Goal: Obtain resource: Download file/media

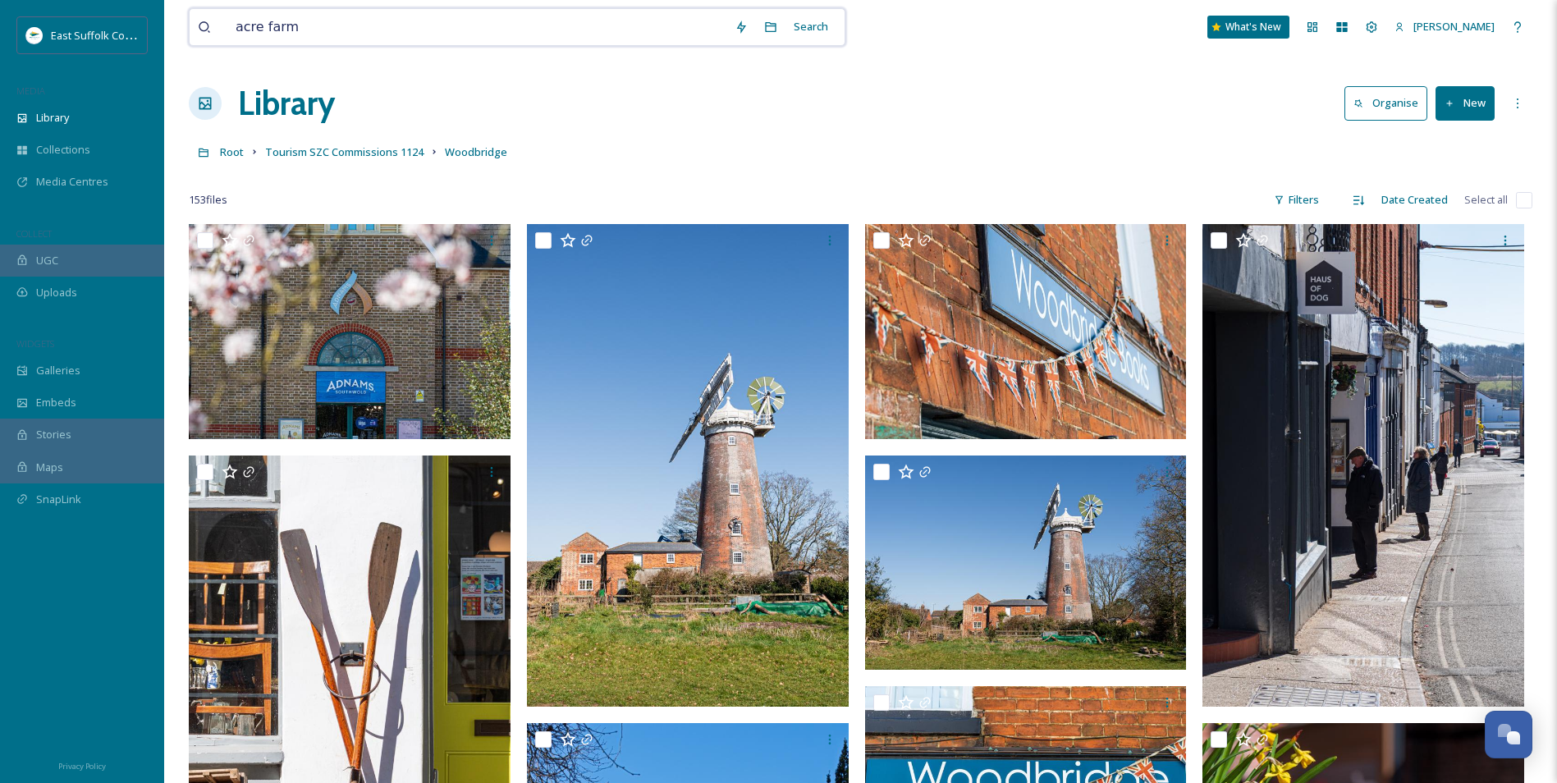
click at [282, 29] on input "acre farm" at bounding box center [476, 27] width 499 height 36
drag, startPoint x: 317, startPoint y: 30, endPoint x: 199, endPoint y: 21, distance: 117.8
click at [199, 21] on div "acre farm" at bounding box center [462, 27] width 528 height 36
type input "national trust"
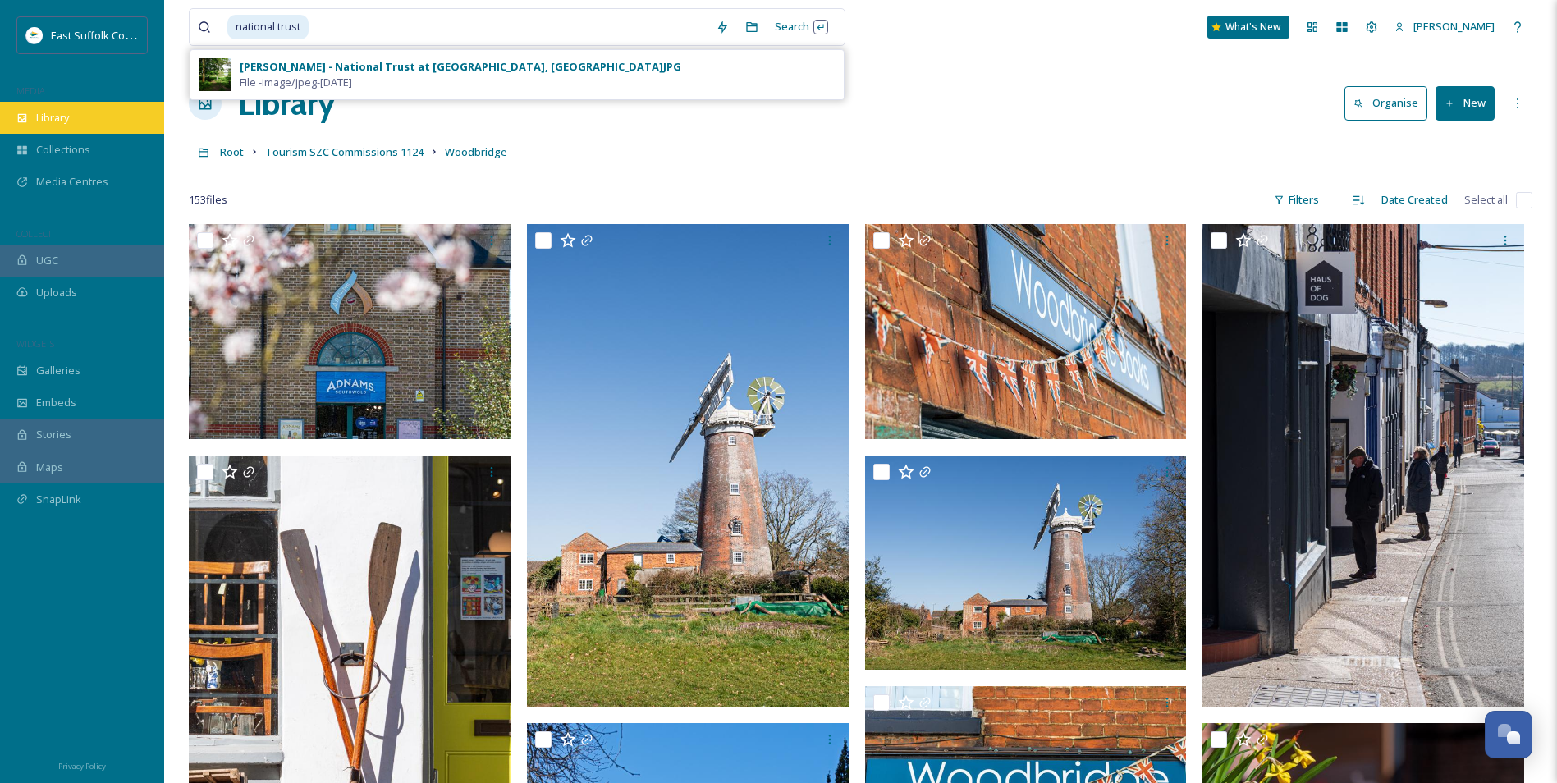
click at [43, 112] on span "Library" at bounding box center [52, 118] width 33 height 16
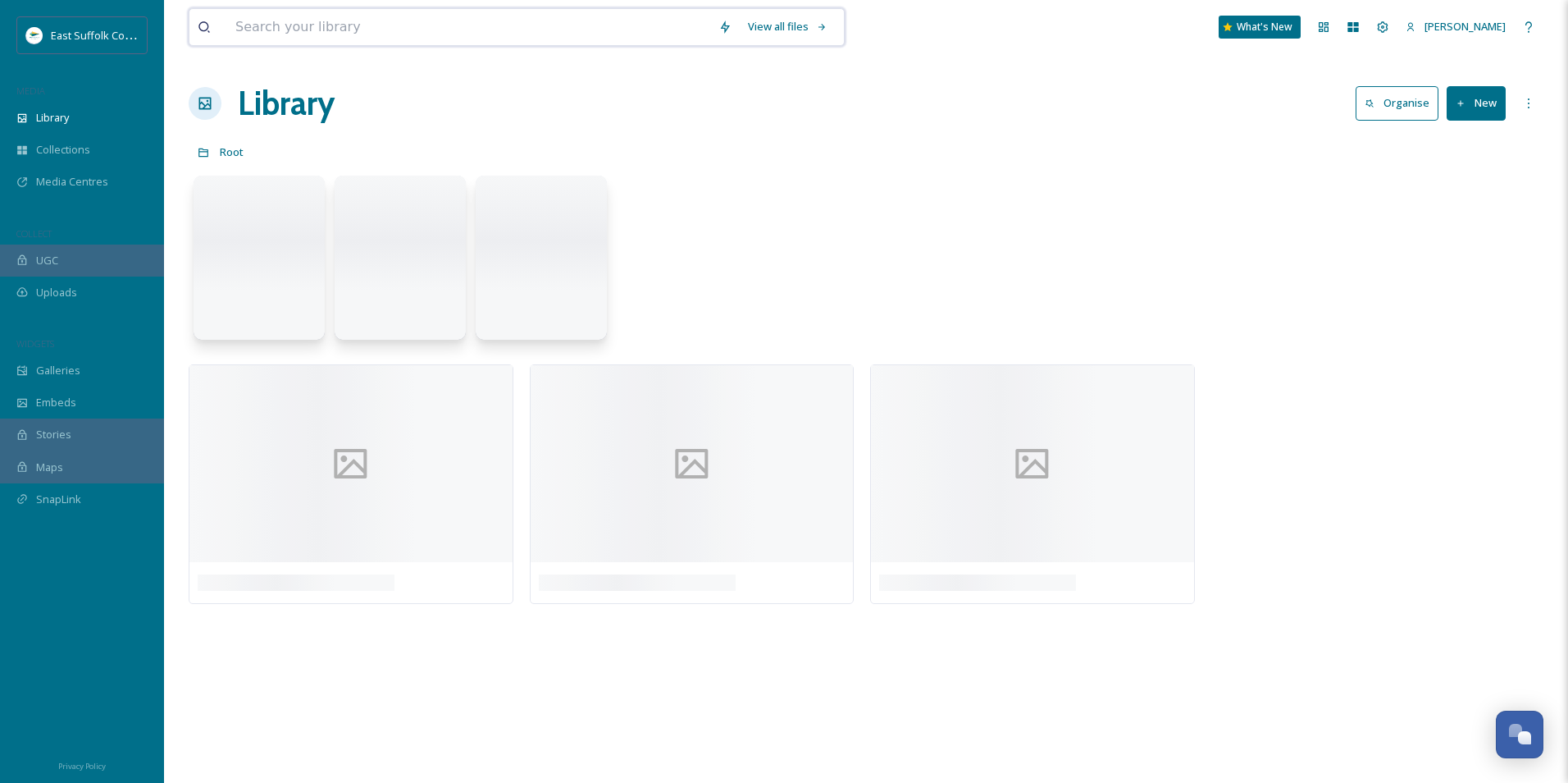
click at [355, 34] on input at bounding box center [468, 27] width 483 height 36
type input "dunwich"
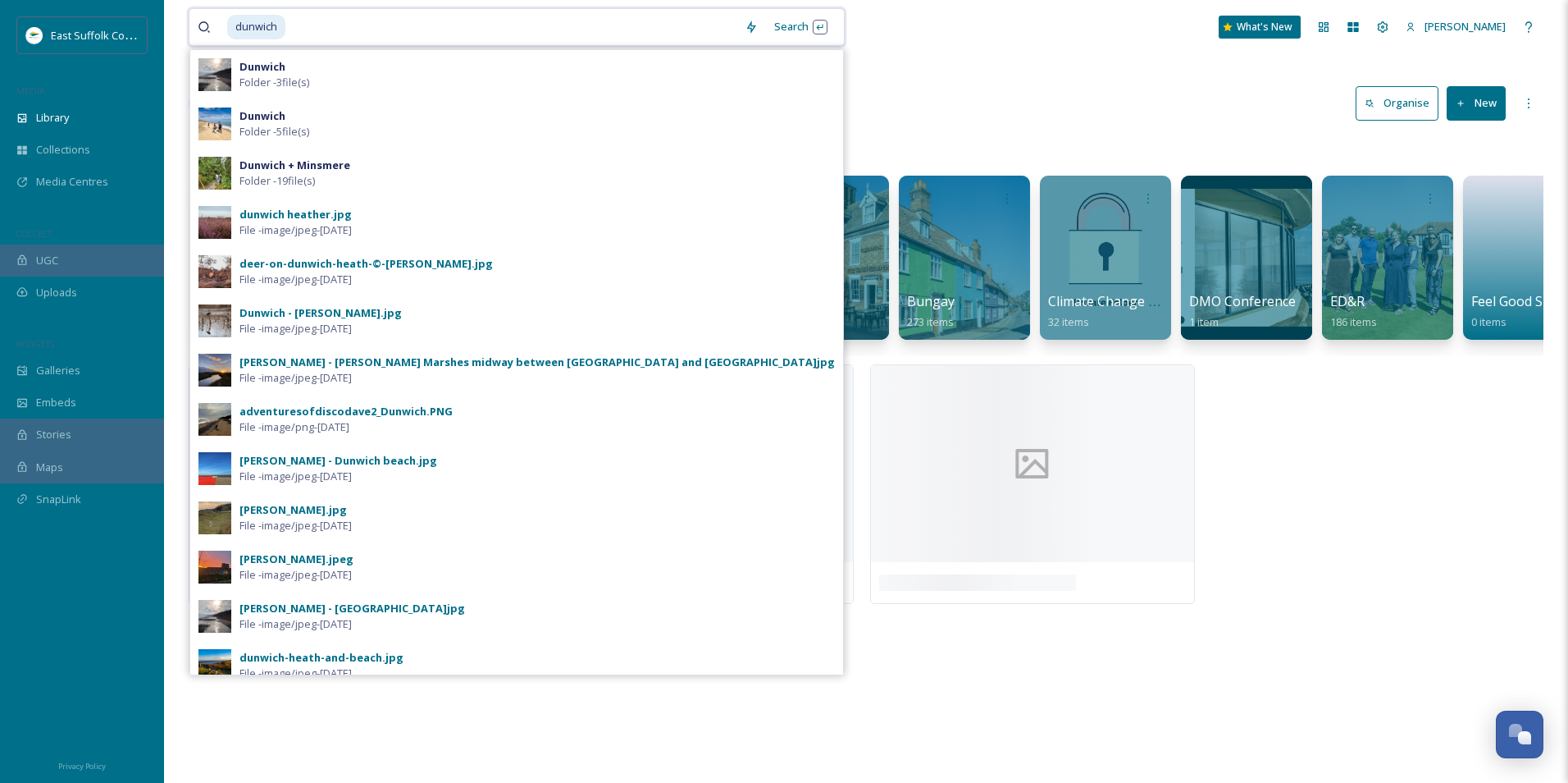
click at [297, 30] on input at bounding box center [512, 27] width 450 height 36
click at [79, 146] on span "Collections" at bounding box center [63, 150] width 54 height 16
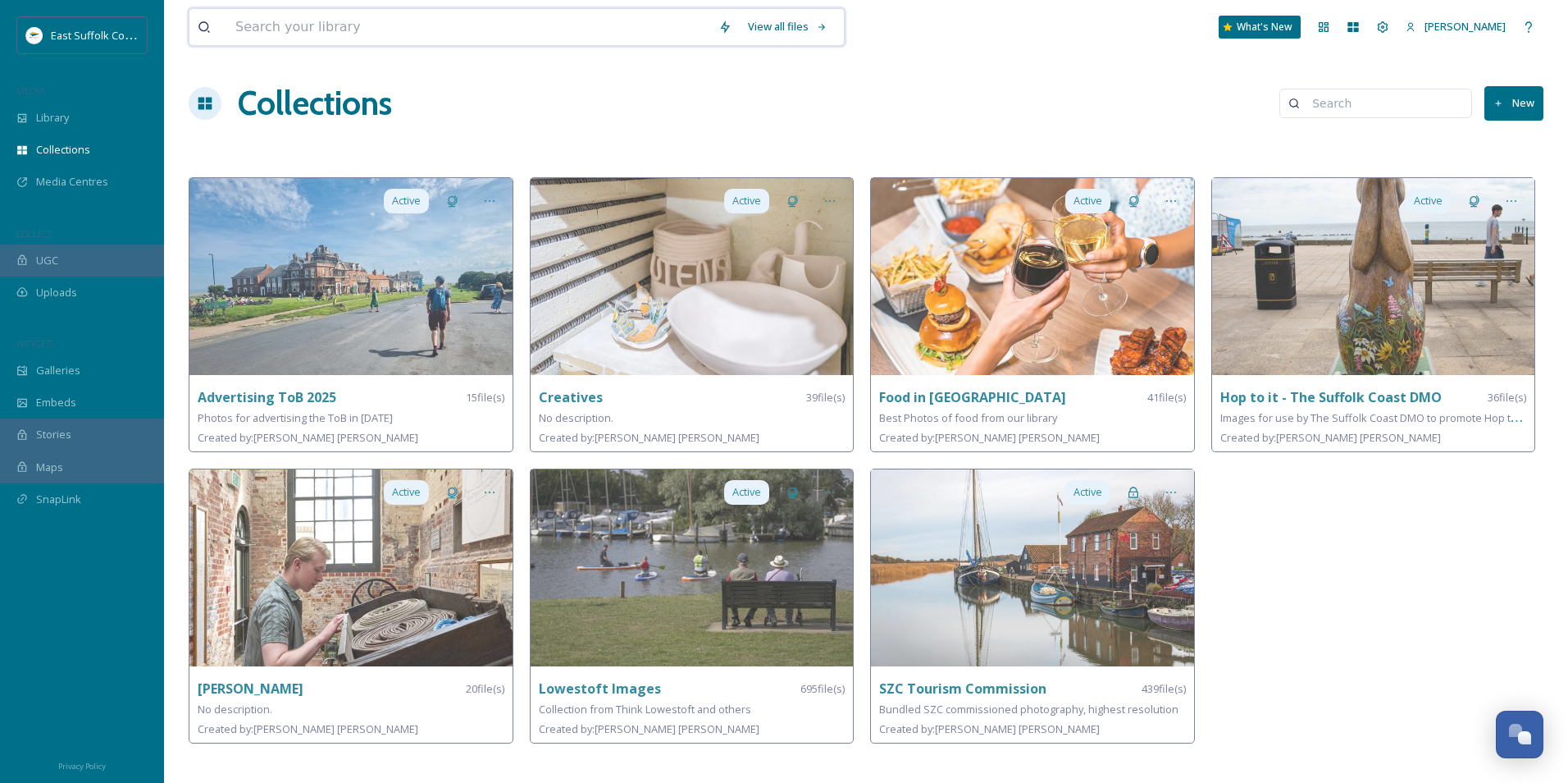
click at [427, 36] on input at bounding box center [468, 27] width 483 height 36
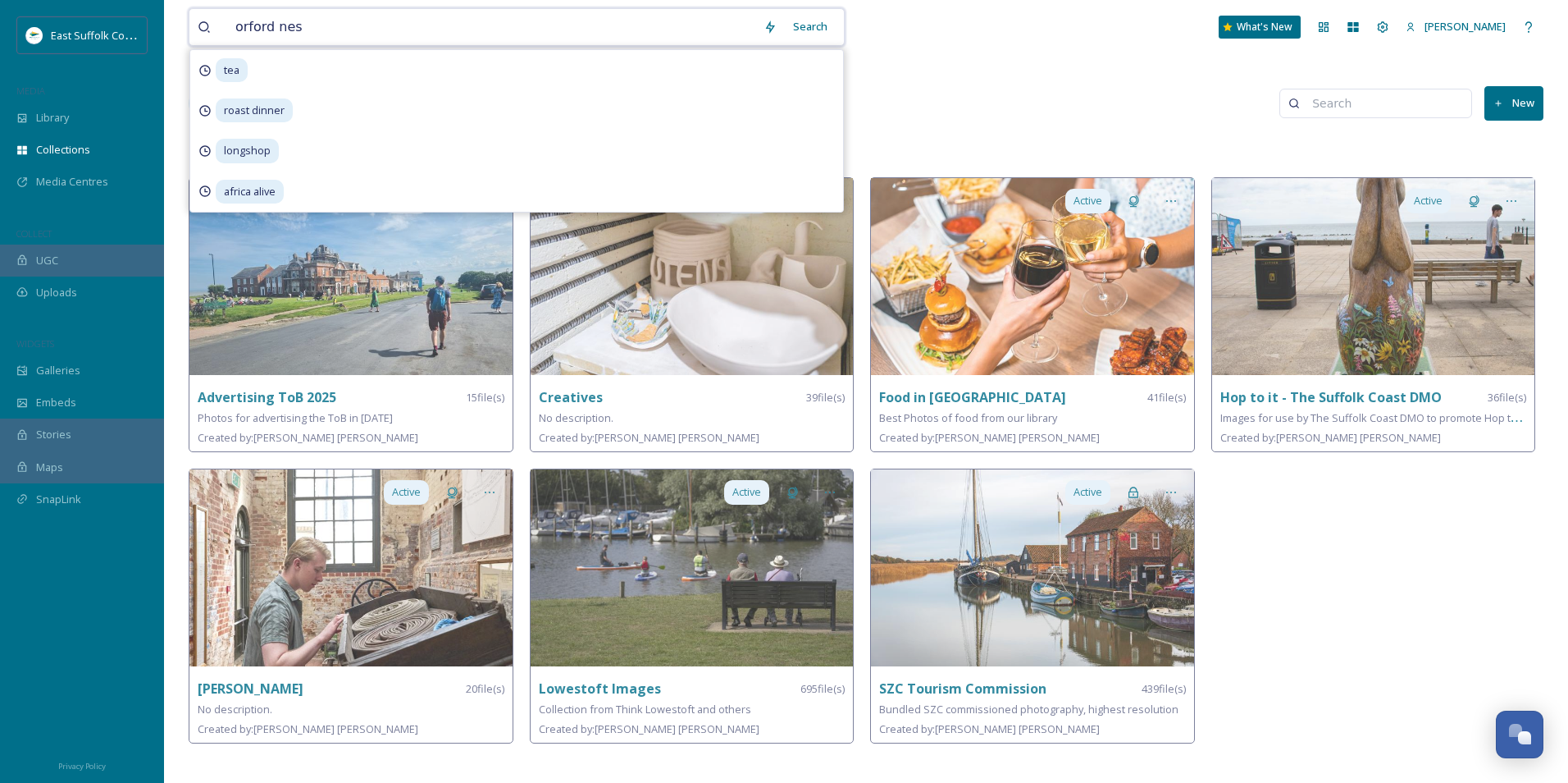
type input "orford ness"
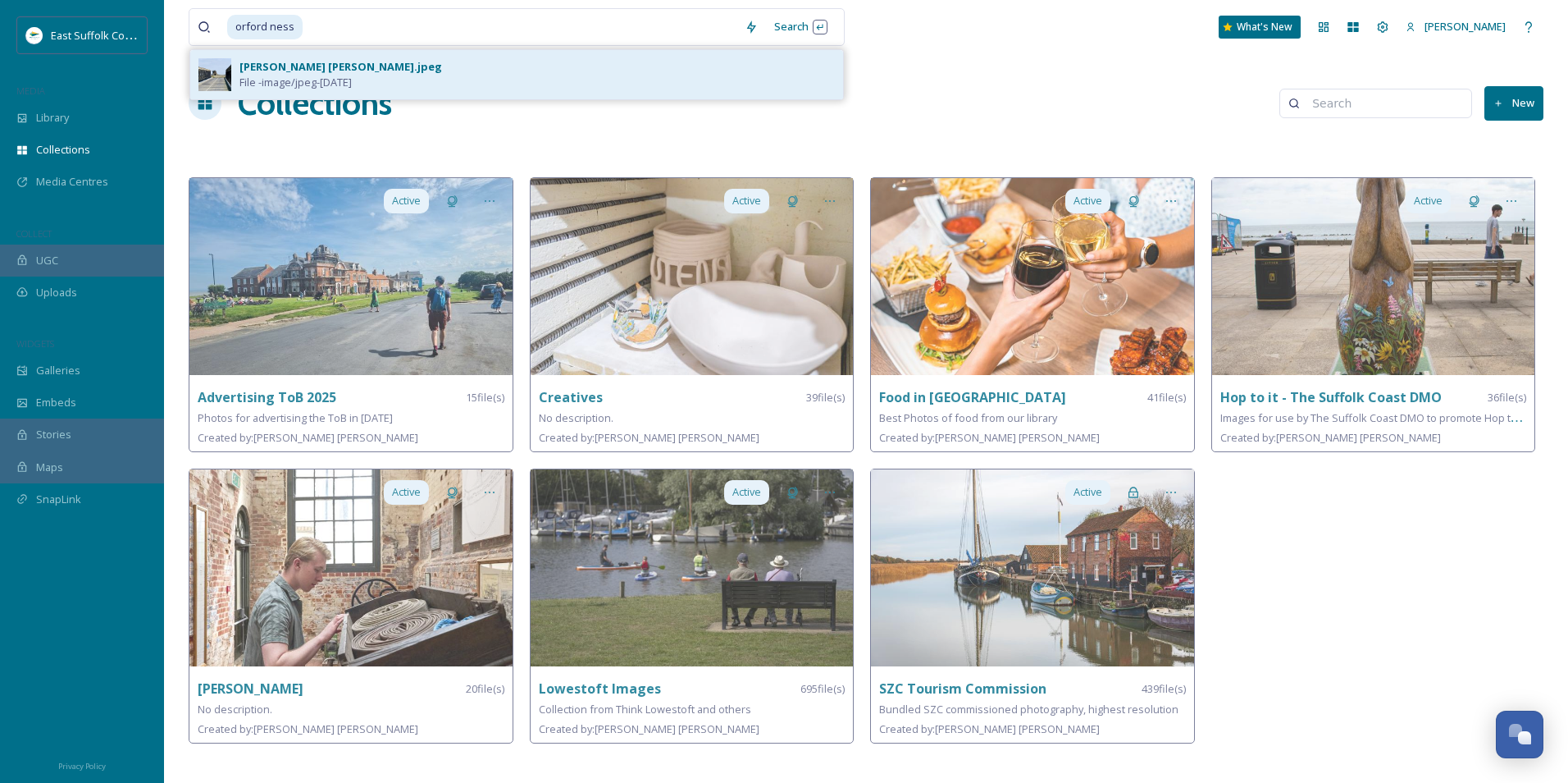
click at [402, 83] on div "[PERSON_NAME] [PERSON_NAME].jpeg File - image/jpeg - [DATE]" at bounding box center [538, 74] width 596 height 31
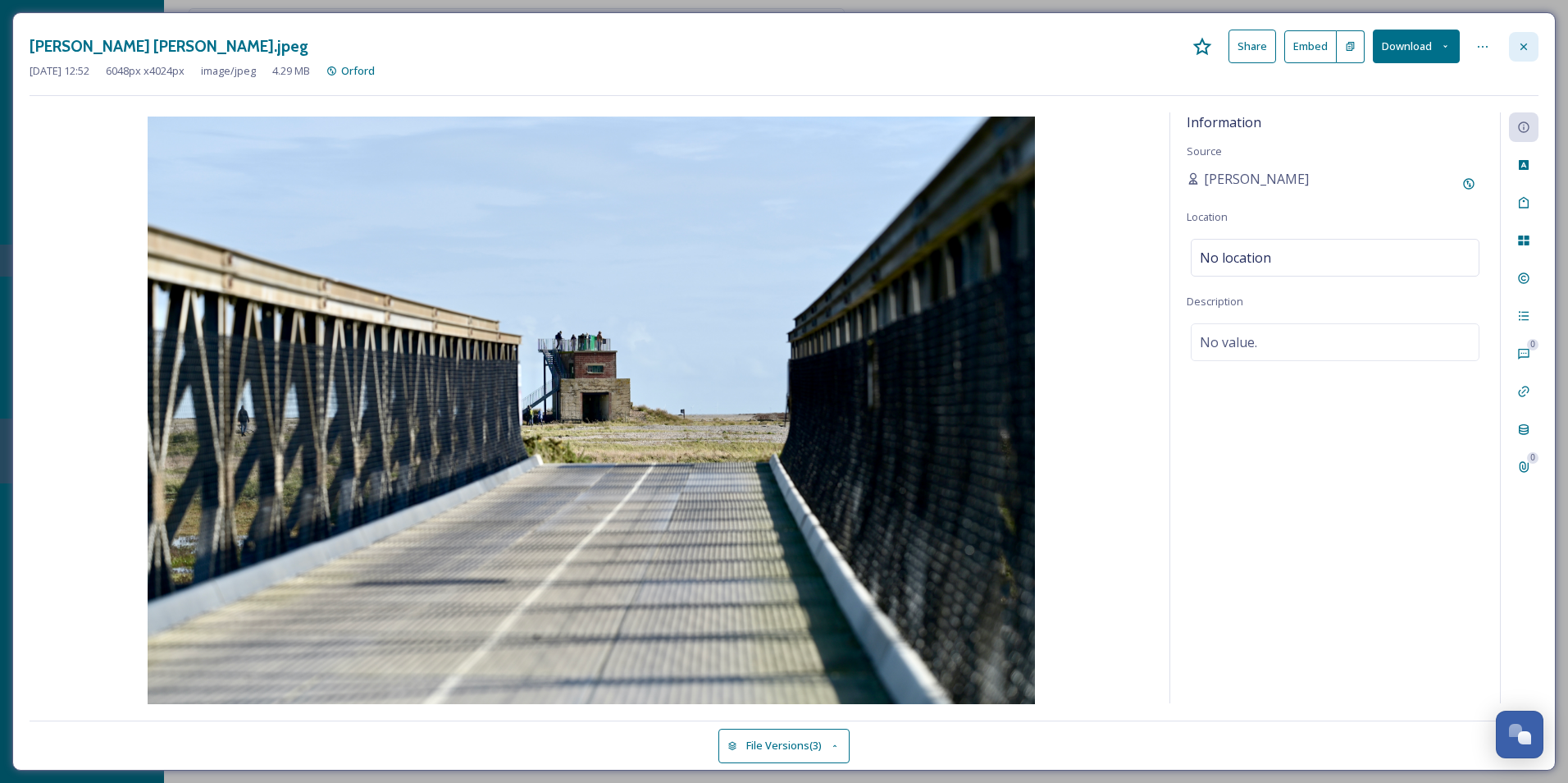
click at [1523, 50] on icon at bounding box center [1523, 46] width 13 height 13
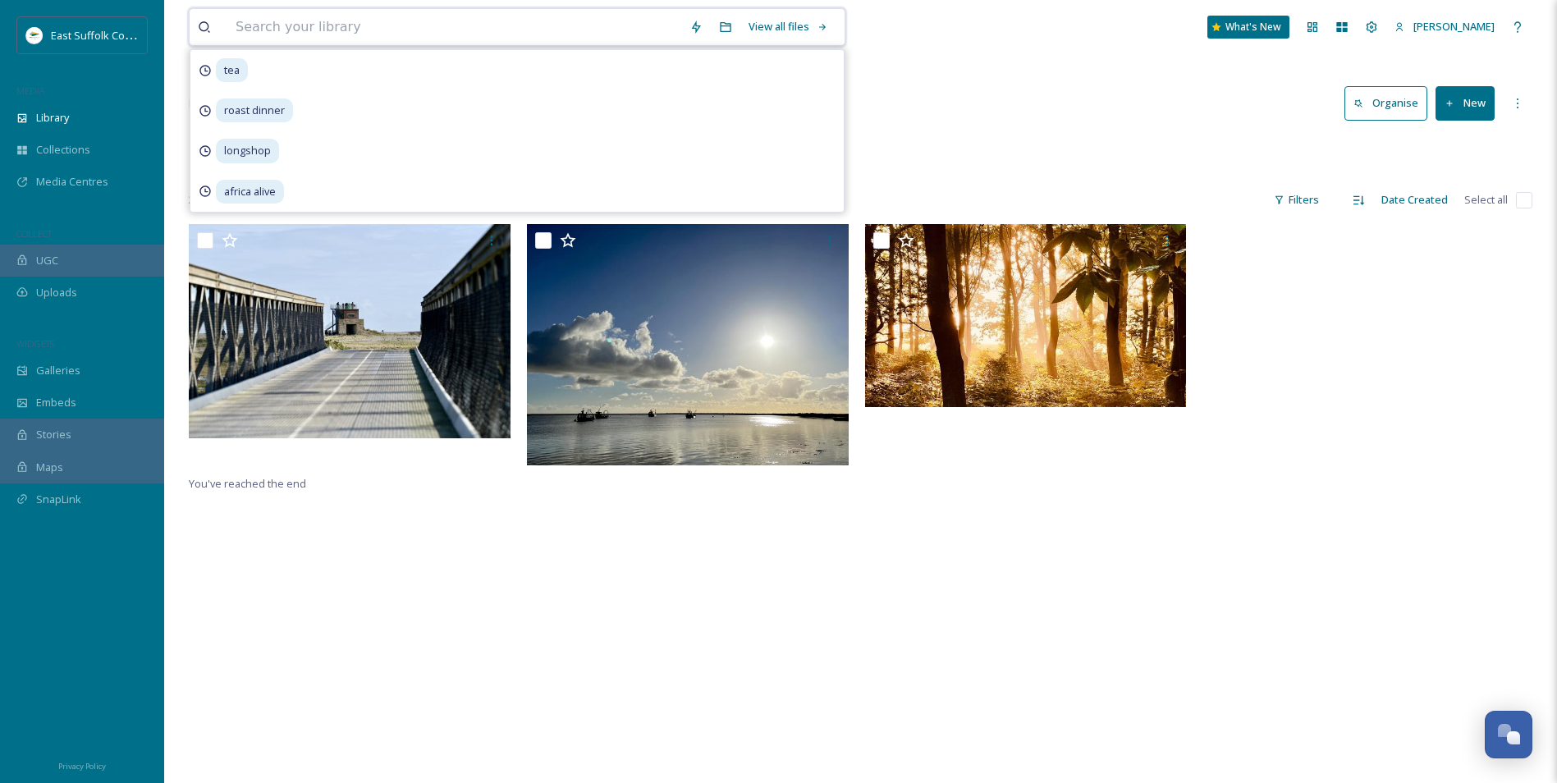
click at [372, 34] on input at bounding box center [454, 27] width 454 height 36
type input "[PERSON_NAME] hoo"
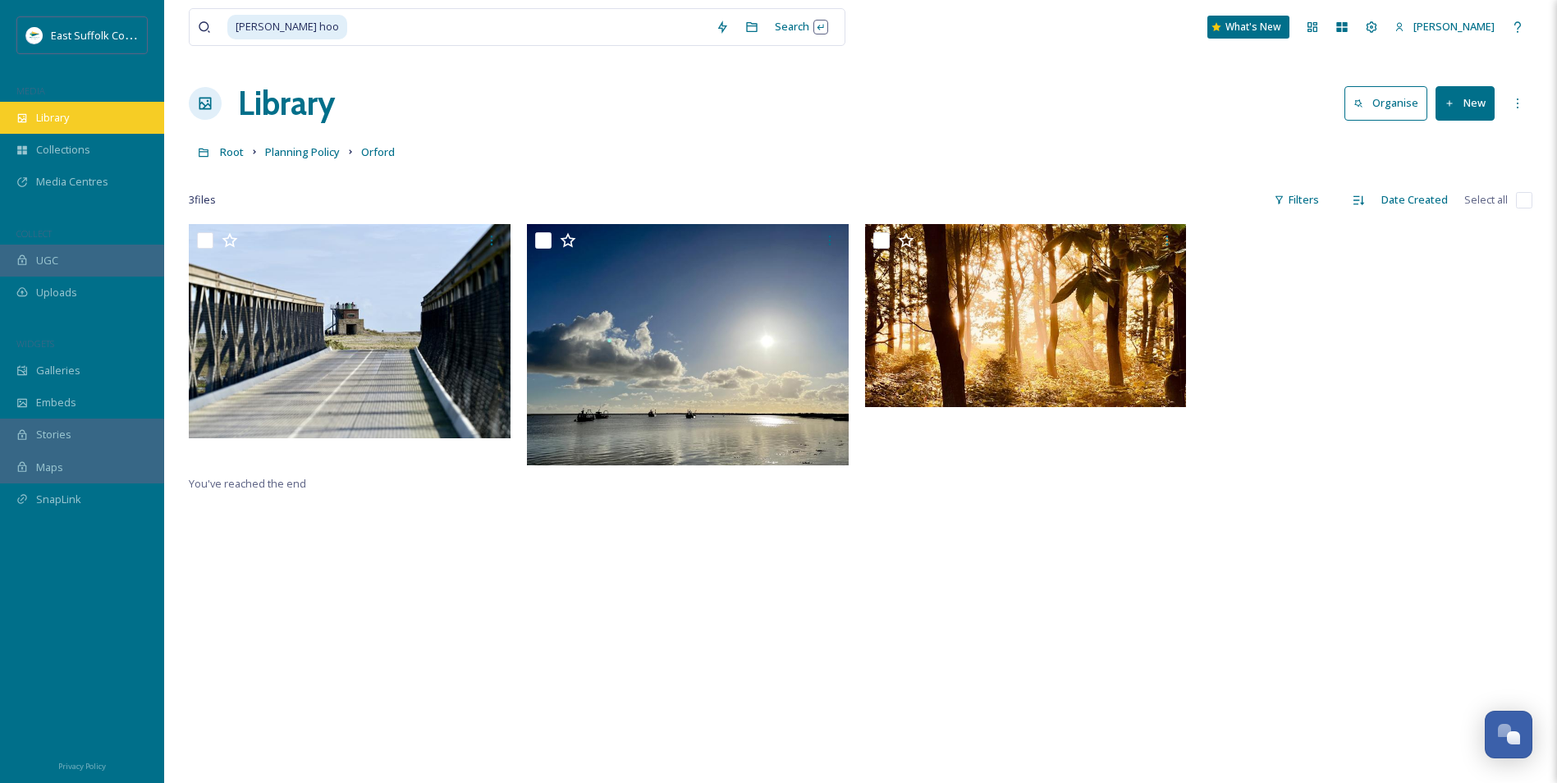
click at [94, 114] on div "Library" at bounding box center [82, 118] width 164 height 32
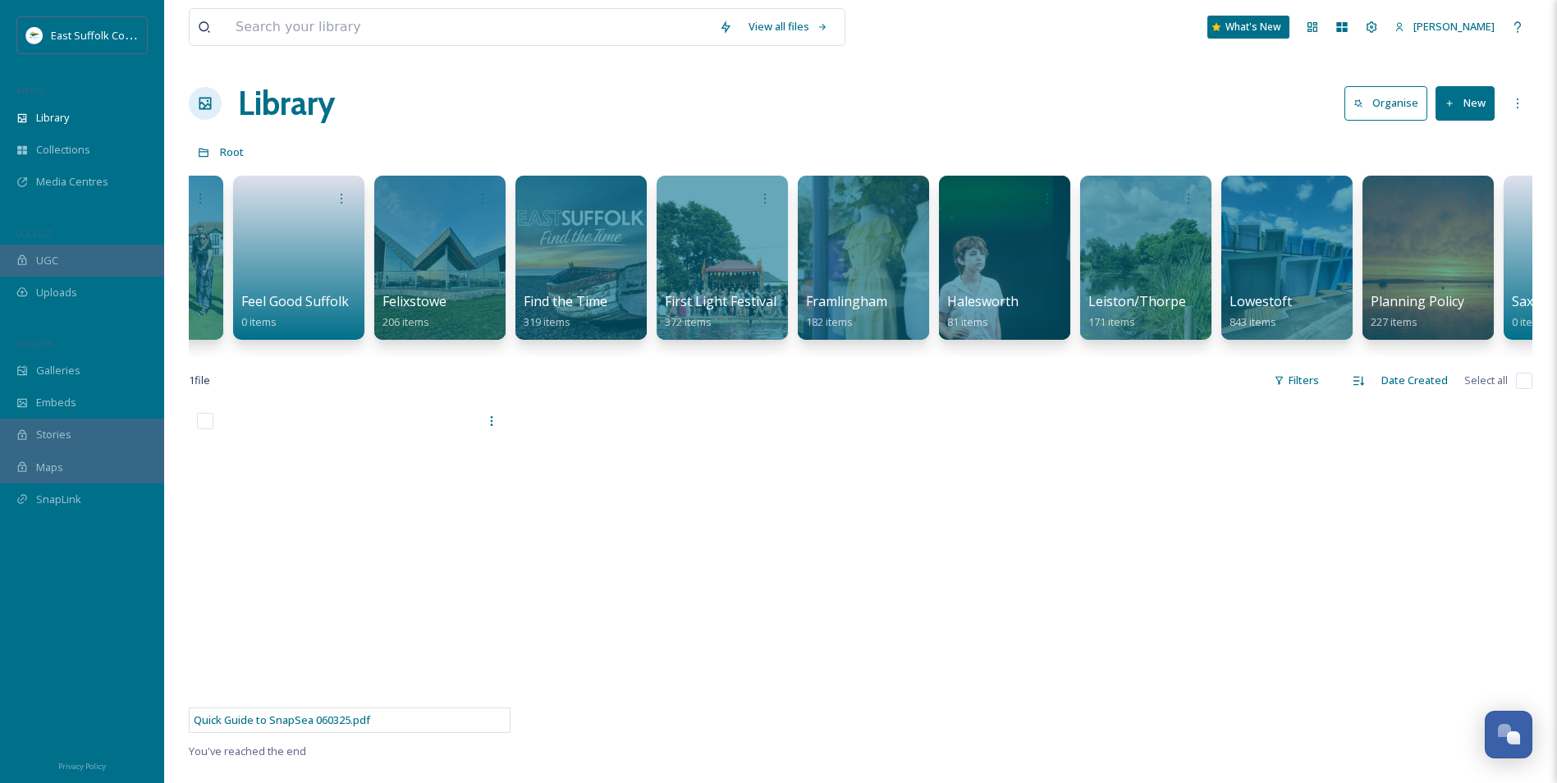
scroll to position [0, 2326]
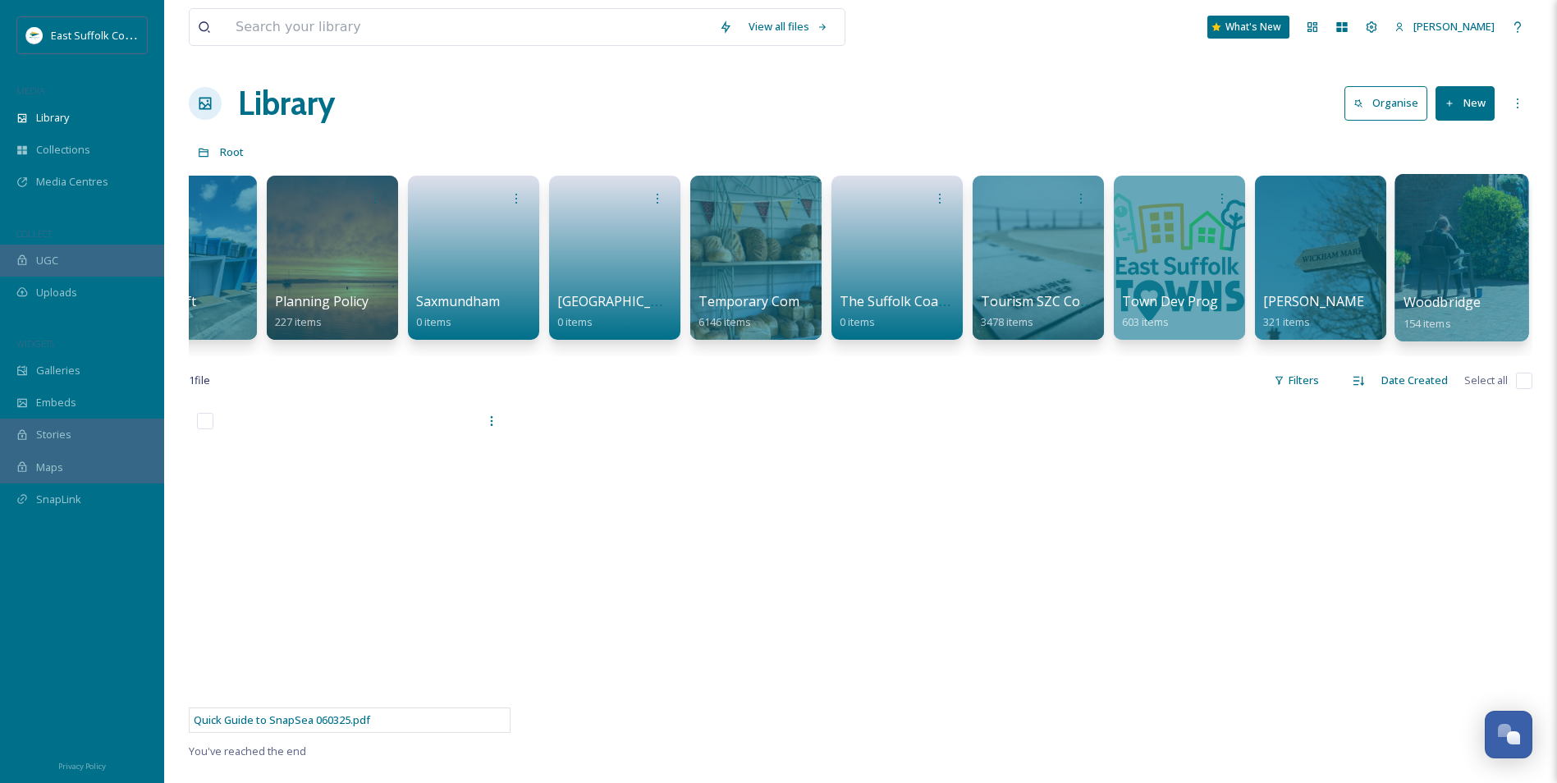
click at [1497, 302] on div "Woodbridge 154 items" at bounding box center [1461, 312] width 117 height 41
click at [1430, 265] on div at bounding box center [1461, 257] width 134 height 167
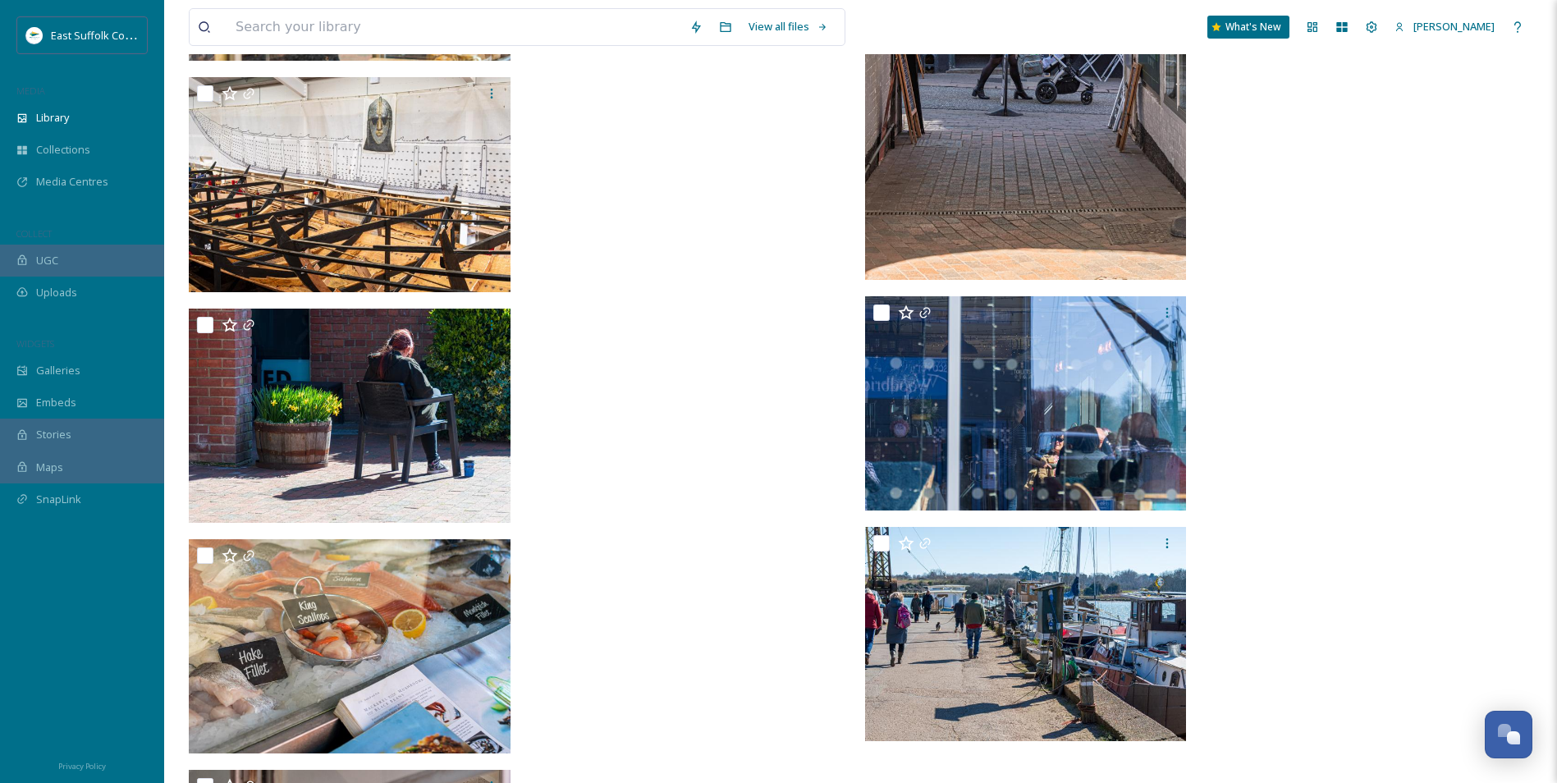
scroll to position [10597, 0]
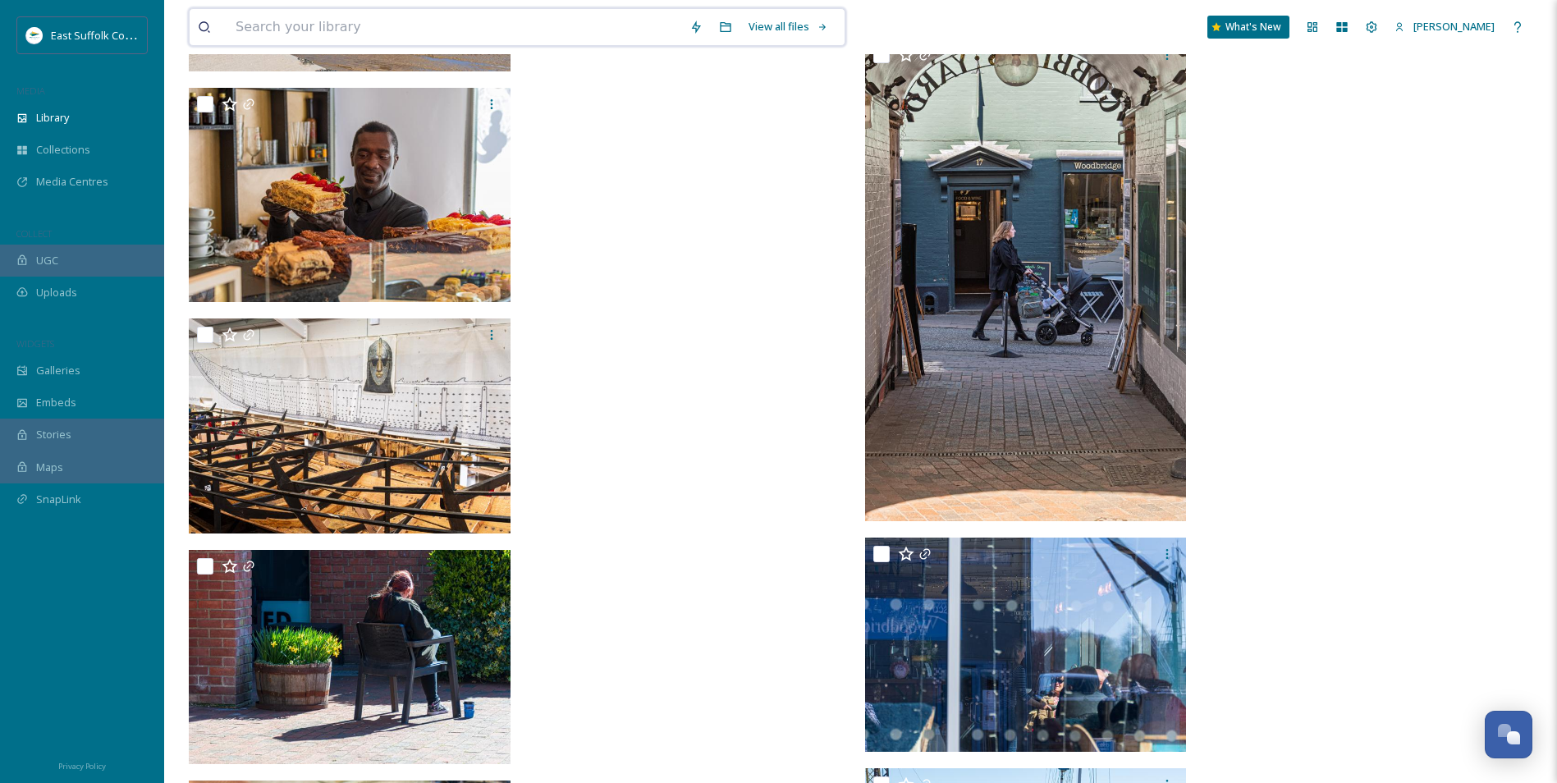
click at [405, 17] on input at bounding box center [454, 27] width 454 height 36
type input "[PERSON_NAME] hoo"
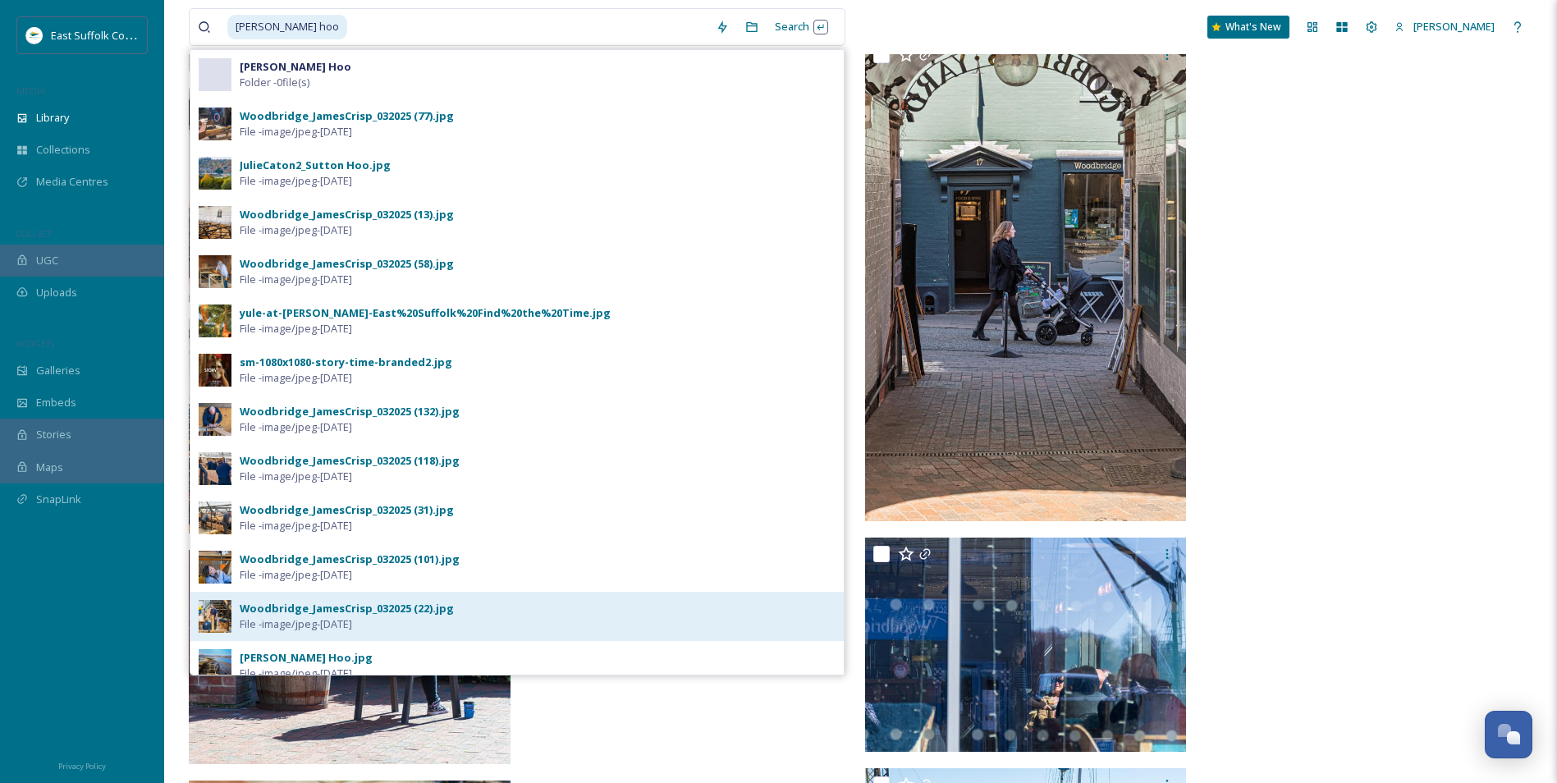
click at [406, 614] on div "Woodbridge_JamesCrisp_032025 (22).jpg" at bounding box center [347, 609] width 214 height 16
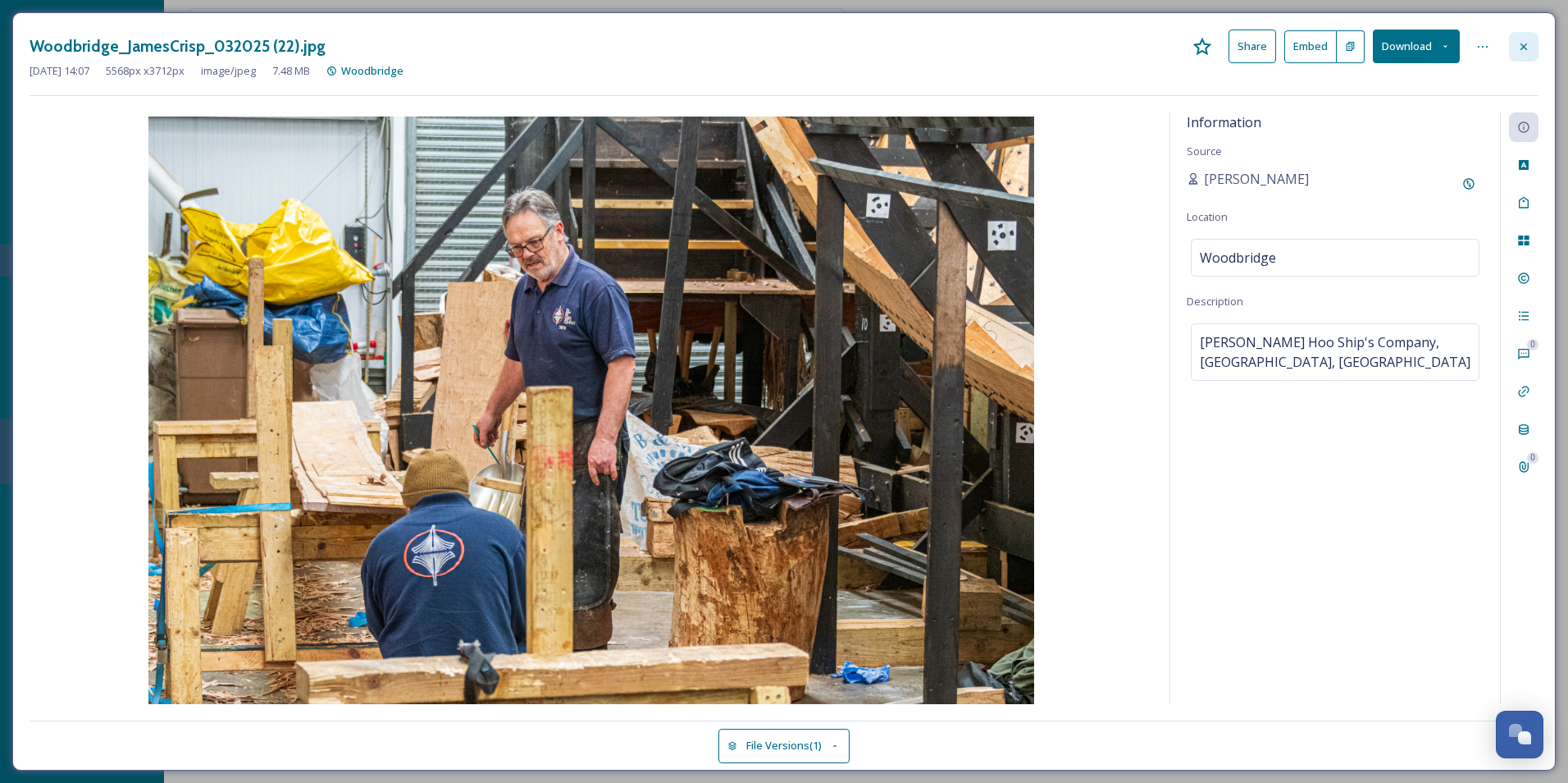
click at [1520, 36] on div at bounding box center [1524, 47] width 30 height 30
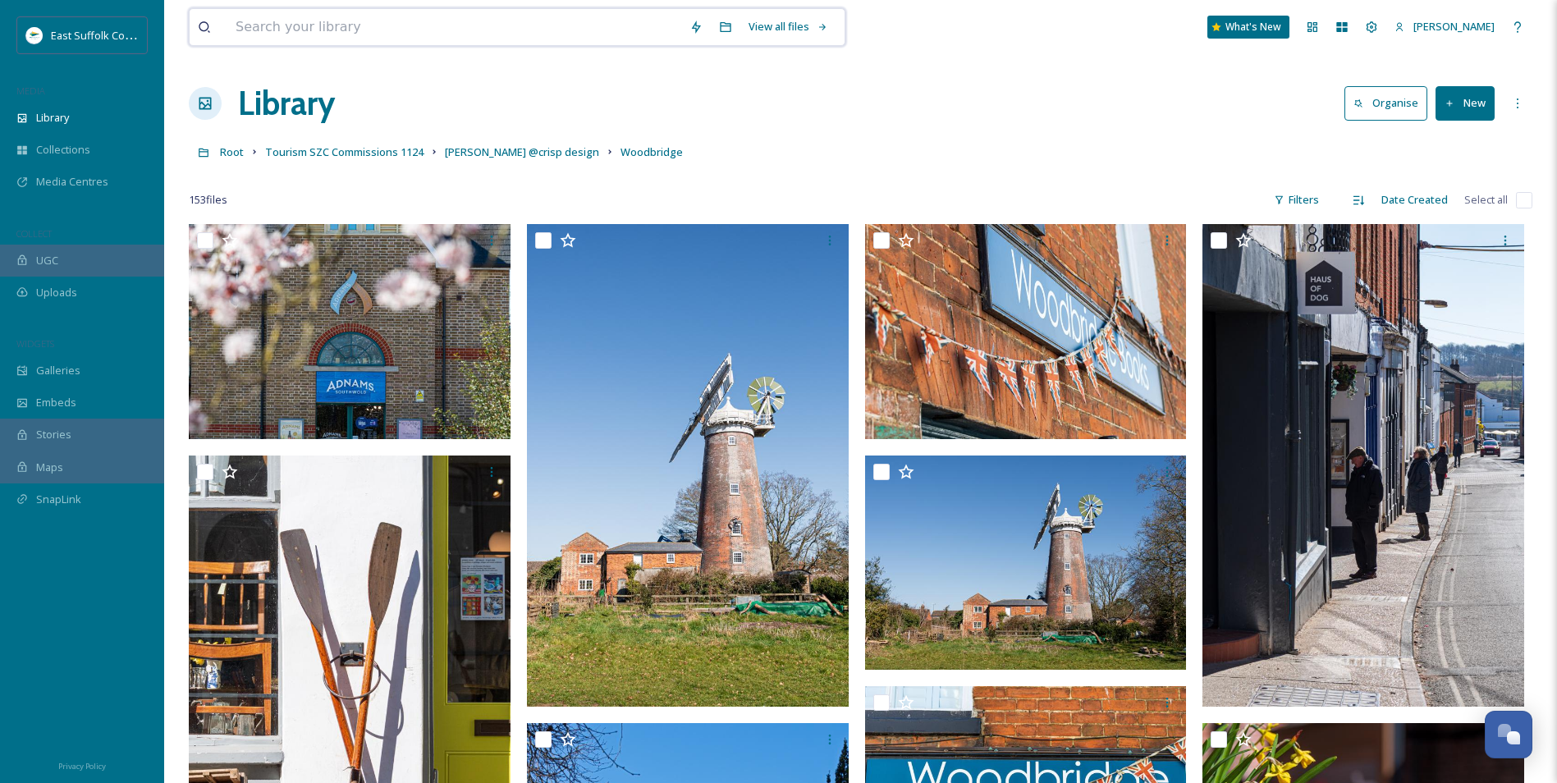
click at [454, 25] on input at bounding box center [454, 27] width 454 height 36
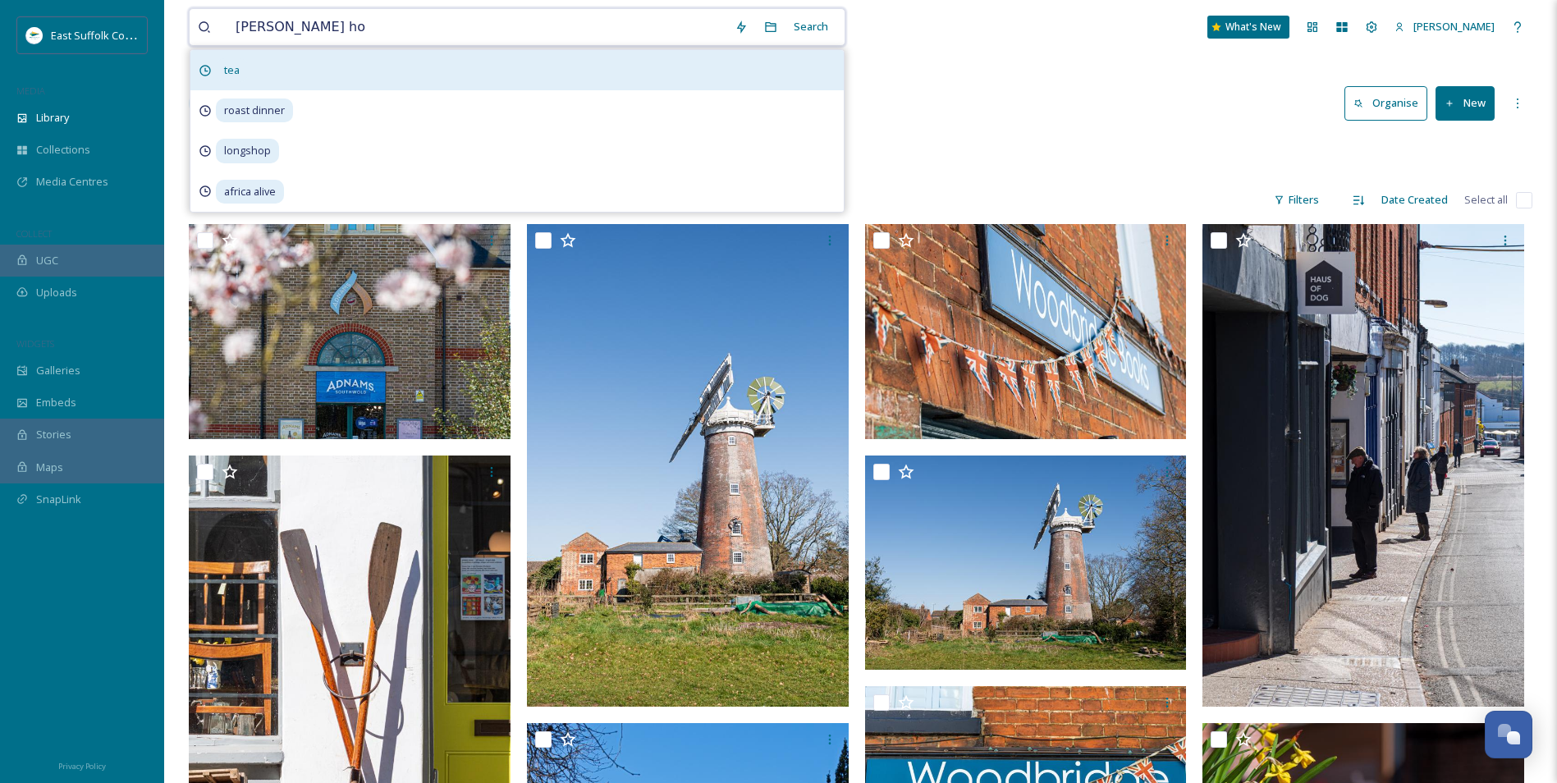
type input "[PERSON_NAME] hoo"
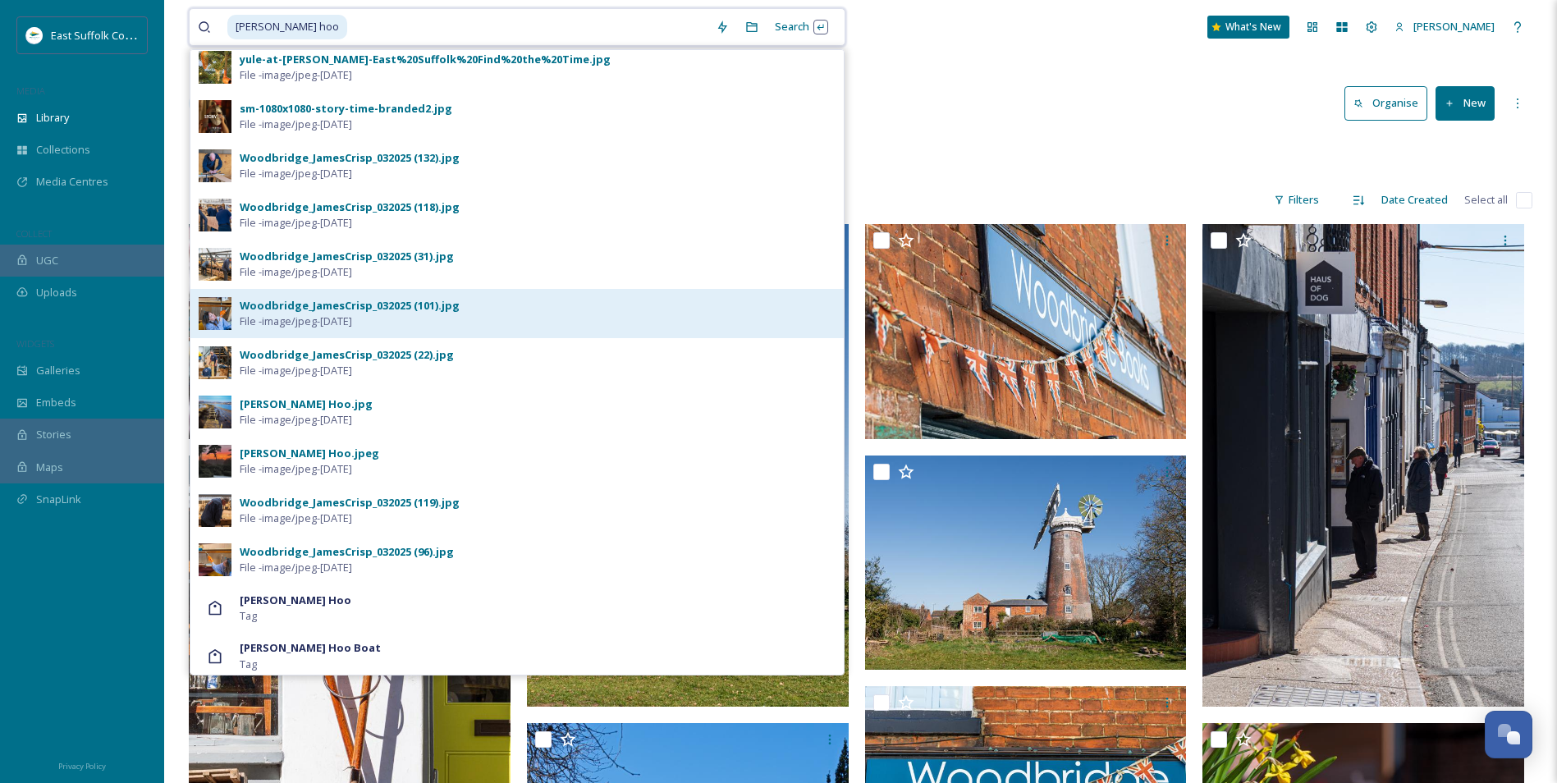
scroll to position [259, 0]
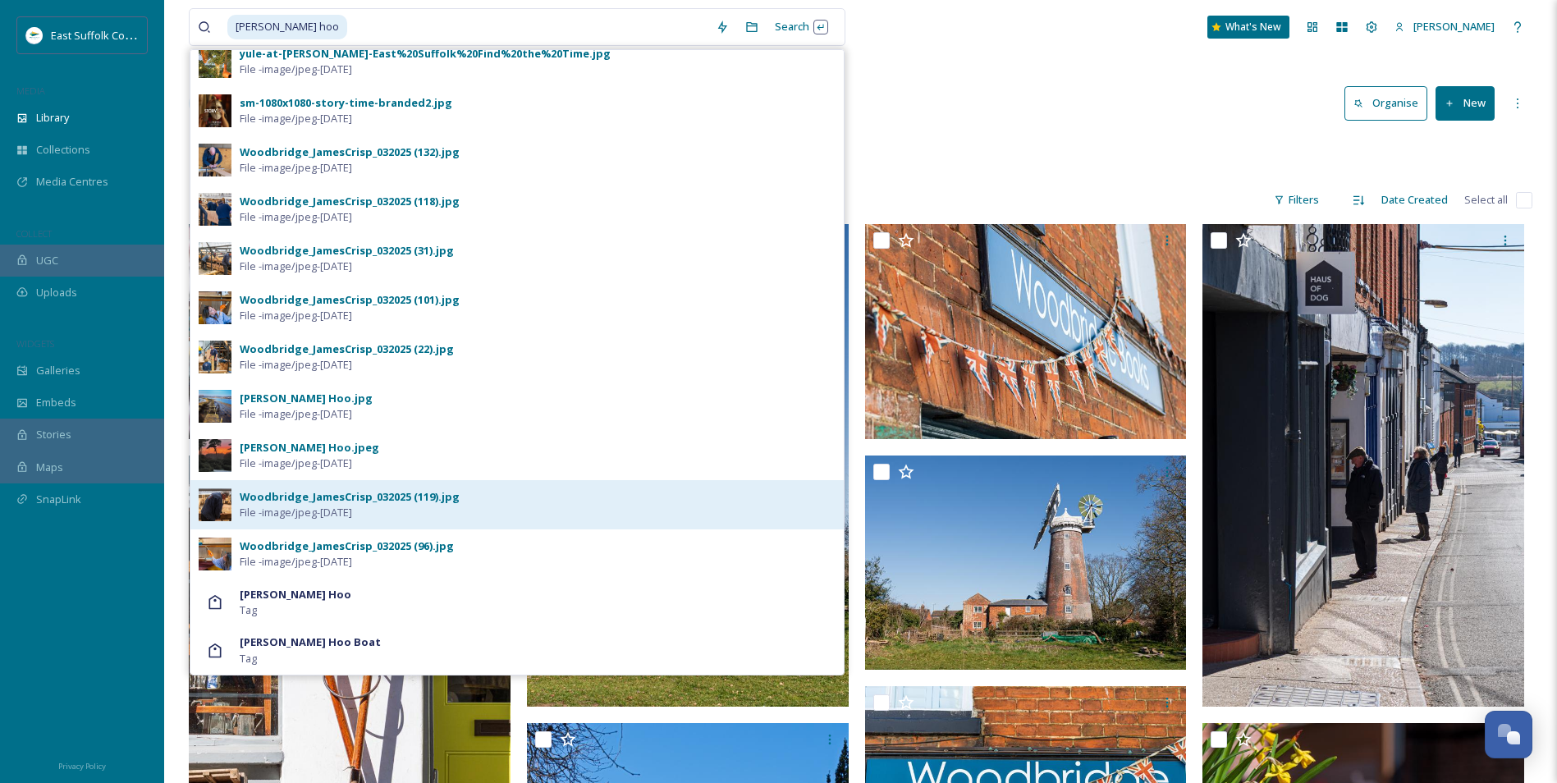
click at [373, 502] on div "Woodbridge_JamesCrisp_032025 (119).jpg" at bounding box center [350, 497] width 220 height 16
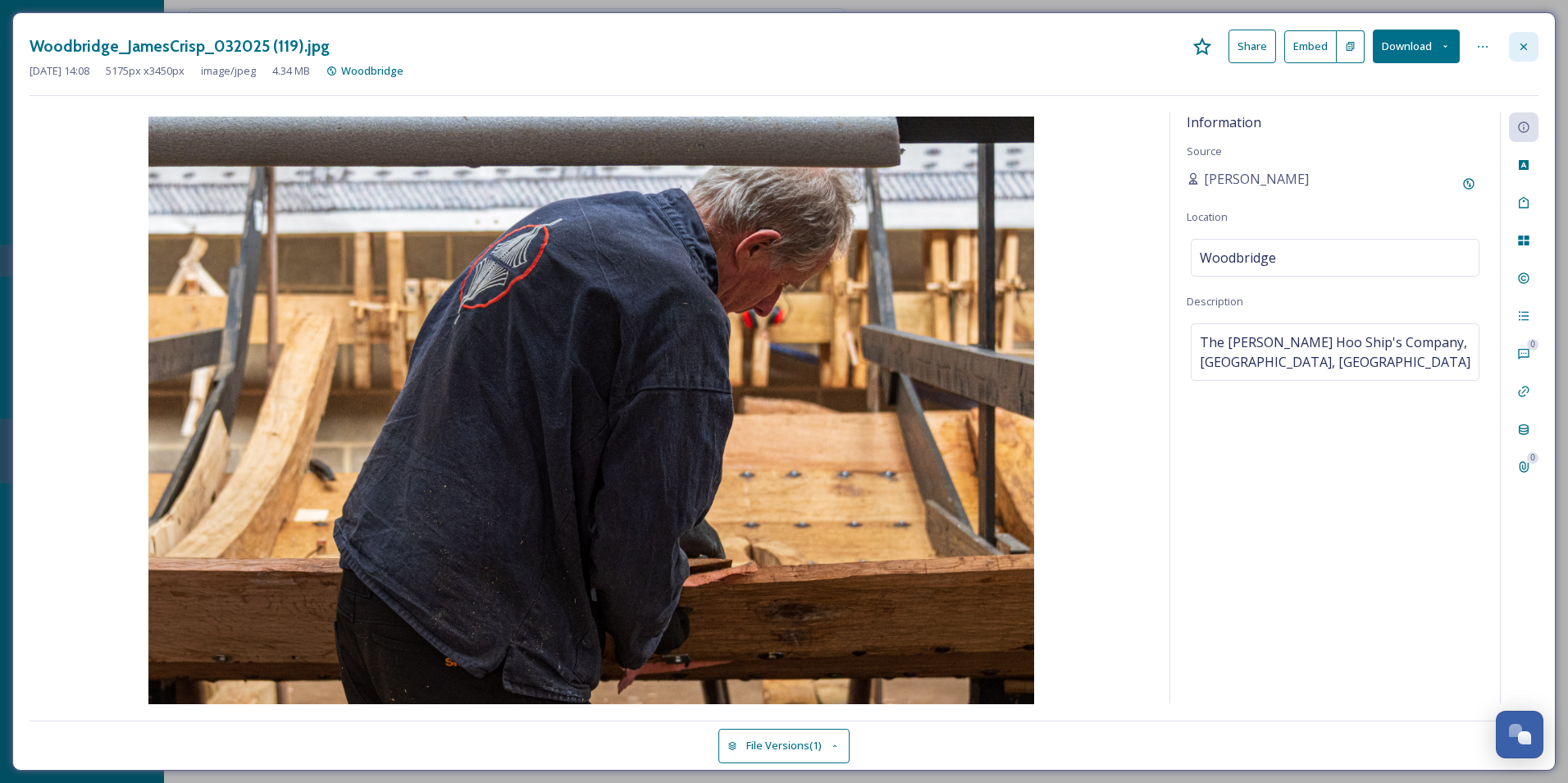
click at [1527, 48] on icon at bounding box center [1523, 46] width 13 height 13
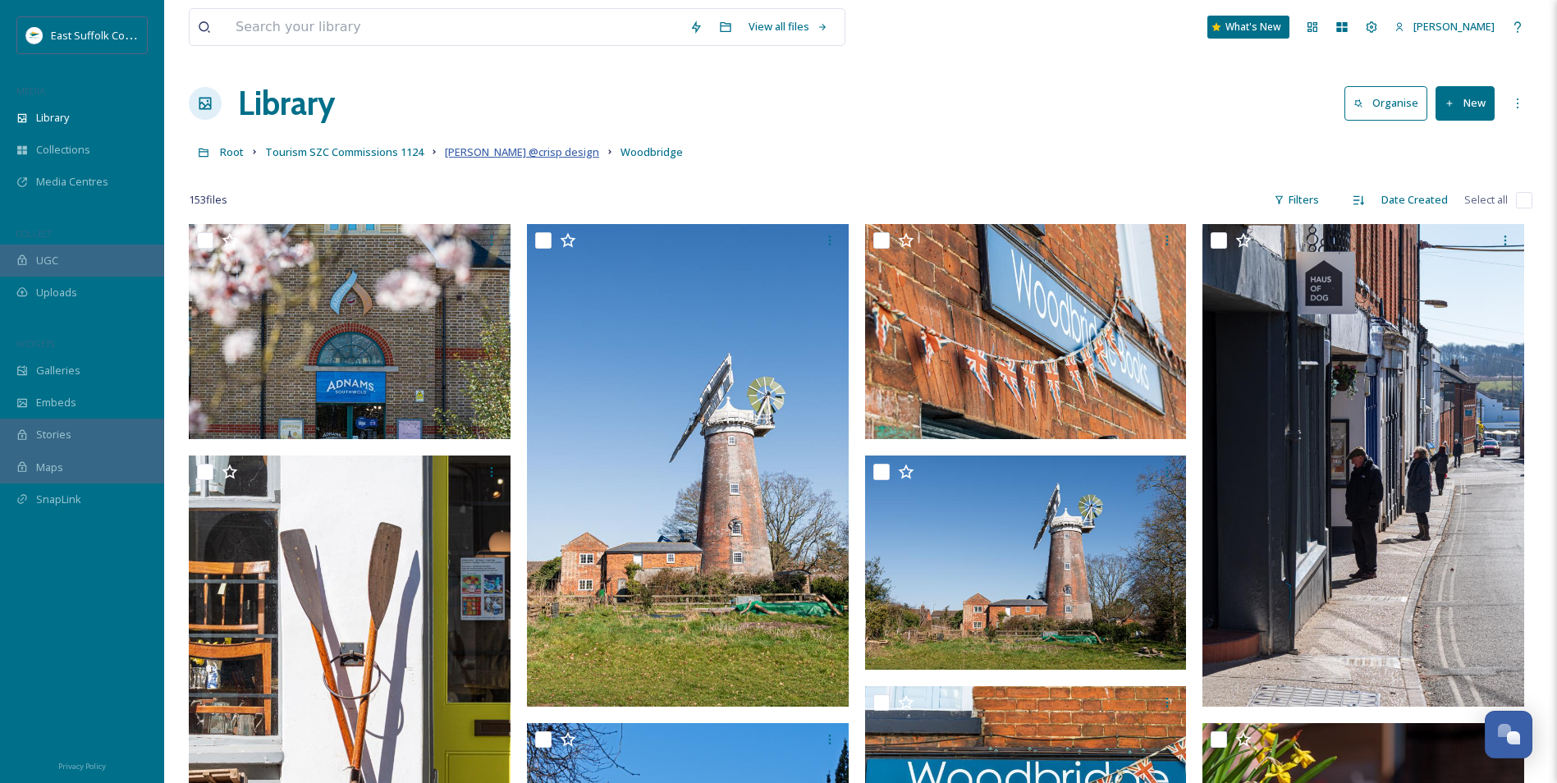
click at [552, 150] on span "[PERSON_NAME] @crisp design" at bounding box center [522, 151] width 154 height 15
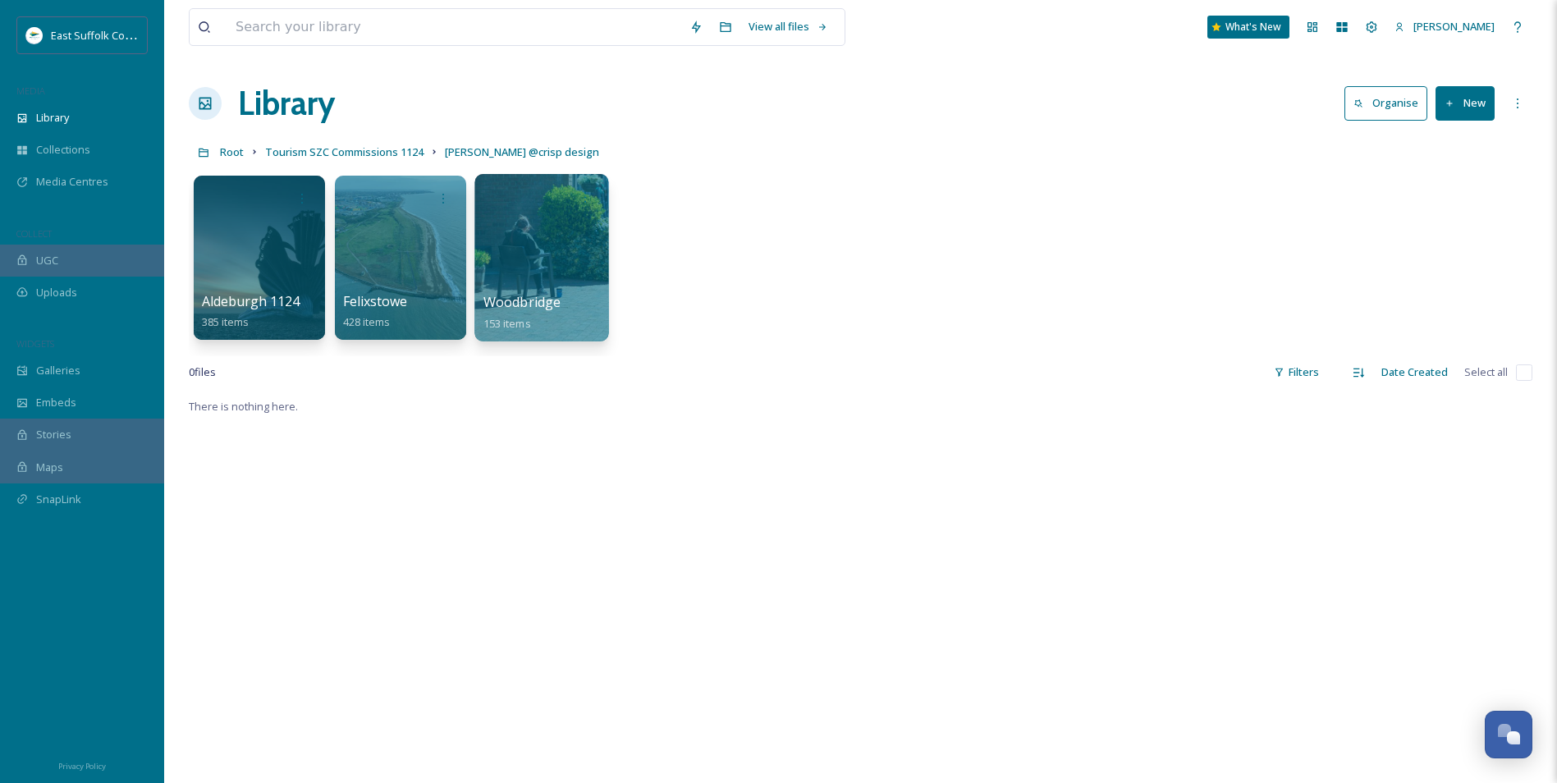
click at [491, 266] on div at bounding box center [541, 257] width 134 height 167
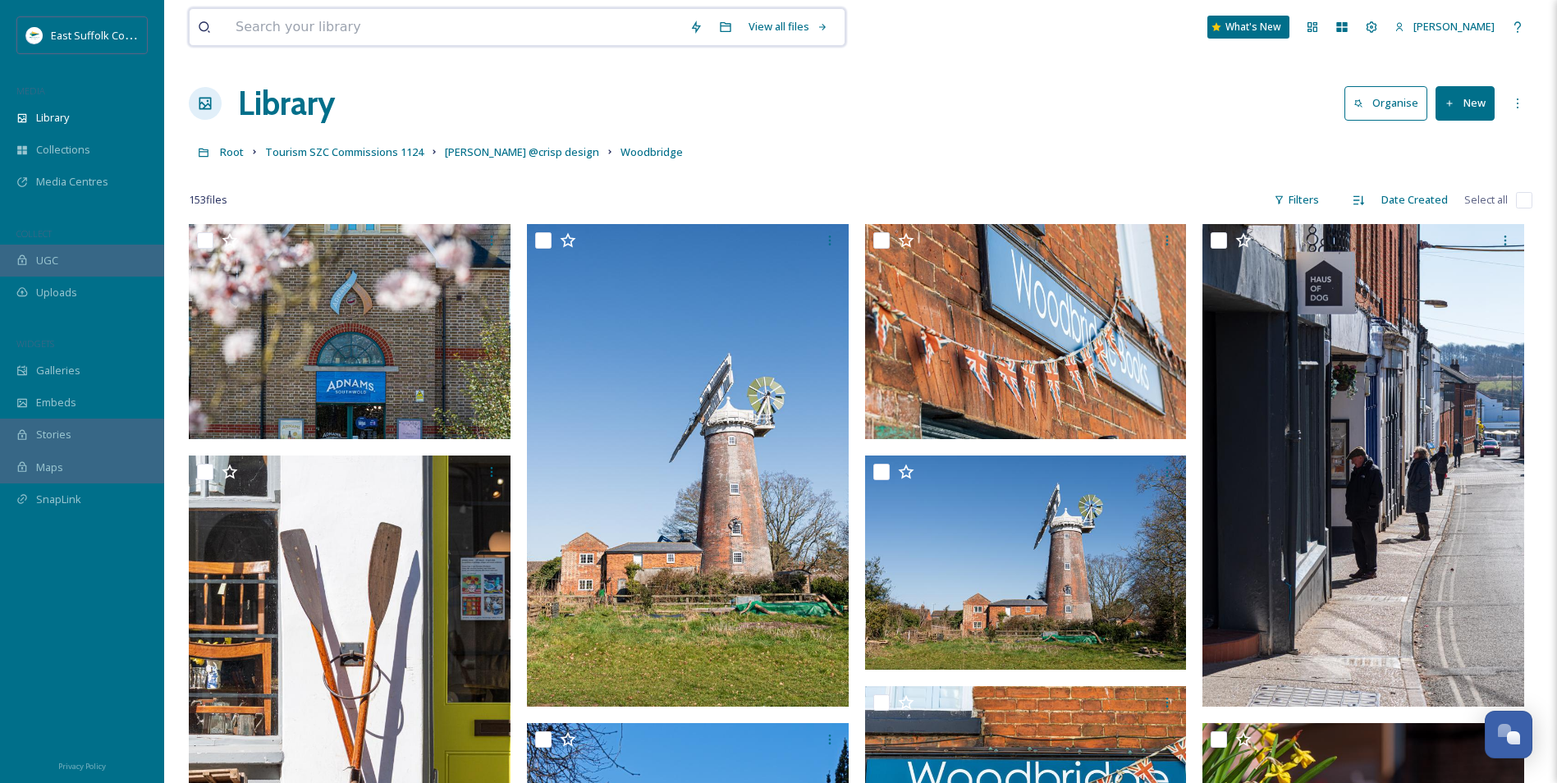
click at [263, 26] on input at bounding box center [454, 27] width 454 height 36
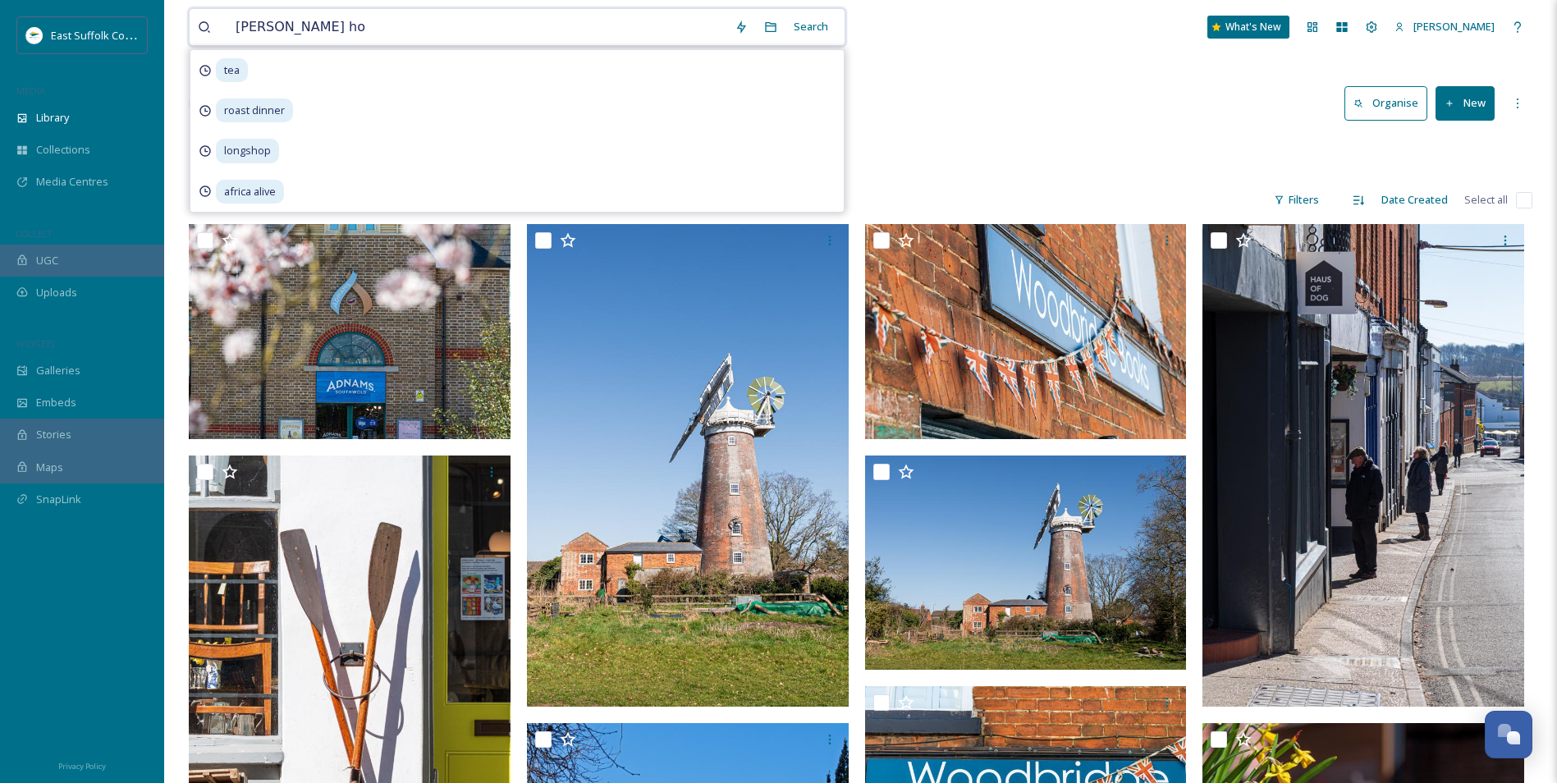
type input "[PERSON_NAME] hoo"
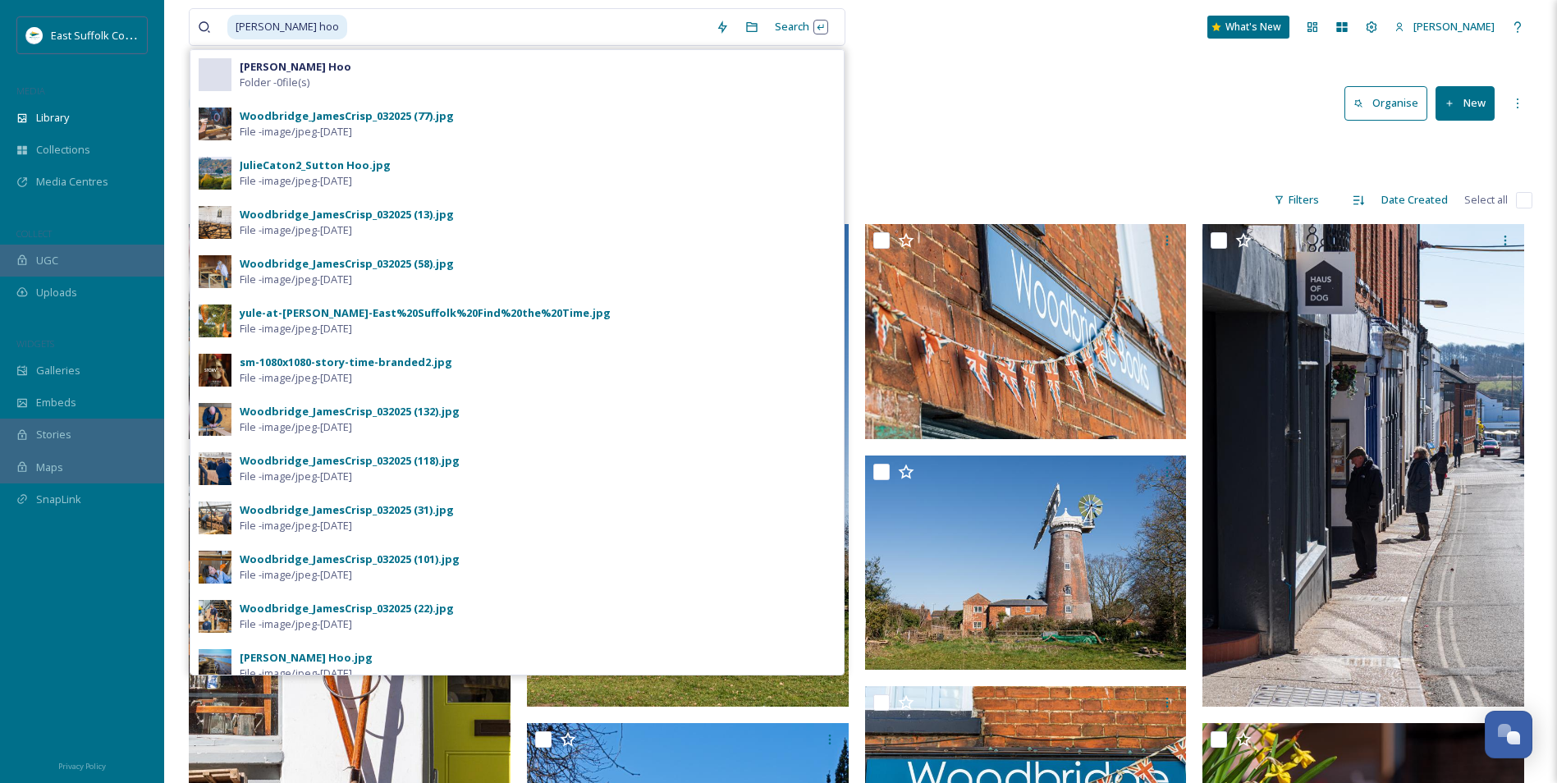
click at [377, 222] on div "Woodbridge_JamesCrisp_032025 (13).jpg File - image/jpeg - [DATE]" at bounding box center [538, 222] width 596 height 31
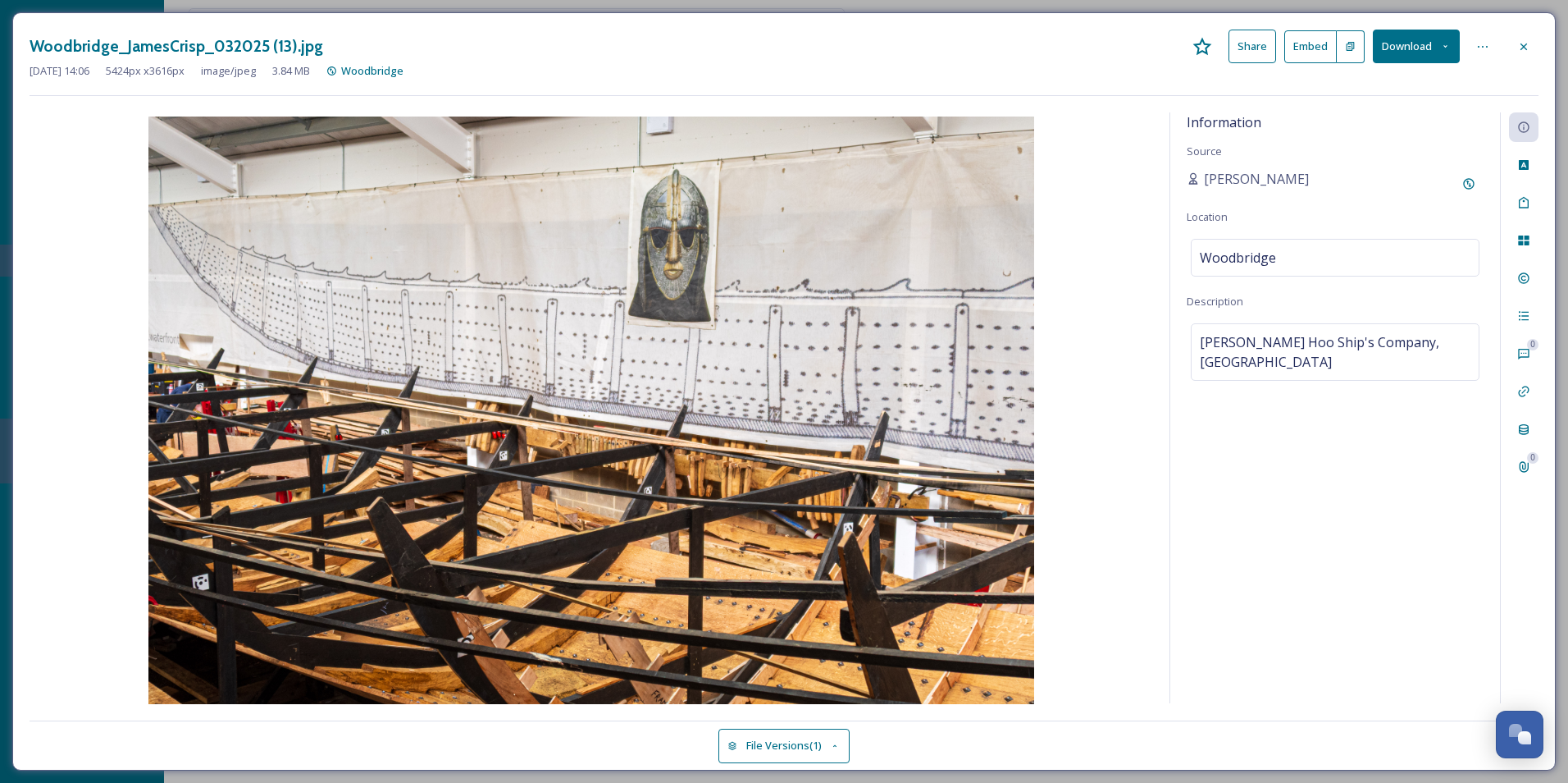
click at [1396, 47] on button "Download" at bounding box center [1416, 47] width 87 height 34
click at [1376, 91] on span "Download Original (5424 x 3616)" at bounding box center [1372, 84] width 155 height 16
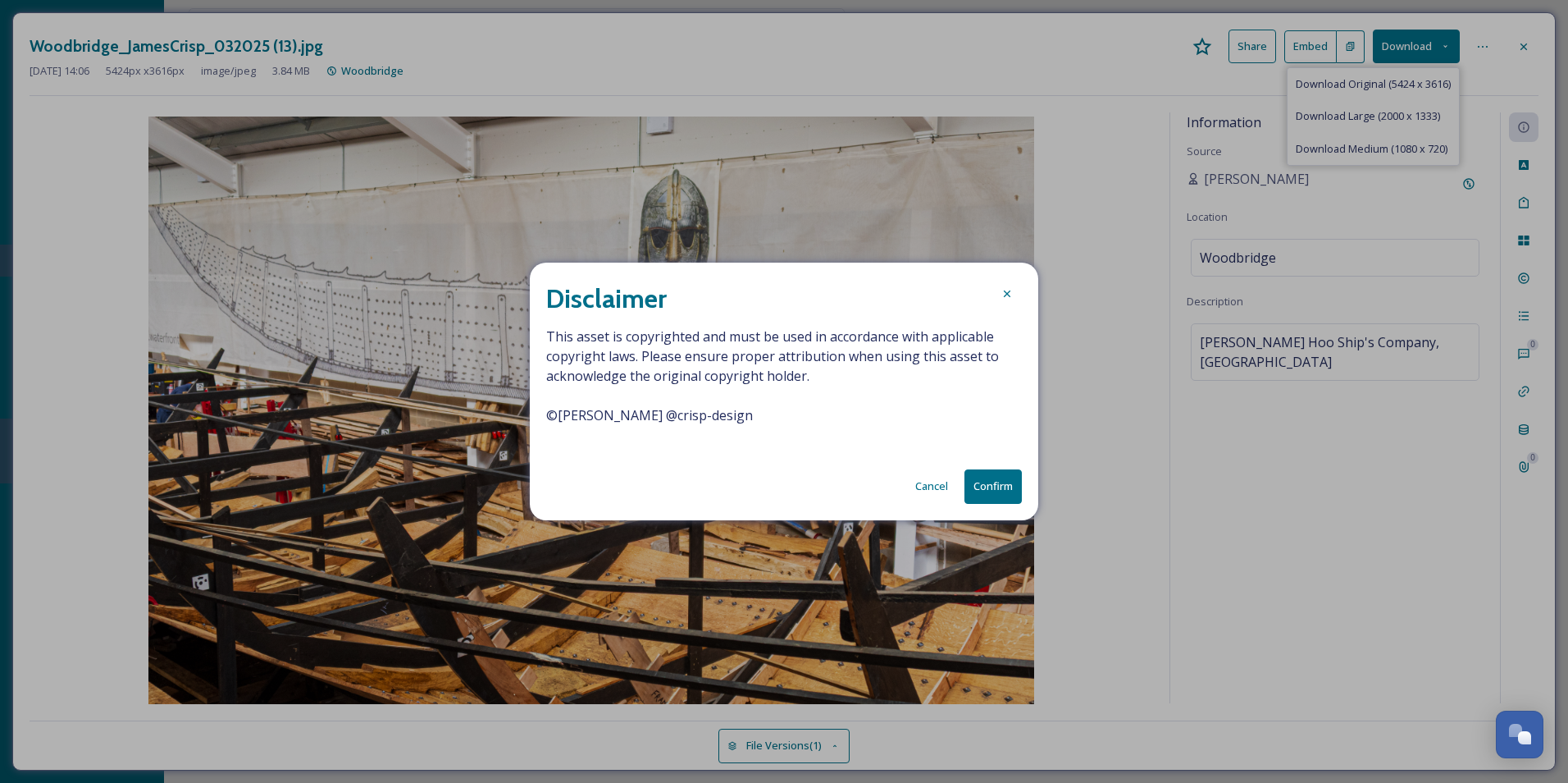
click at [642, 417] on span "This asset is copyrighted and must be used in accordance with applicable copyri…" at bounding box center [784, 386] width 476 height 118
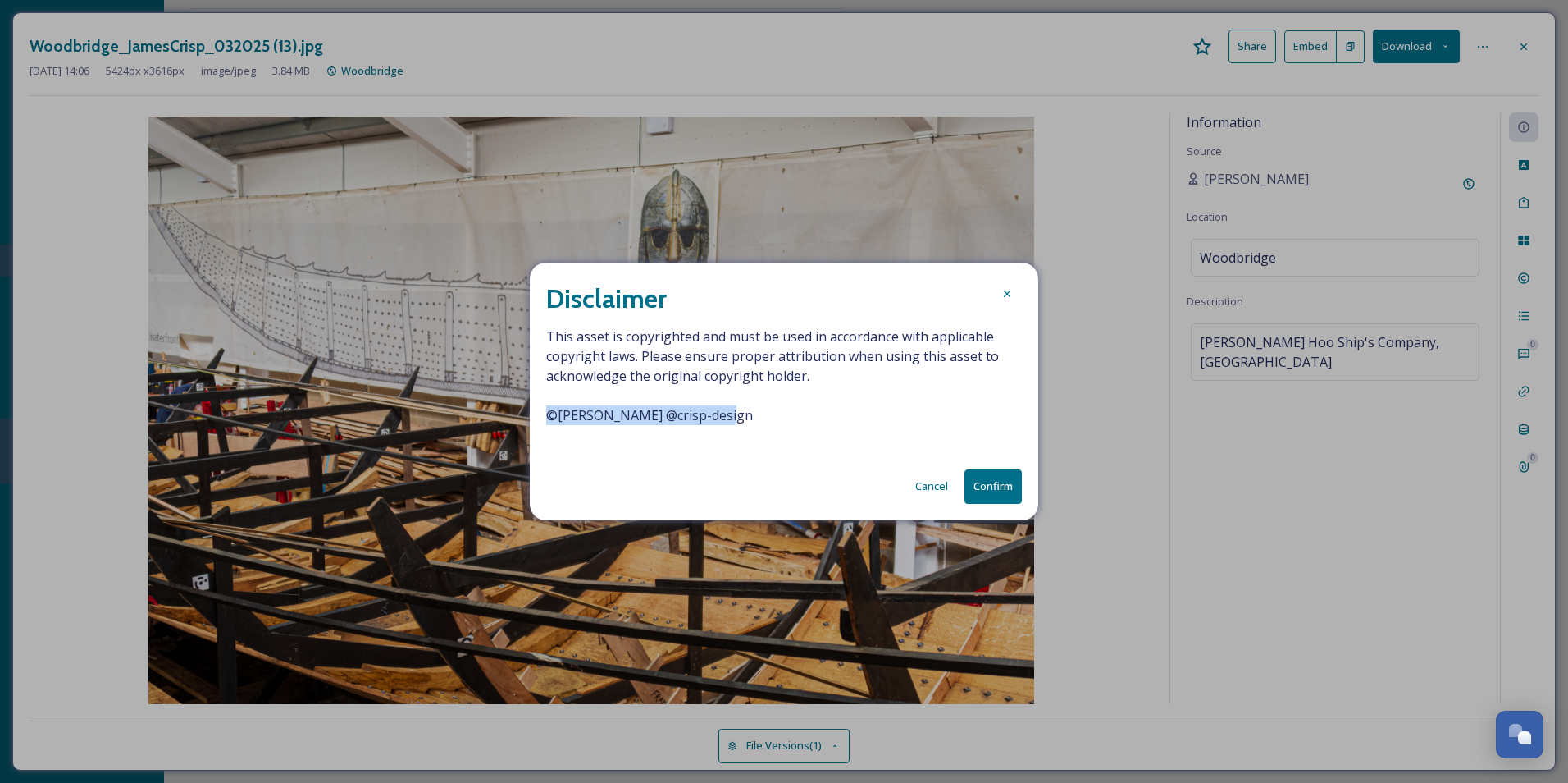
drag, startPoint x: 707, startPoint y: 411, endPoint x: 508, endPoint y: 413, distance: 199.0
click at [508, 413] on div "Disclaimer This asset is copyrighted and must be used in accordance with applic…" at bounding box center [784, 391] width 1568 height 783
drag, startPoint x: 508, startPoint y: 413, endPoint x: 640, endPoint y: 417, distance: 132.1
copy span "© [PERSON_NAME] @crisp-design"
click at [987, 486] on button "Confirm" at bounding box center [992, 486] width 57 height 34
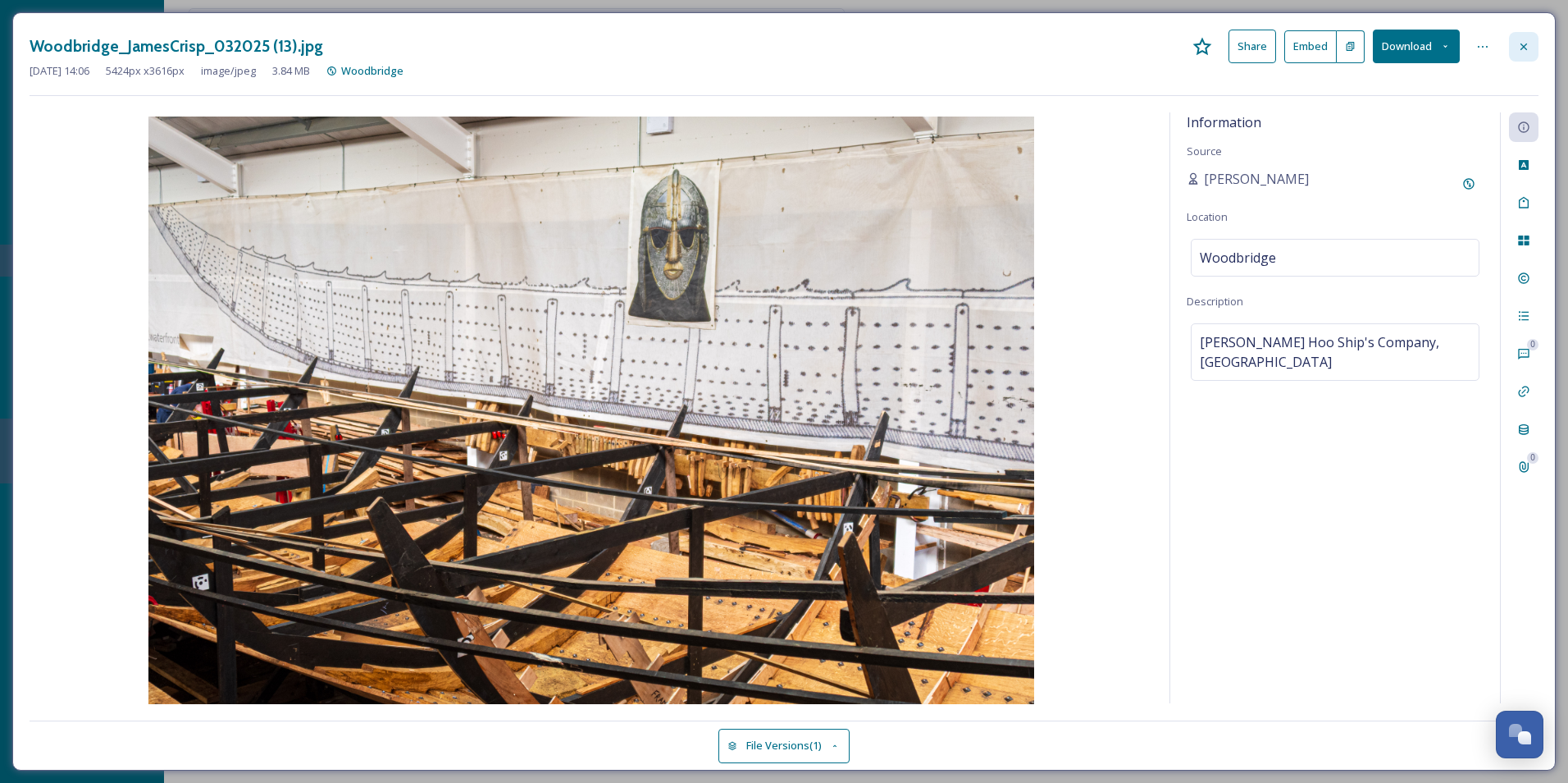
click at [1514, 39] on div at bounding box center [1524, 47] width 30 height 30
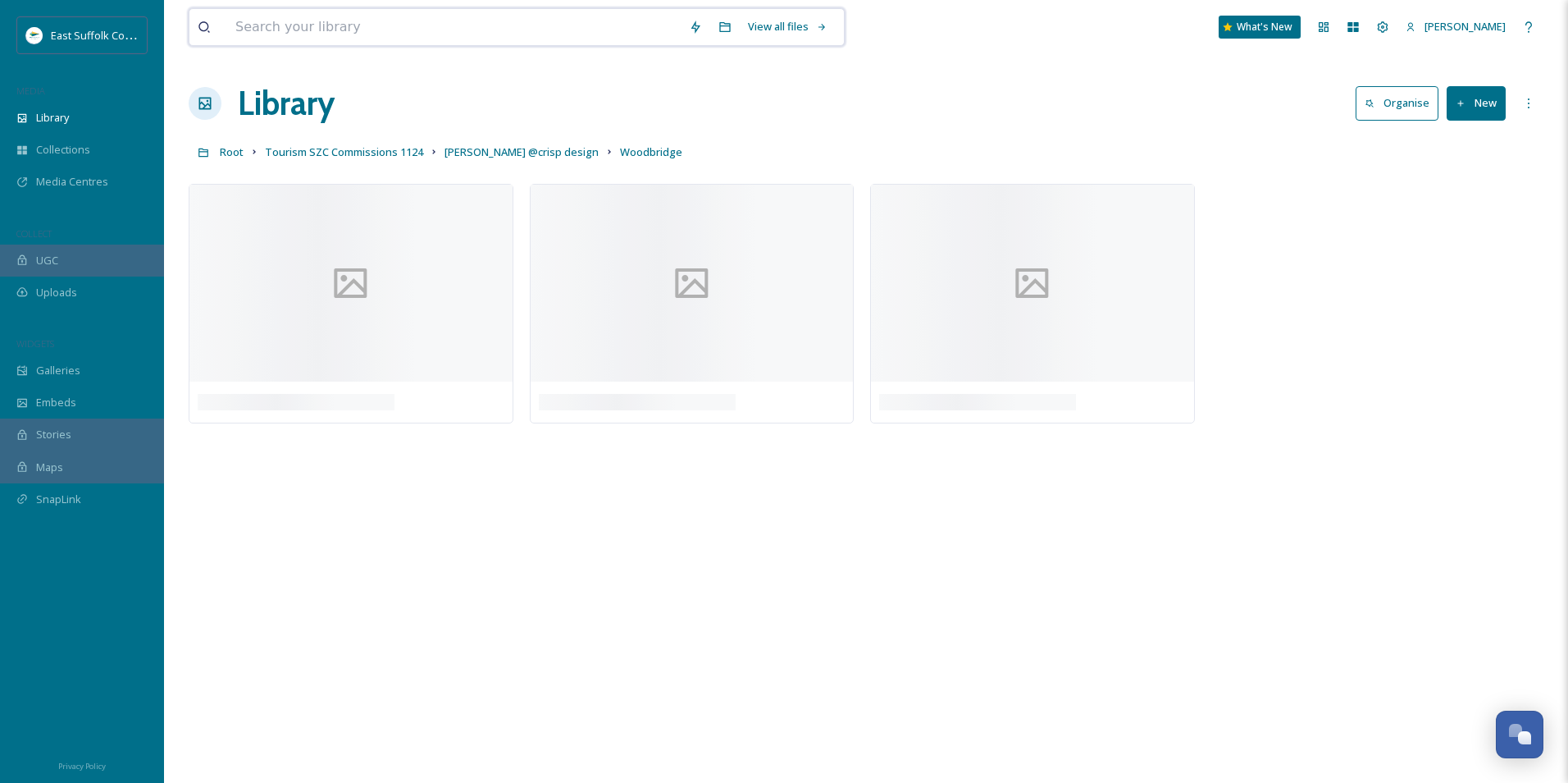
click at [271, 22] on input at bounding box center [454, 27] width 454 height 36
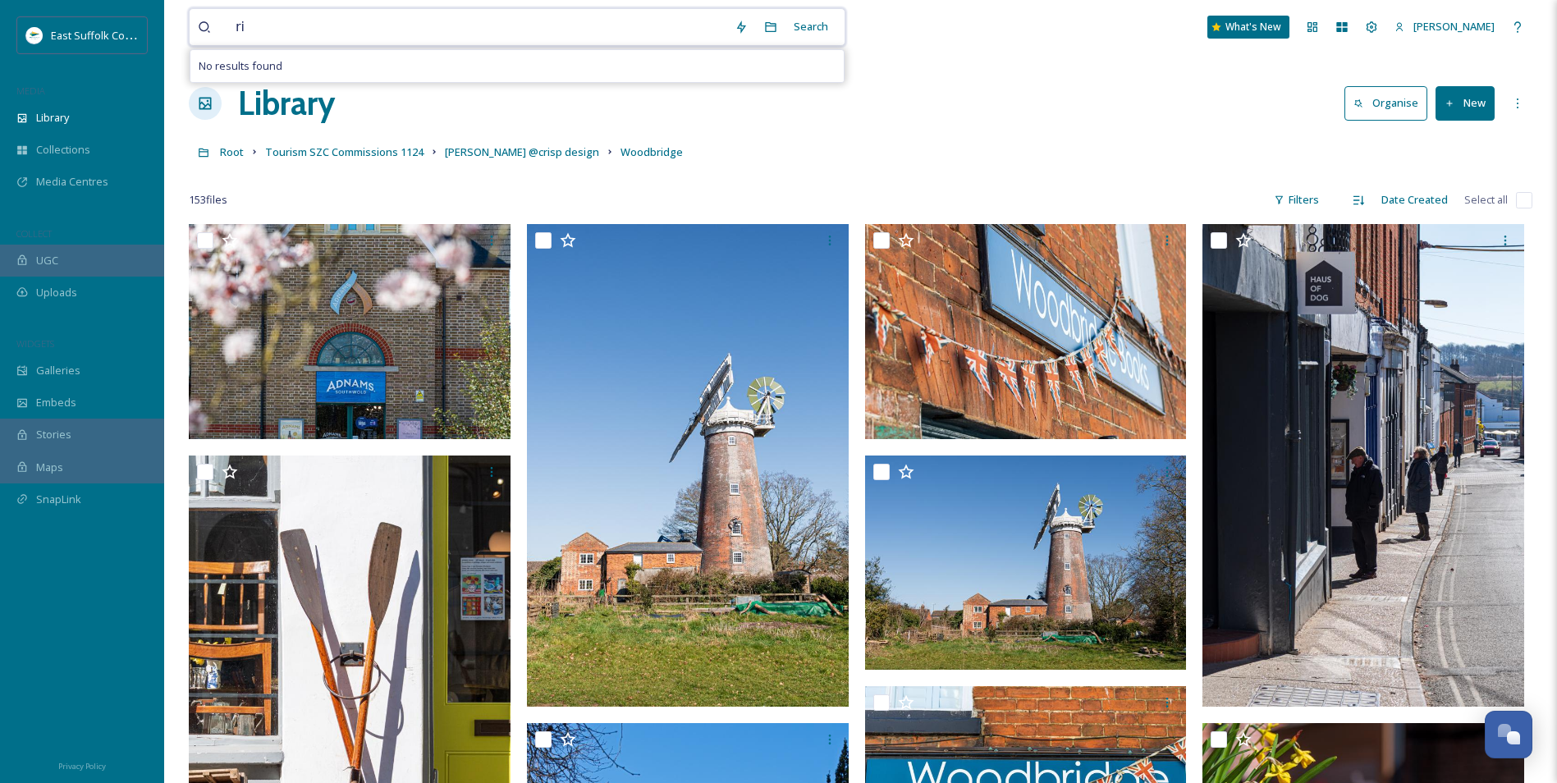
type input "r"
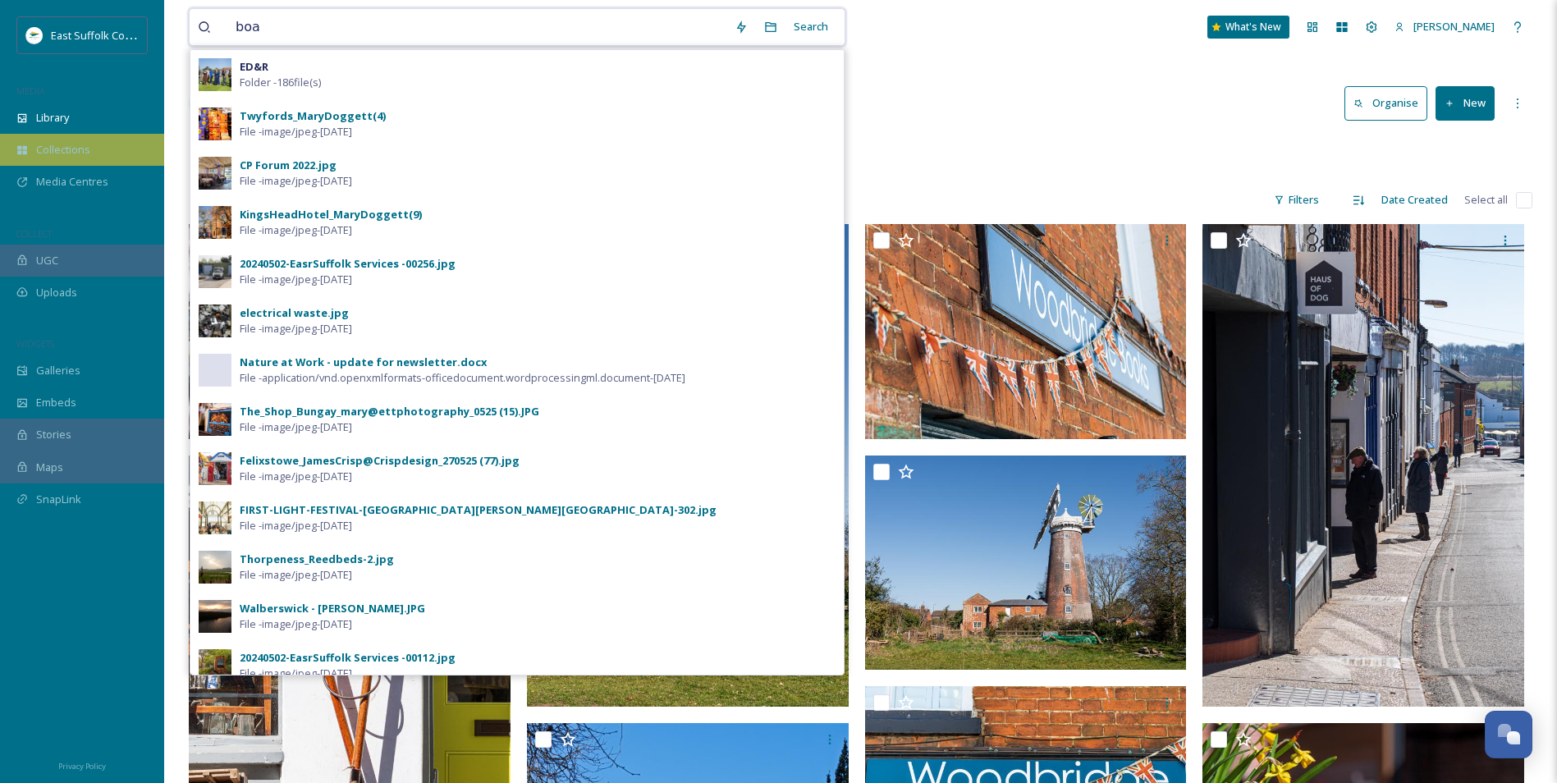
type input "boat"
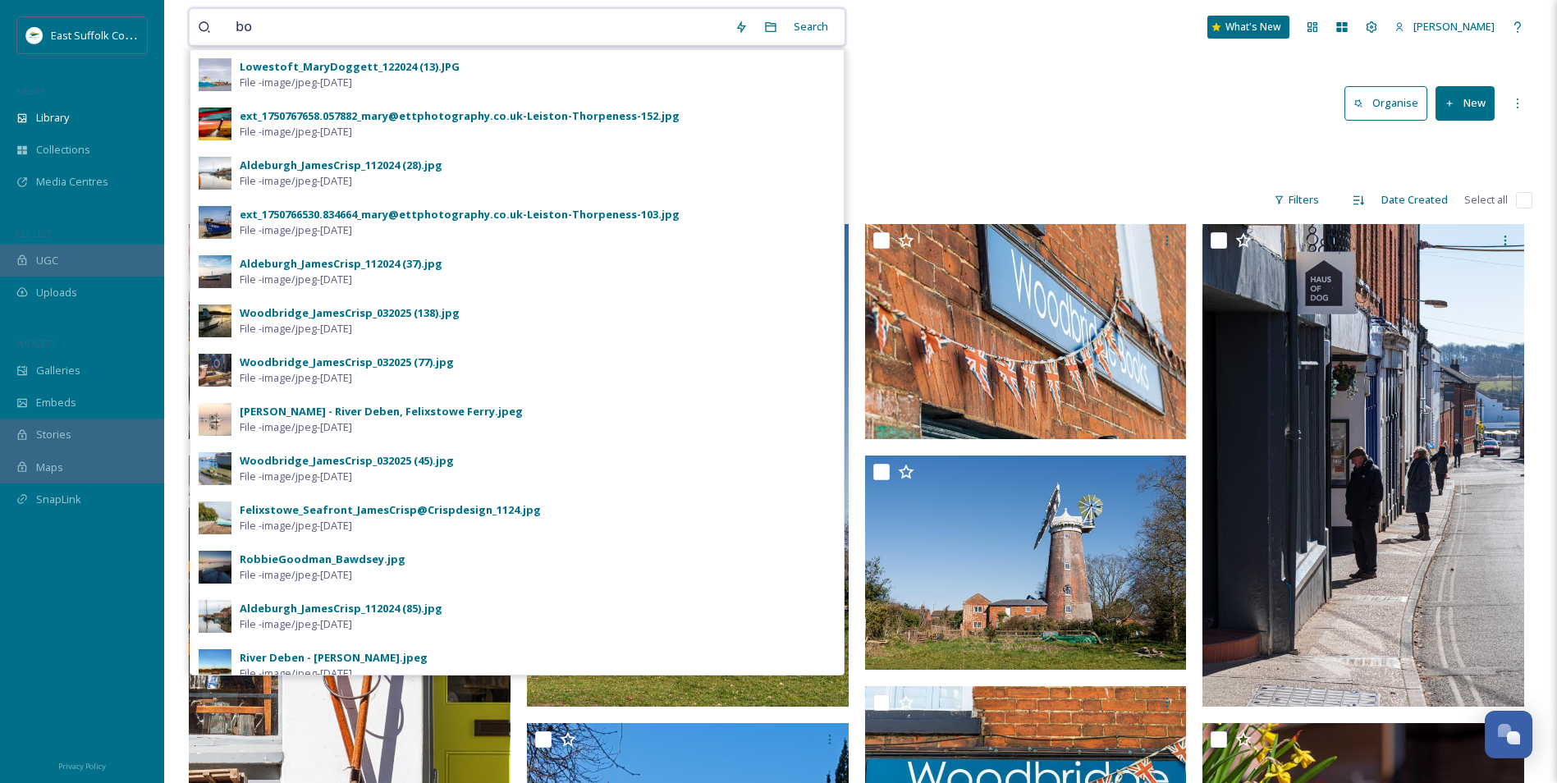
type input "b"
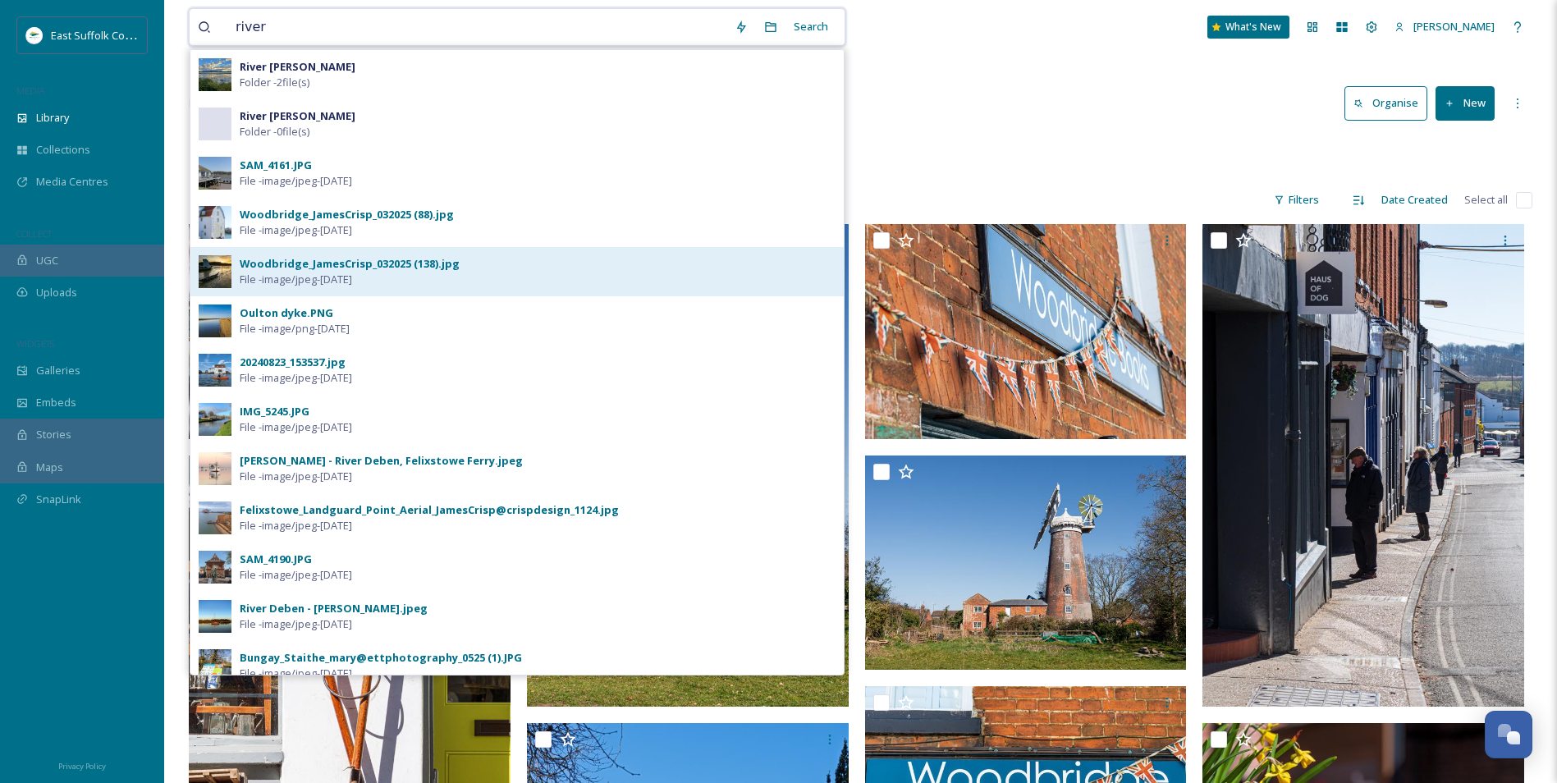
type input "river"
click at [349, 263] on div "Woodbridge_JamesCrisp_032025 (138).jpg" at bounding box center [350, 264] width 220 height 16
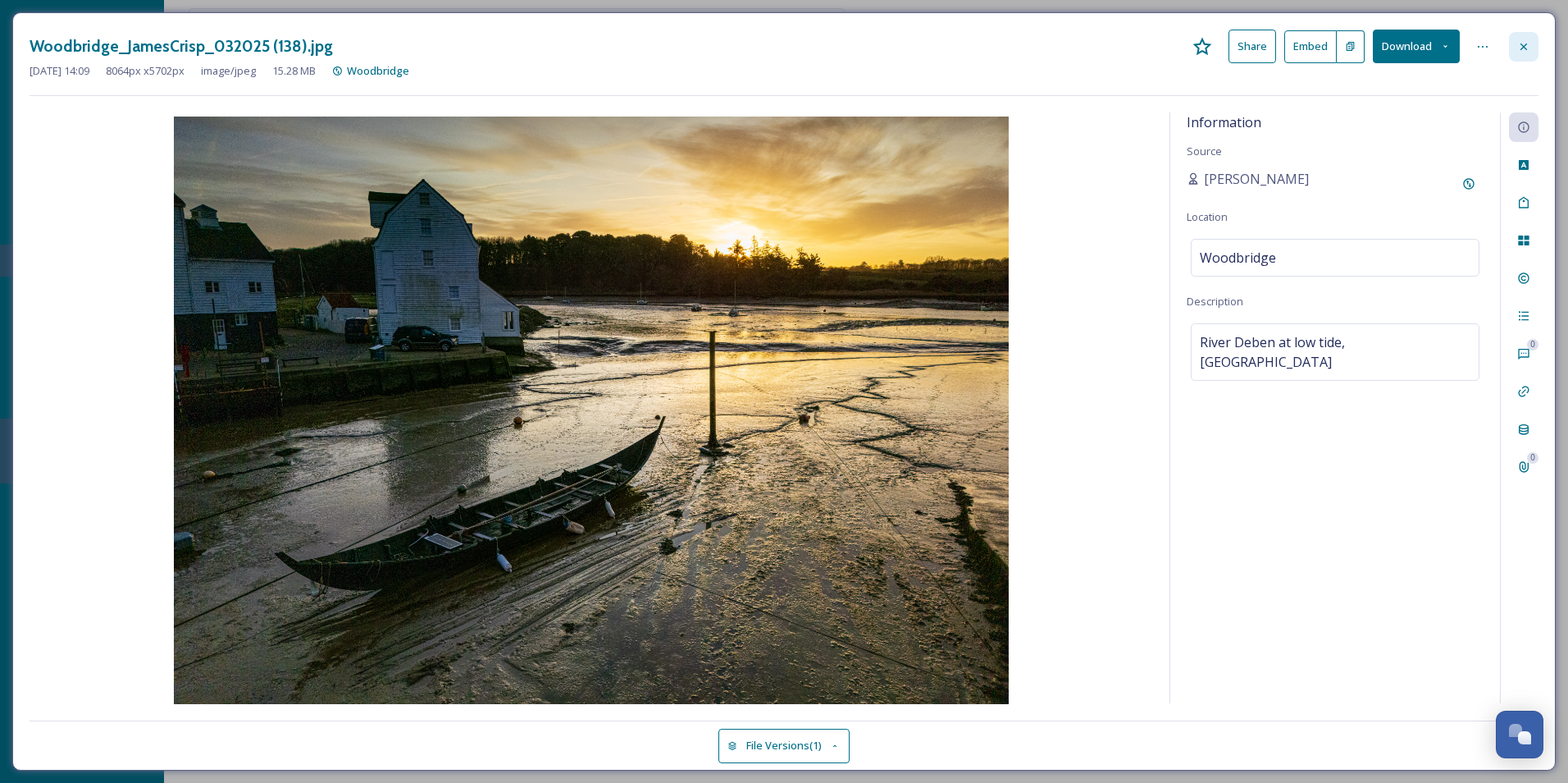
click at [1524, 48] on icon at bounding box center [1523, 46] width 13 height 13
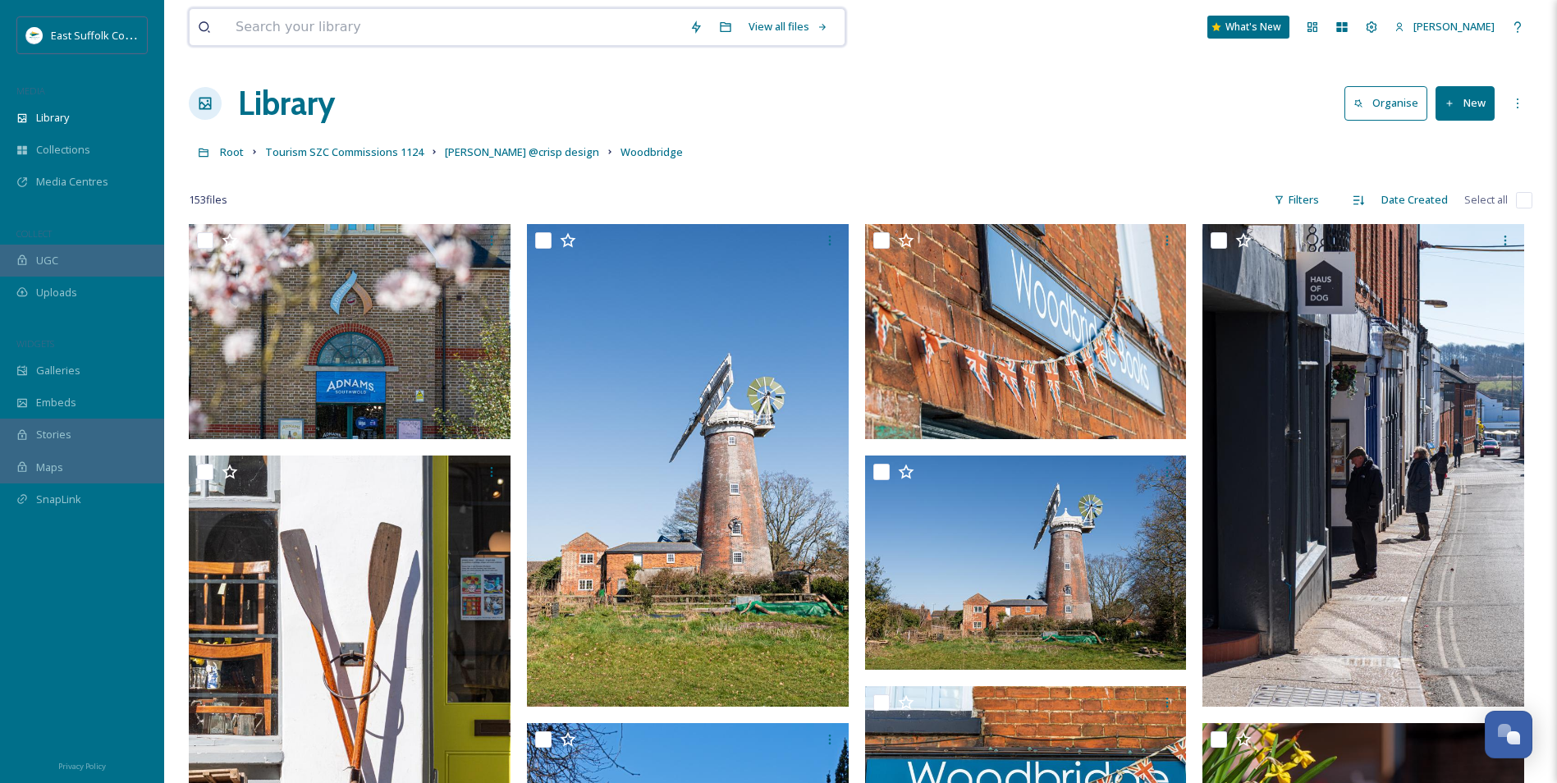
click at [268, 30] on input at bounding box center [454, 27] width 454 height 36
type input "river waveney"
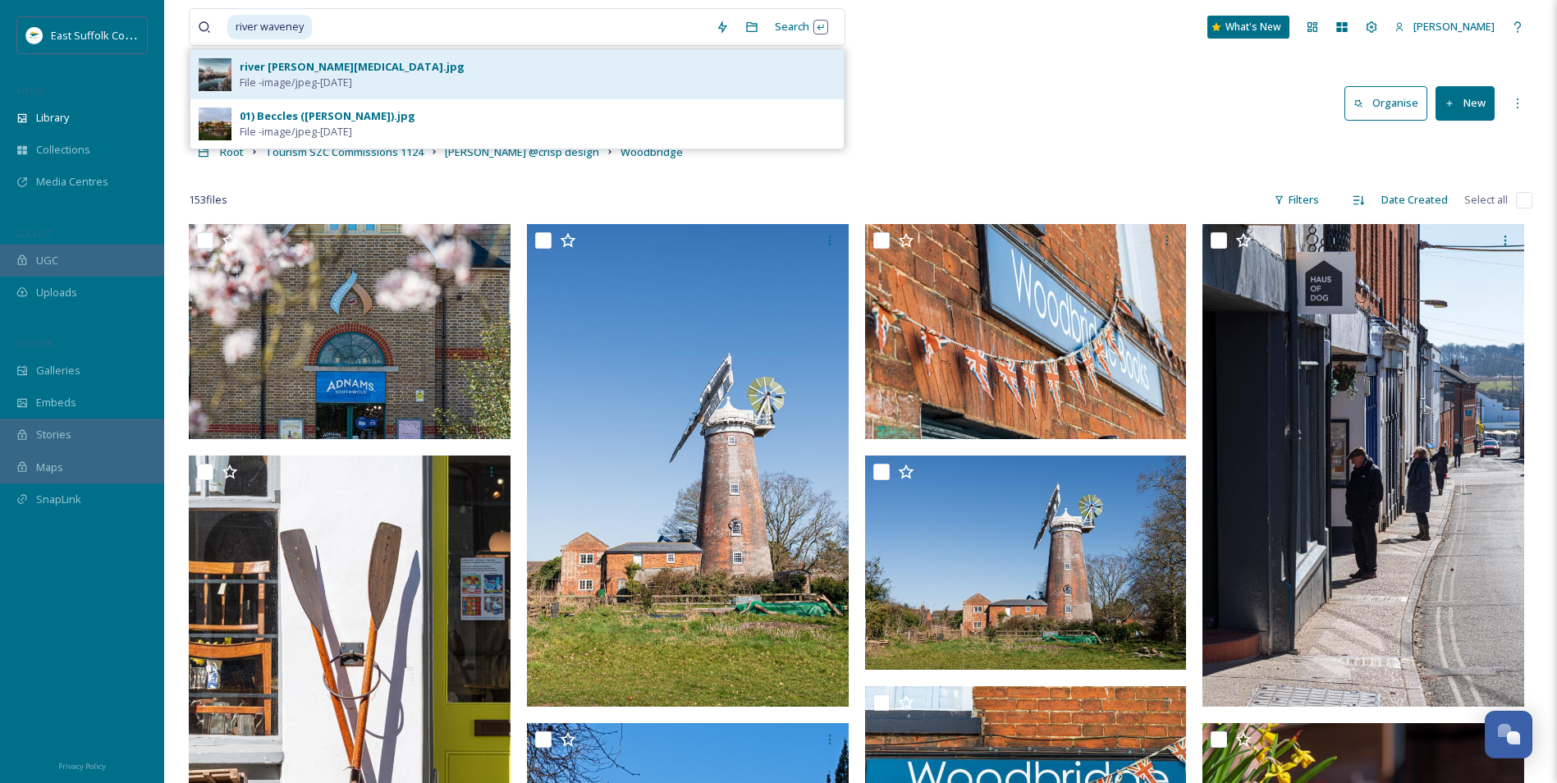
click at [397, 90] on div "river [PERSON_NAME][MEDICAL_DATA].jpg File - image/jpeg - [DATE]" at bounding box center [516, 74] width 653 height 49
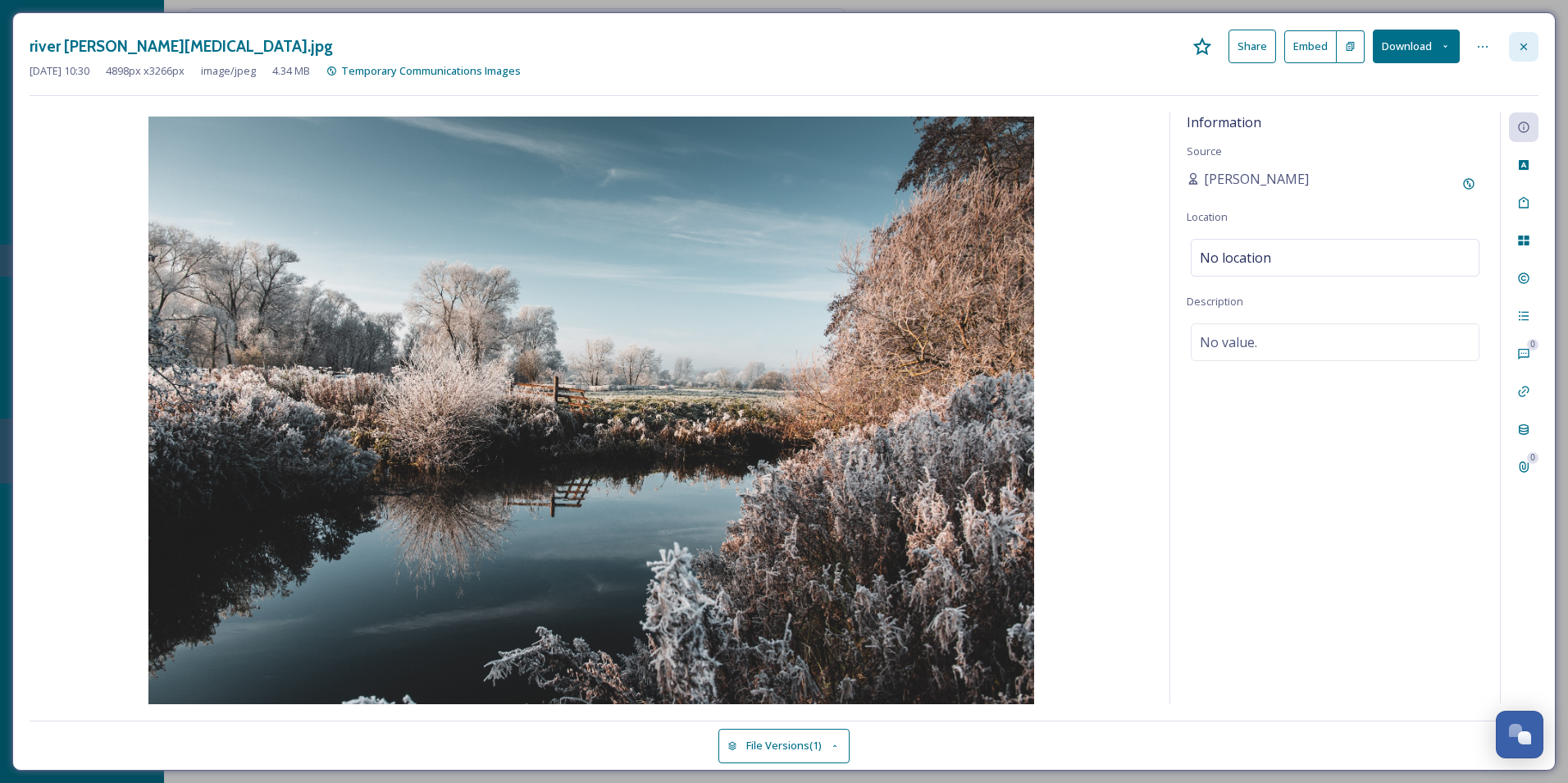
click at [1517, 48] on icon at bounding box center [1523, 46] width 13 height 13
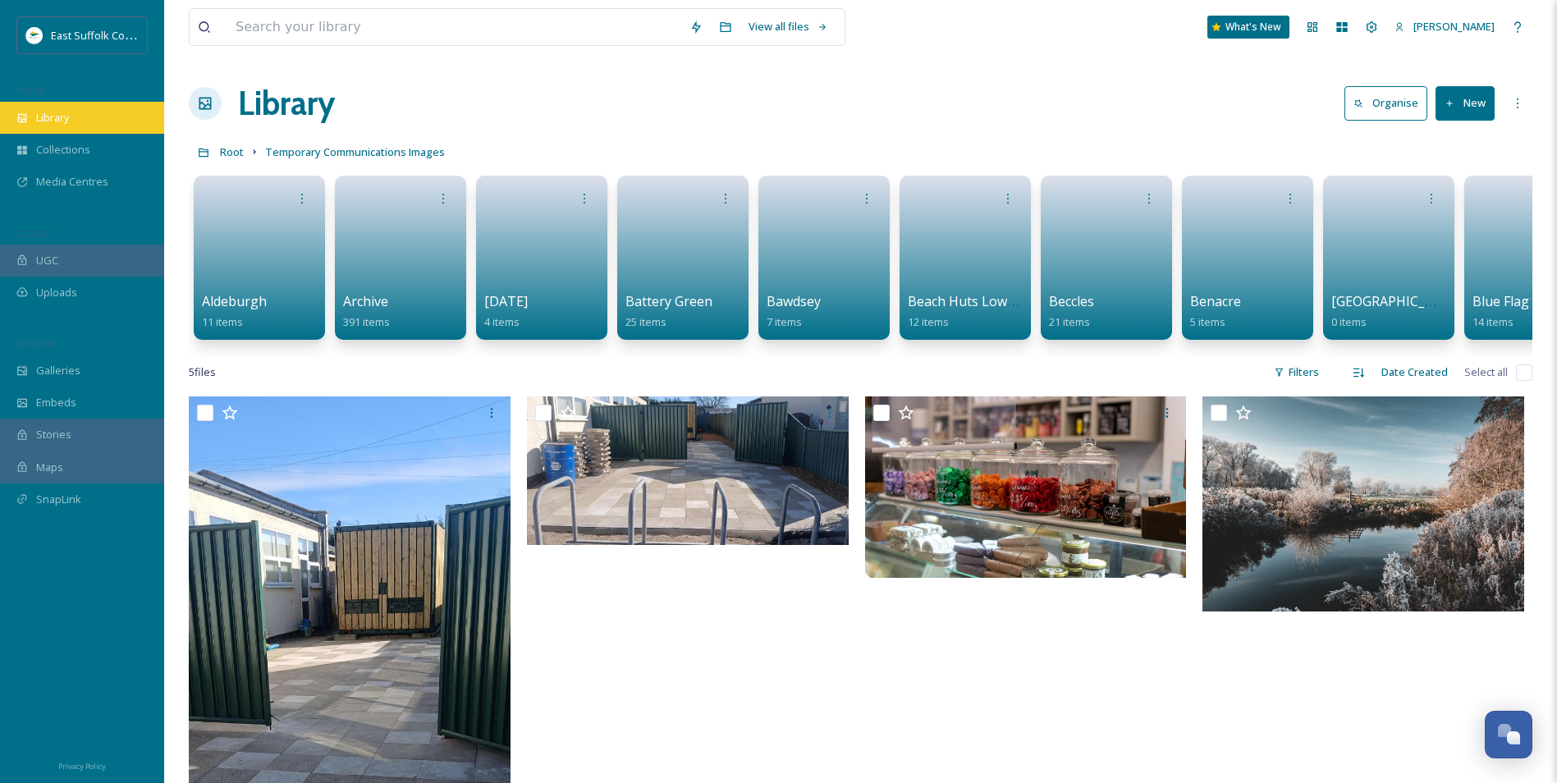
click at [62, 124] on span "Library" at bounding box center [52, 118] width 33 height 16
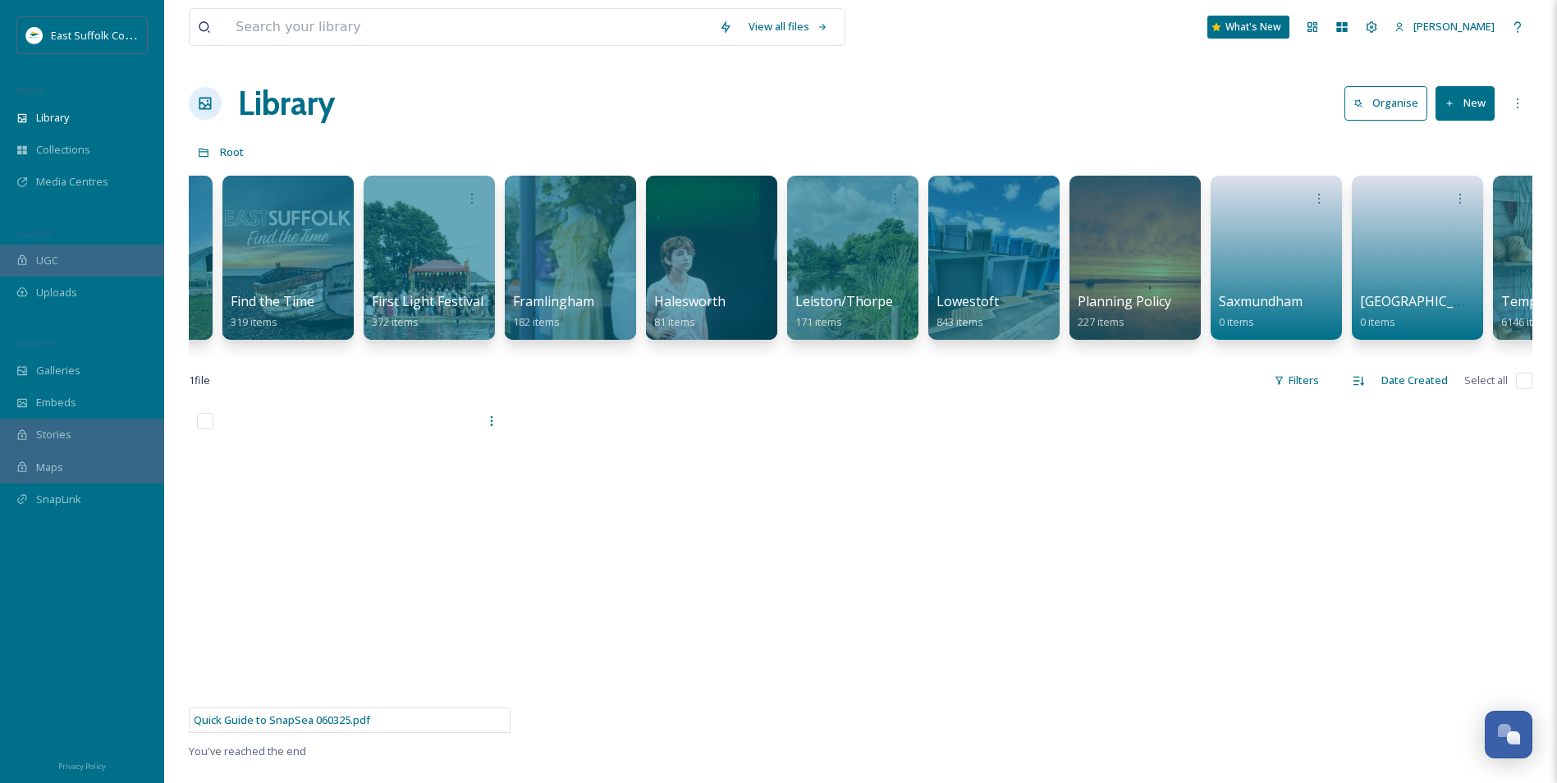
scroll to position [0, 1526]
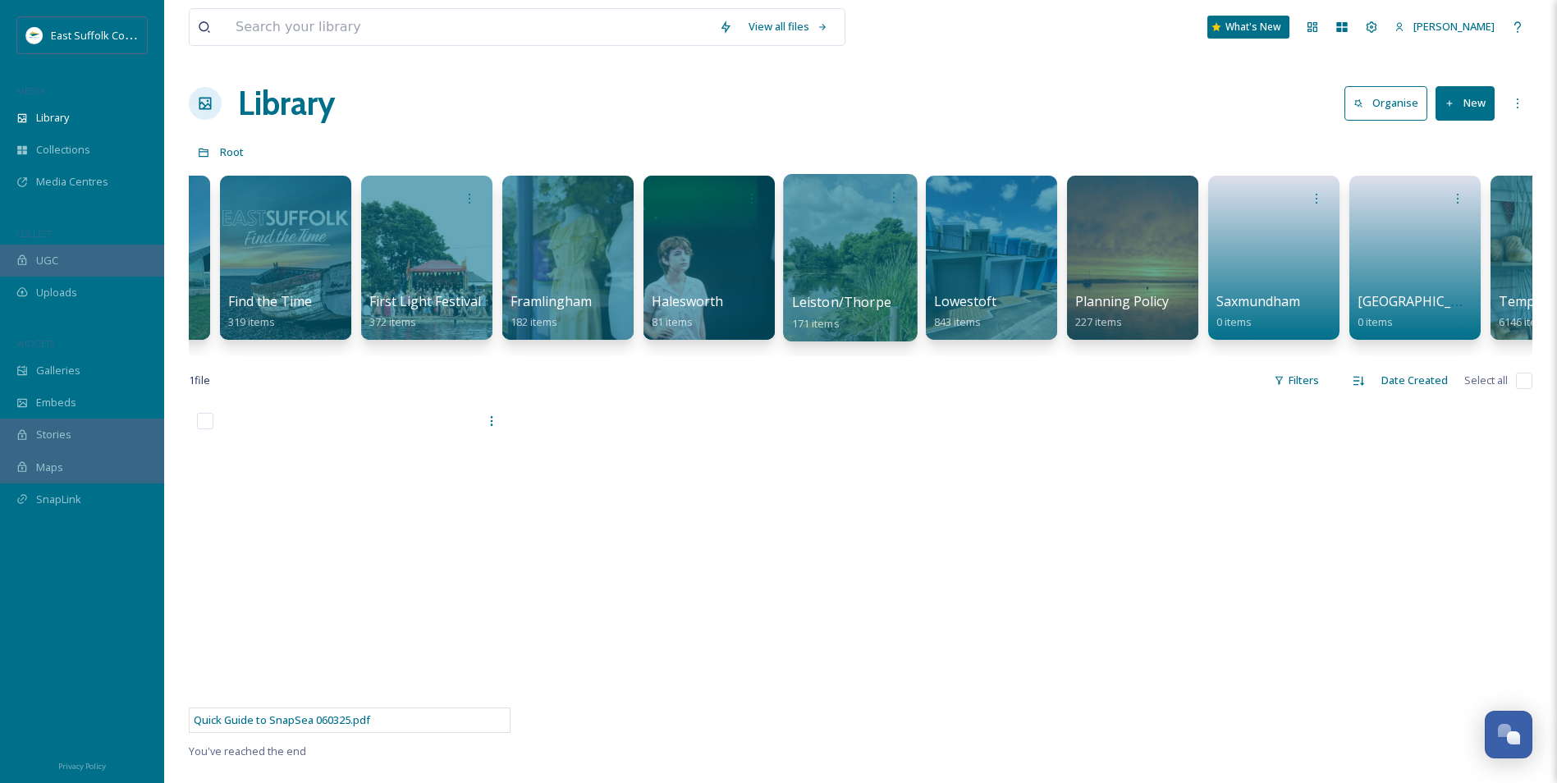
click at [829, 242] on div at bounding box center [850, 257] width 134 height 167
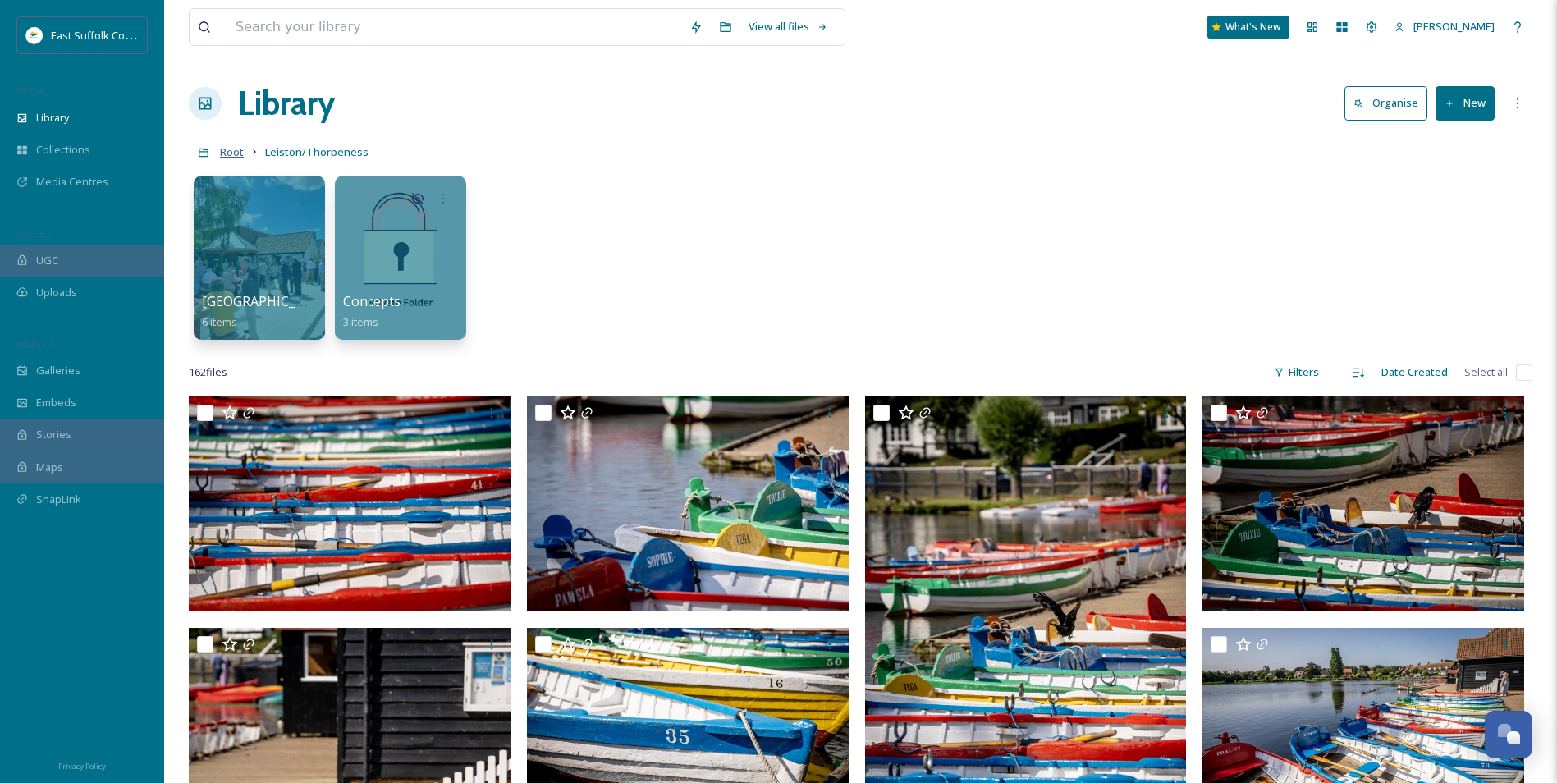
click at [232, 152] on span "Root" at bounding box center [232, 151] width 24 height 15
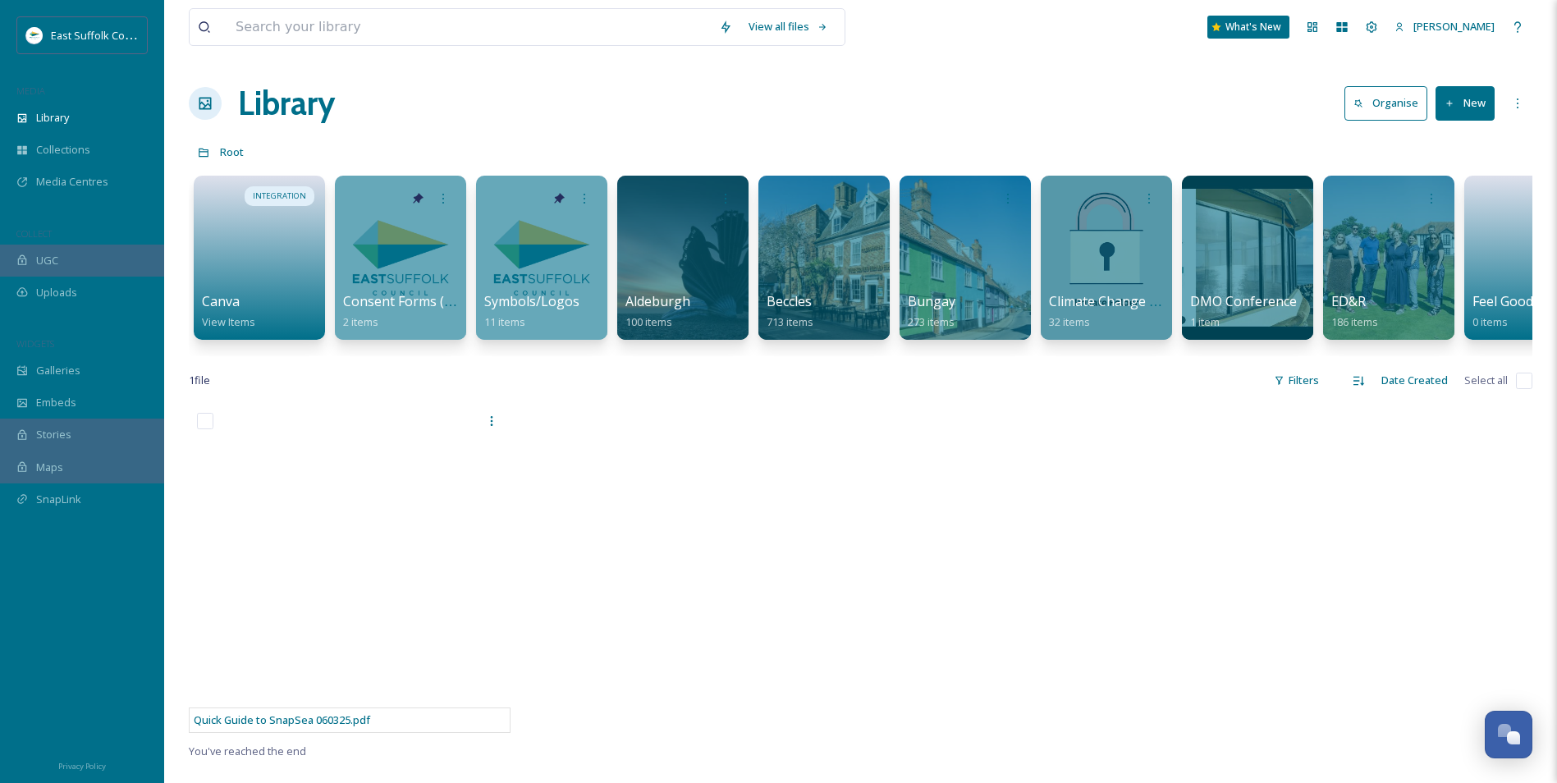
scroll to position [0, 71]
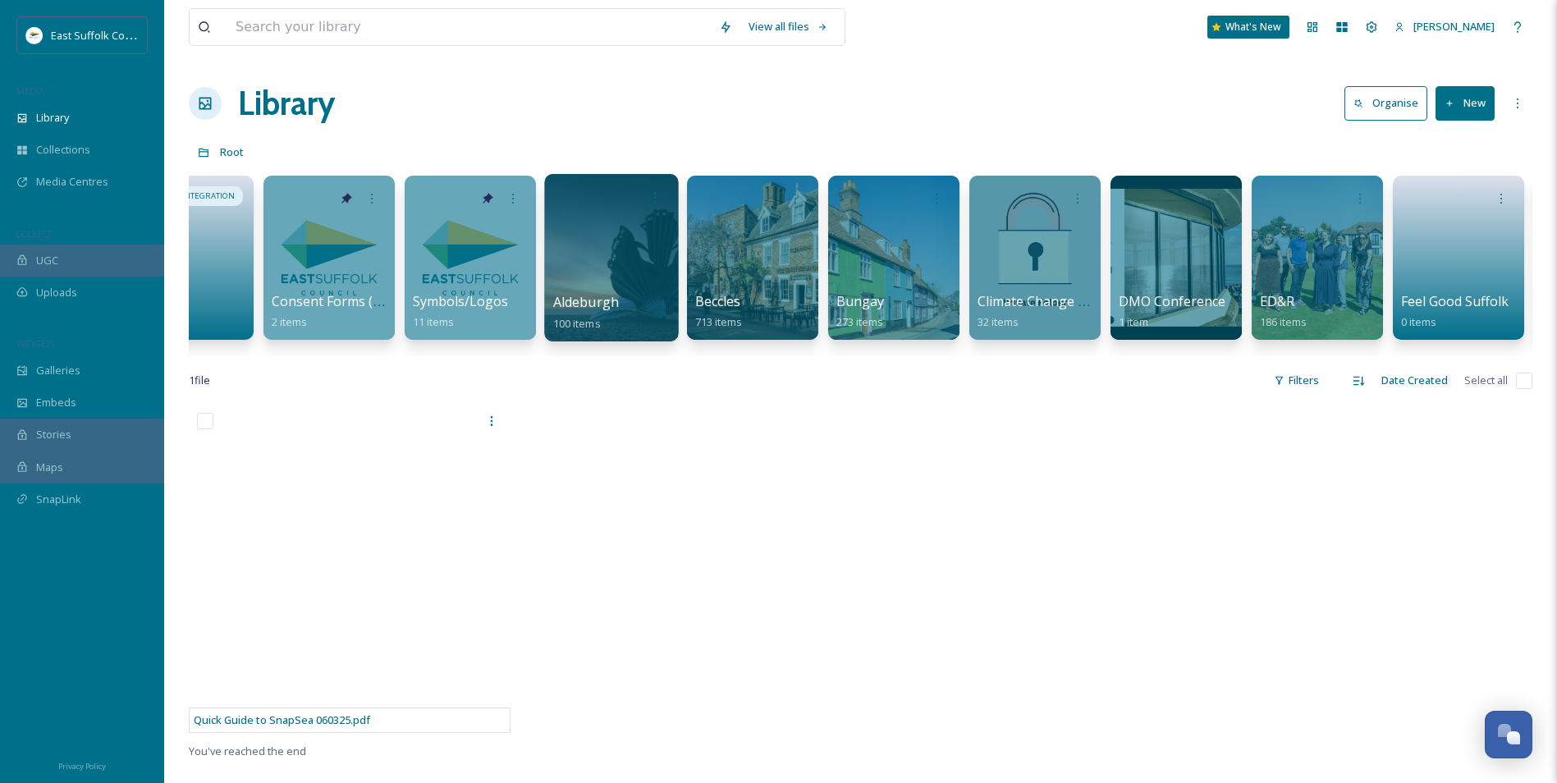
click at [602, 263] on div at bounding box center [611, 257] width 134 height 167
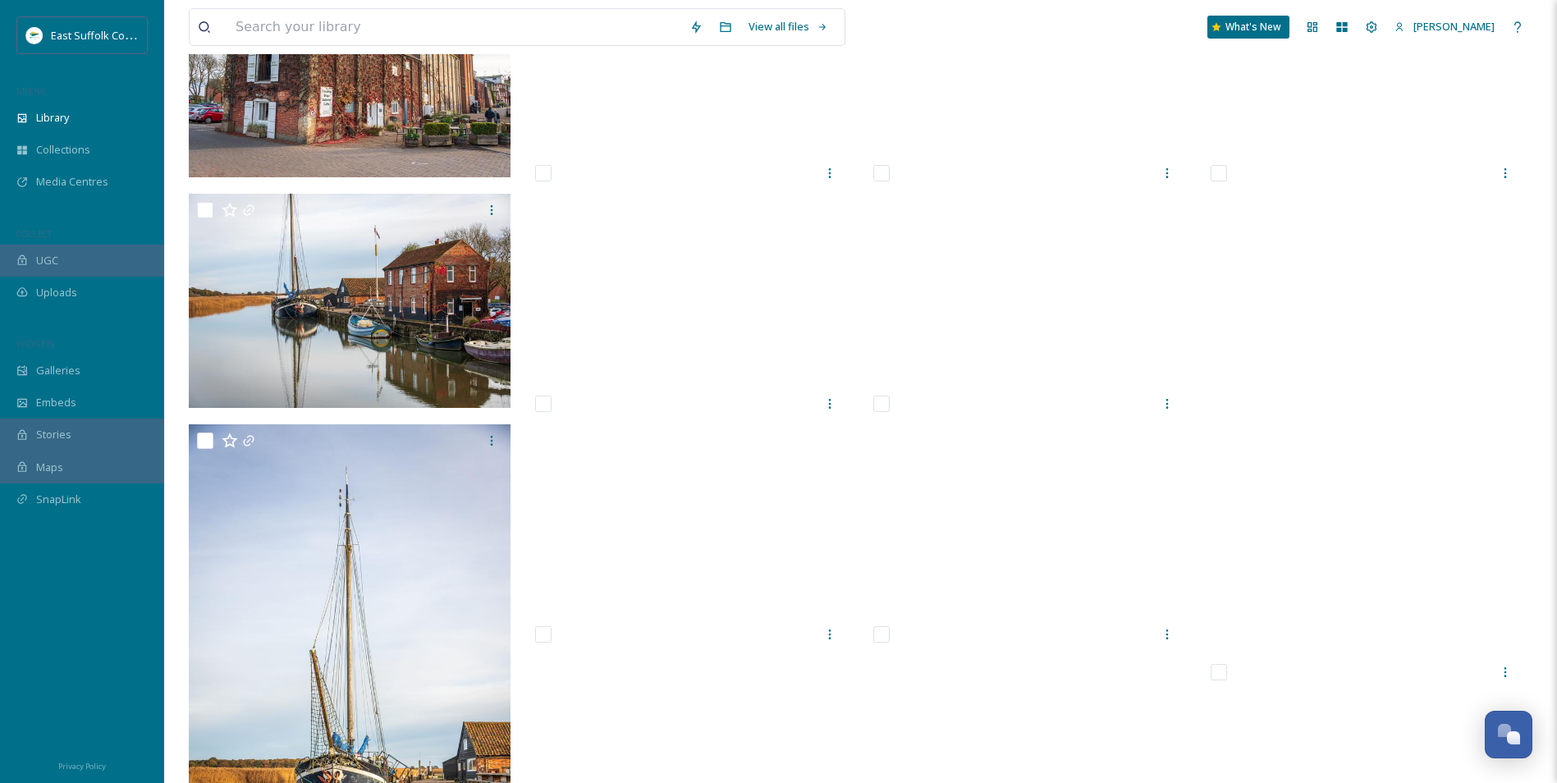
scroll to position [738, 0]
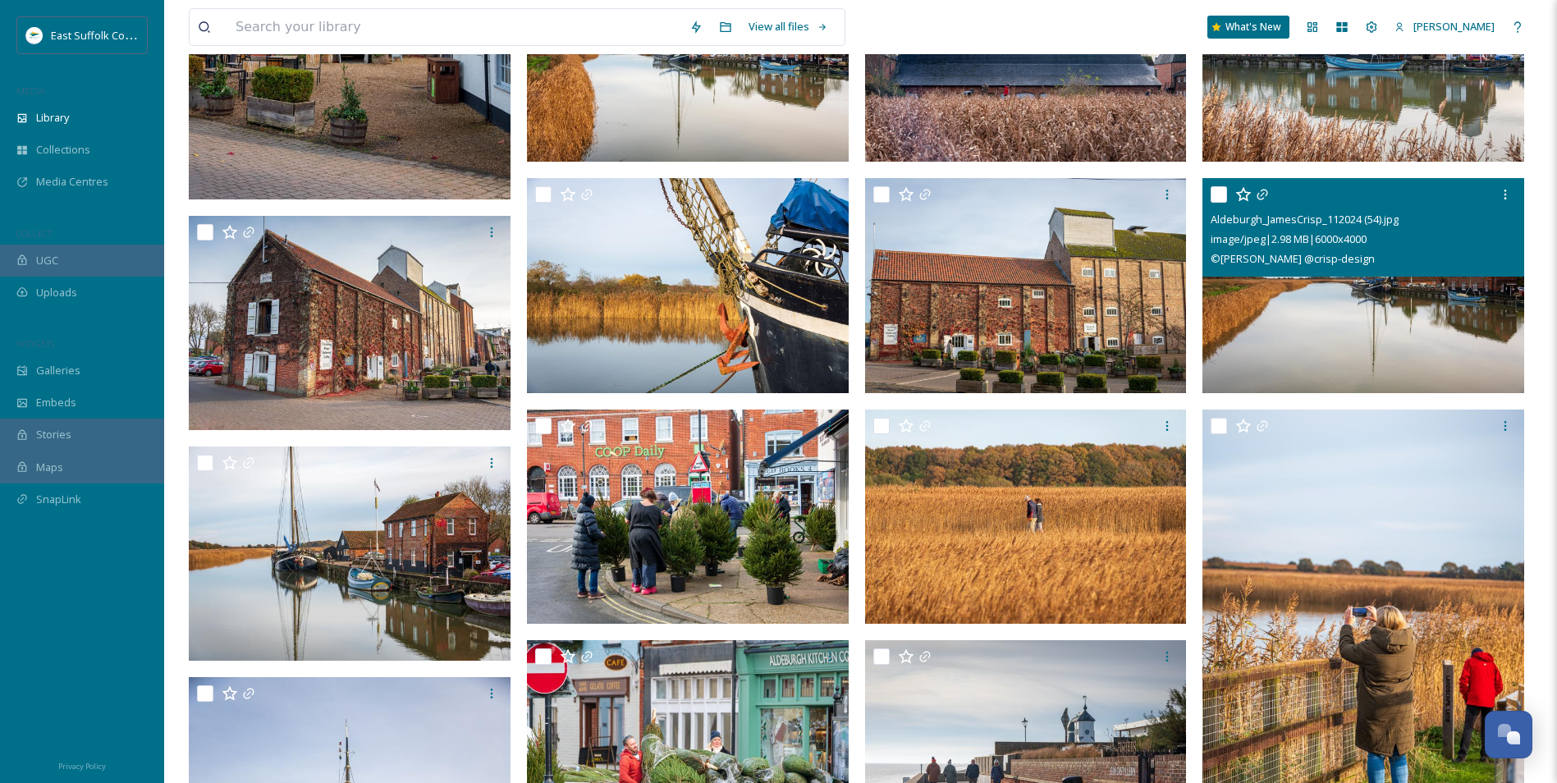
click at [1415, 299] on img at bounding box center [1363, 285] width 322 height 215
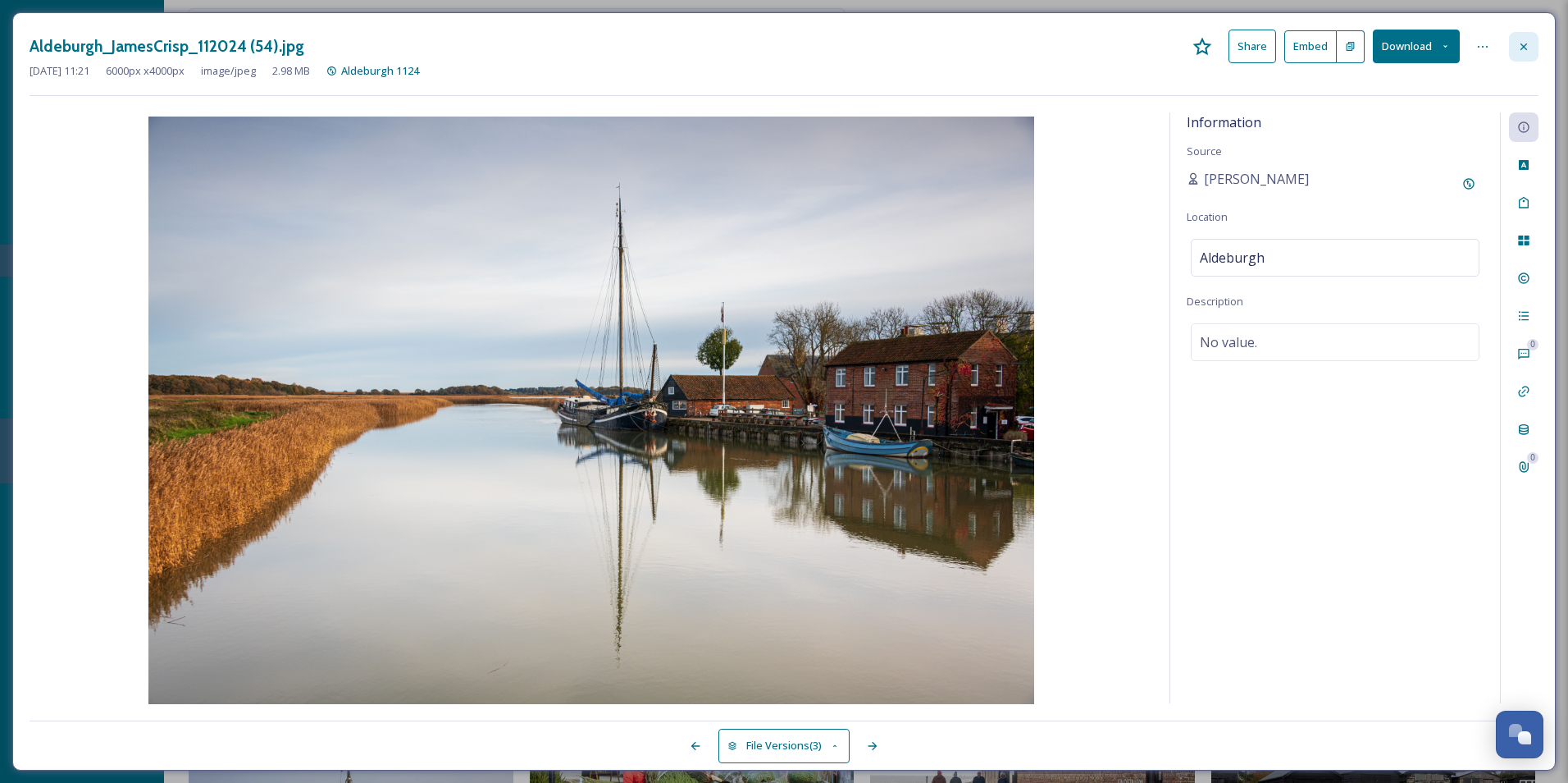
click at [1524, 54] on div at bounding box center [1524, 47] width 30 height 30
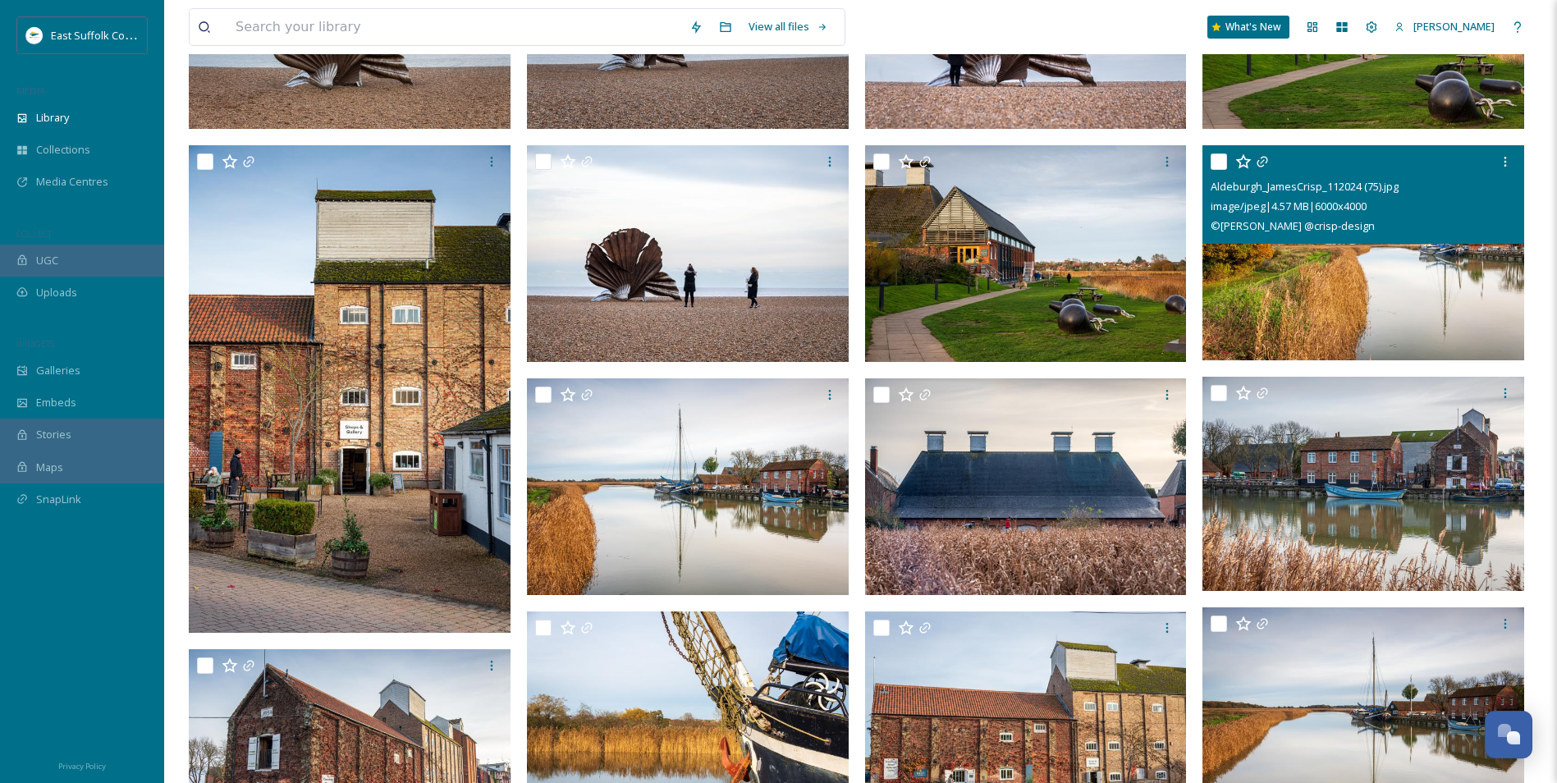
scroll to position [164, 0]
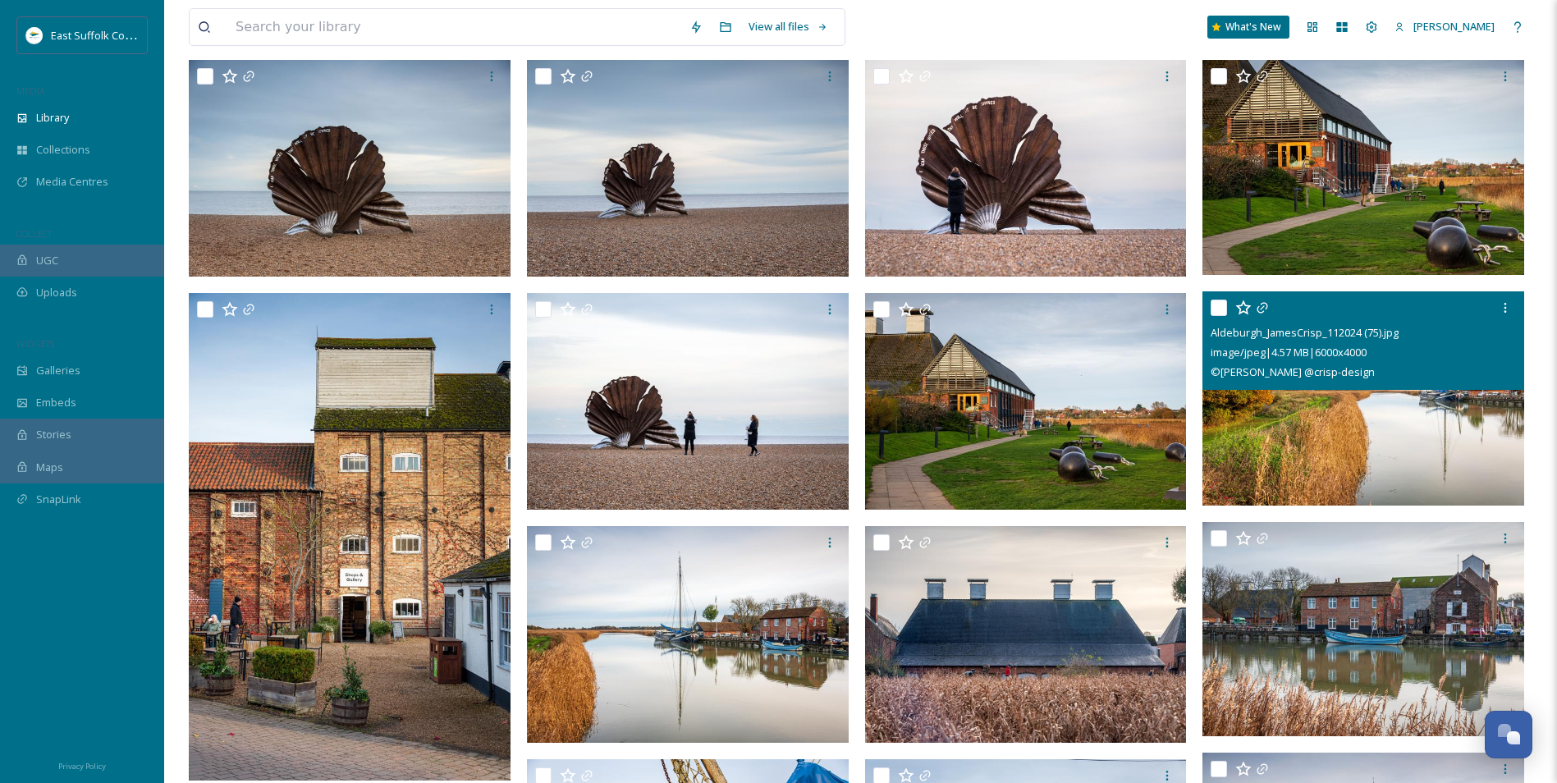
click at [1315, 430] on img at bounding box center [1363, 397] width 322 height 215
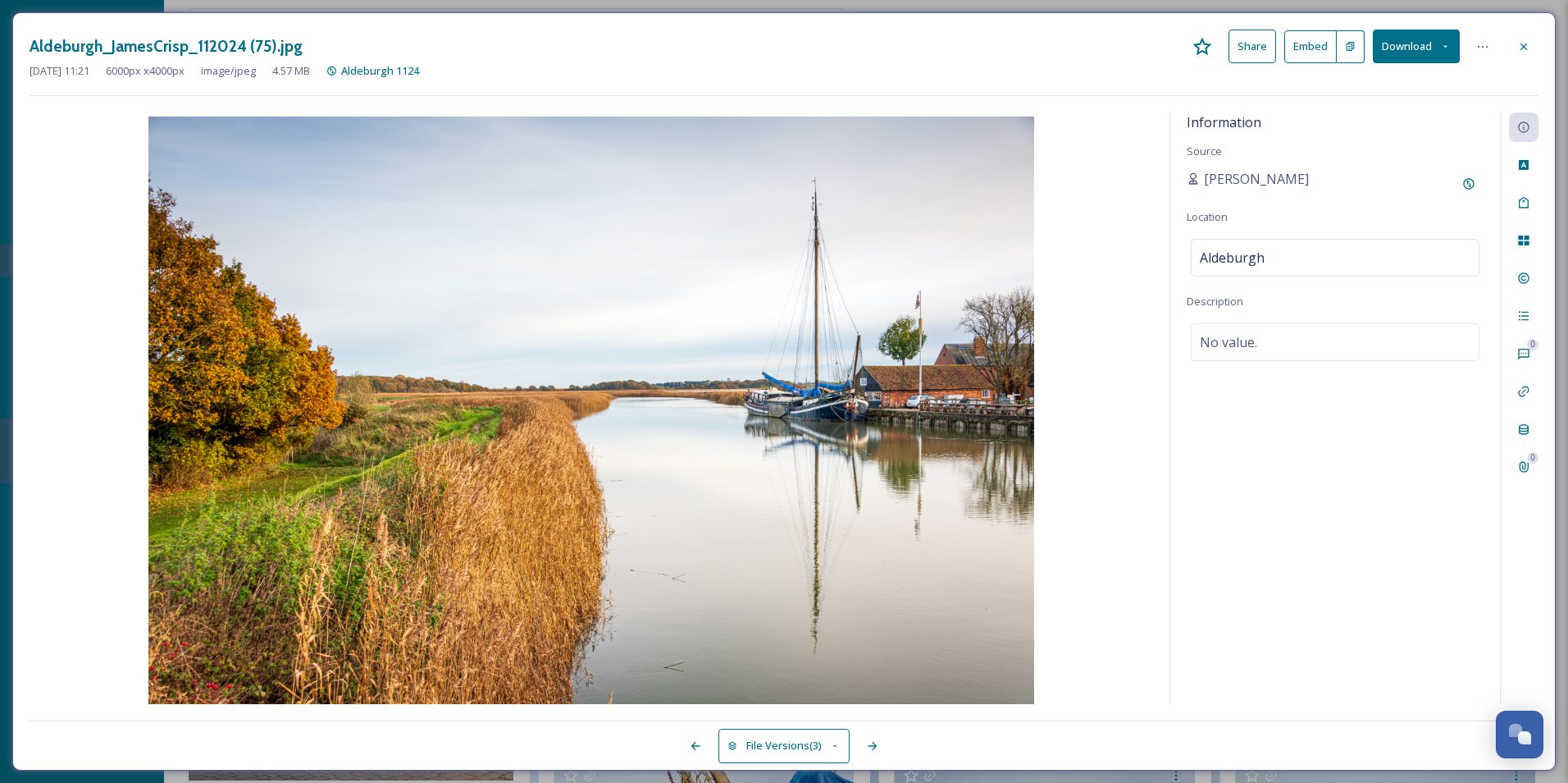
click at [1439, 54] on button "Download" at bounding box center [1416, 47] width 87 height 34
click at [1368, 86] on span "Download Original (6000 x 4000)" at bounding box center [1372, 84] width 155 height 16
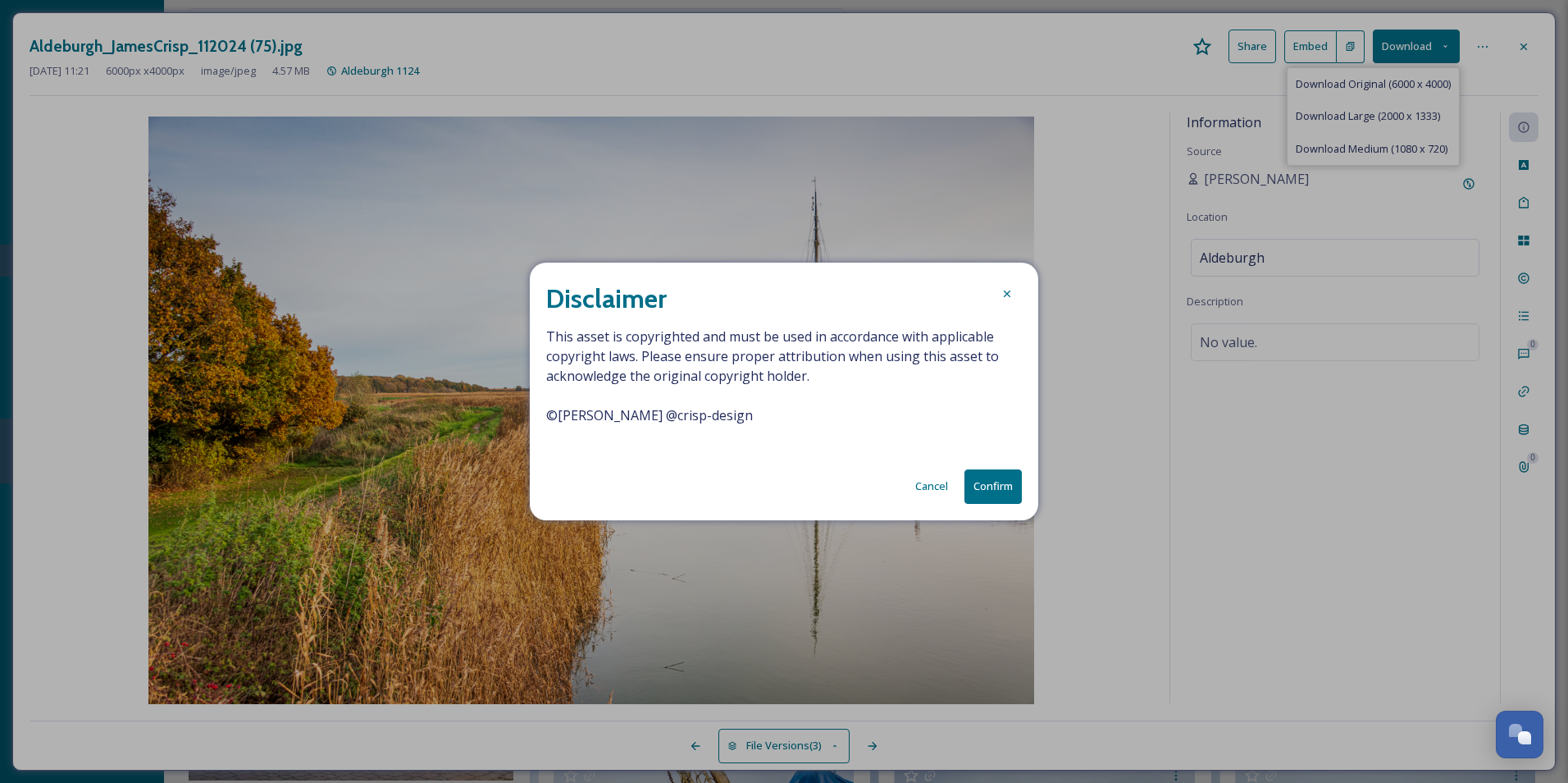
click at [654, 410] on span "This asset is copyrighted and must be used in accordance with applicable copyri…" at bounding box center [784, 386] width 476 height 118
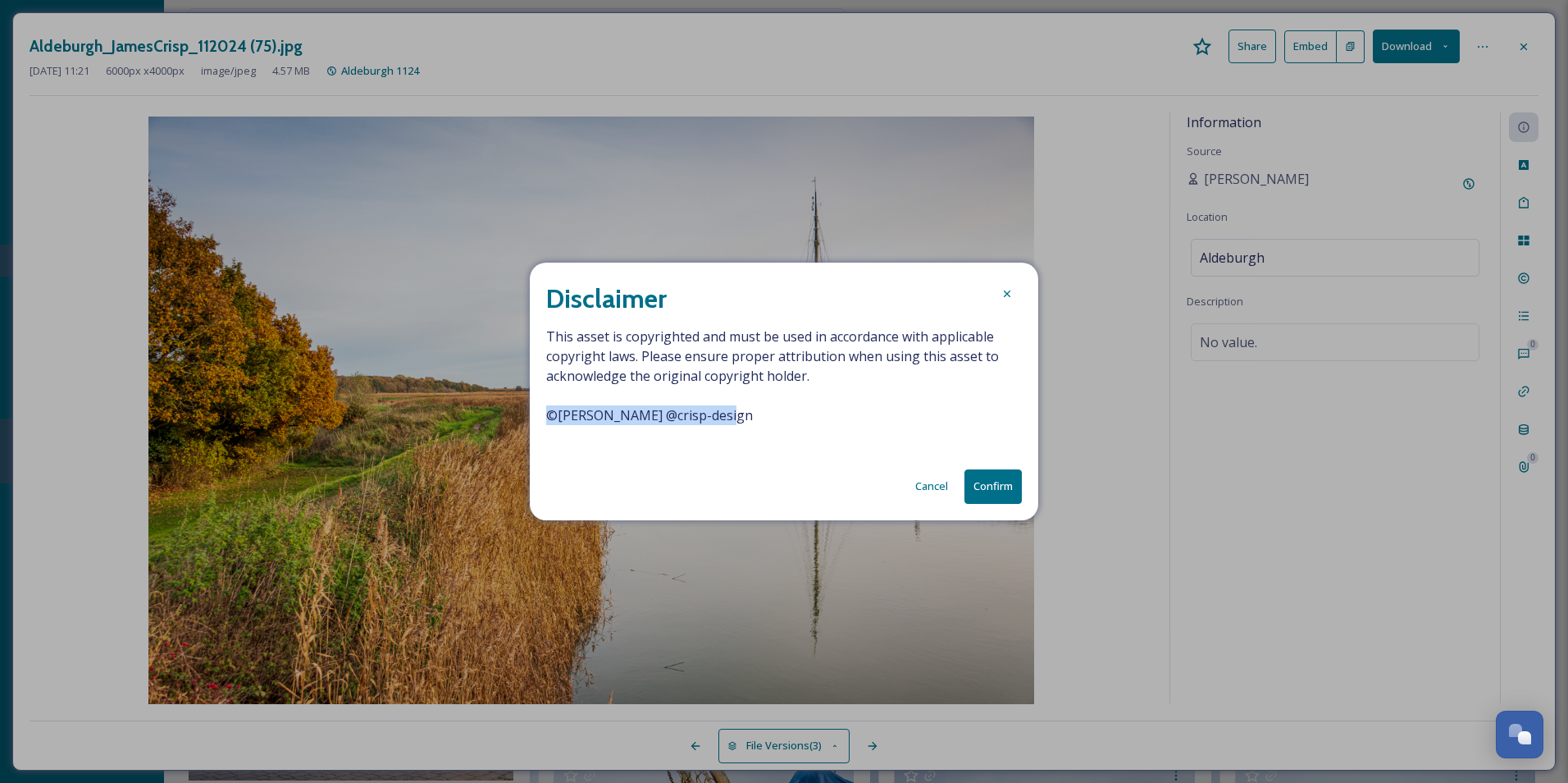
drag, startPoint x: 716, startPoint y: 418, endPoint x: 547, endPoint y: 419, distance: 169.0
click at [547, 419] on span "This asset is copyrighted and must be used in accordance with applicable copyri…" at bounding box center [784, 386] width 476 height 118
drag, startPoint x: 547, startPoint y: 419, endPoint x: 594, endPoint y: 419, distance: 47.0
copy span "© [PERSON_NAME] @crisp-design"
click at [984, 482] on button "Confirm" at bounding box center [992, 486] width 57 height 34
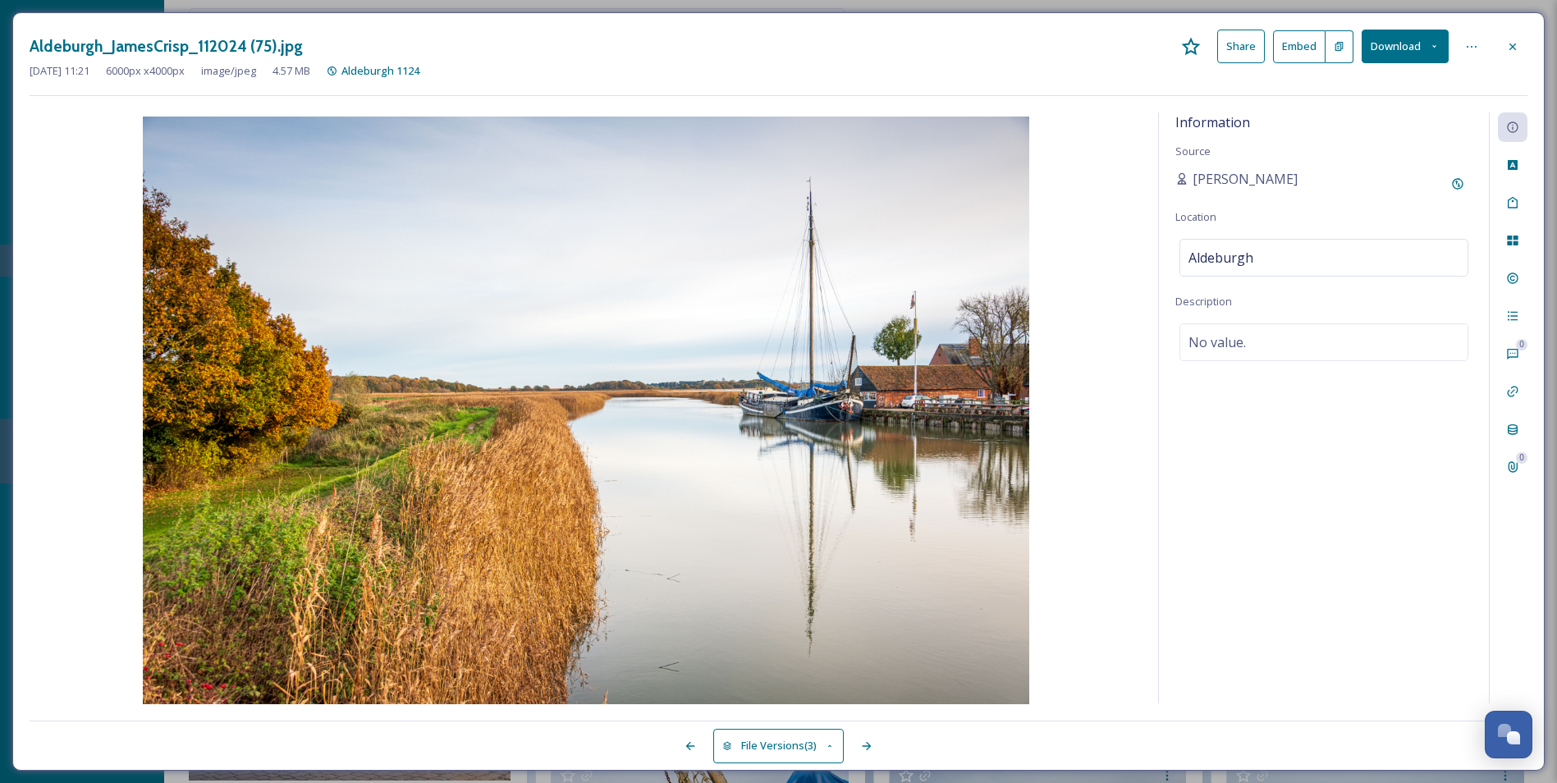
drag, startPoint x: 925, startPoint y: 50, endPoint x: 933, endPoint y: 48, distance: 8.6
click at [925, 50] on div "Aldeburgh_JamesCrisp_112024 (75).jpg Share Embed Download" at bounding box center [778, 47] width 1497 height 34
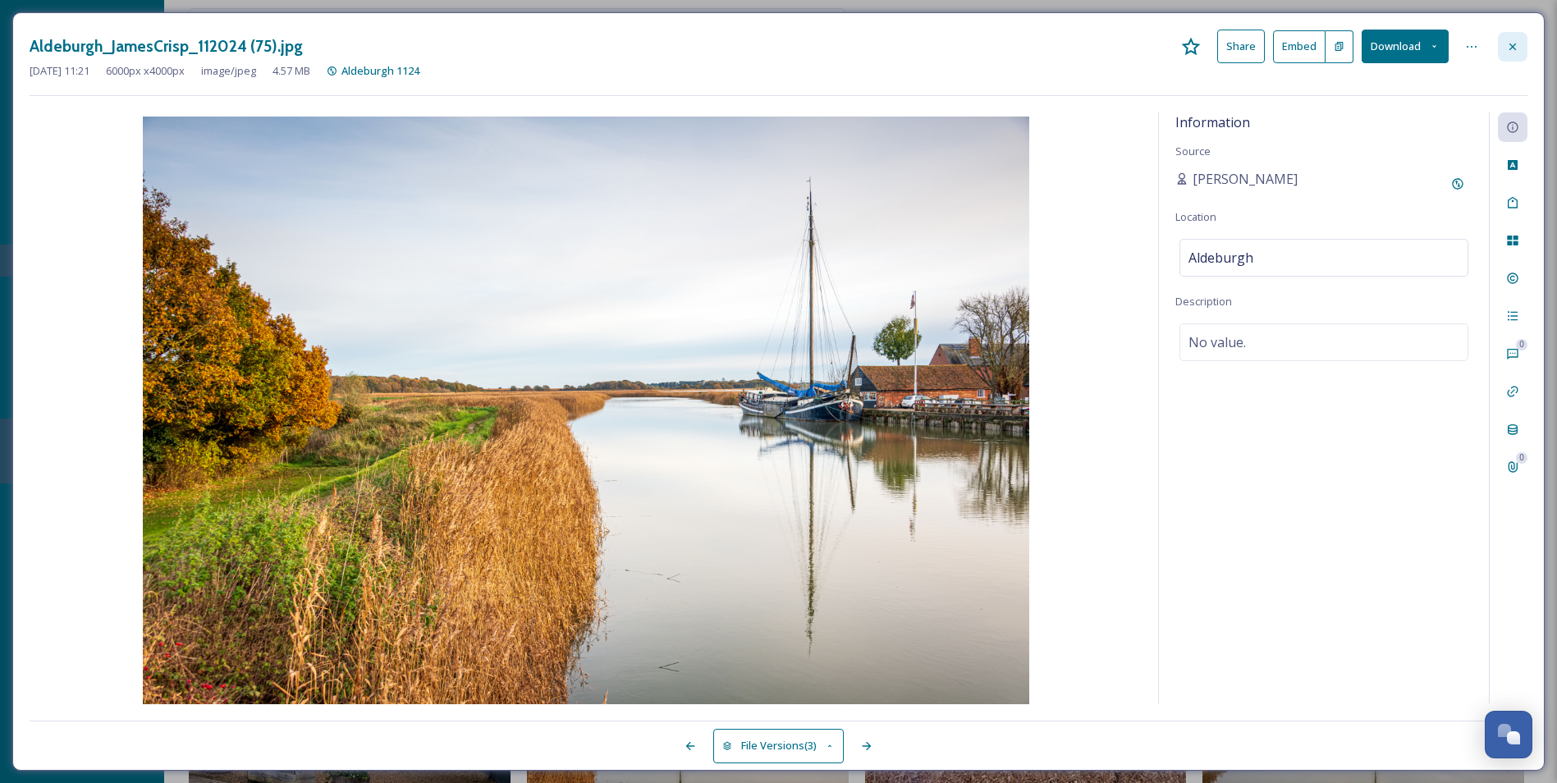
scroll to position [82, 0]
click at [1526, 49] on div at bounding box center [1512, 47] width 30 height 30
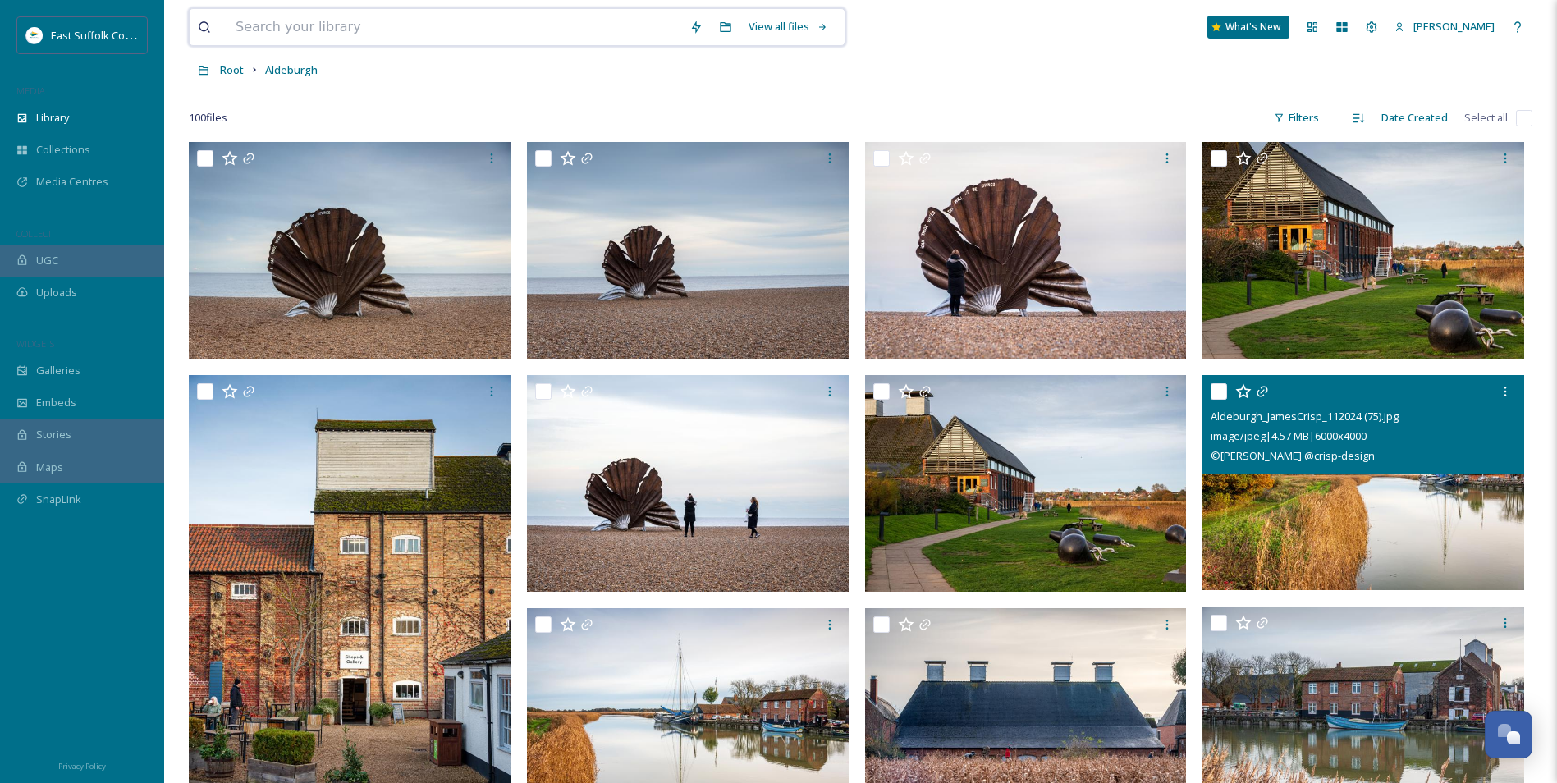
click at [391, 33] on input at bounding box center [454, 27] width 454 height 36
type input "orford"
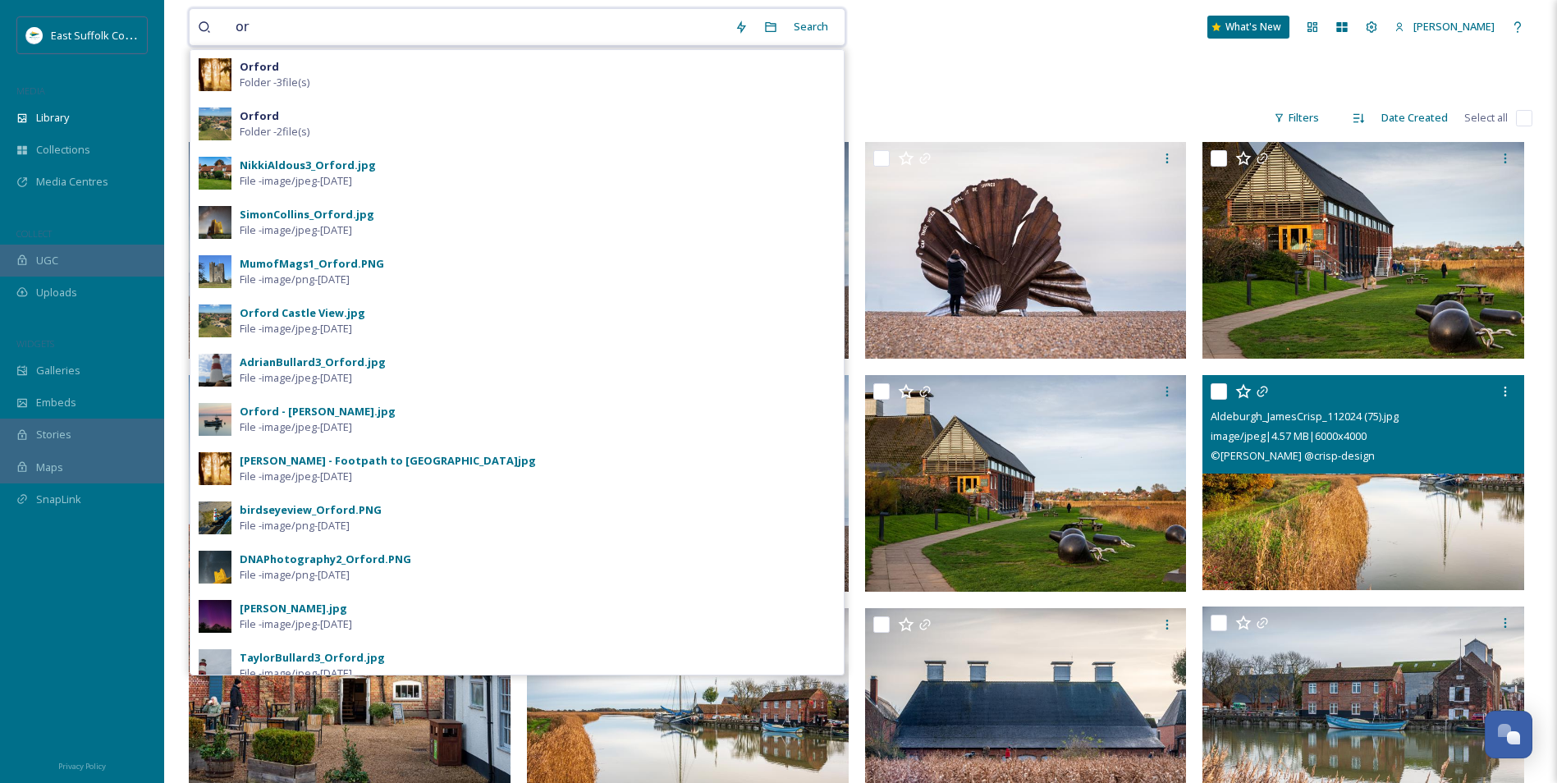
type input "o"
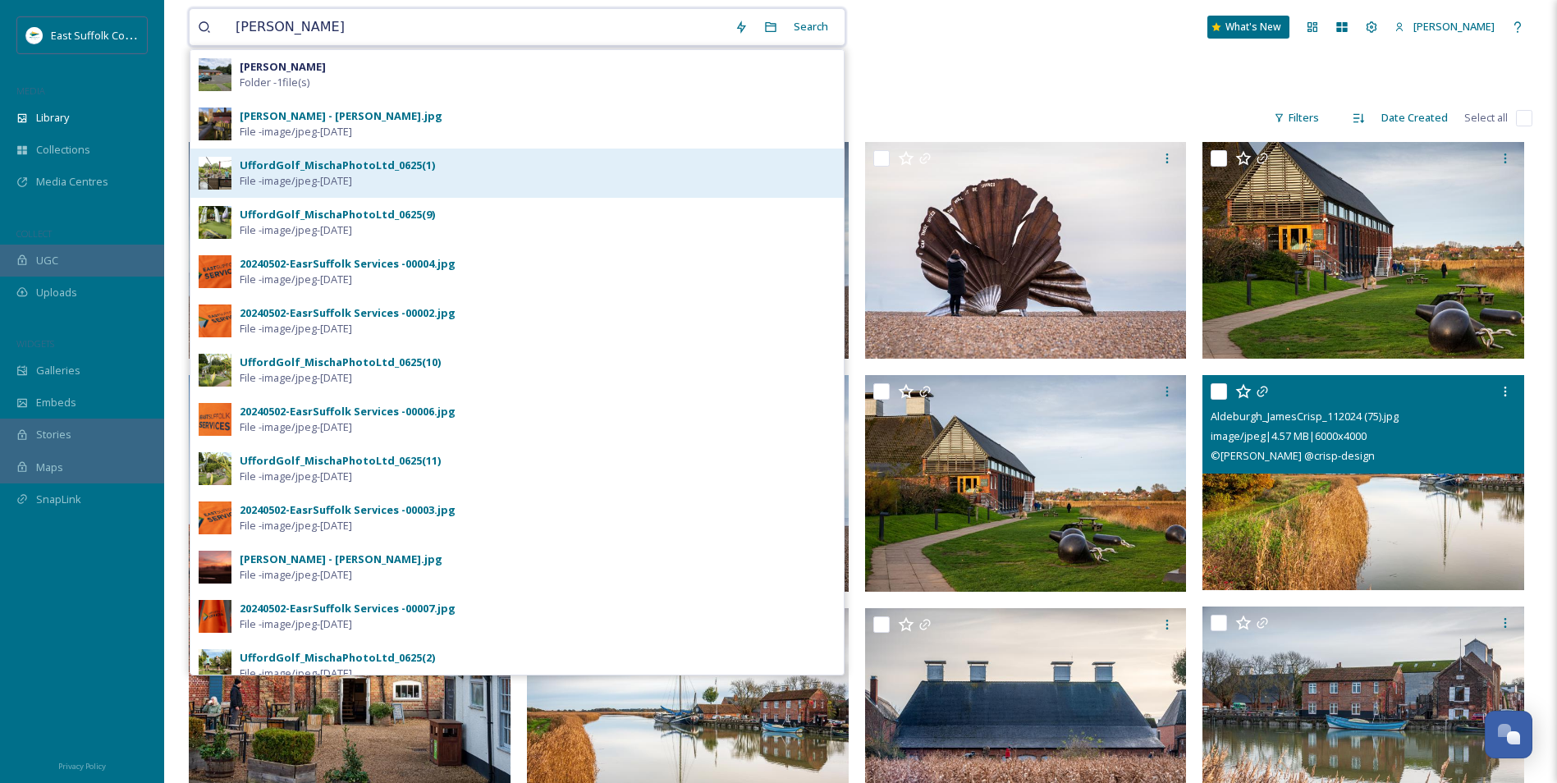
type input "[PERSON_NAME]"
click at [305, 174] on span "File - image/jpeg - [DATE]" at bounding box center [296, 181] width 112 height 16
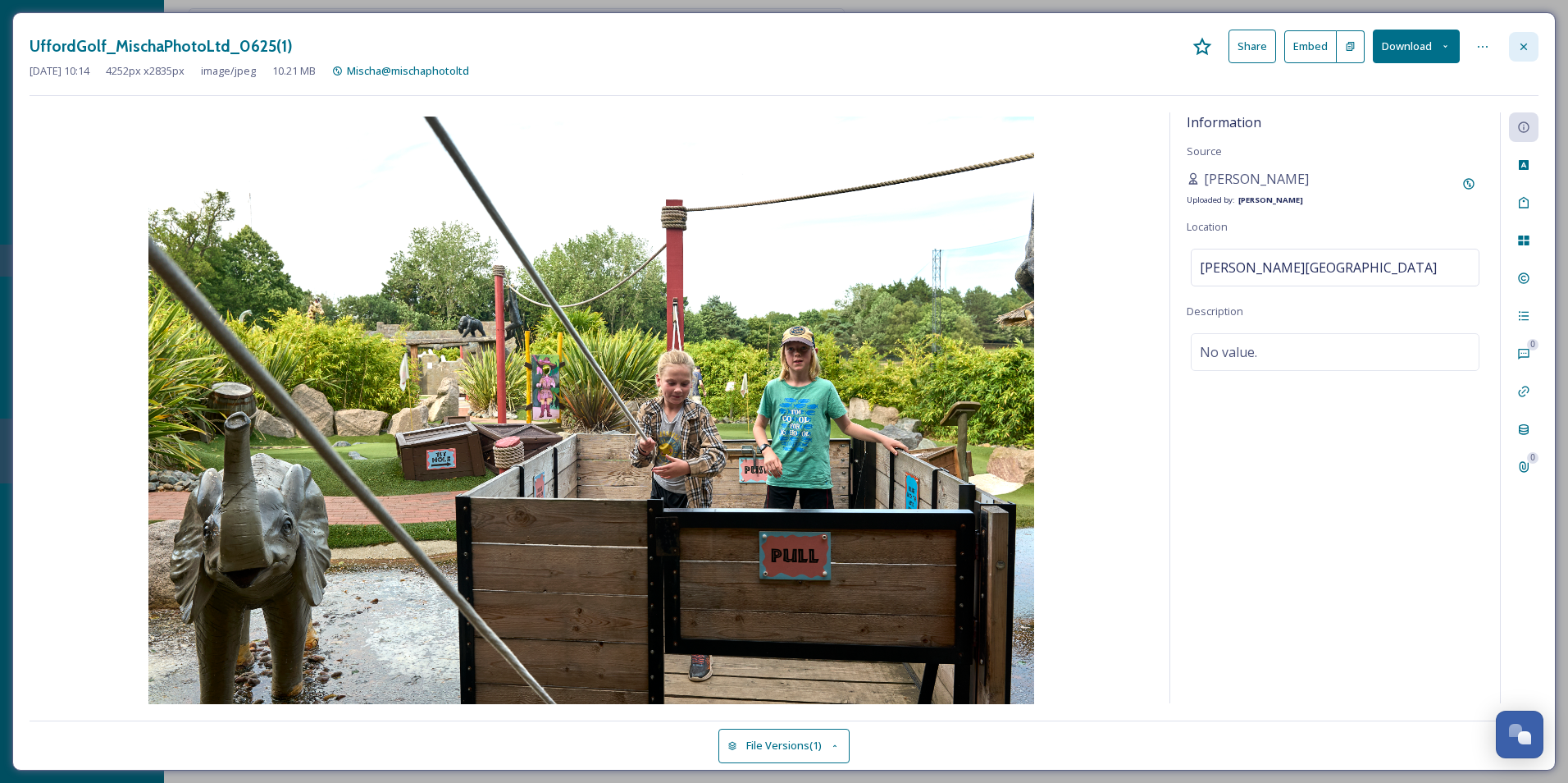
click at [1524, 41] on icon at bounding box center [1523, 46] width 13 height 13
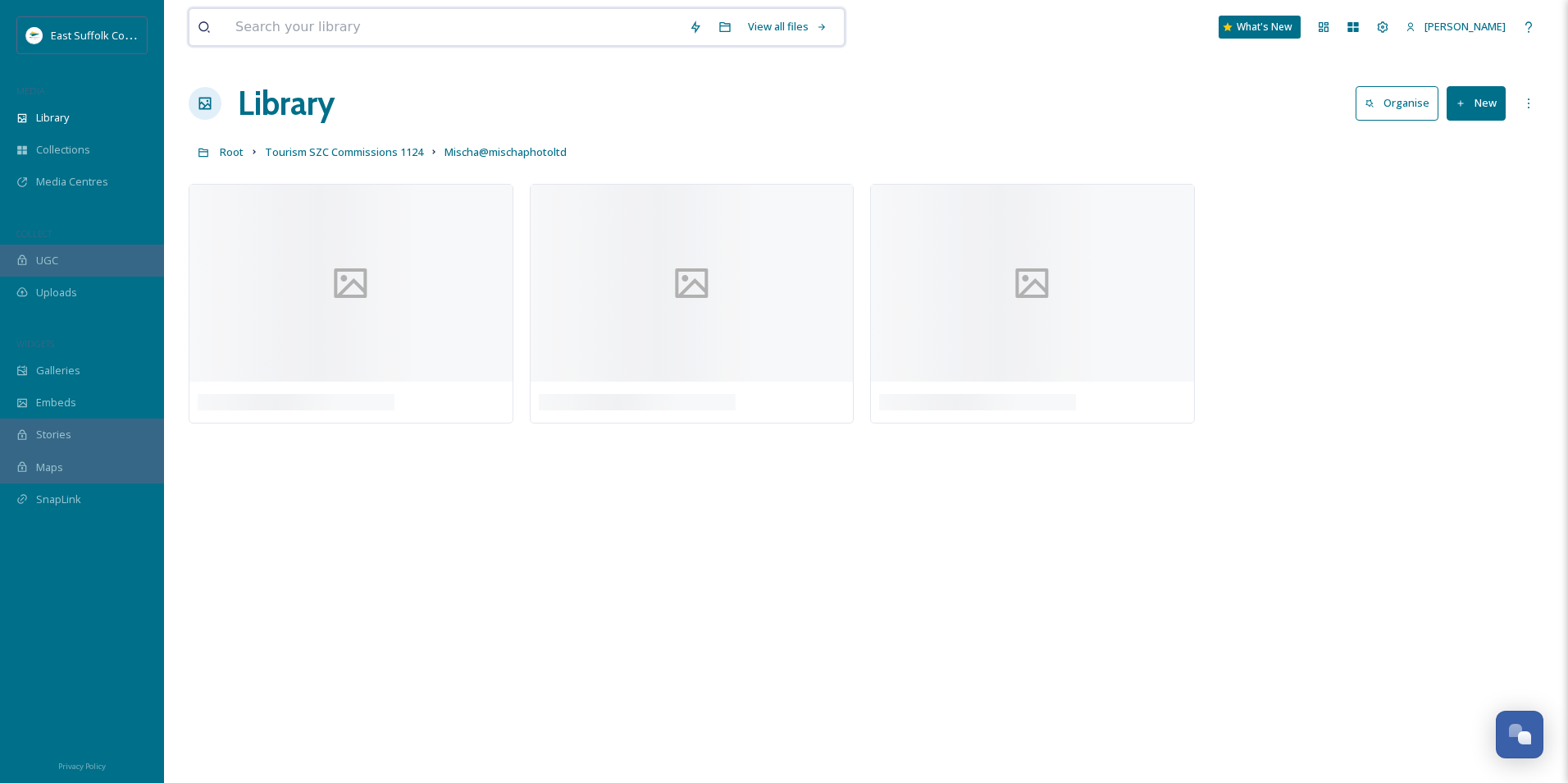
click at [365, 27] on input at bounding box center [454, 27] width 454 height 36
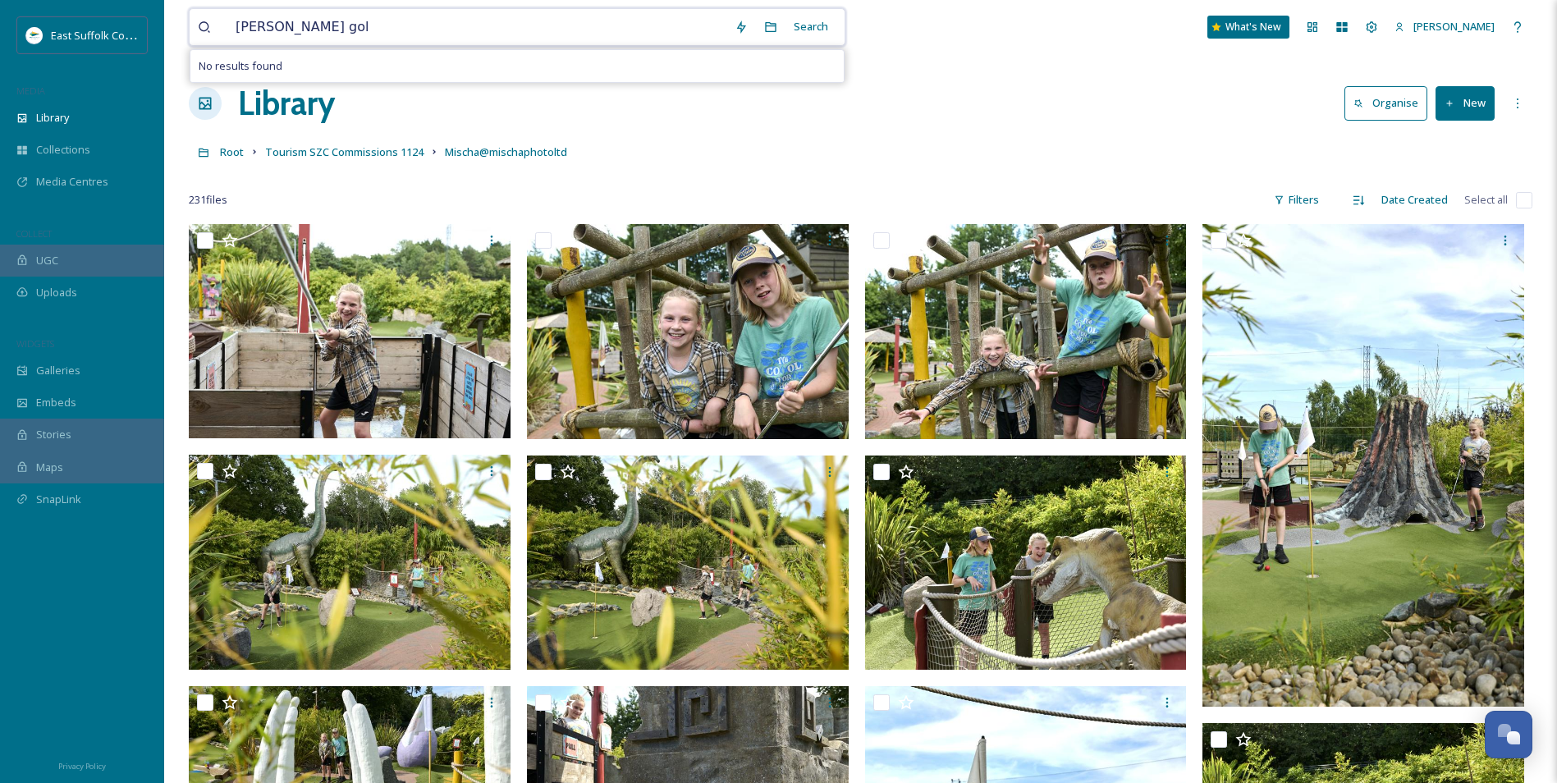
type input "[PERSON_NAME] golf"
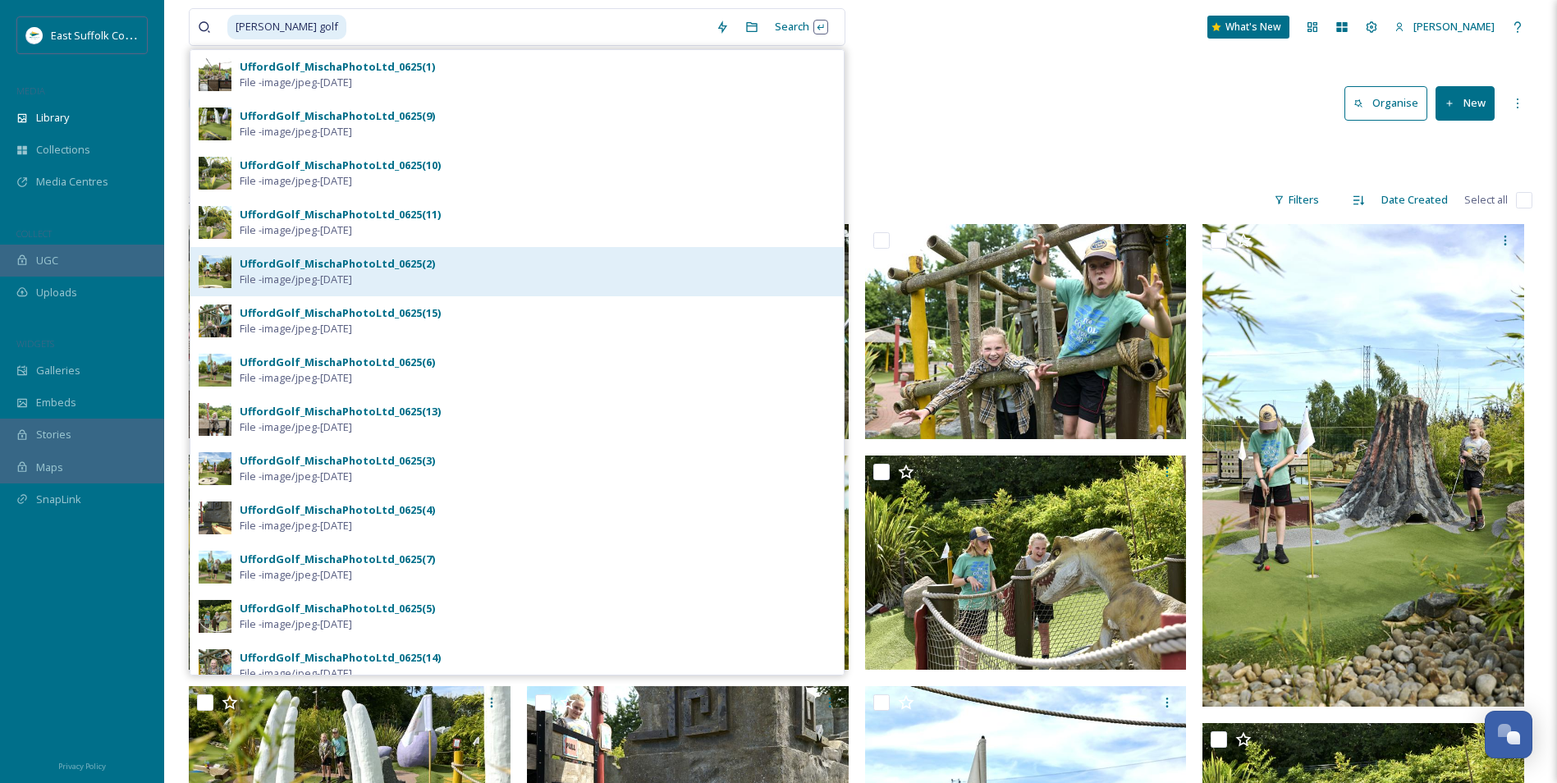
click at [354, 262] on div "UffordGolf_MischaPhotoLtd_0625(2)" at bounding box center [337, 264] width 195 height 16
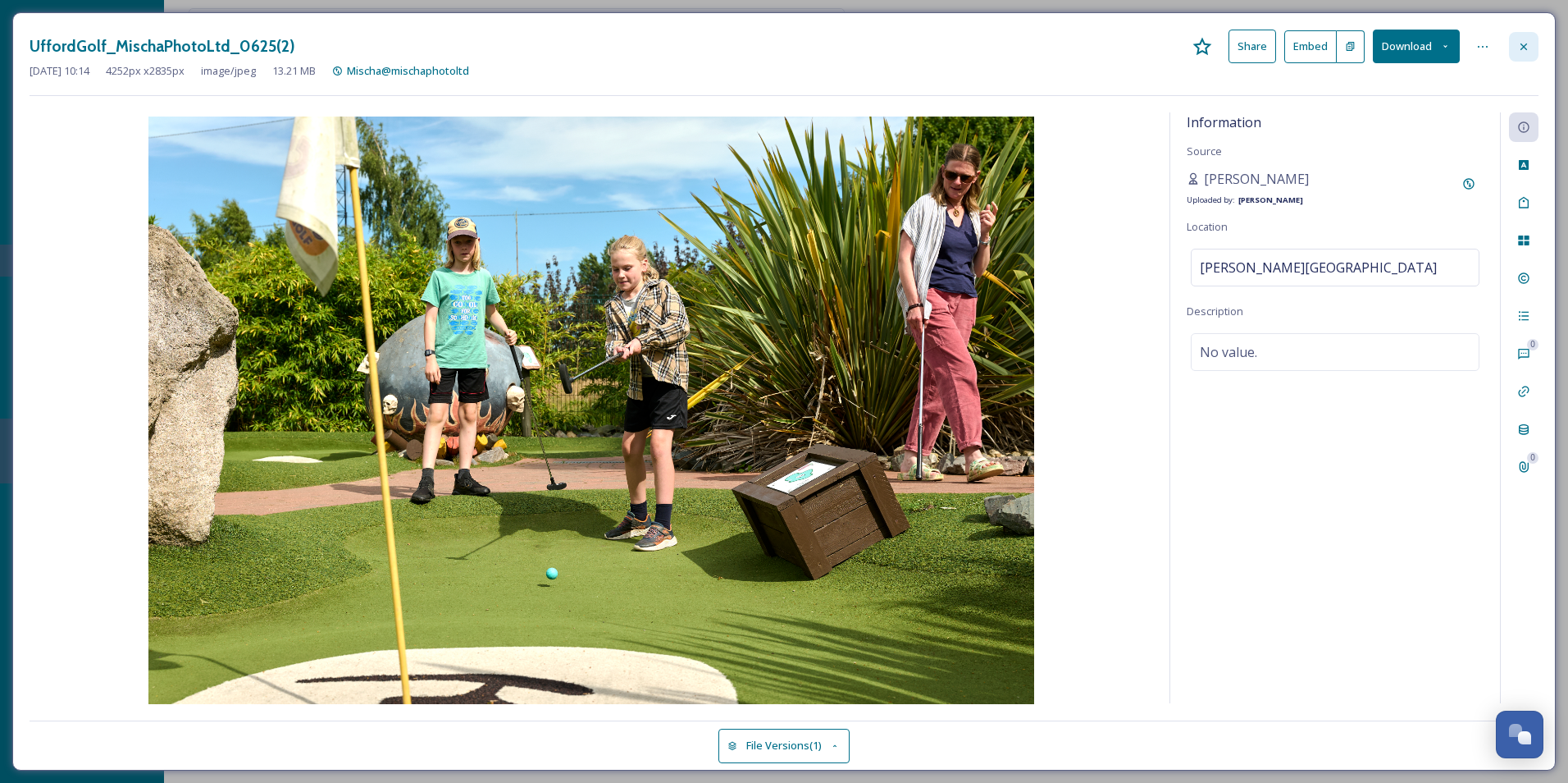
click at [1517, 51] on icon at bounding box center [1523, 46] width 13 height 13
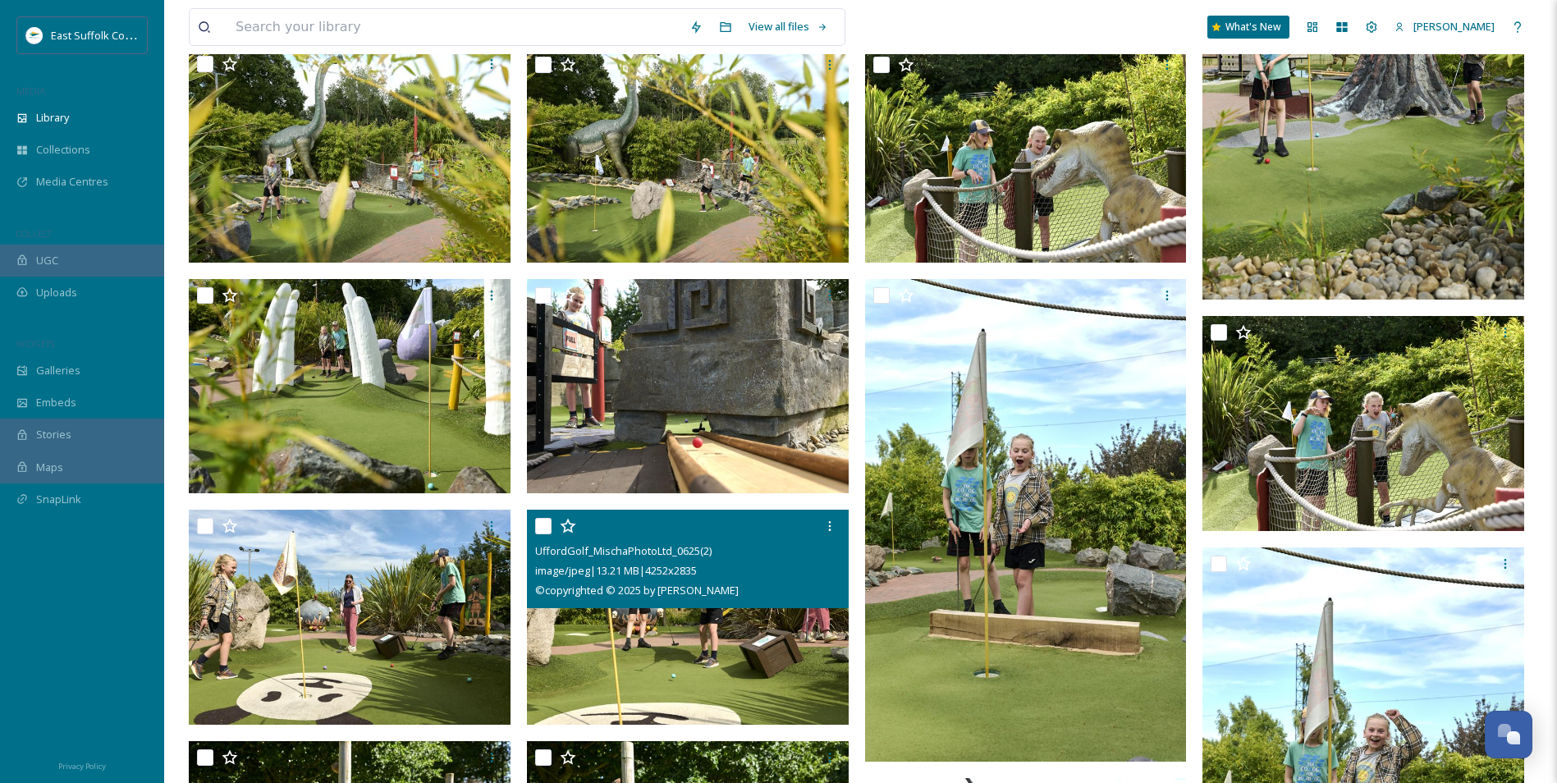
scroll to position [164, 0]
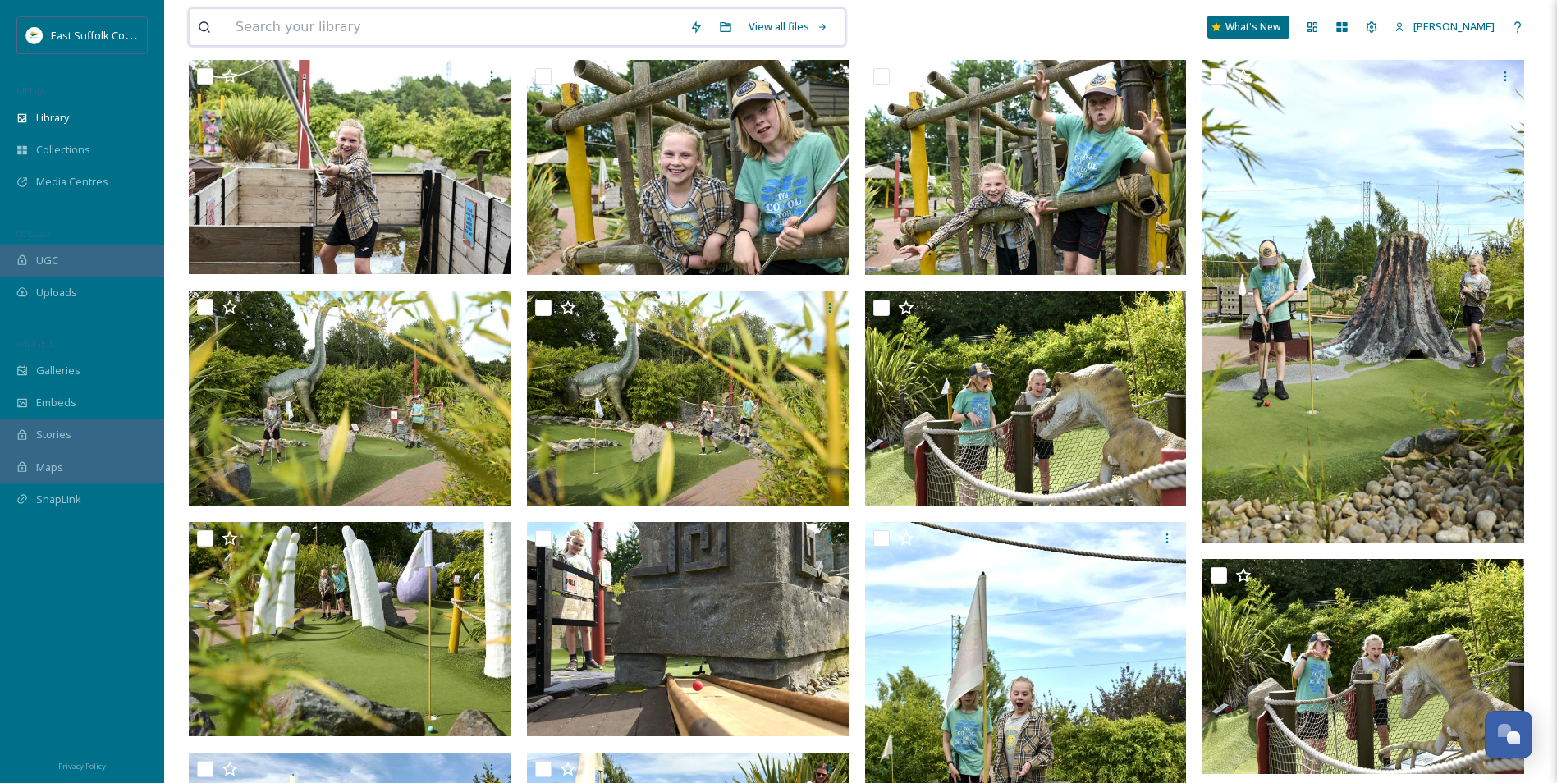
click at [370, 19] on input at bounding box center [454, 27] width 454 height 36
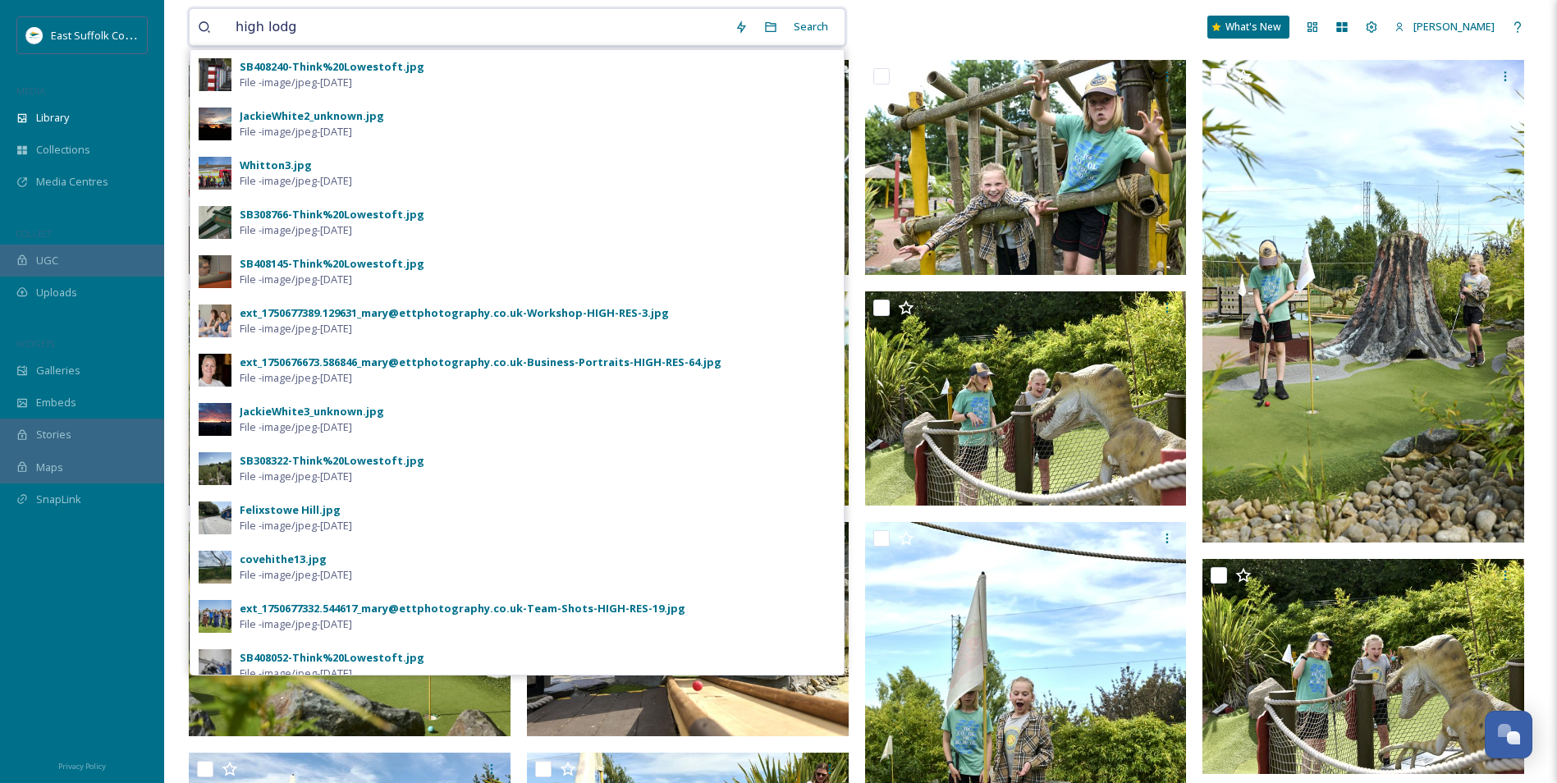
type input "high lodge"
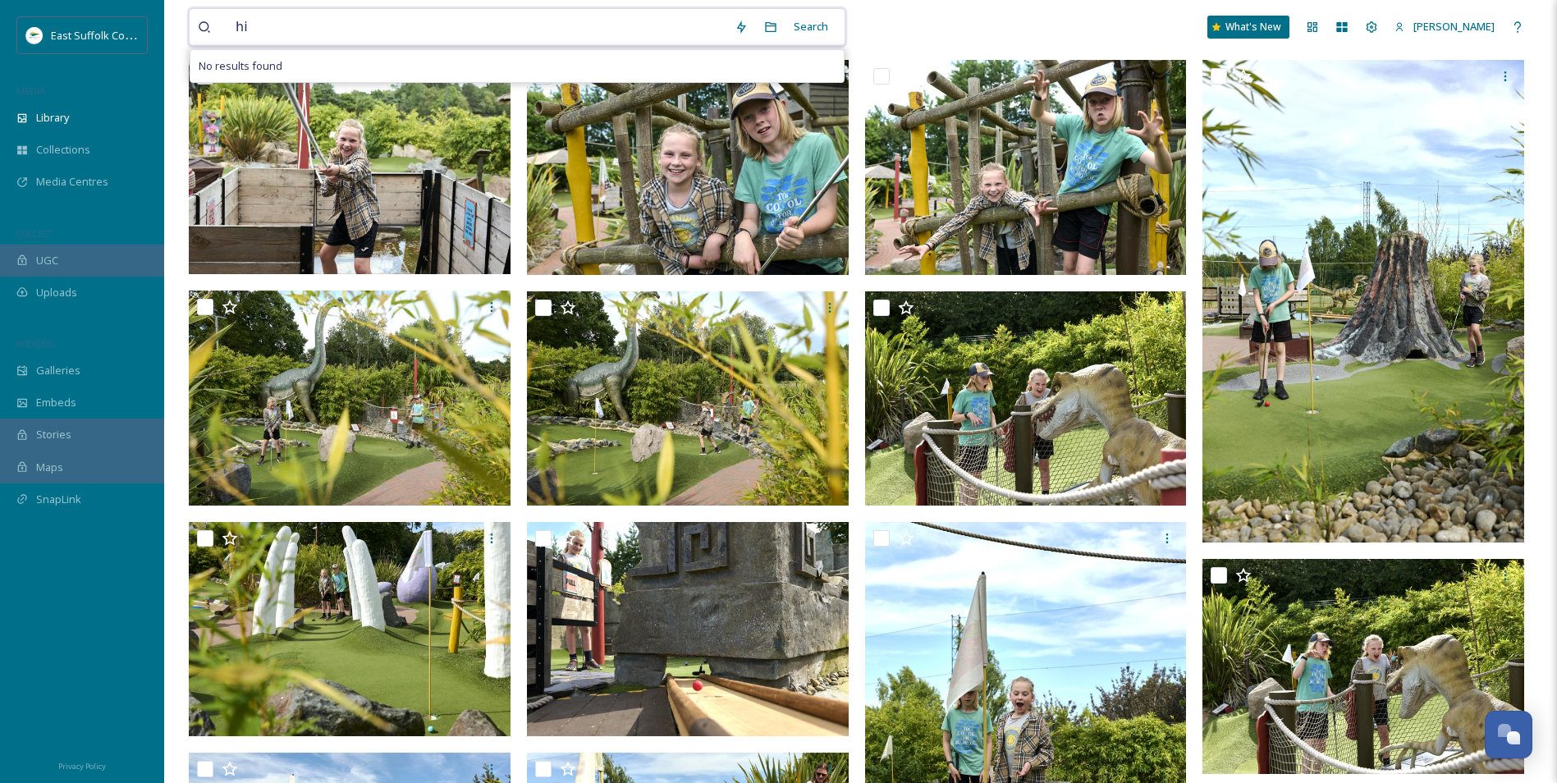
type input "h"
drag, startPoint x: 299, startPoint y: 28, endPoint x: 163, endPoint y: 21, distance: 136.4
type input "darsham"
type input "d"
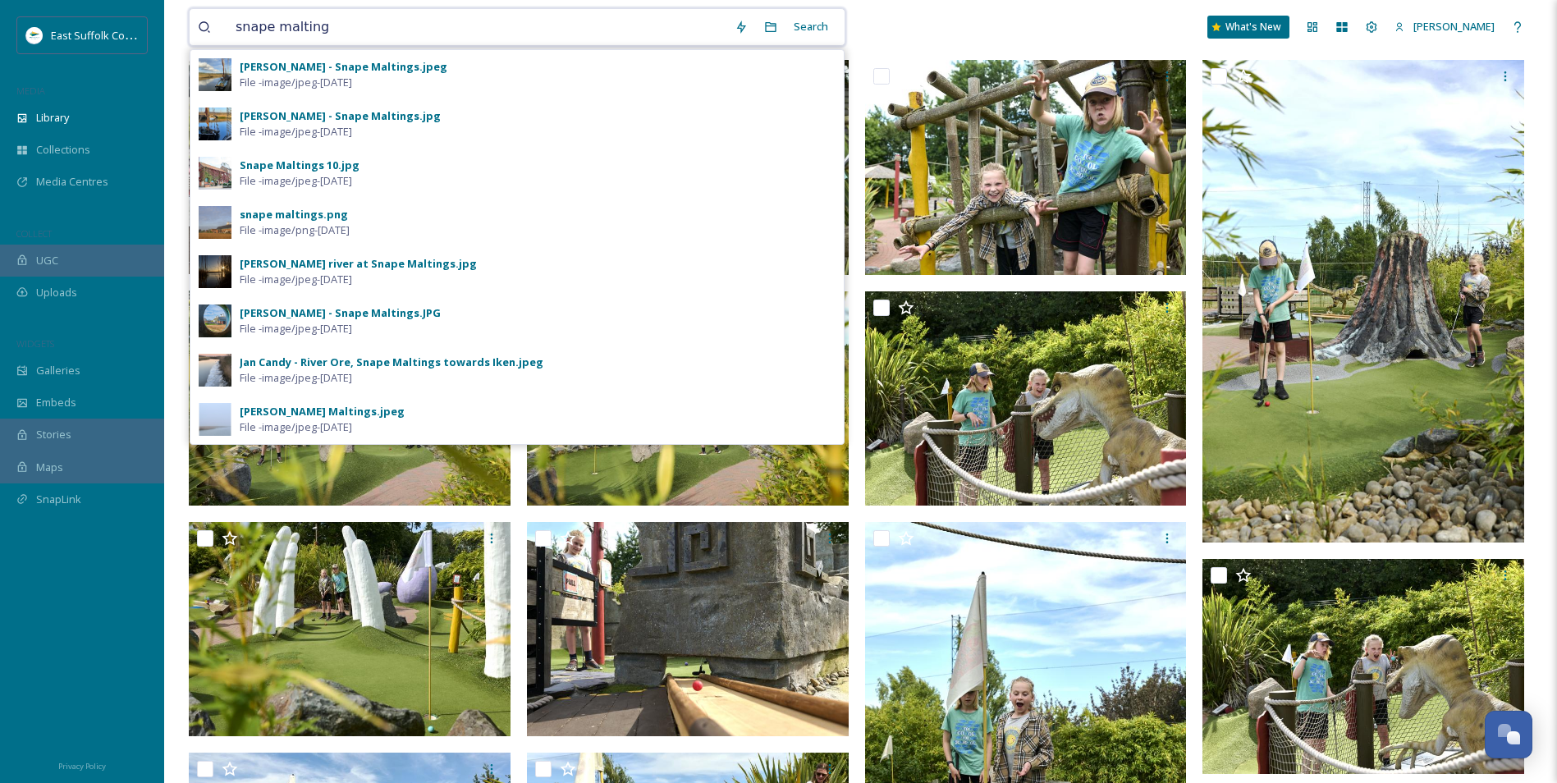
type input "snape maltings"
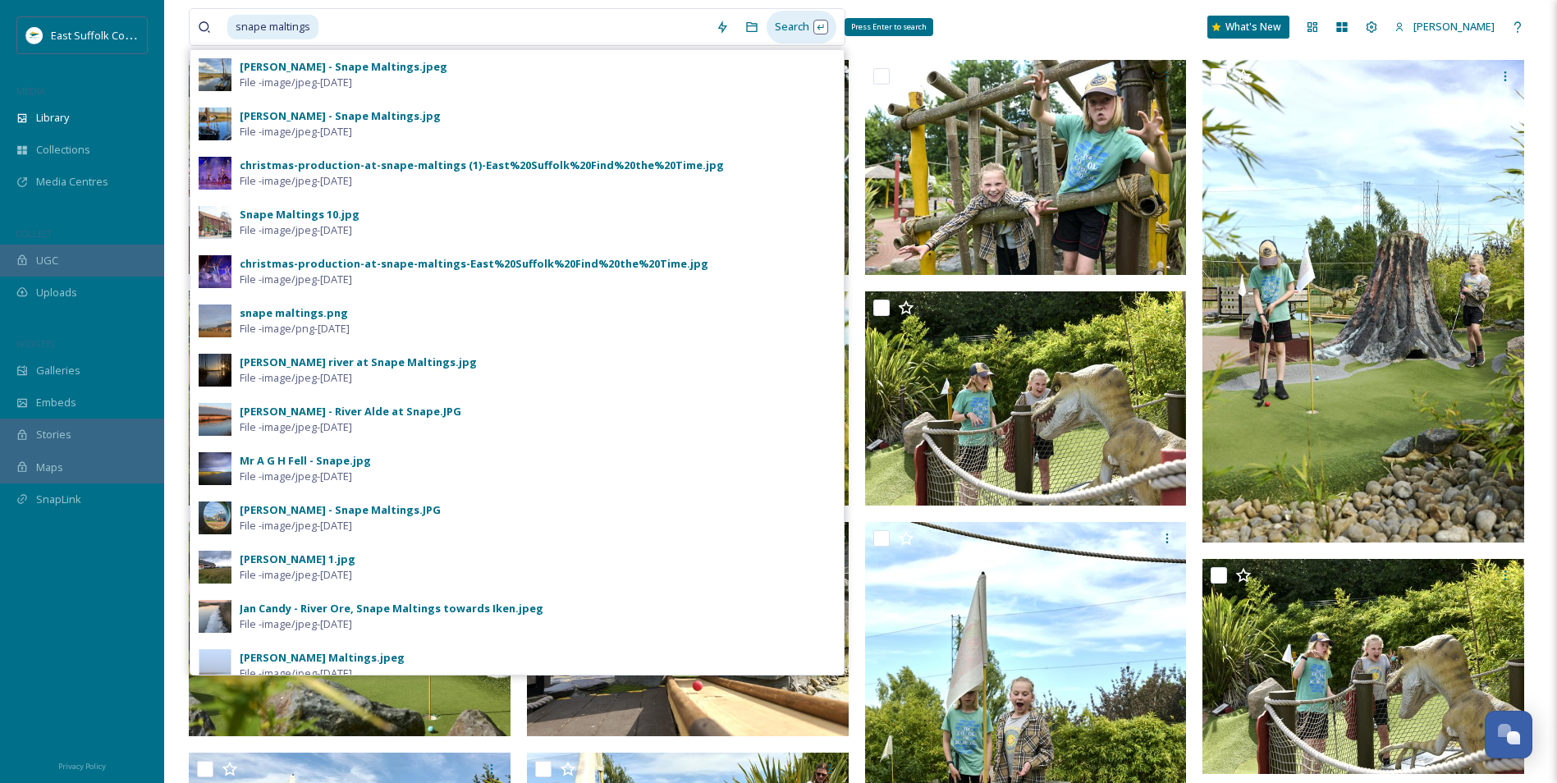
click at [807, 21] on div "Search Press Enter to search" at bounding box center [801, 27] width 70 height 32
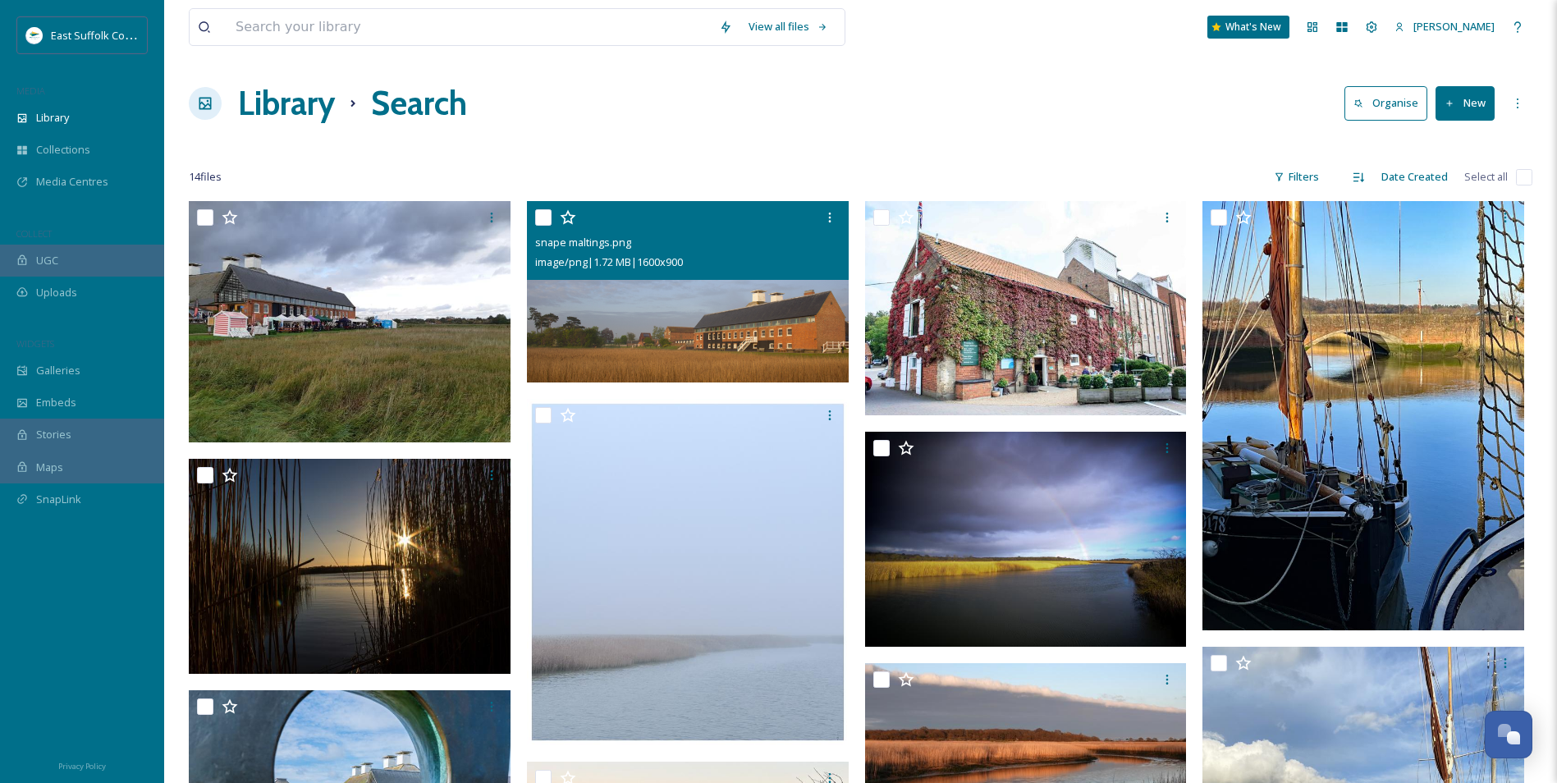
click at [759, 340] on img at bounding box center [688, 291] width 322 height 181
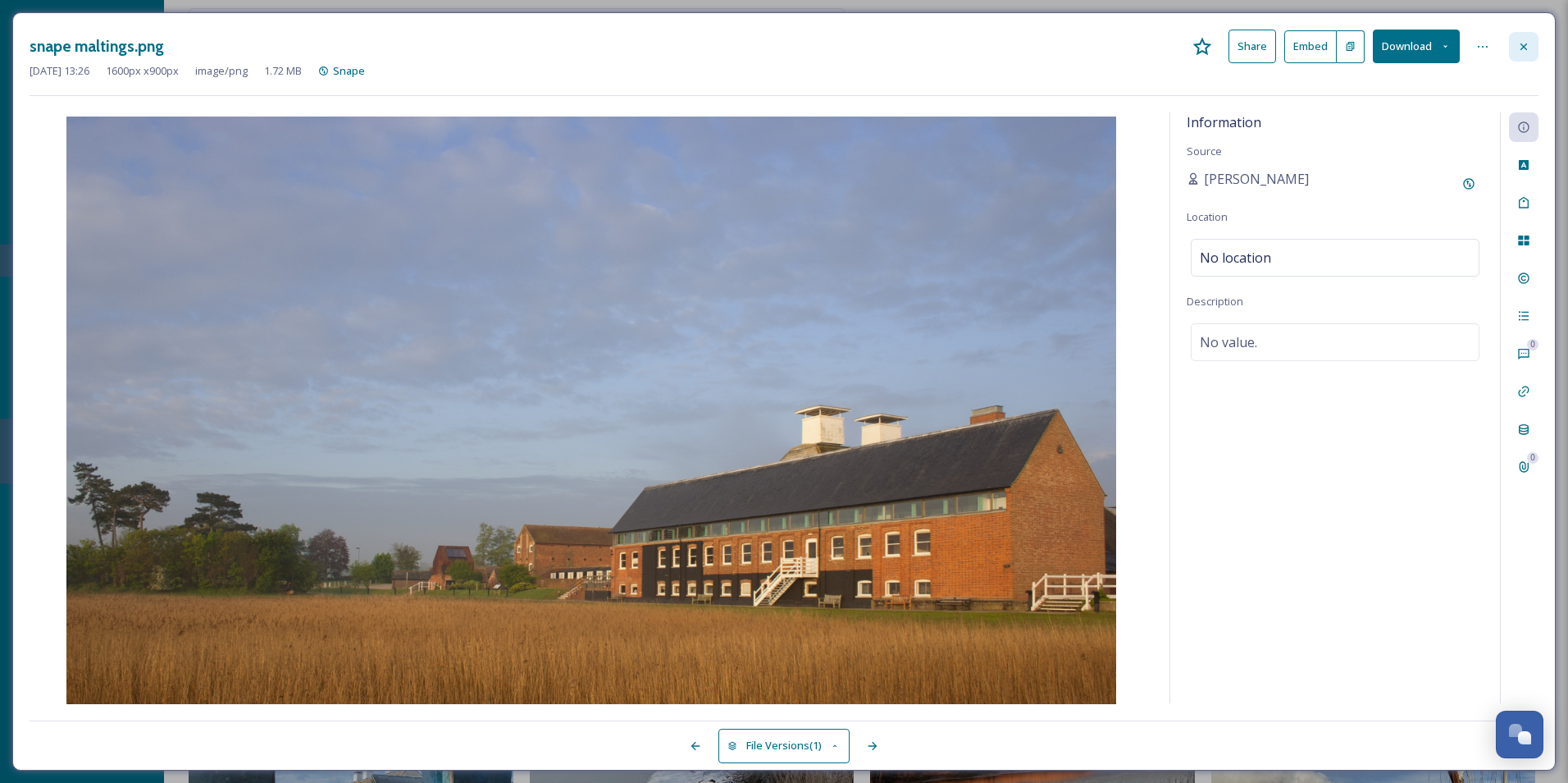
click at [1528, 49] on icon at bounding box center [1523, 46] width 13 height 13
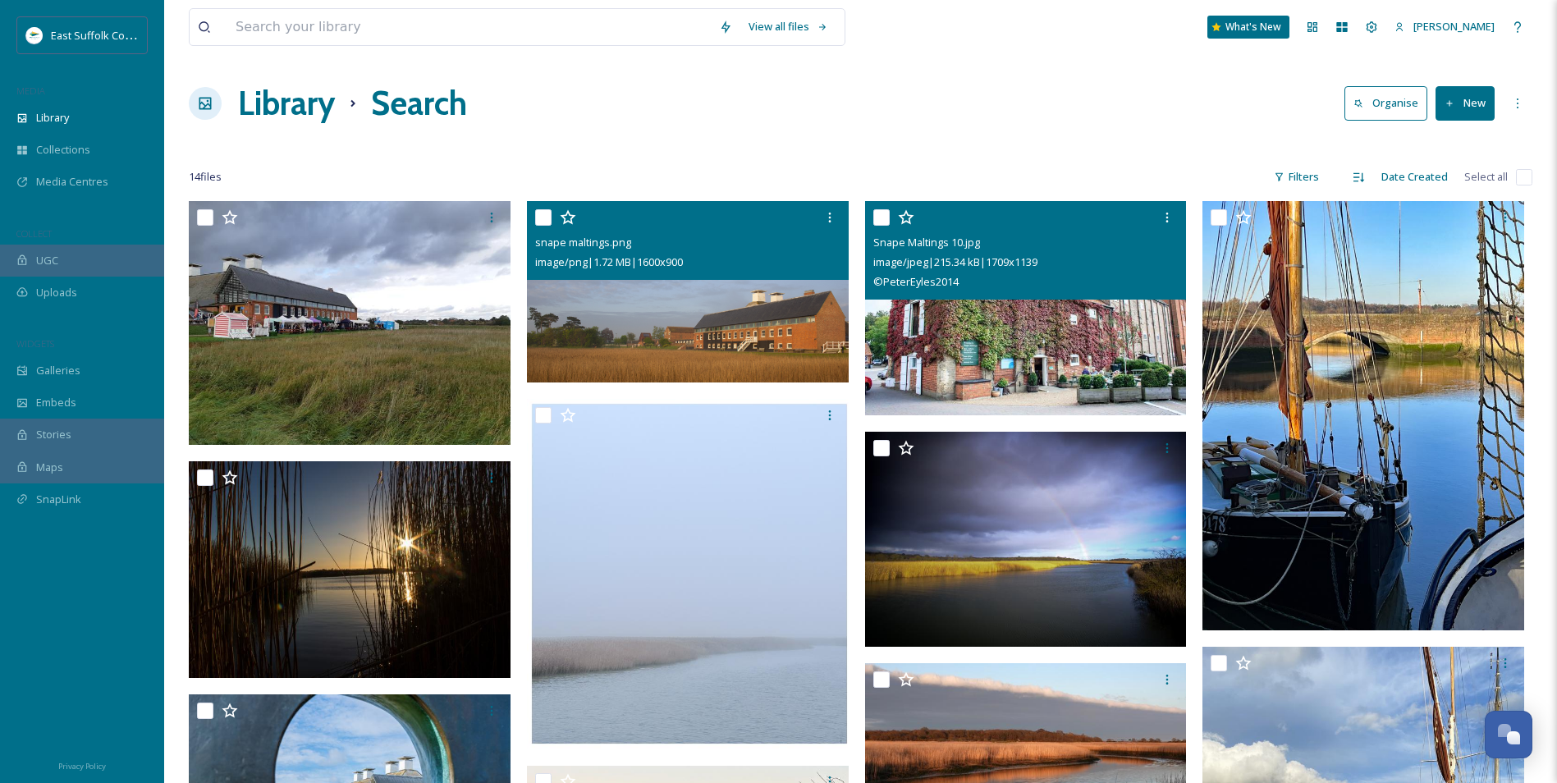
click at [1036, 328] on img at bounding box center [1026, 308] width 322 height 215
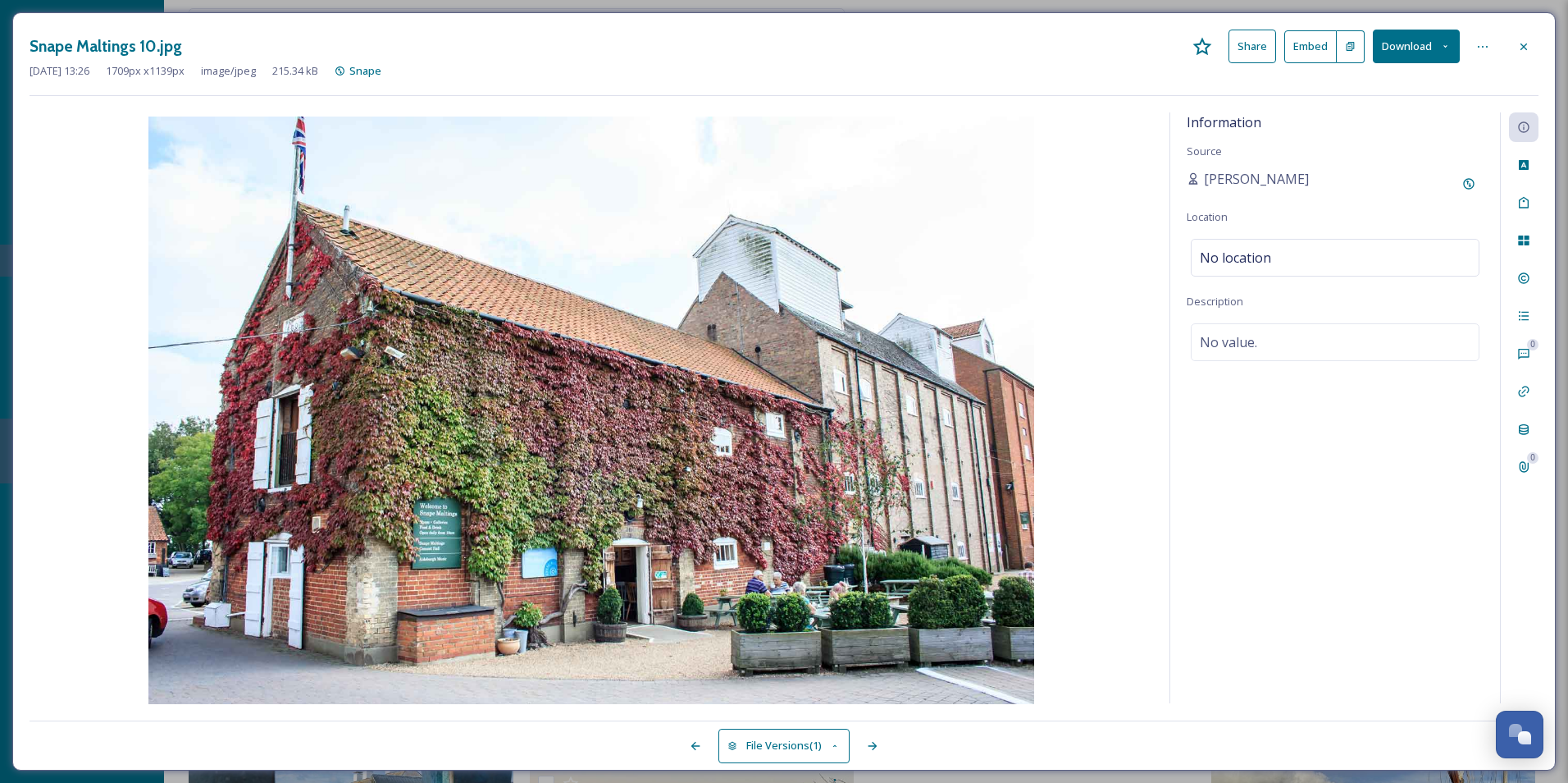
click at [1404, 57] on button "Download" at bounding box center [1416, 47] width 87 height 34
click at [1375, 90] on span "Download Original (1709 x 1139)" at bounding box center [1372, 84] width 155 height 16
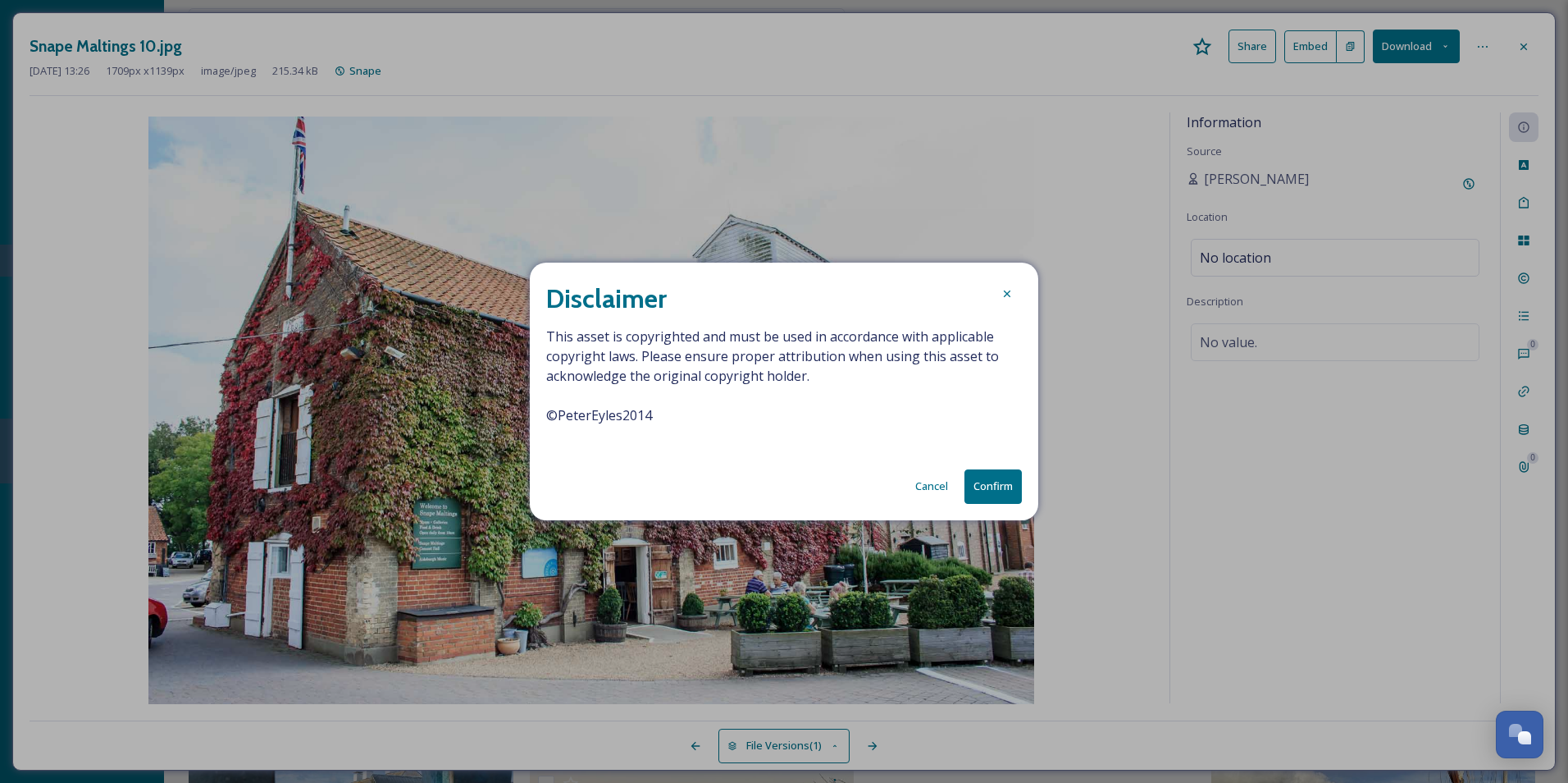
click at [670, 414] on span "This asset is copyrighted and must be used in accordance with applicable copyri…" at bounding box center [784, 386] width 476 height 118
drag, startPoint x: 656, startPoint y: 414, endPoint x: 538, endPoint y: 414, distance: 118.0
click at [538, 414] on div "Disclaimer This asset is copyrighted and must be used in accordance with applic…" at bounding box center [784, 391] width 509 height 257
drag, startPoint x: 538, startPoint y: 414, endPoint x: 590, endPoint y: 418, distance: 52.2
copy span "© PeterEyles2014"
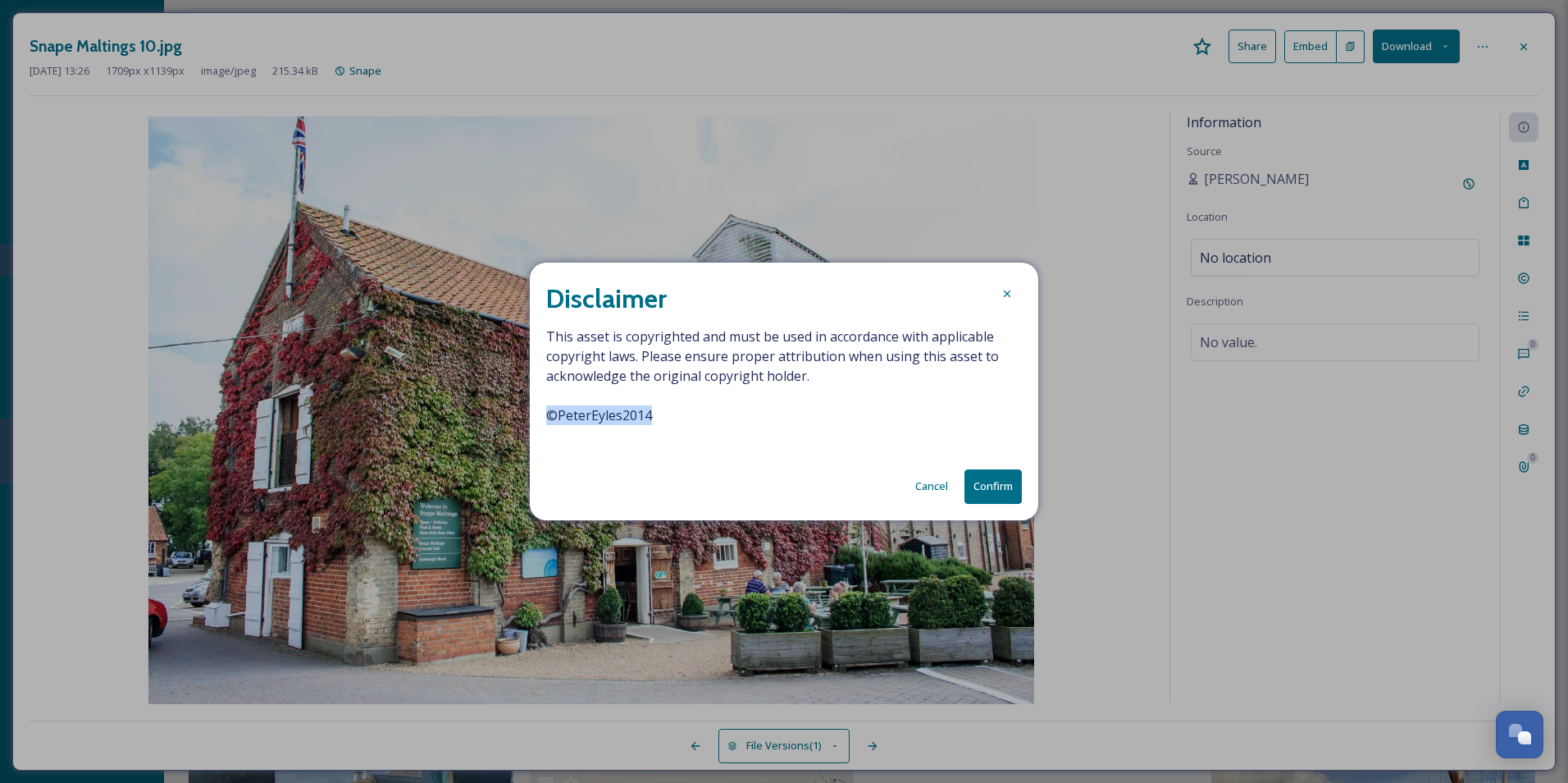
click at [990, 484] on button "Confirm" at bounding box center [992, 486] width 57 height 34
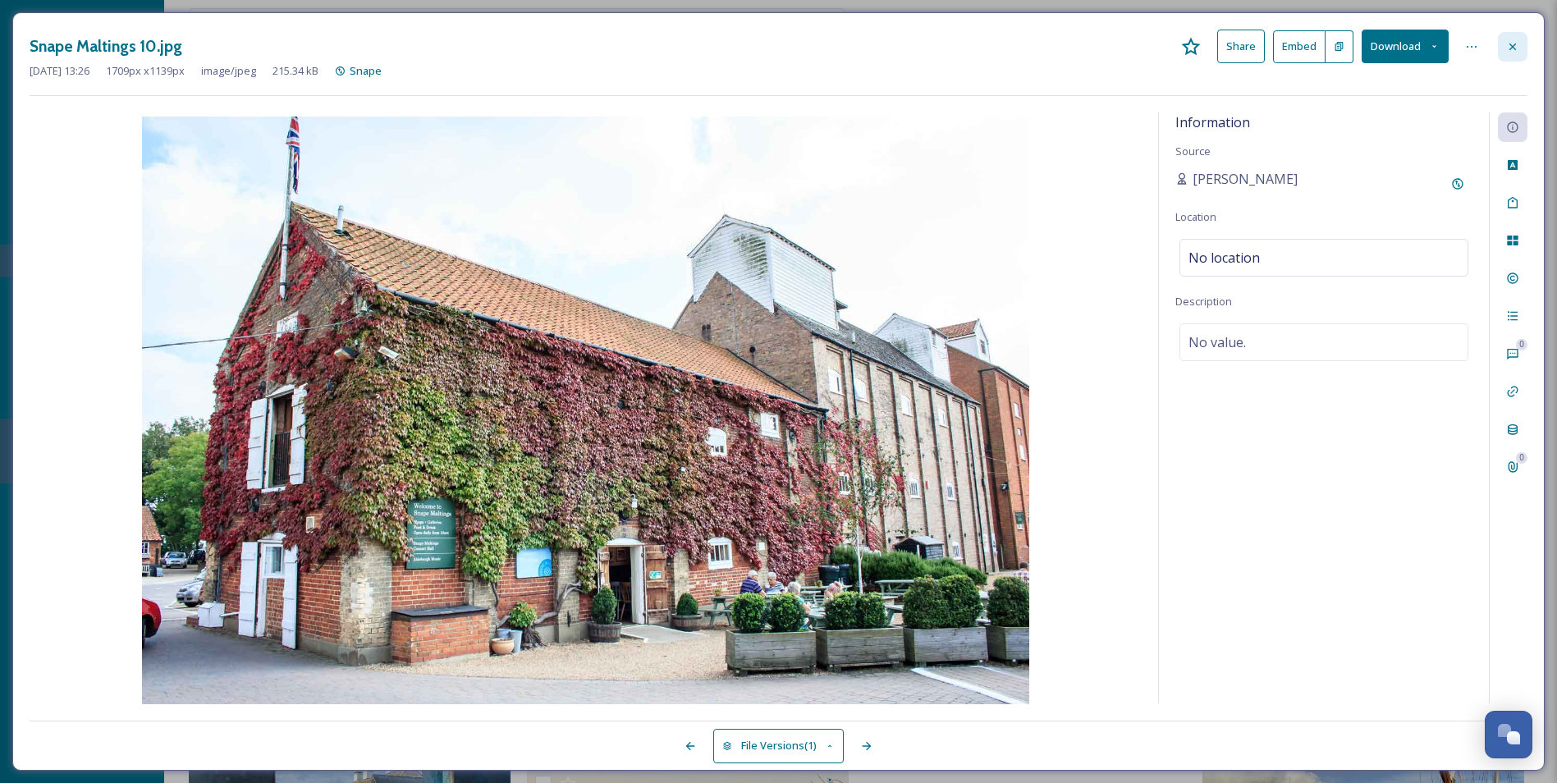
click at [1512, 53] on div at bounding box center [1512, 47] width 30 height 30
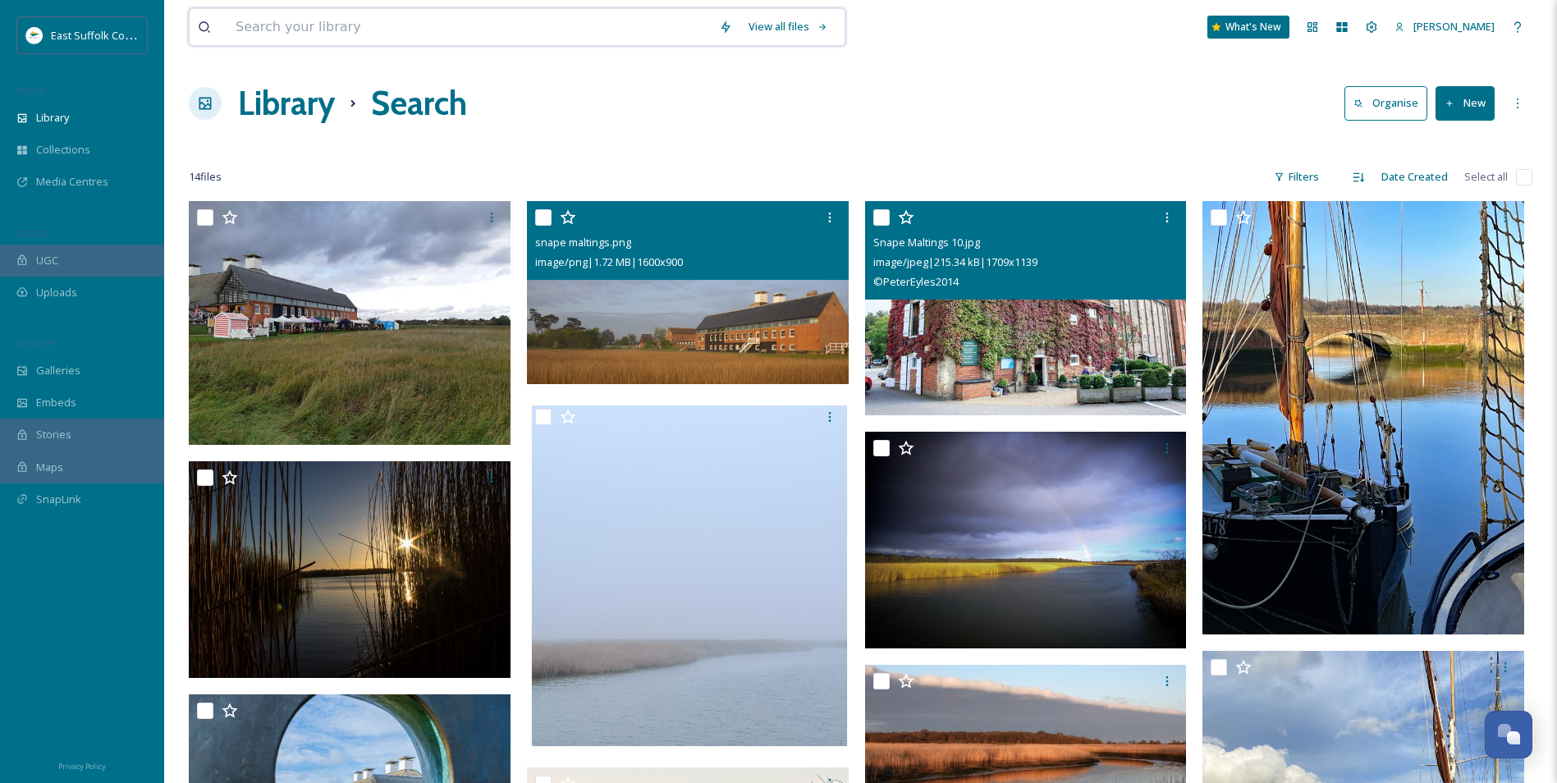
click at [437, 28] on input at bounding box center [468, 27] width 483 height 36
type input "a"
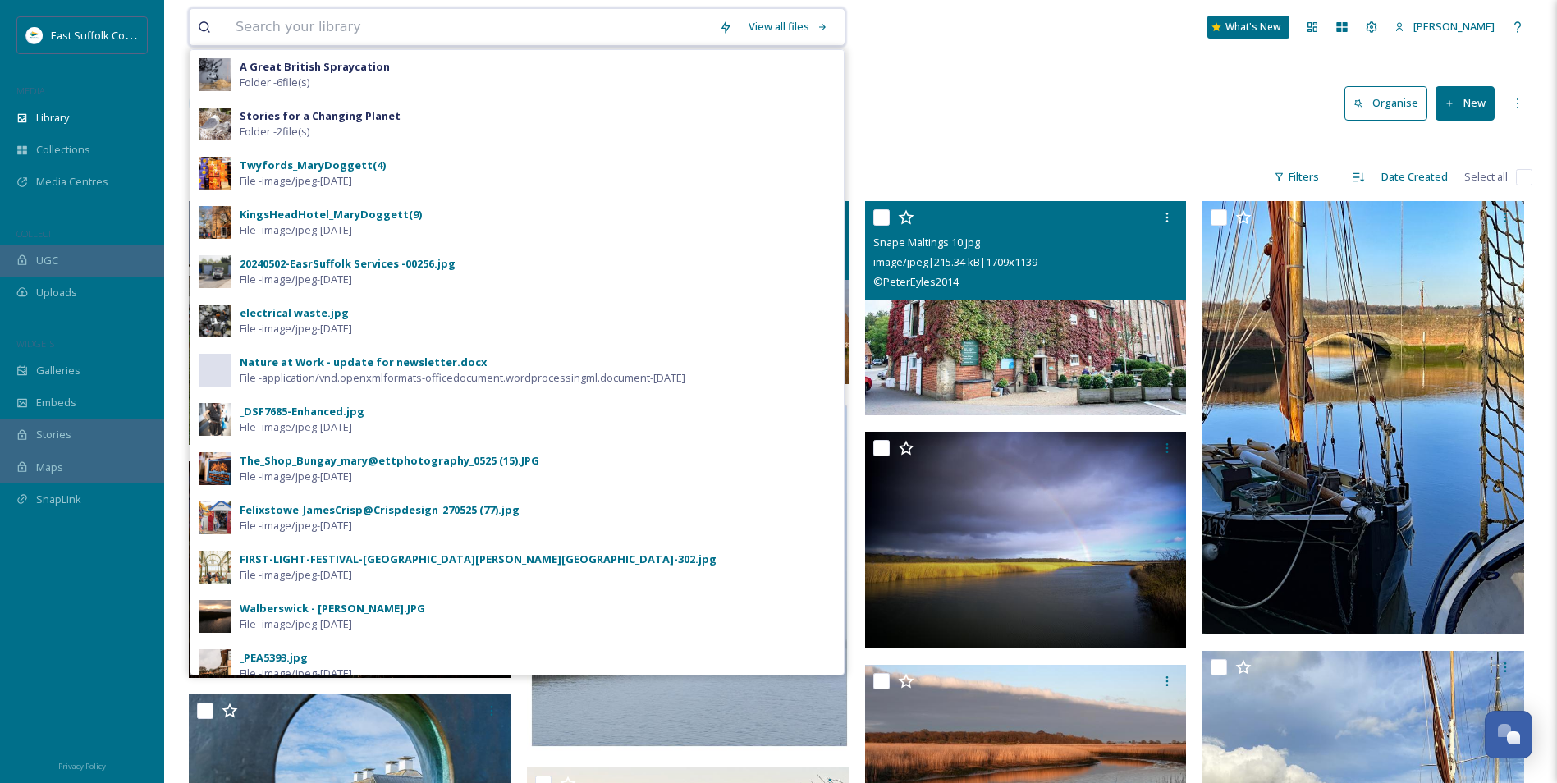
click at [364, 36] on input at bounding box center [468, 27] width 483 height 36
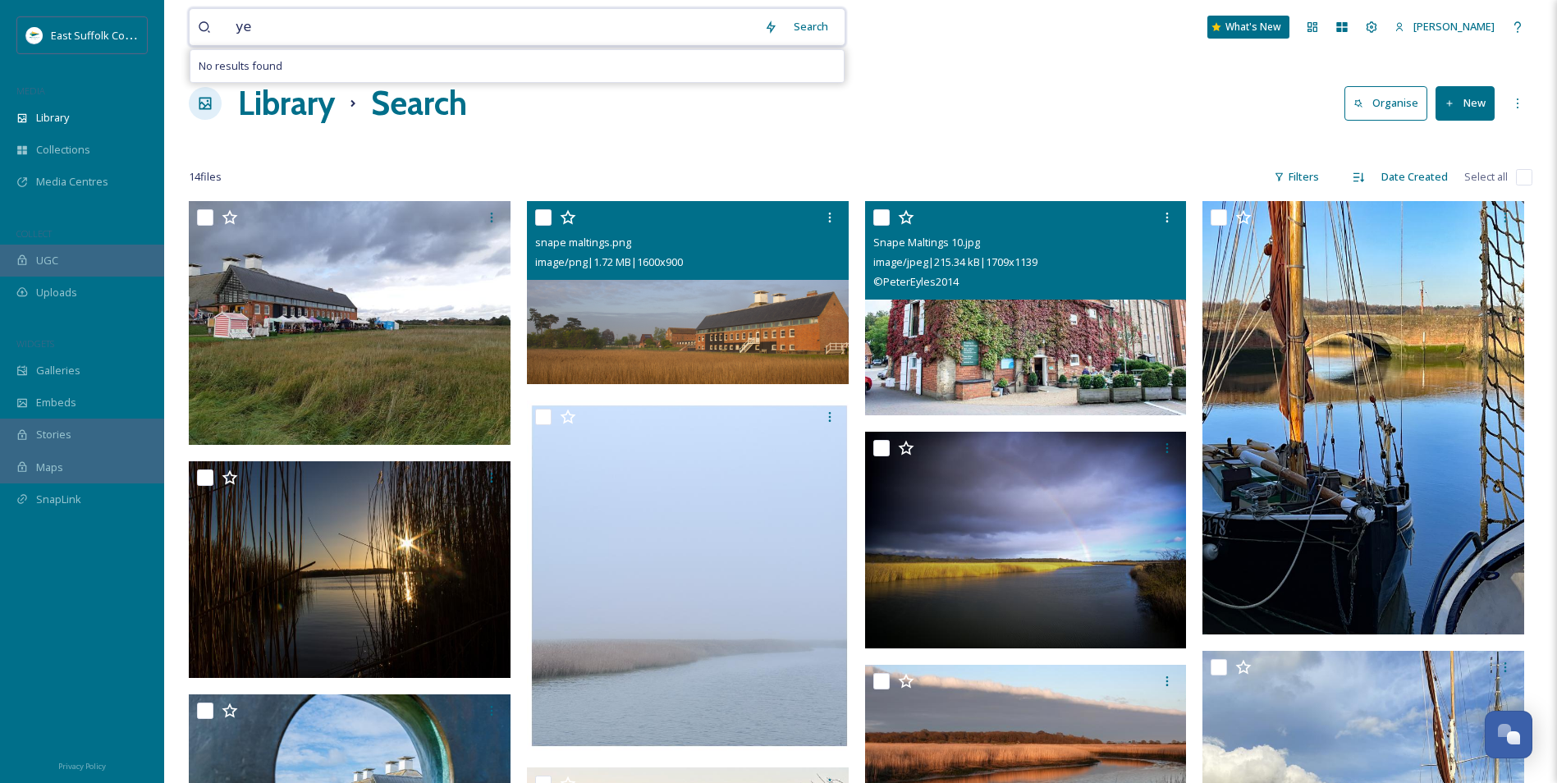
type input "y"
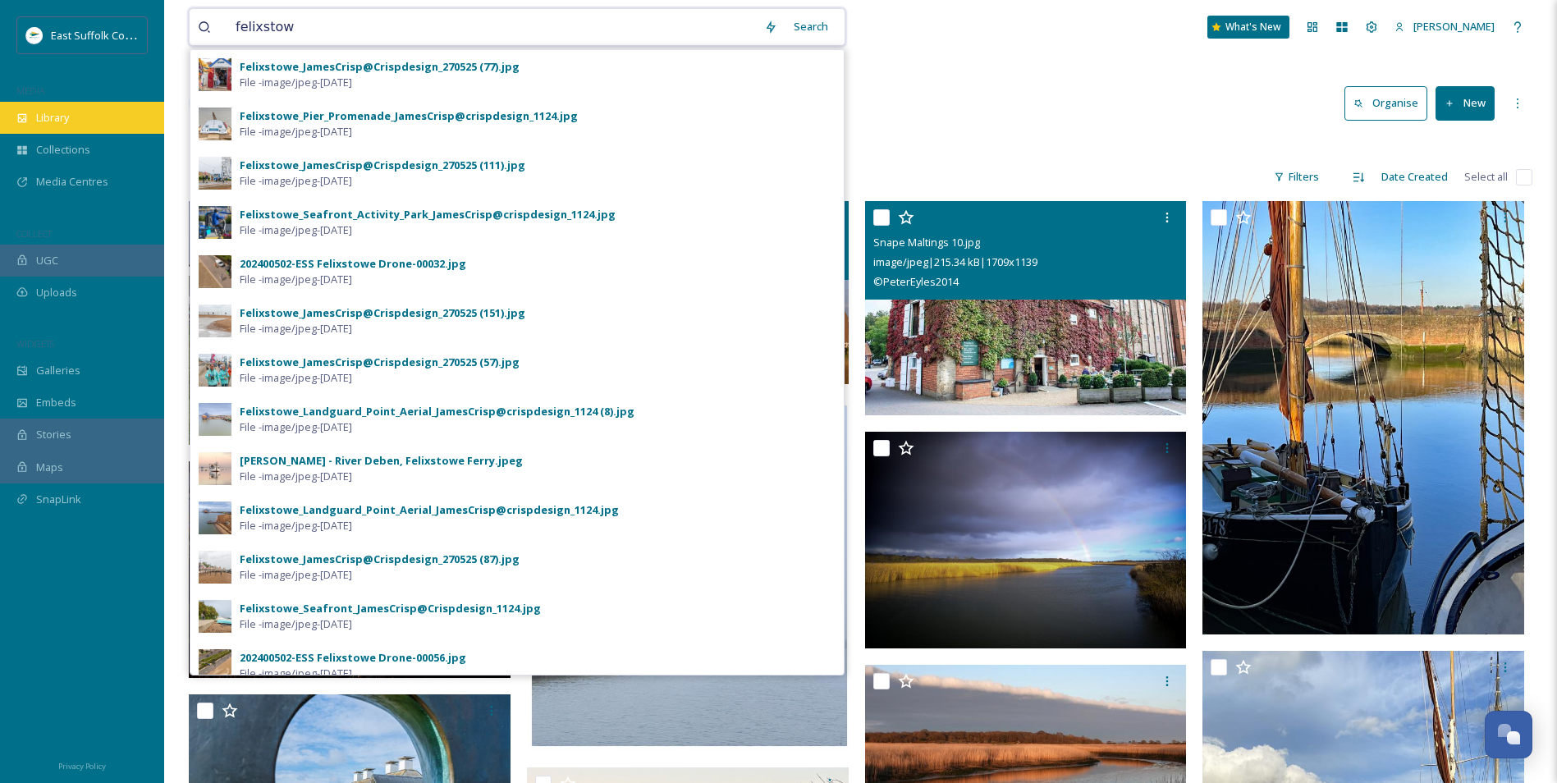
type input "felixstow"
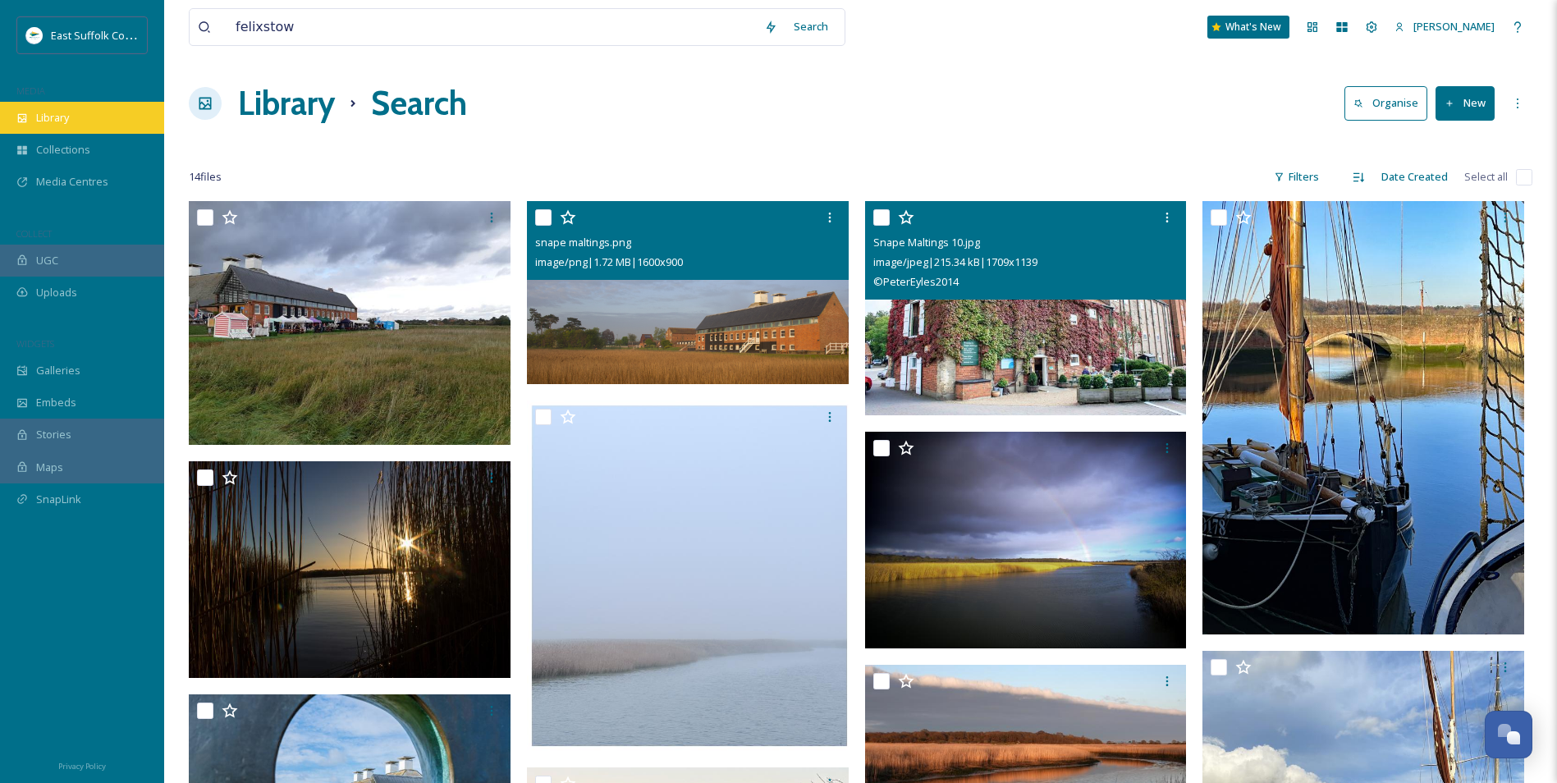
click at [63, 105] on div "Library" at bounding box center [82, 118] width 164 height 32
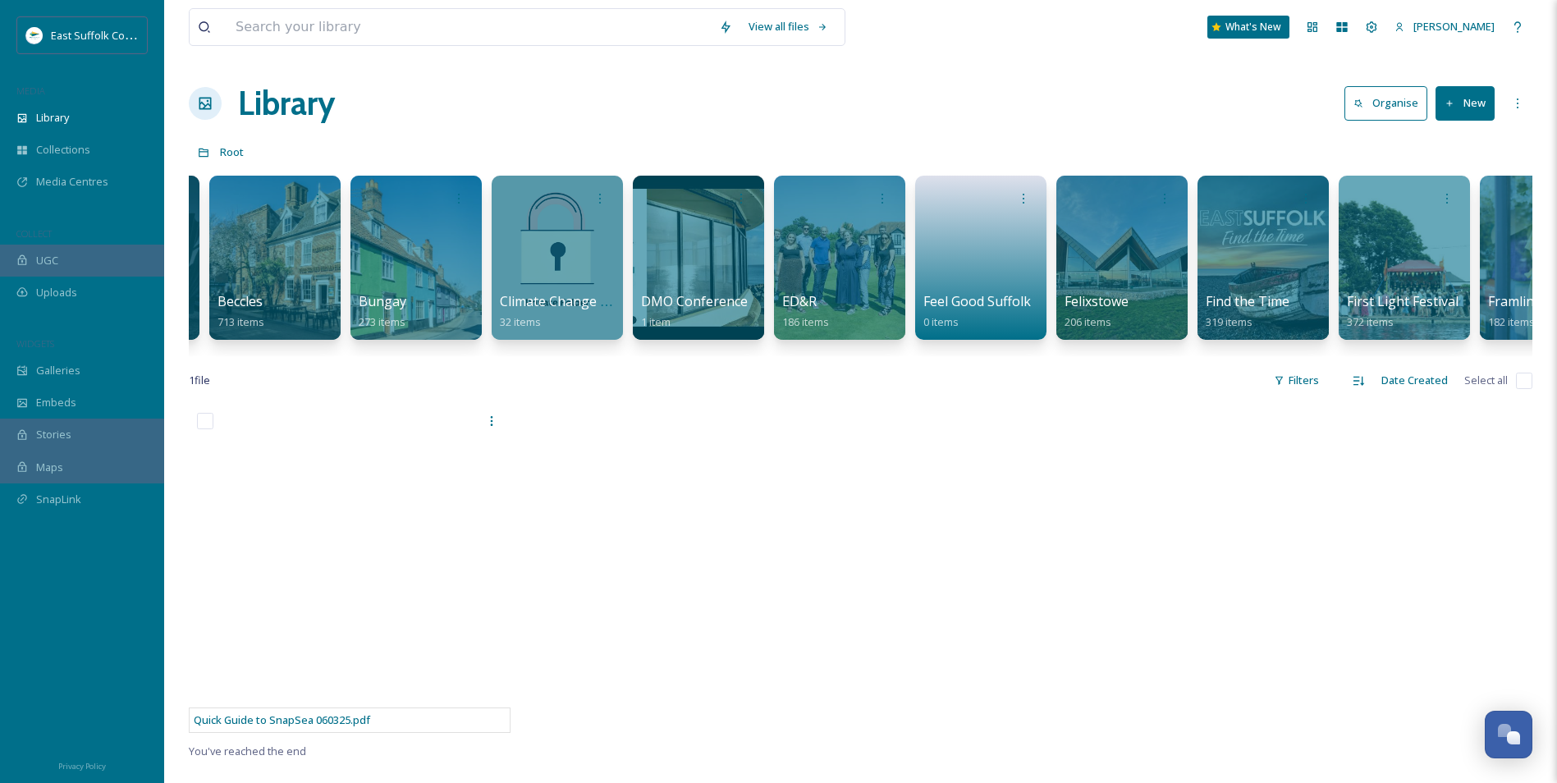
scroll to position [0, 560]
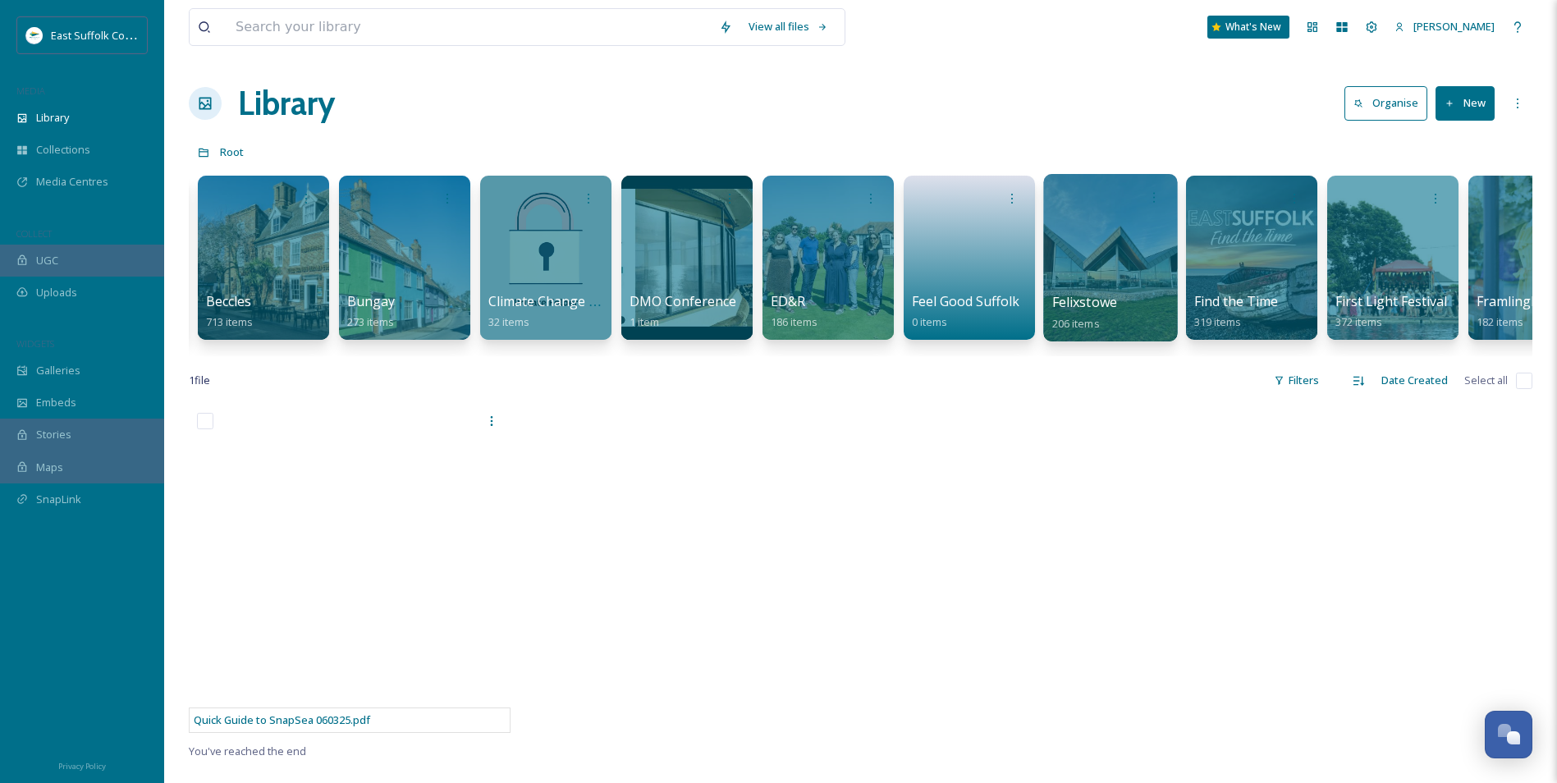
click at [1134, 230] on div at bounding box center [1110, 257] width 134 height 167
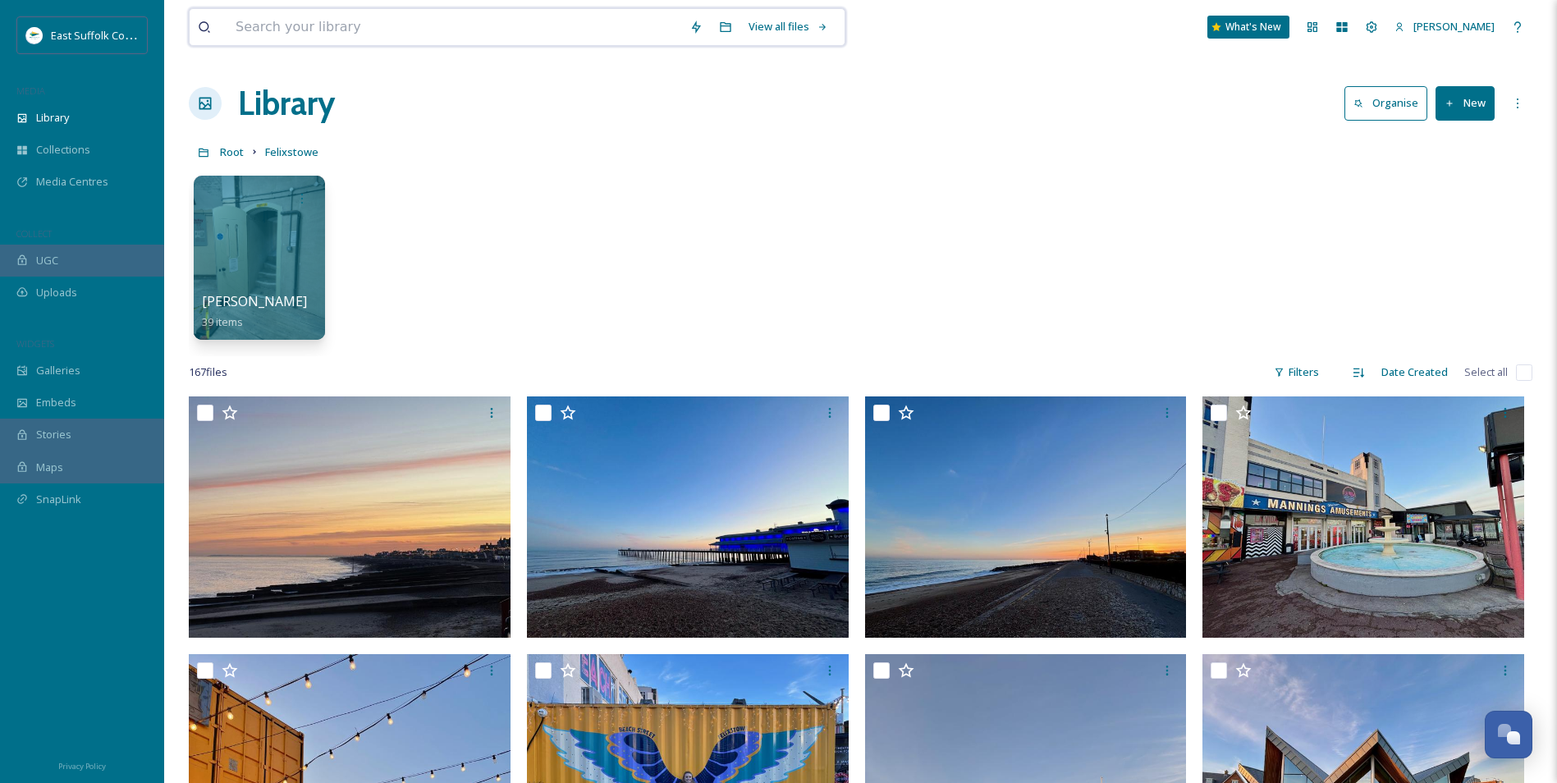
click at [348, 24] on input at bounding box center [454, 27] width 454 height 36
type input "seckford hall"
type input "s"
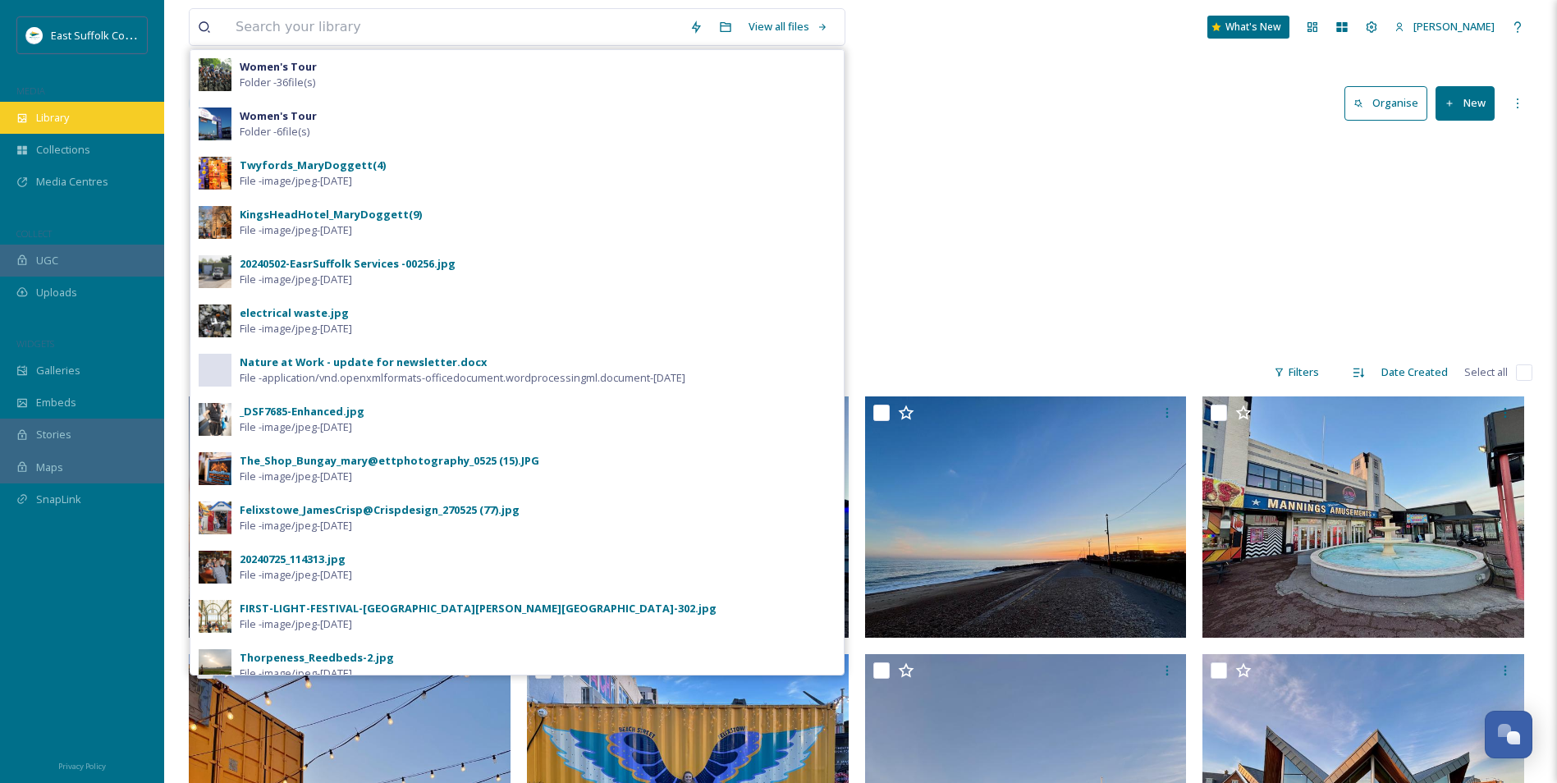
click at [74, 111] on div "Library" at bounding box center [82, 118] width 164 height 32
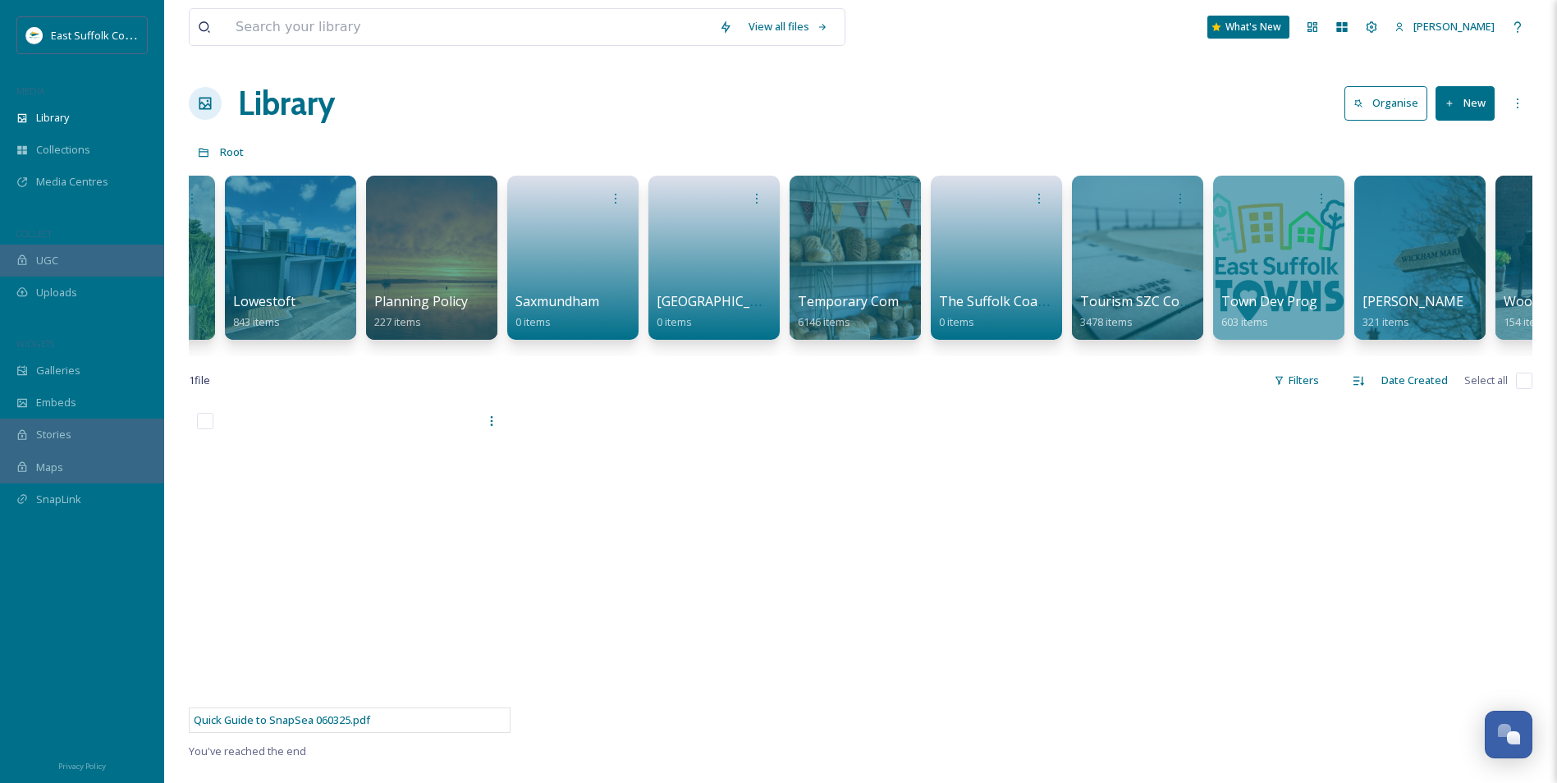
scroll to position [0, 2326]
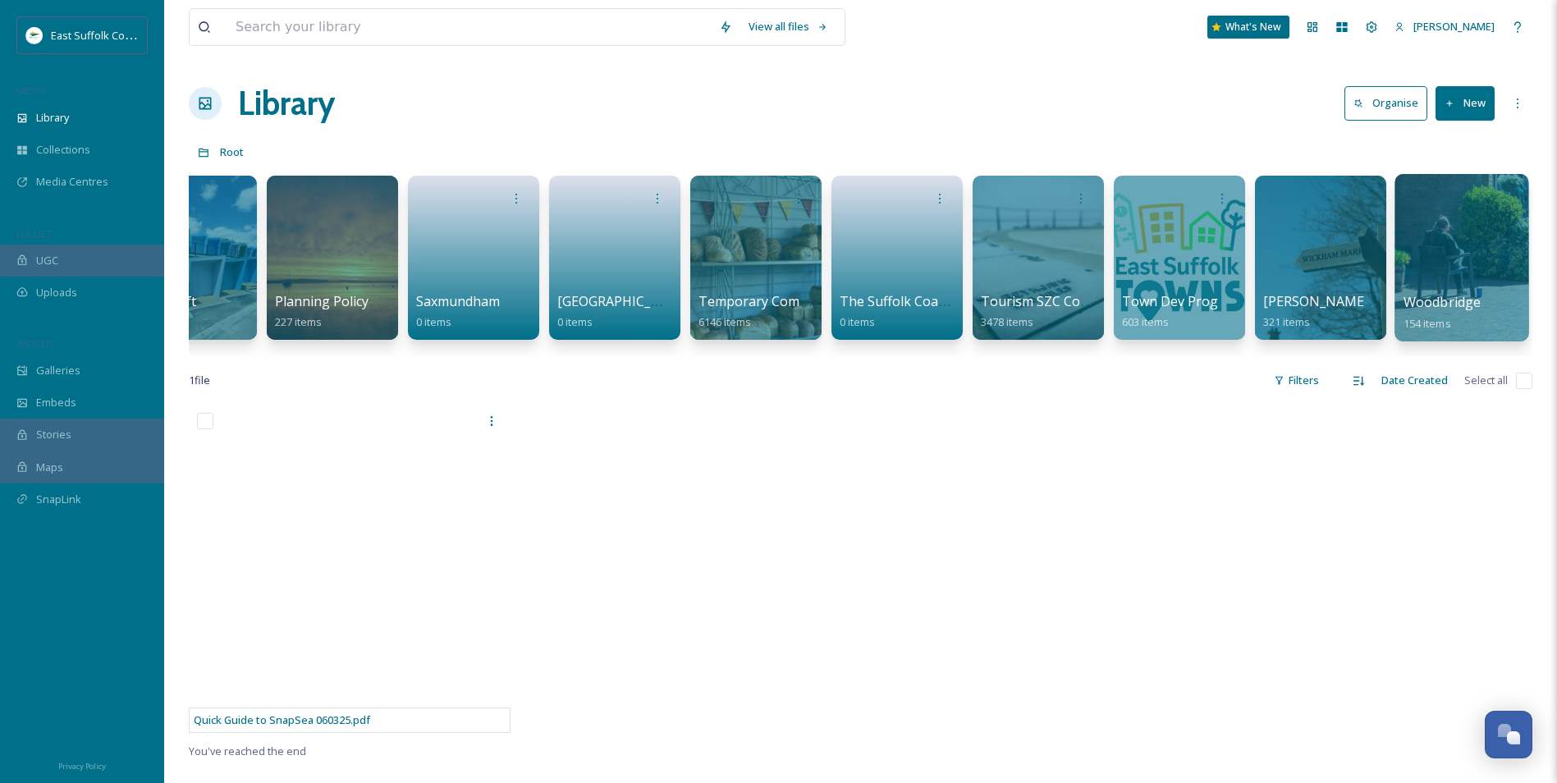
click at [1468, 260] on div at bounding box center [1461, 257] width 134 height 167
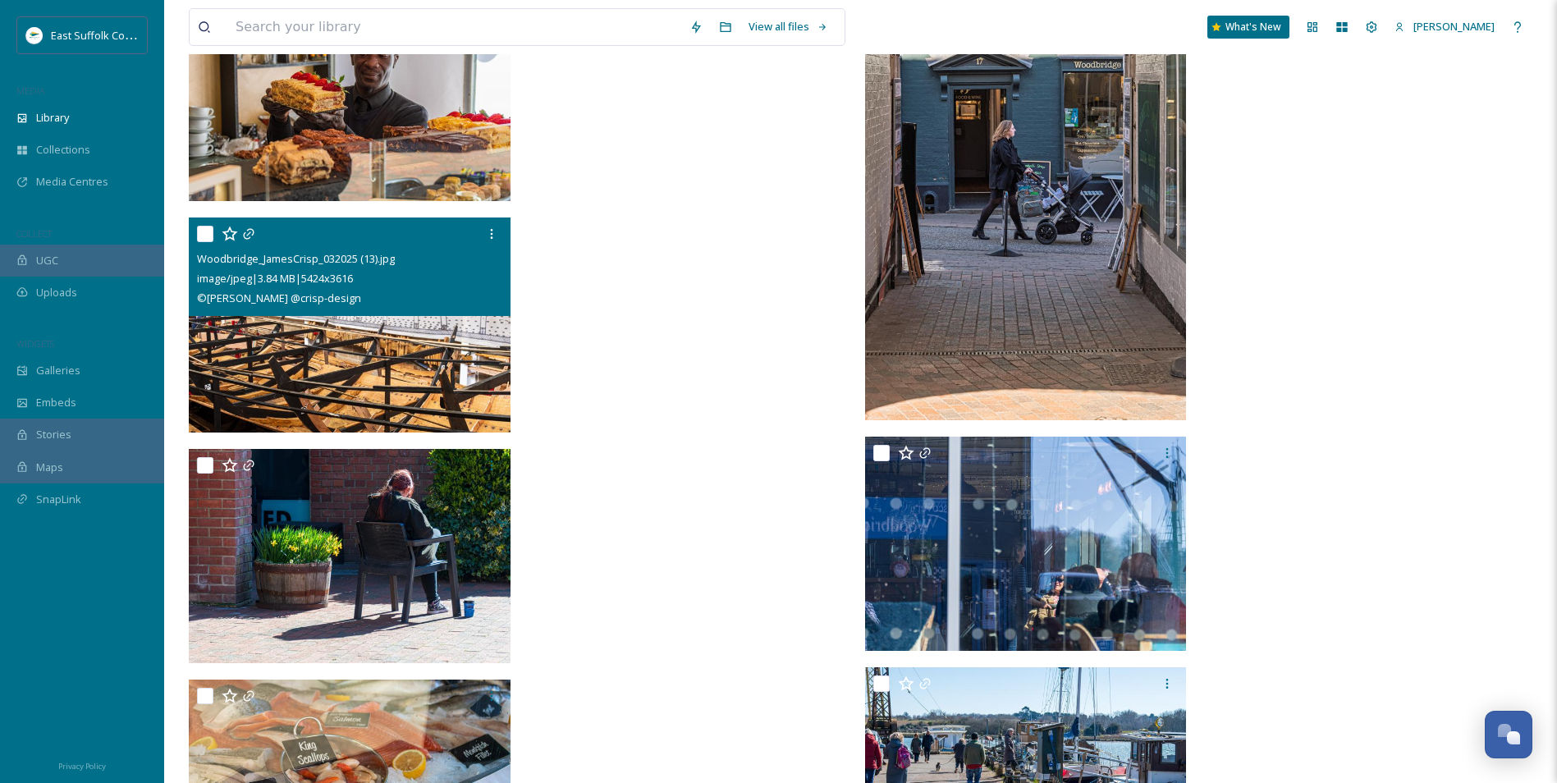
scroll to position [10515, 0]
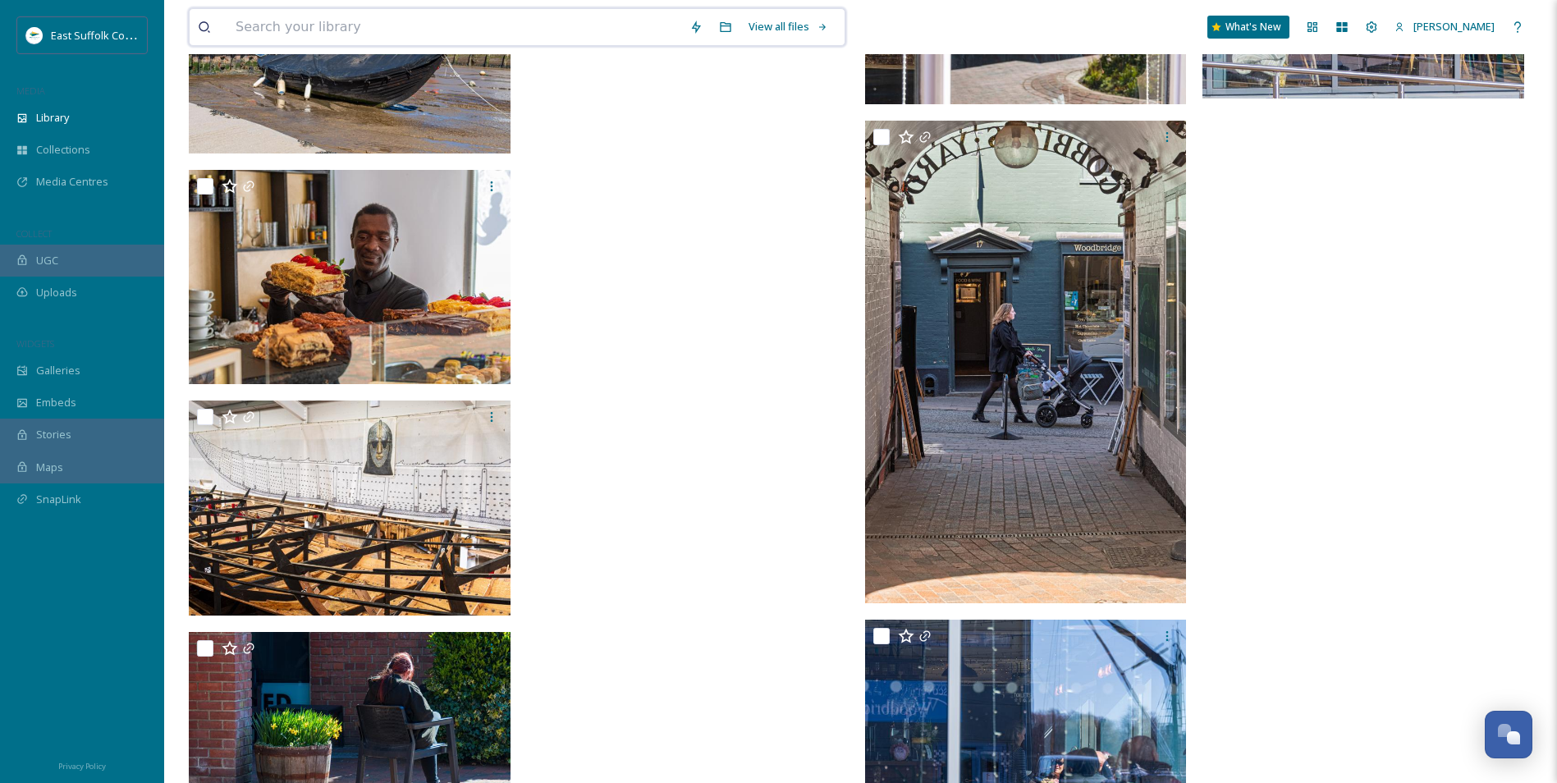
click at [368, 23] on input at bounding box center [454, 27] width 454 height 36
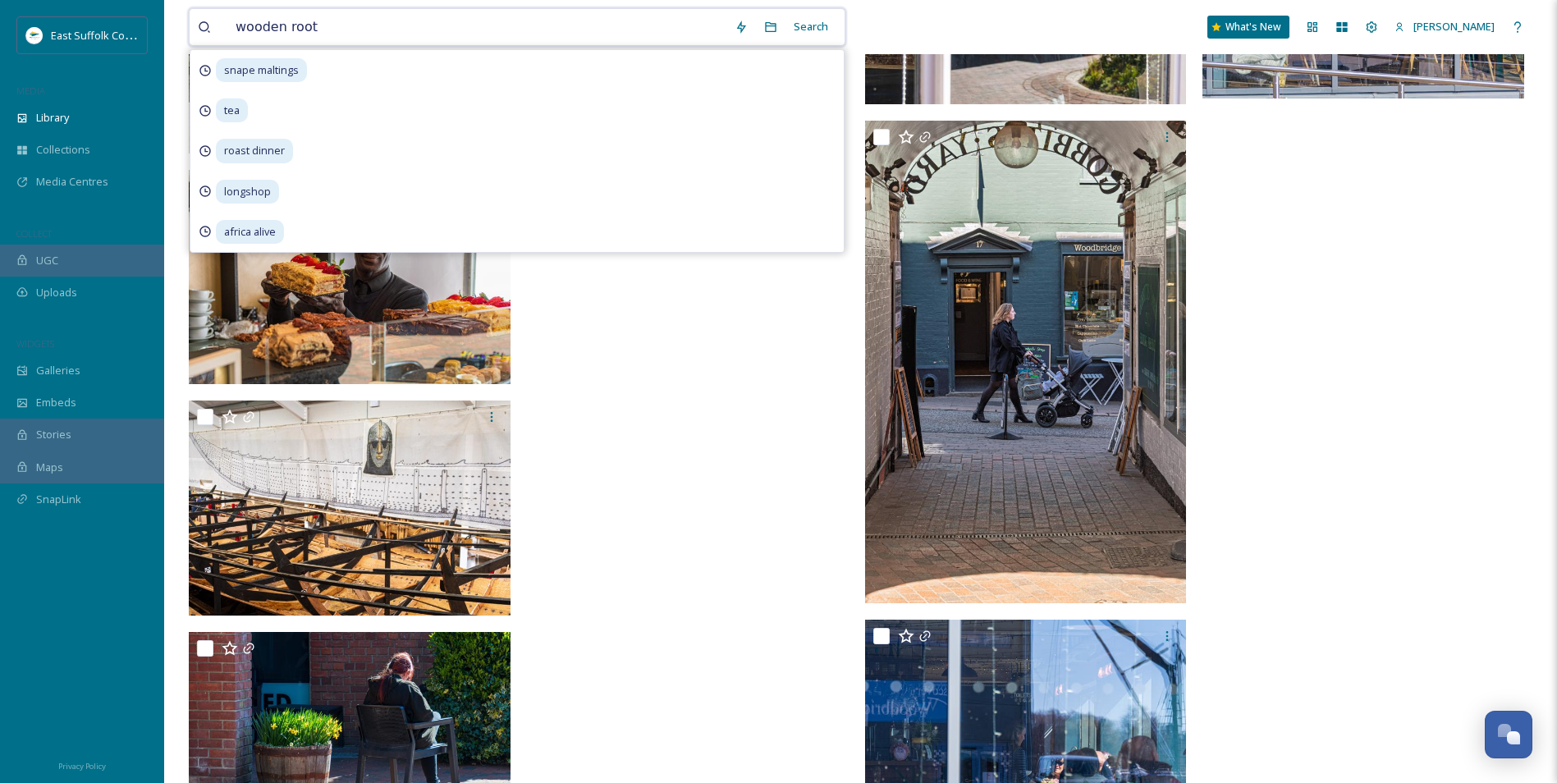
type input "wooden roots"
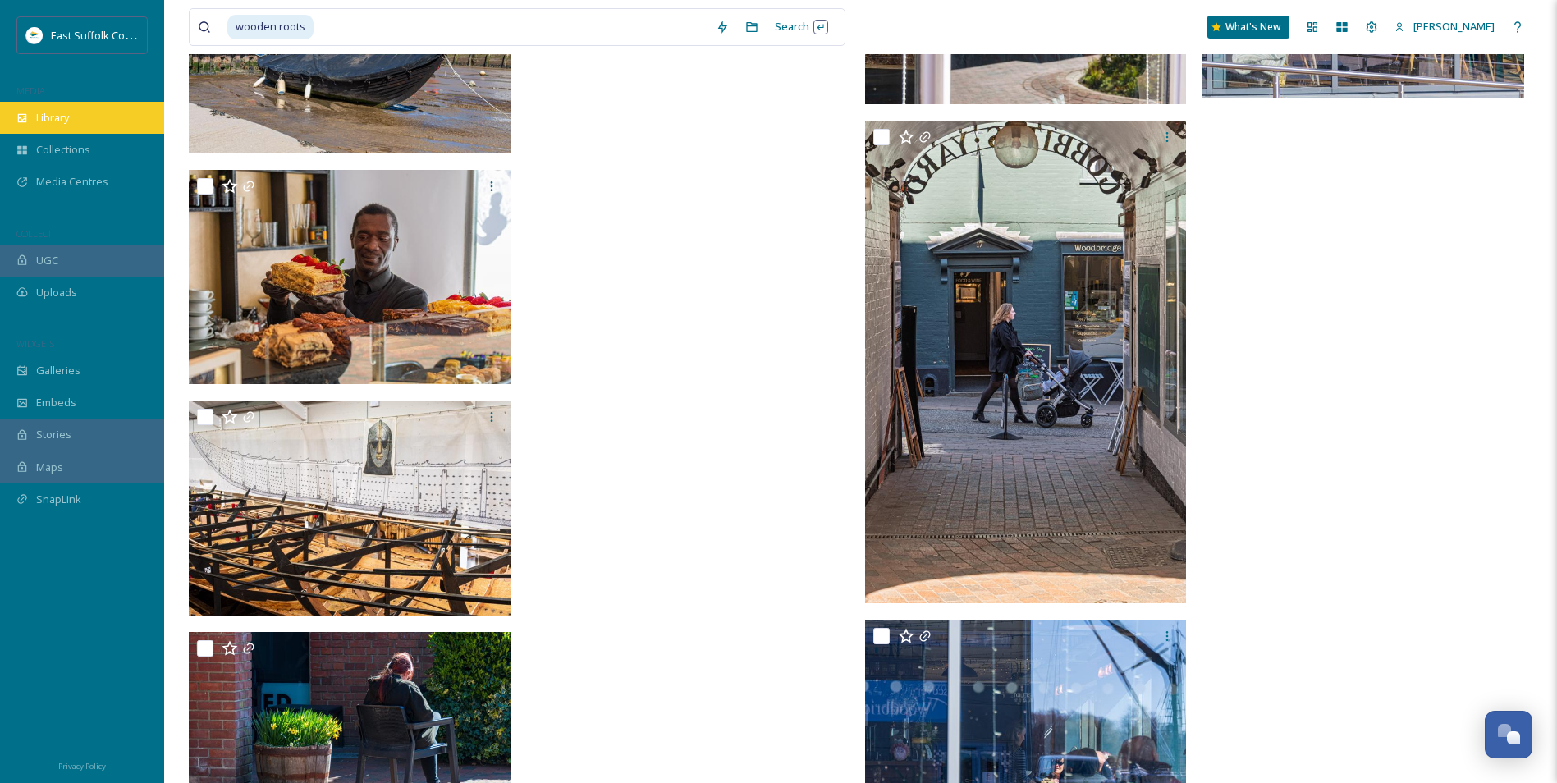
click at [58, 120] on span "Library" at bounding box center [52, 118] width 33 height 16
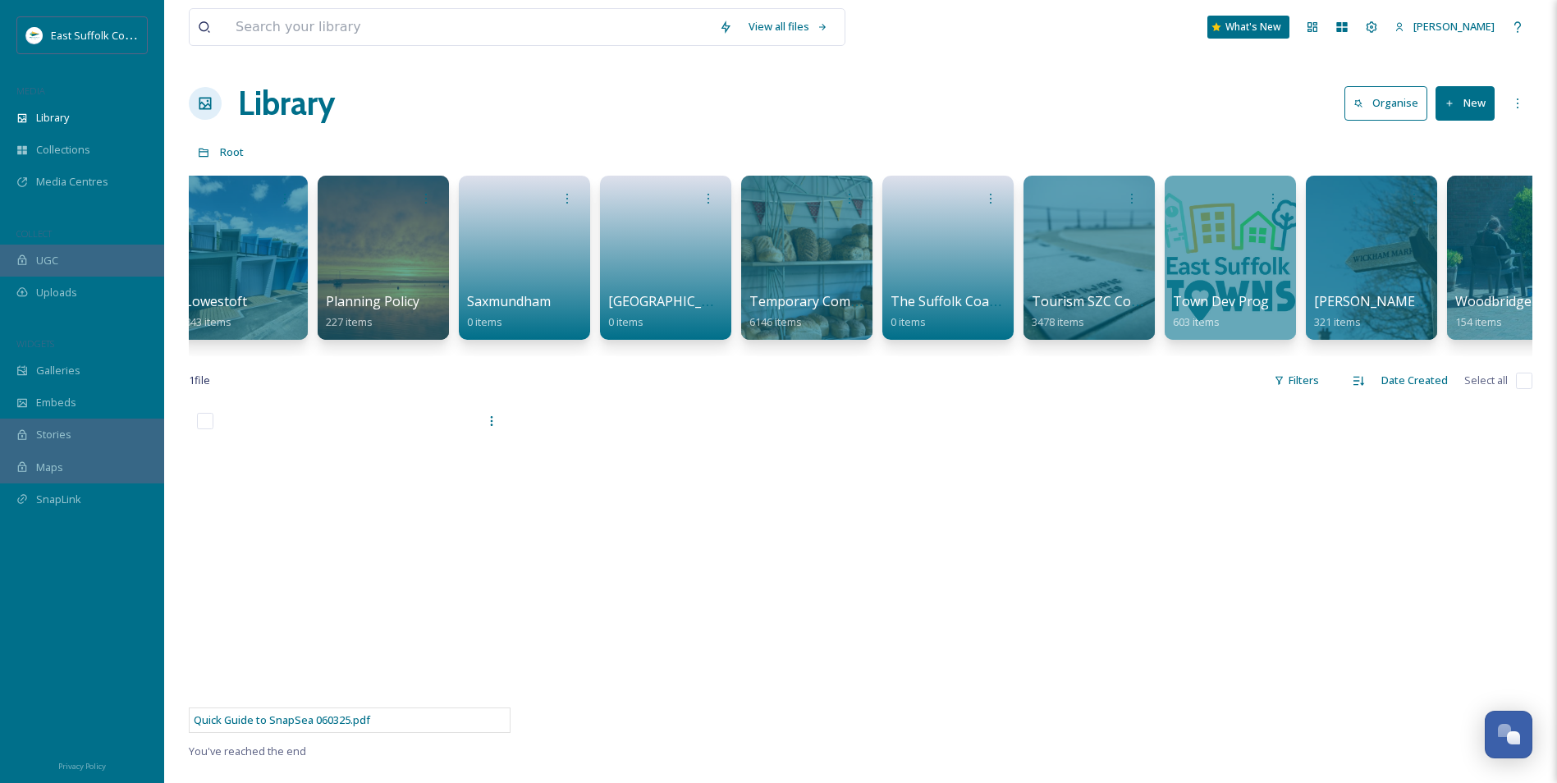
scroll to position [0, 2326]
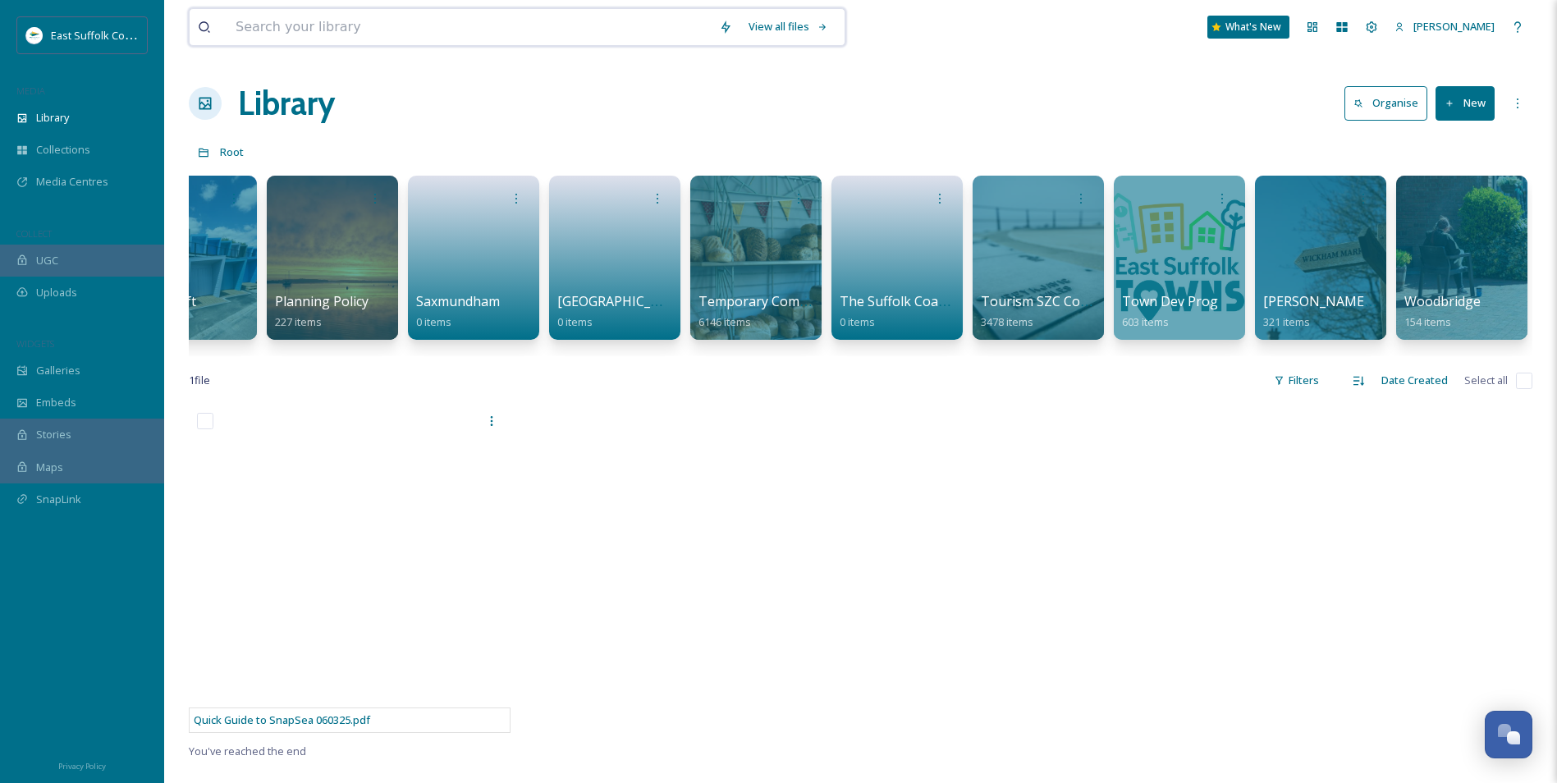
click at [405, 30] on input at bounding box center [468, 27] width 483 height 36
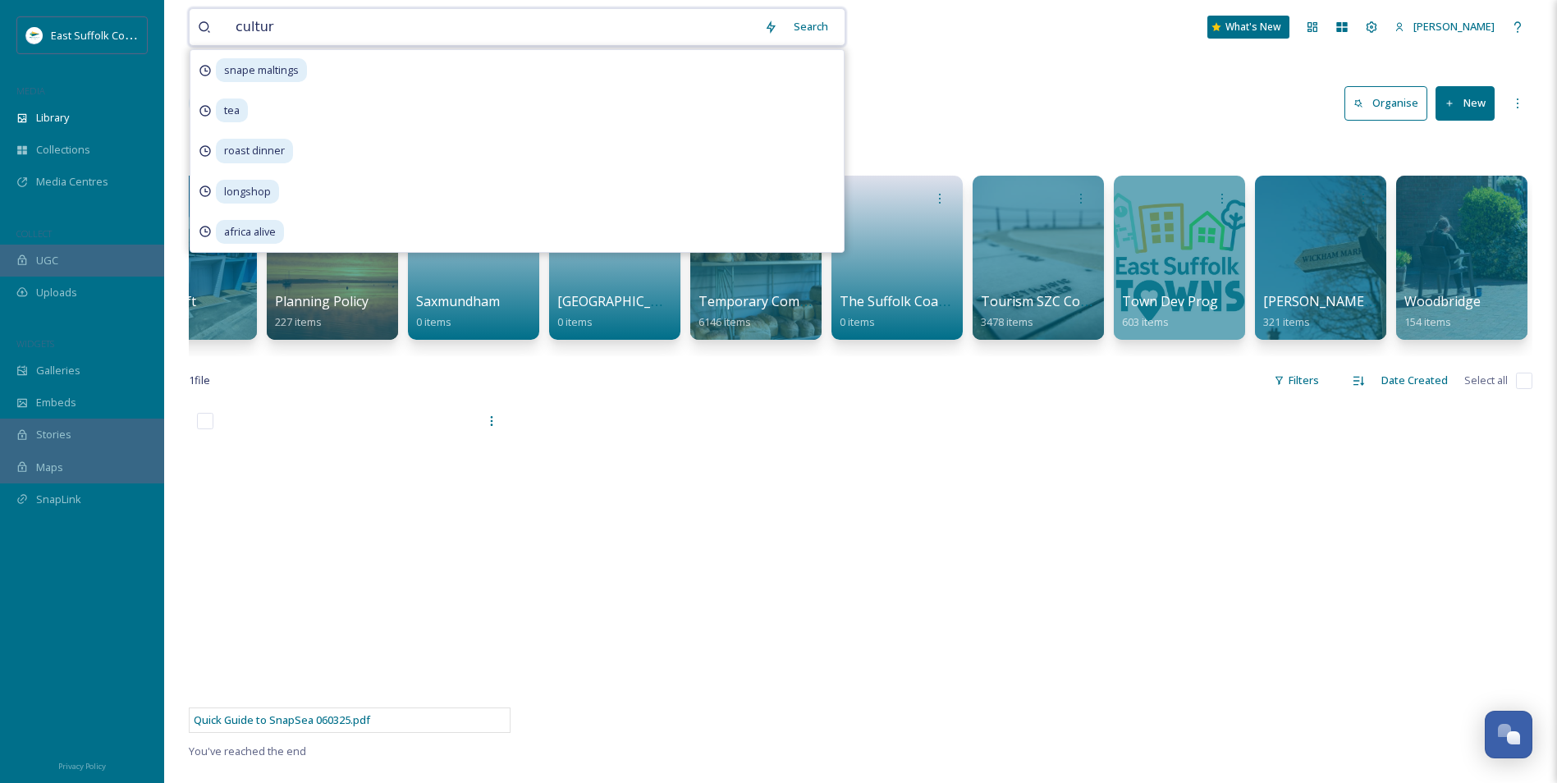
type input "culture"
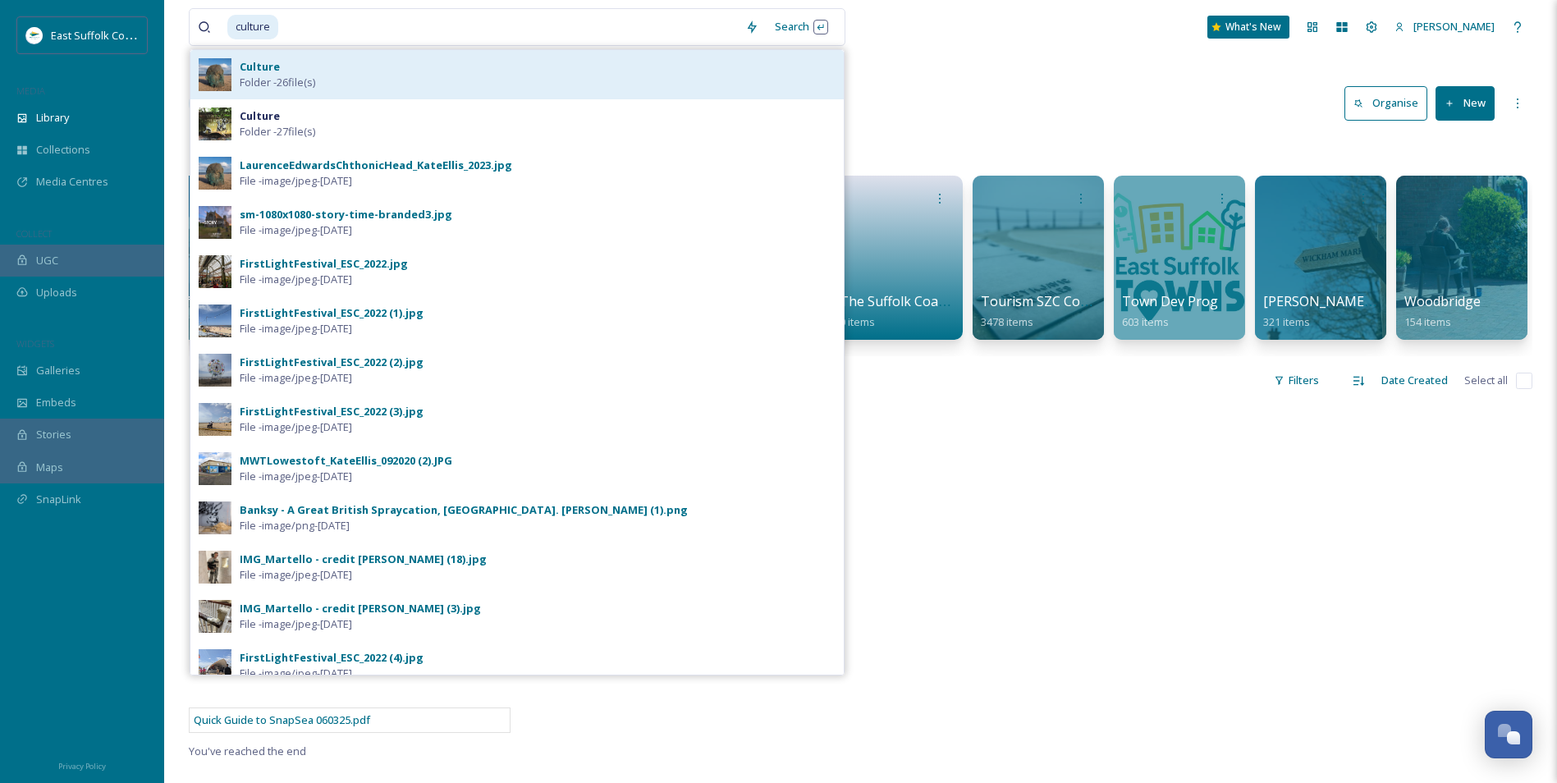
click at [320, 68] on div "Culture Folder - 26 file(s)" at bounding box center [538, 74] width 596 height 31
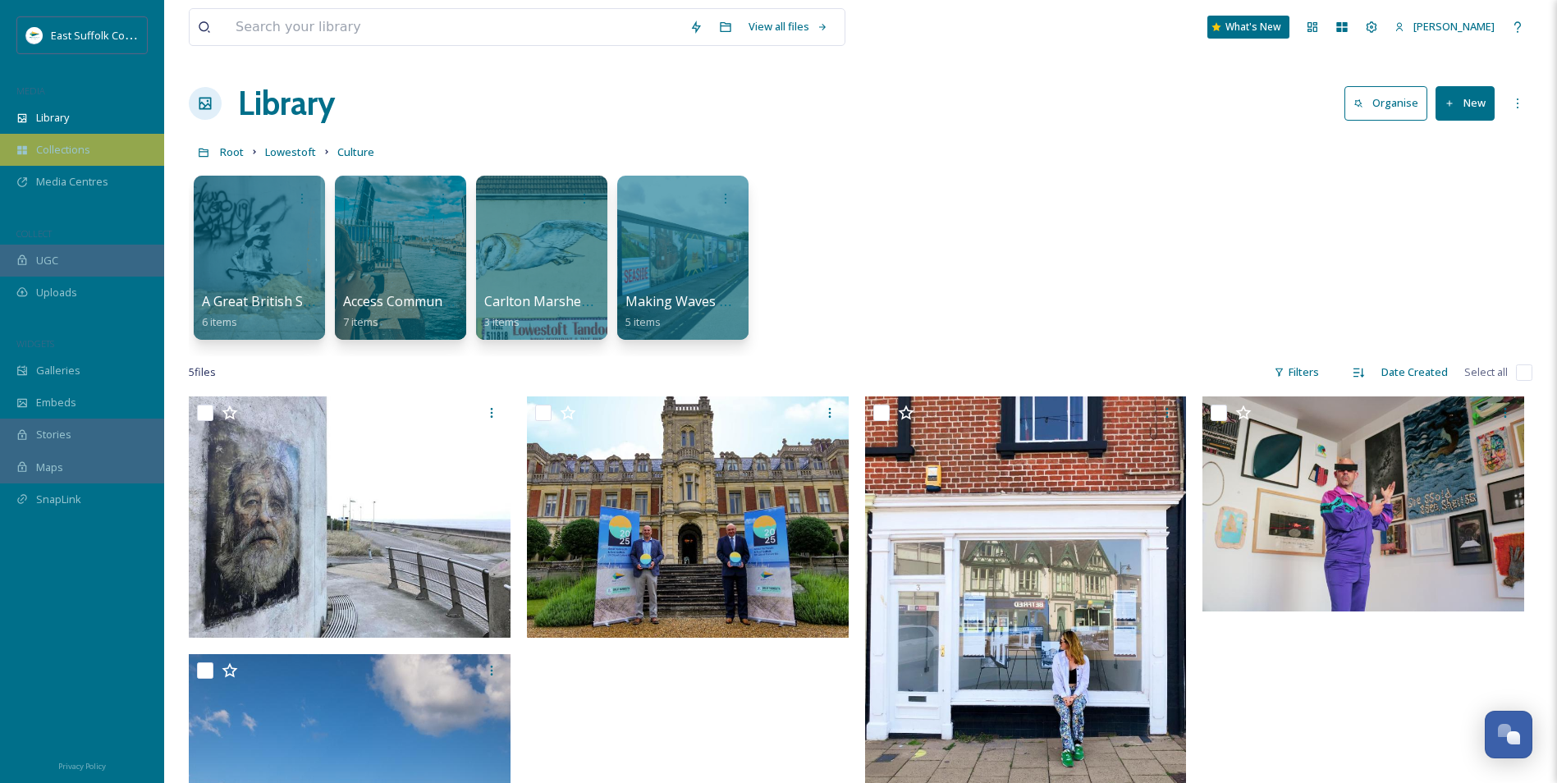
click at [84, 151] on span "Collections" at bounding box center [63, 150] width 54 height 16
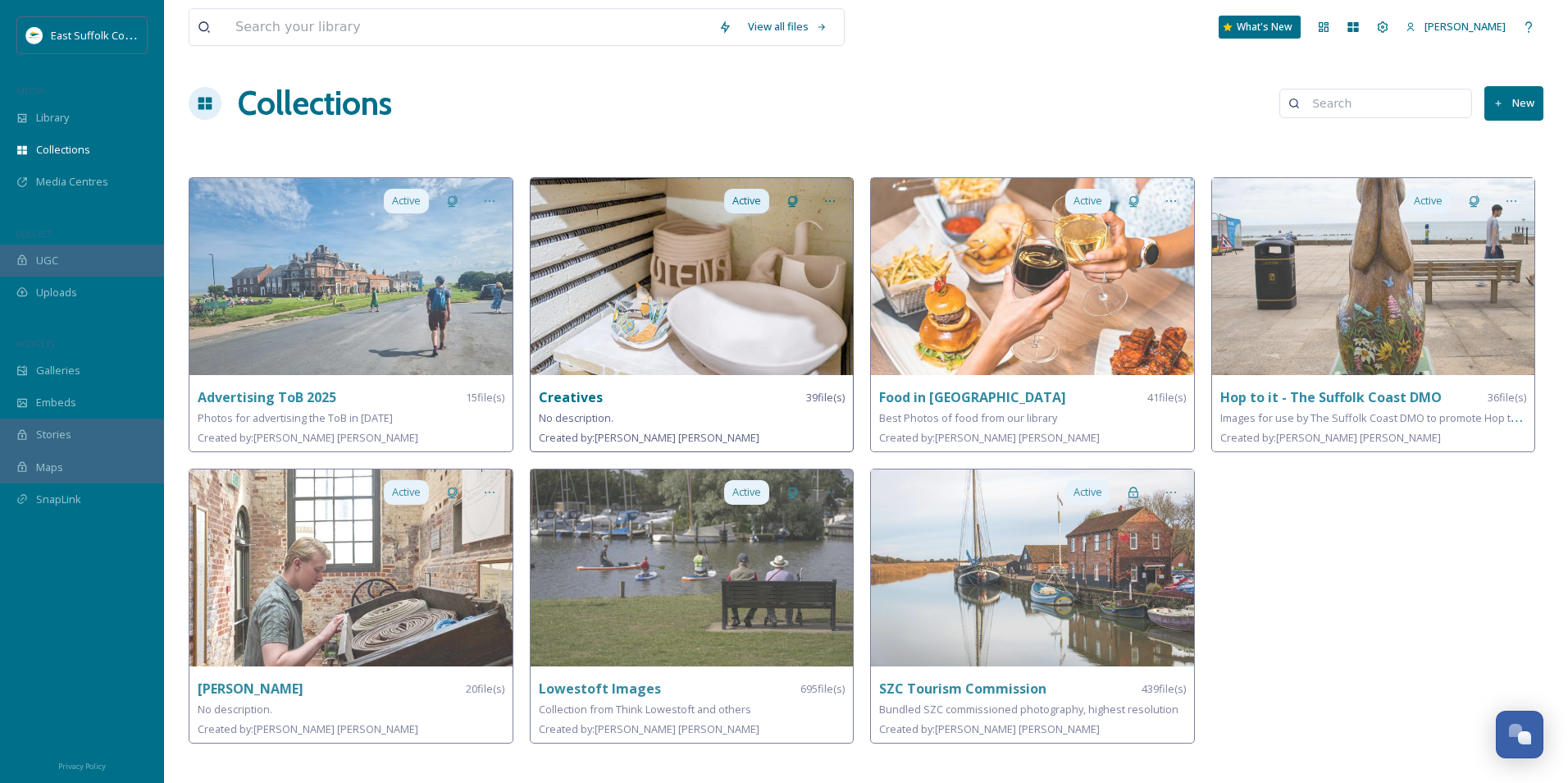
click at [693, 348] on img at bounding box center [692, 276] width 323 height 197
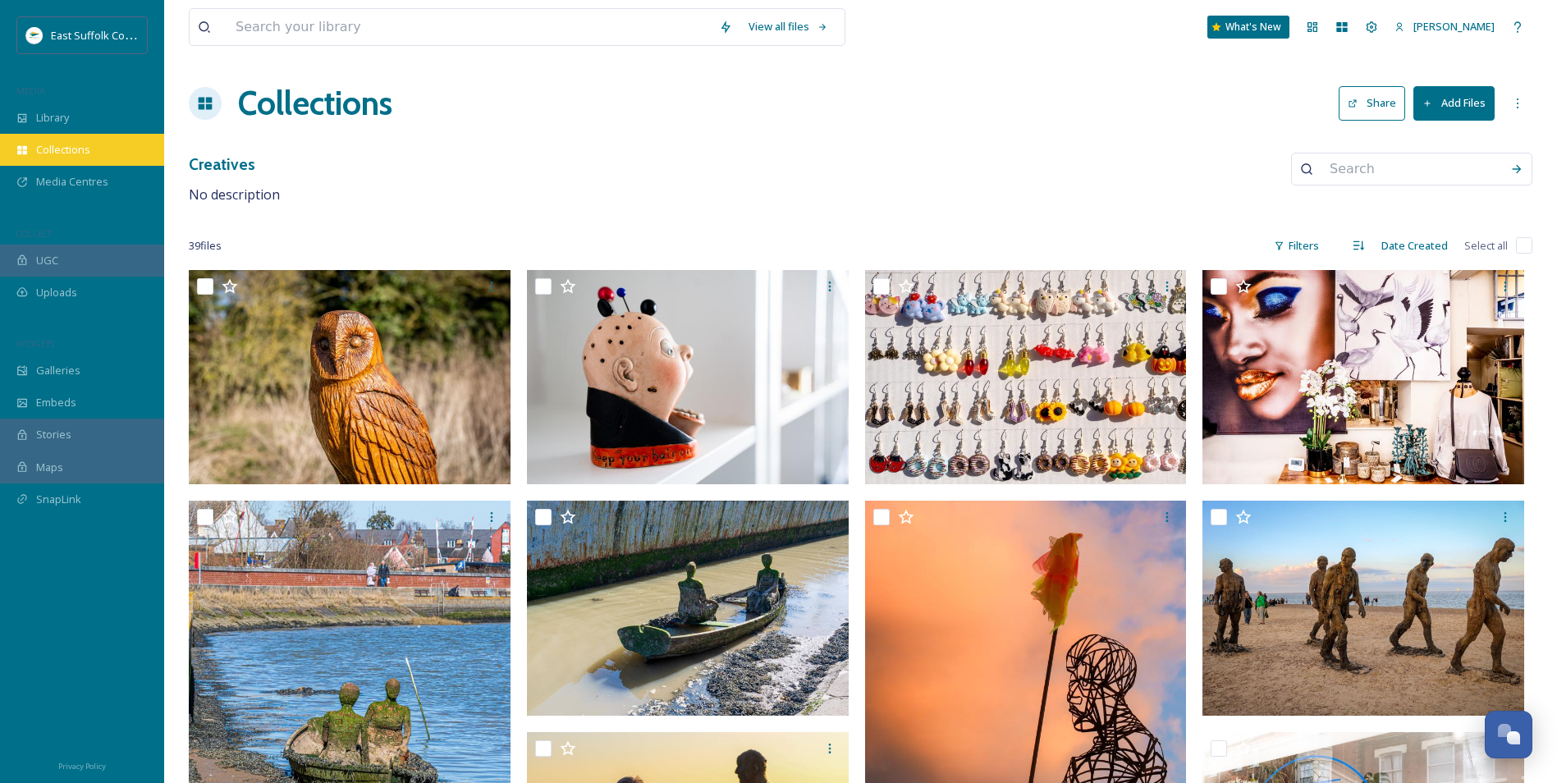
click at [76, 151] on span "Collections" at bounding box center [63, 150] width 54 height 16
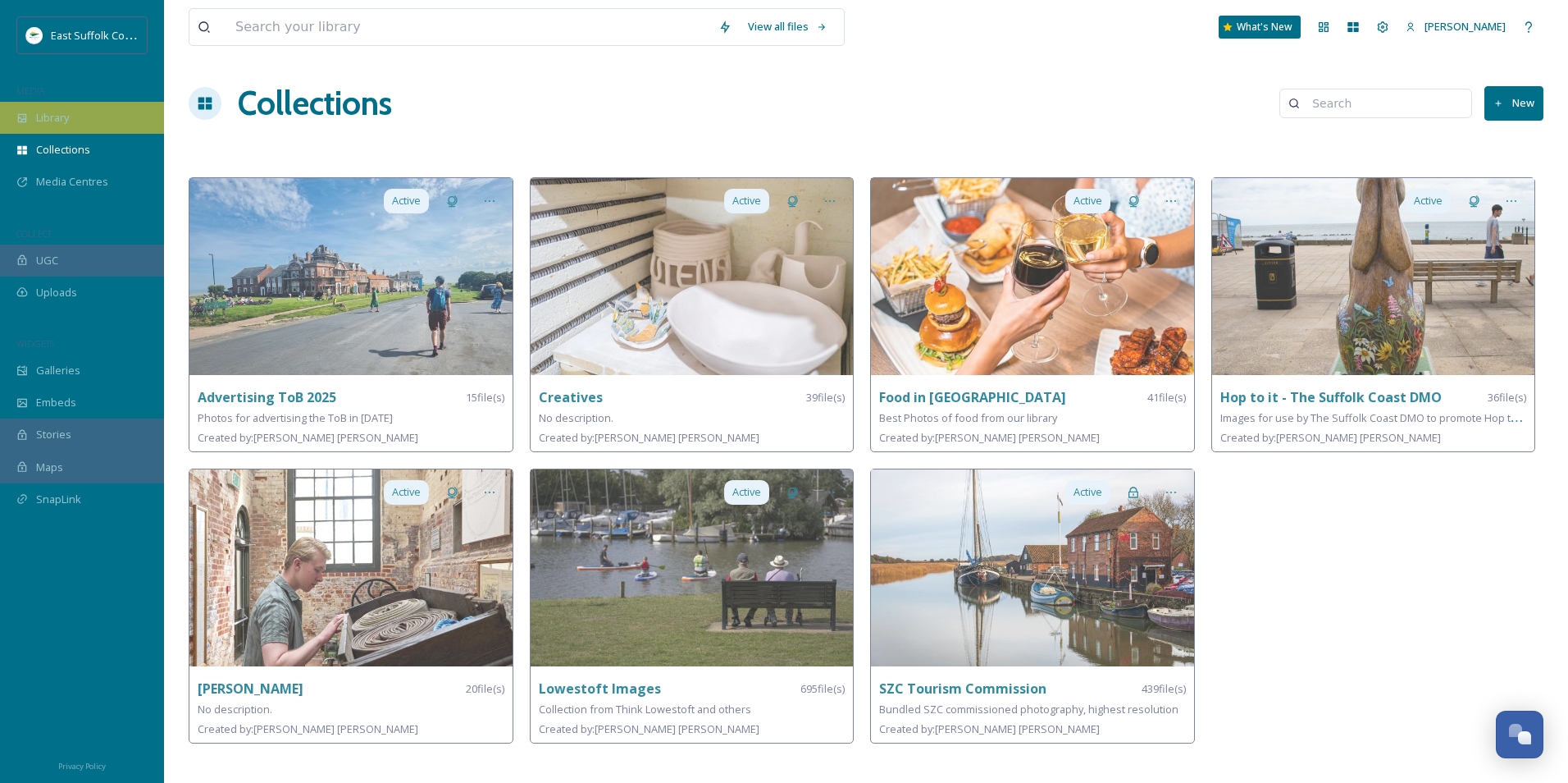
click at [94, 132] on div "Library" at bounding box center [82, 118] width 164 height 32
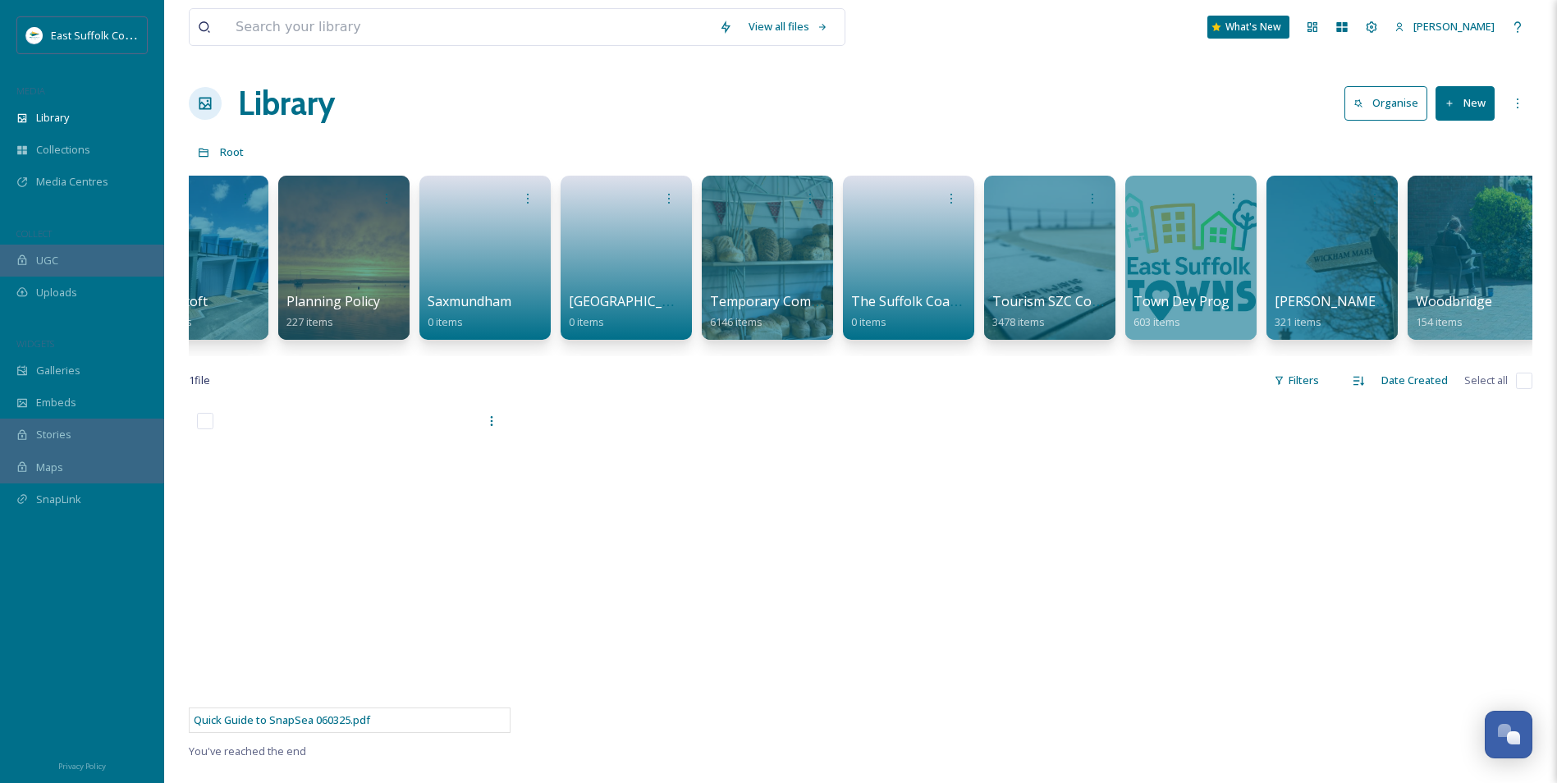
scroll to position [0, 2326]
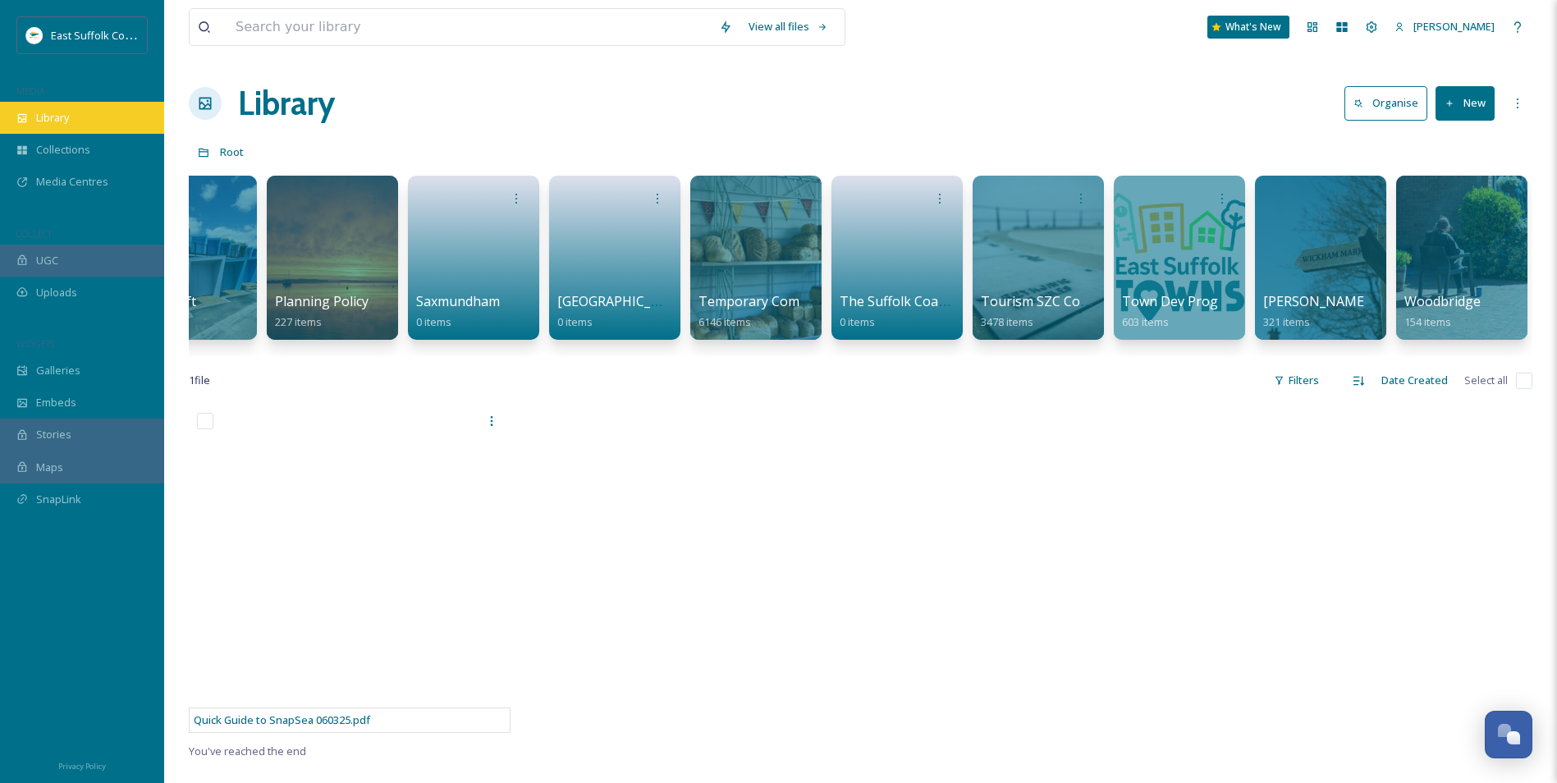
click at [48, 113] on span "Library" at bounding box center [52, 118] width 33 height 16
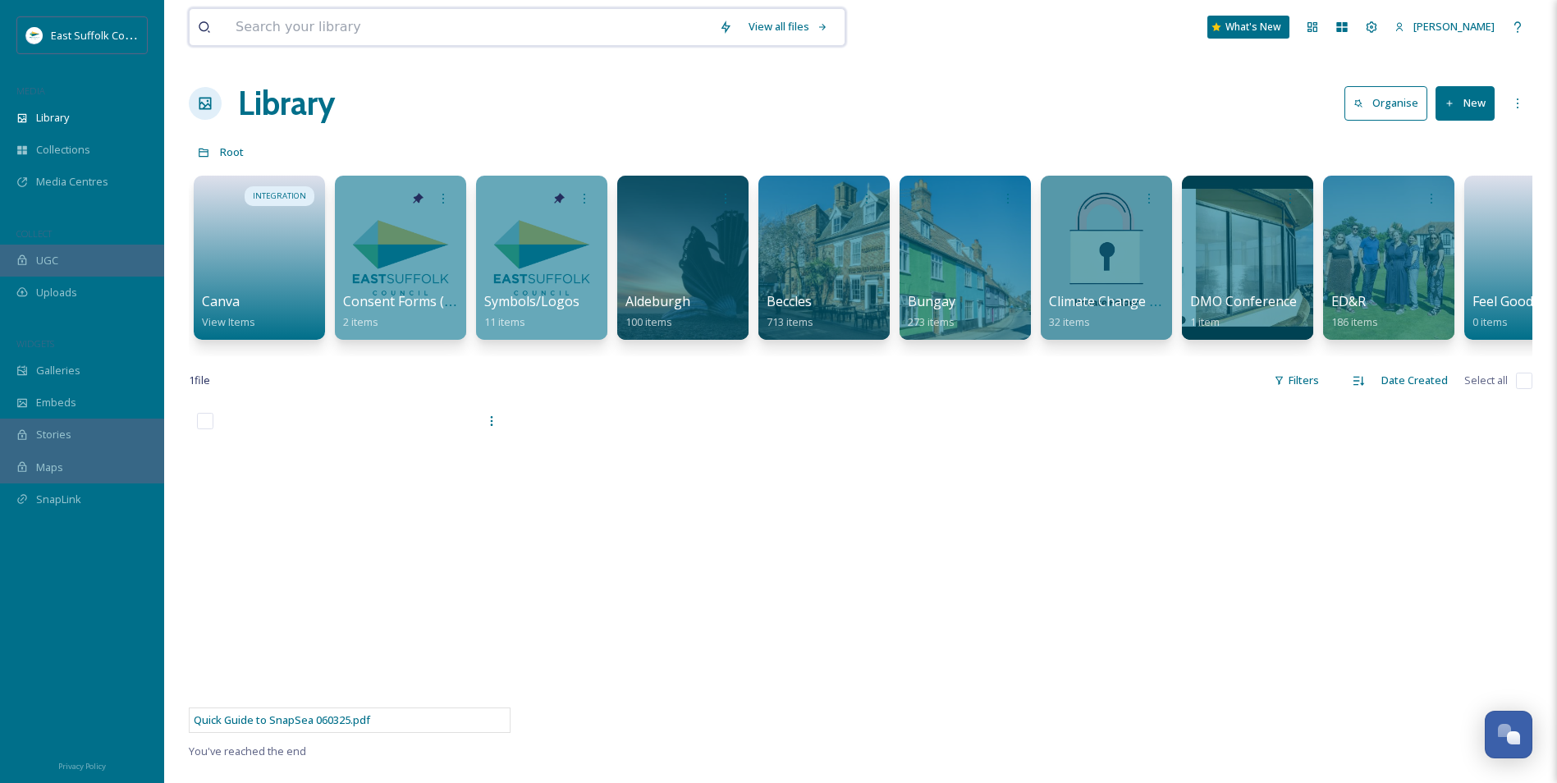
click at [319, 24] on input at bounding box center [468, 27] width 483 height 36
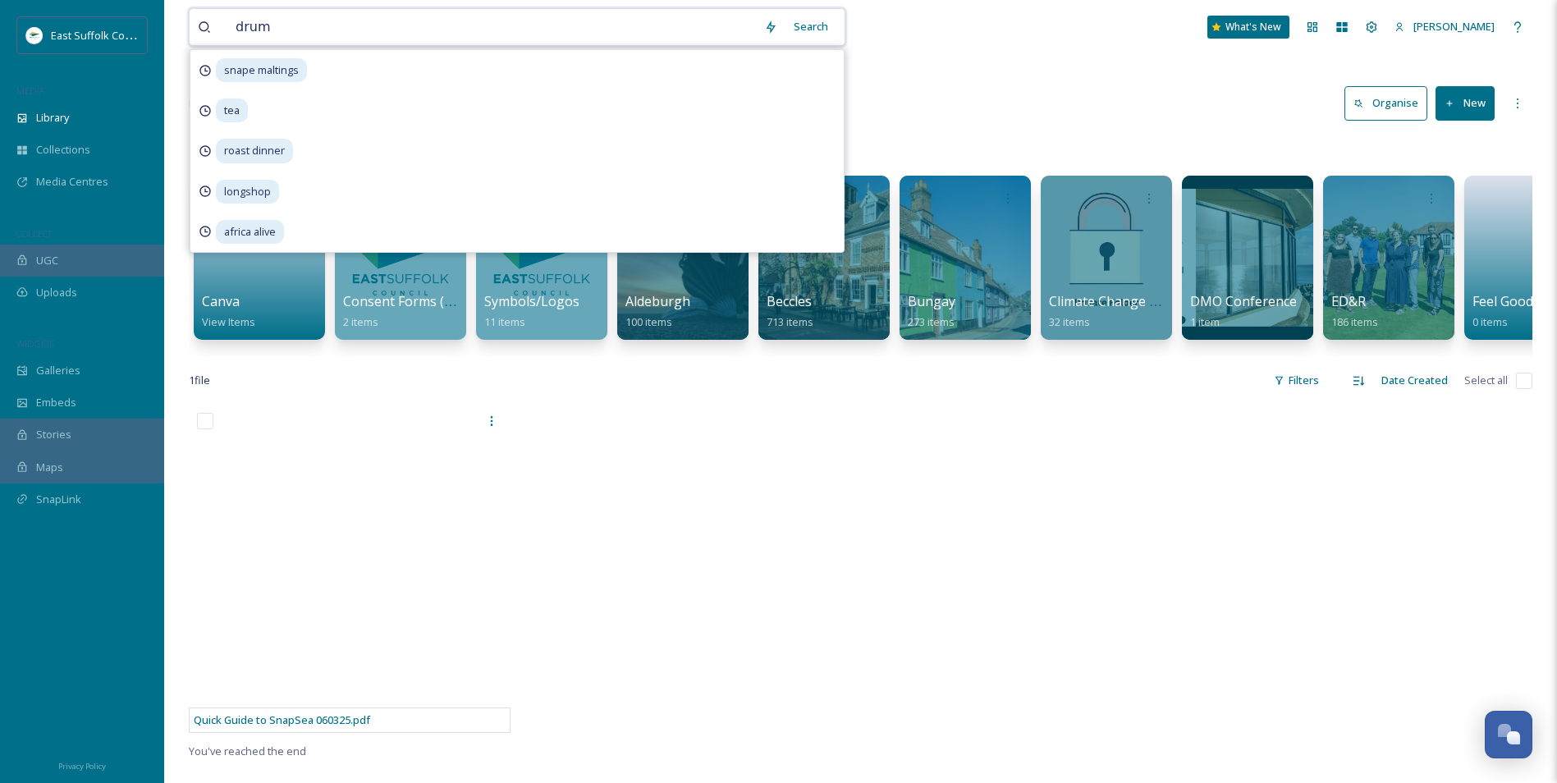
type input "drums"
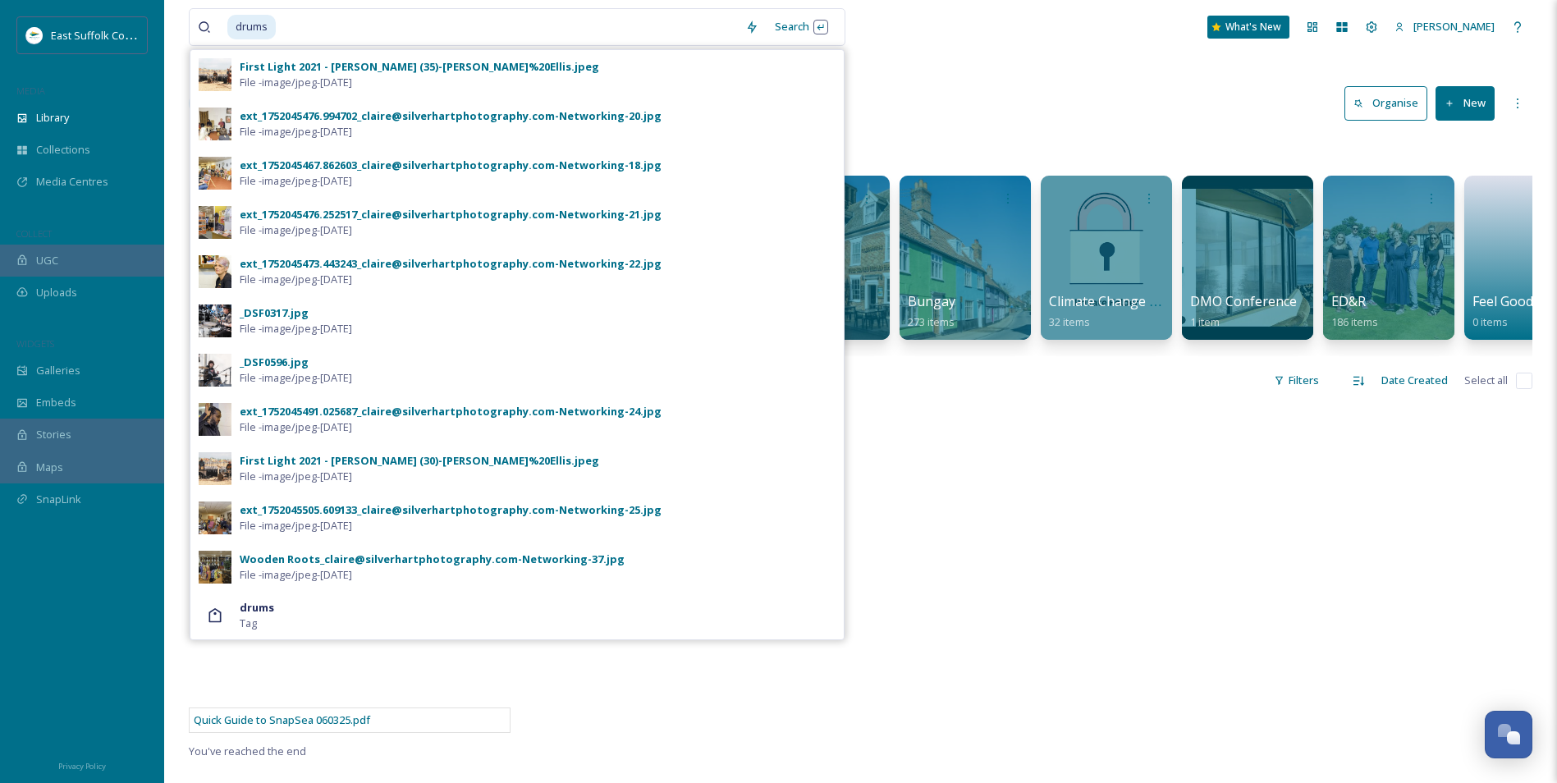
click at [369, 563] on div "Wooden Roots_claire@silverhartphotography.com-Networking-37.jpg" at bounding box center [432, 559] width 385 height 16
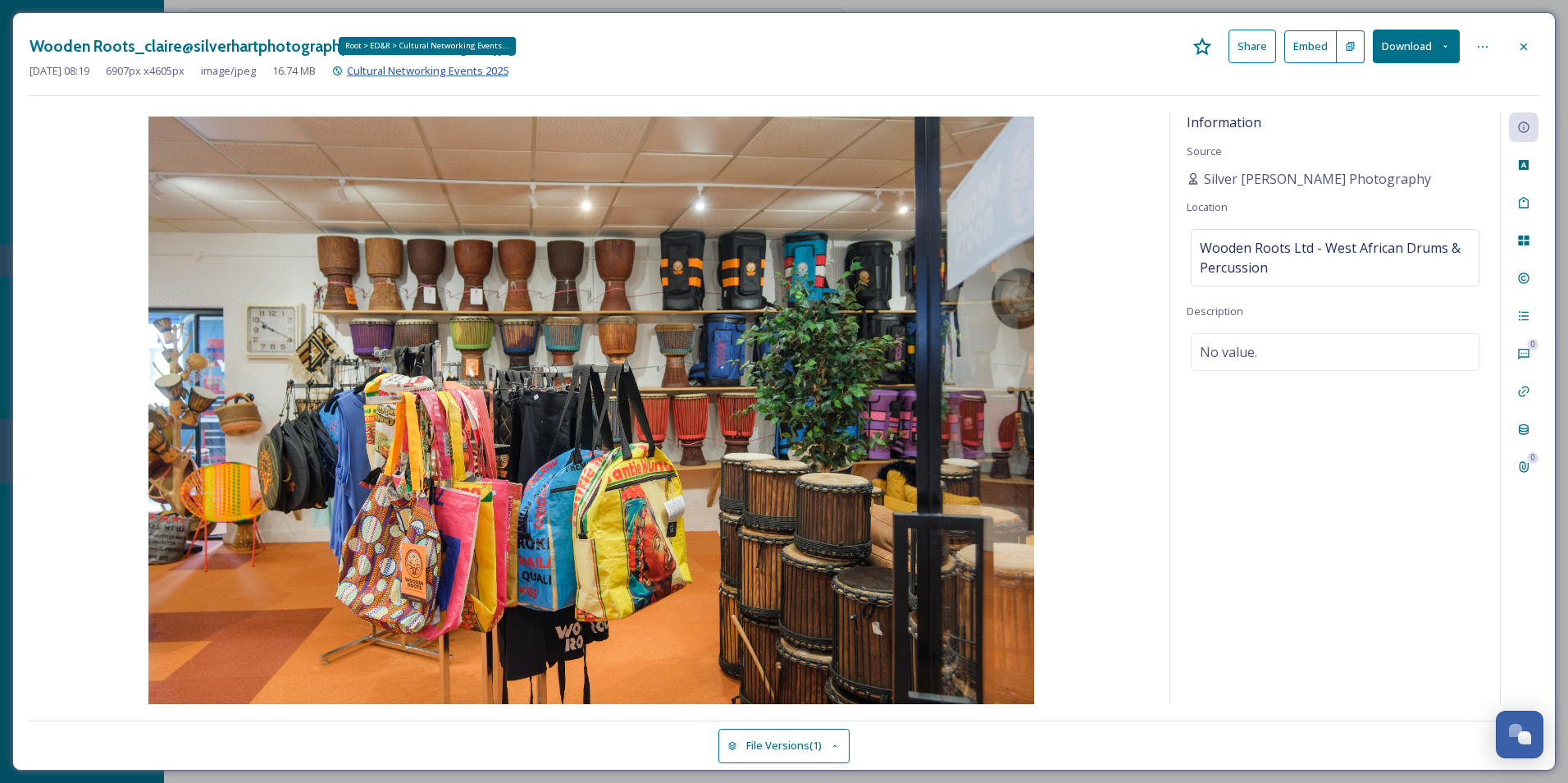
click at [480, 69] on span "Cultural Networking Events 2025" at bounding box center [428, 70] width 162 height 15
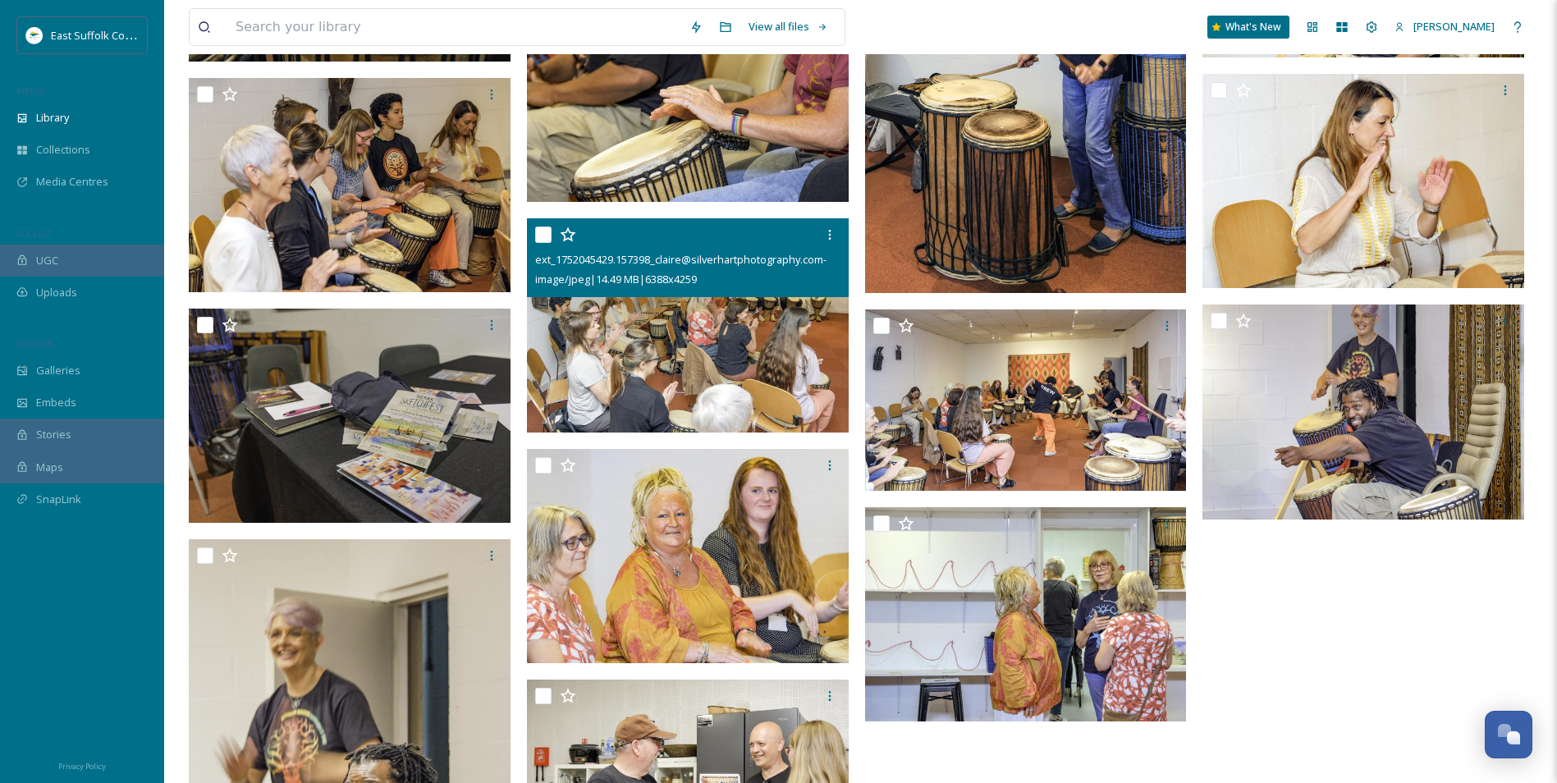
scroll to position [1969, 0]
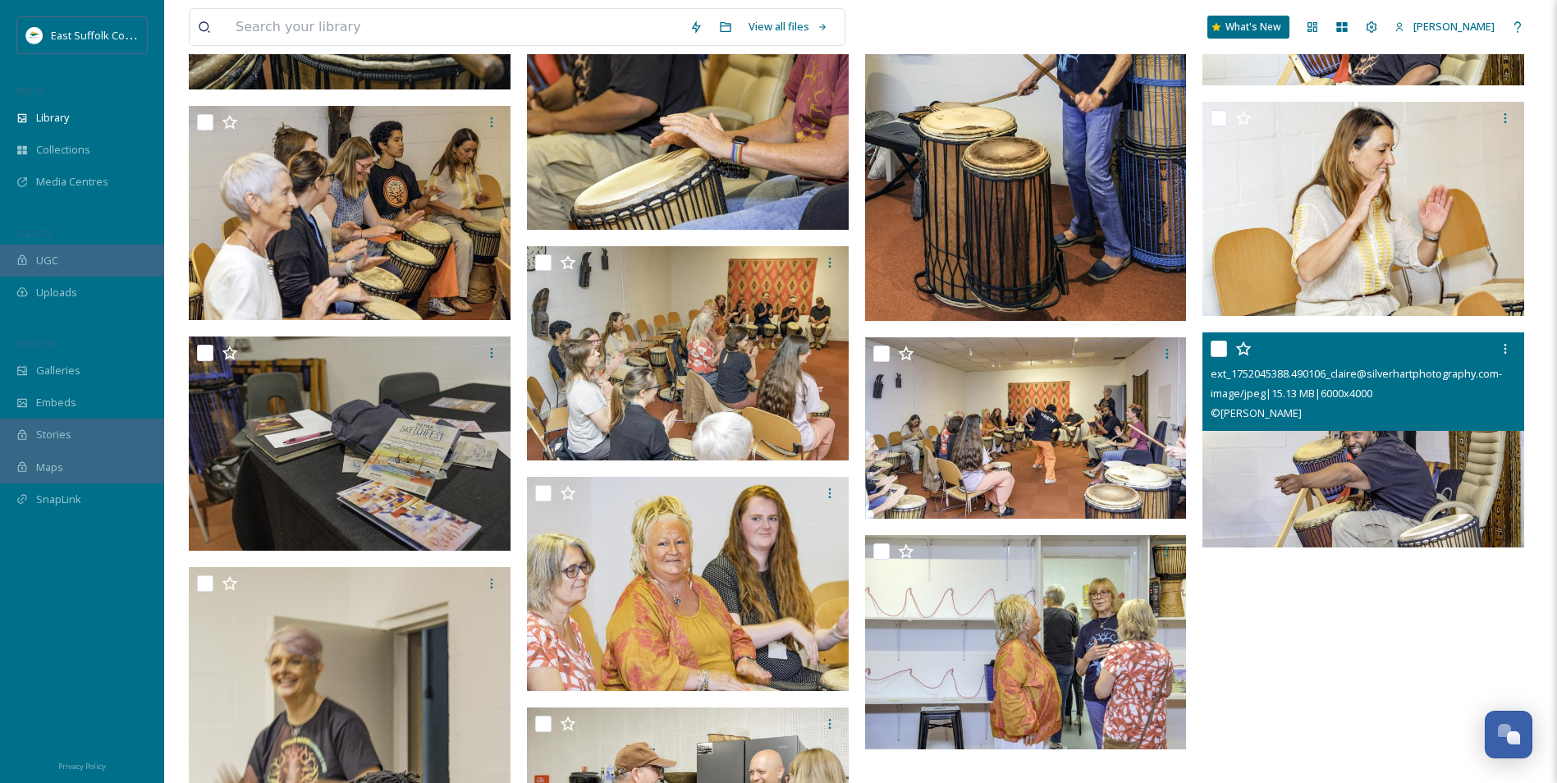
click at [1286, 442] on img at bounding box center [1363, 439] width 322 height 215
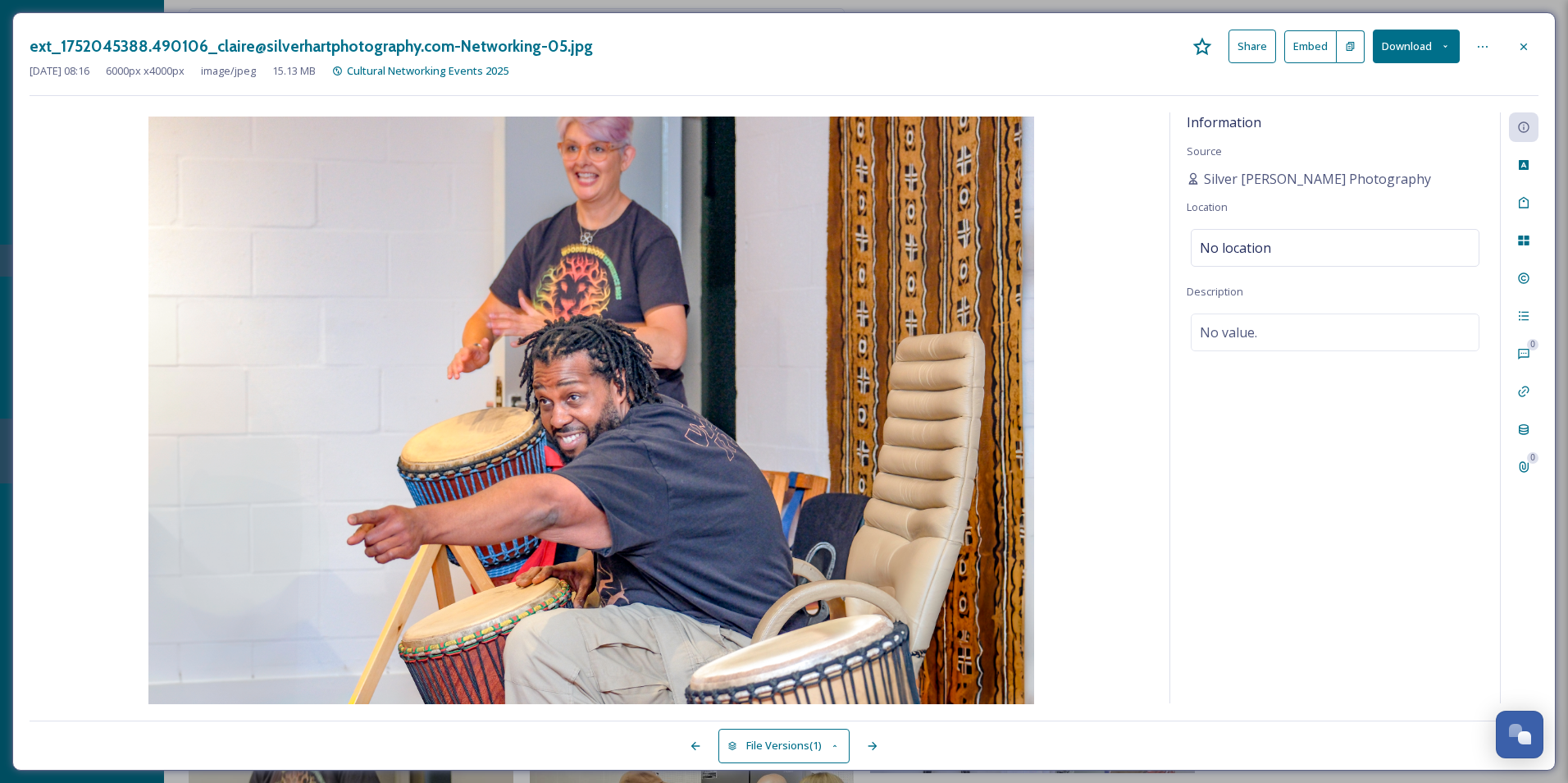
click at [1396, 53] on button "Download" at bounding box center [1416, 47] width 87 height 34
click at [1369, 86] on span "Download Original (6000 x 4000)" at bounding box center [1372, 84] width 155 height 16
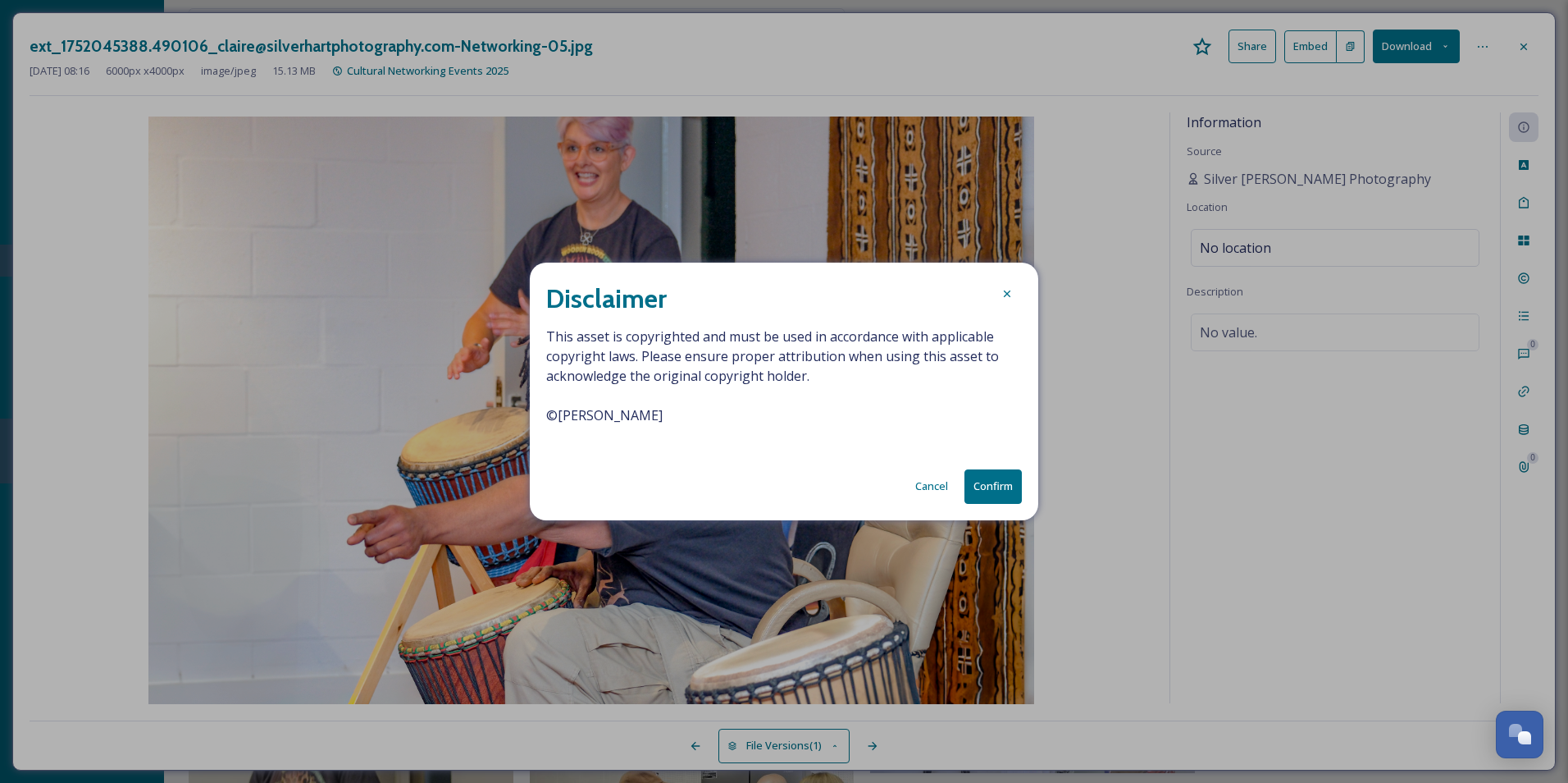
click at [699, 418] on span "This asset is copyrighted and must be used in accordance with applicable copyri…" at bounding box center [784, 386] width 476 height 118
click at [732, 419] on span "This asset is copyrighted and must be used in accordance with applicable copyri…" at bounding box center [784, 386] width 476 height 118
drag, startPoint x: 741, startPoint y: 419, endPoint x: 546, endPoint y: 410, distance: 195.2
click at [546, 410] on div "Disclaimer This asset is copyrighted and must be used in accordance with applic…" at bounding box center [784, 391] width 509 height 257
drag, startPoint x: 546, startPoint y: 410, endPoint x: 590, endPoint y: 421, distance: 45.4
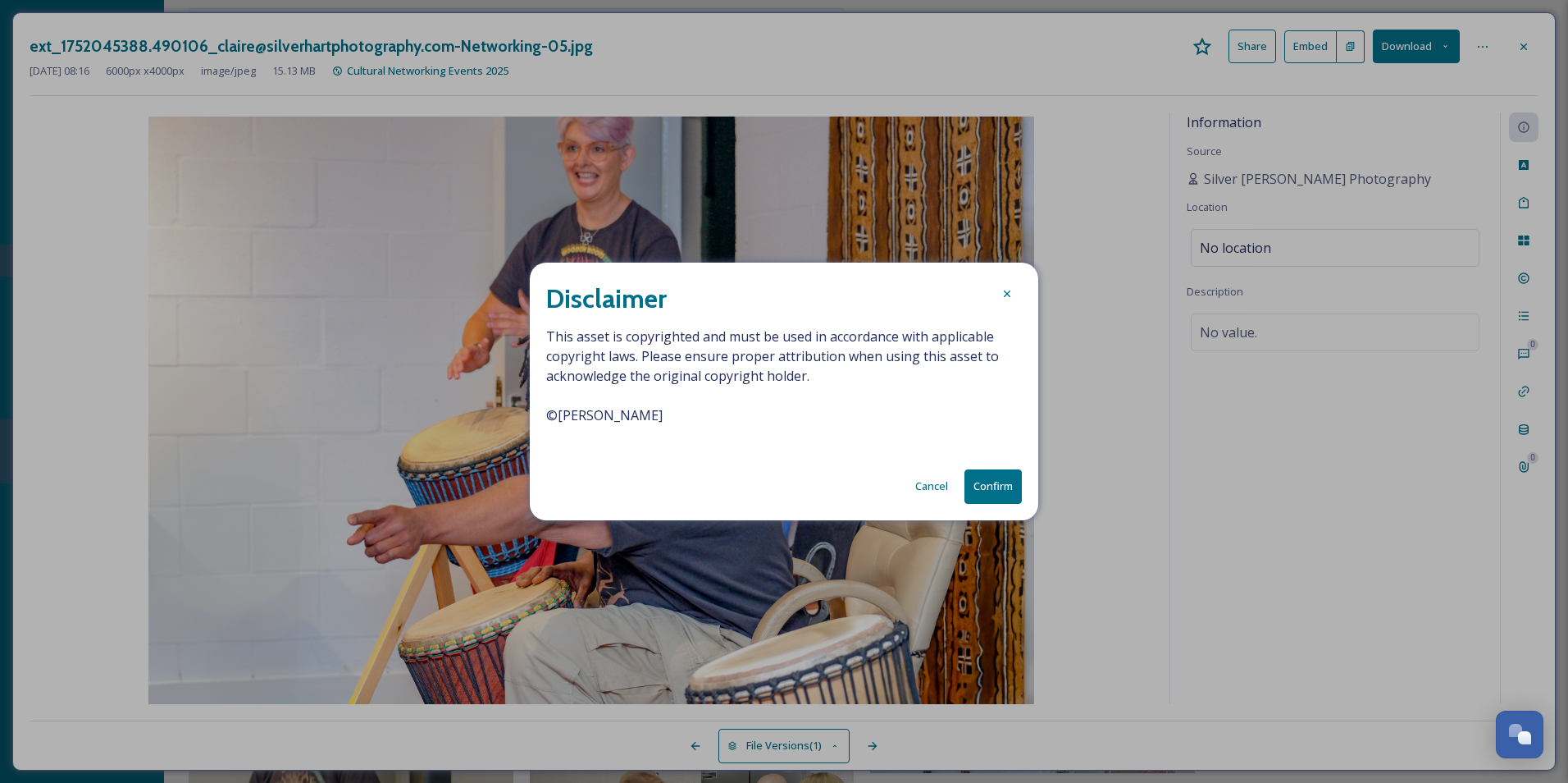
copy span "© [PERSON_NAME]"
click at [984, 483] on button "Confirm" at bounding box center [992, 486] width 57 height 34
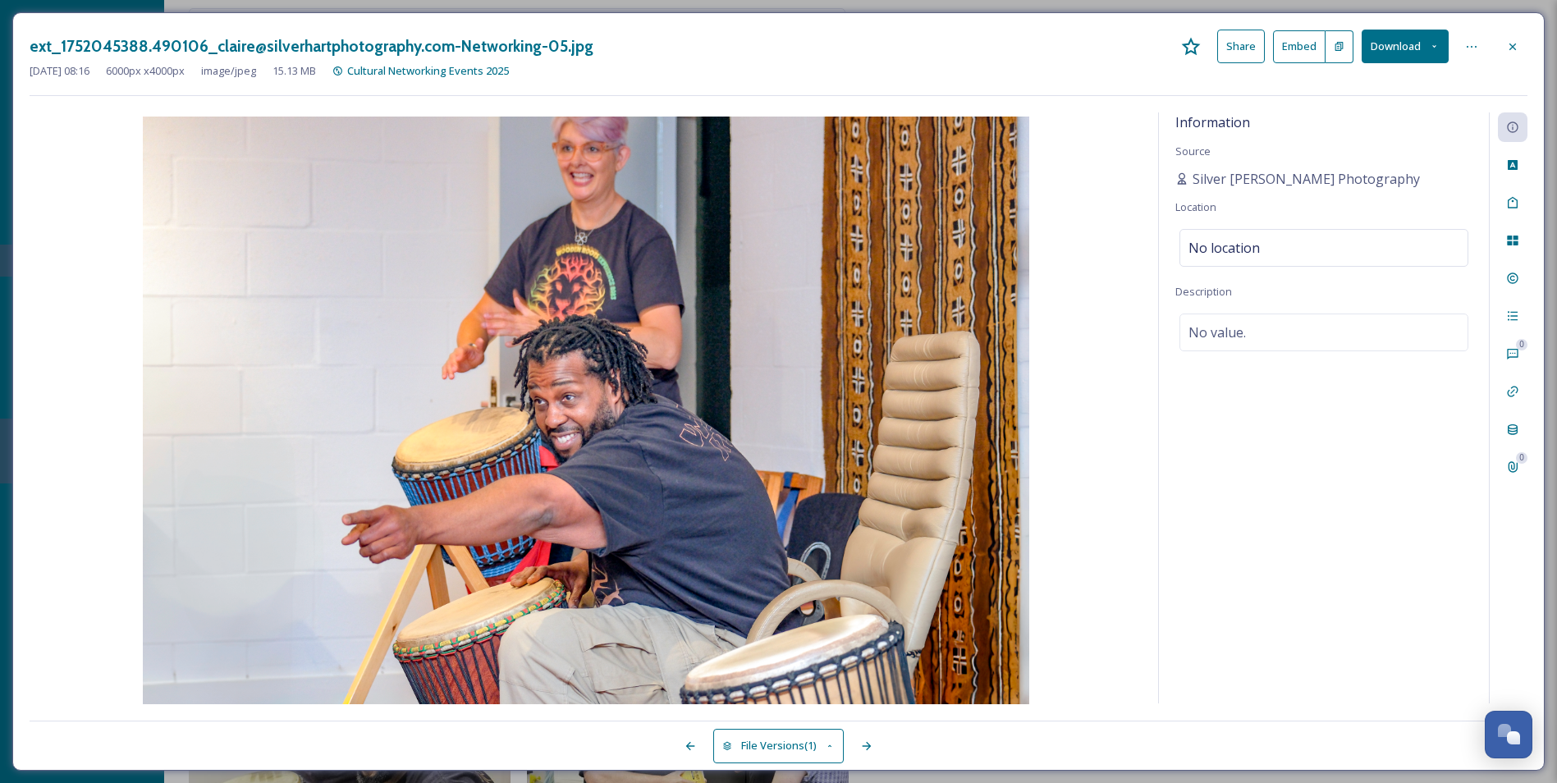
scroll to position [2133, 0]
click at [425, 72] on span "Cultural Networking Events 2025" at bounding box center [428, 70] width 162 height 15
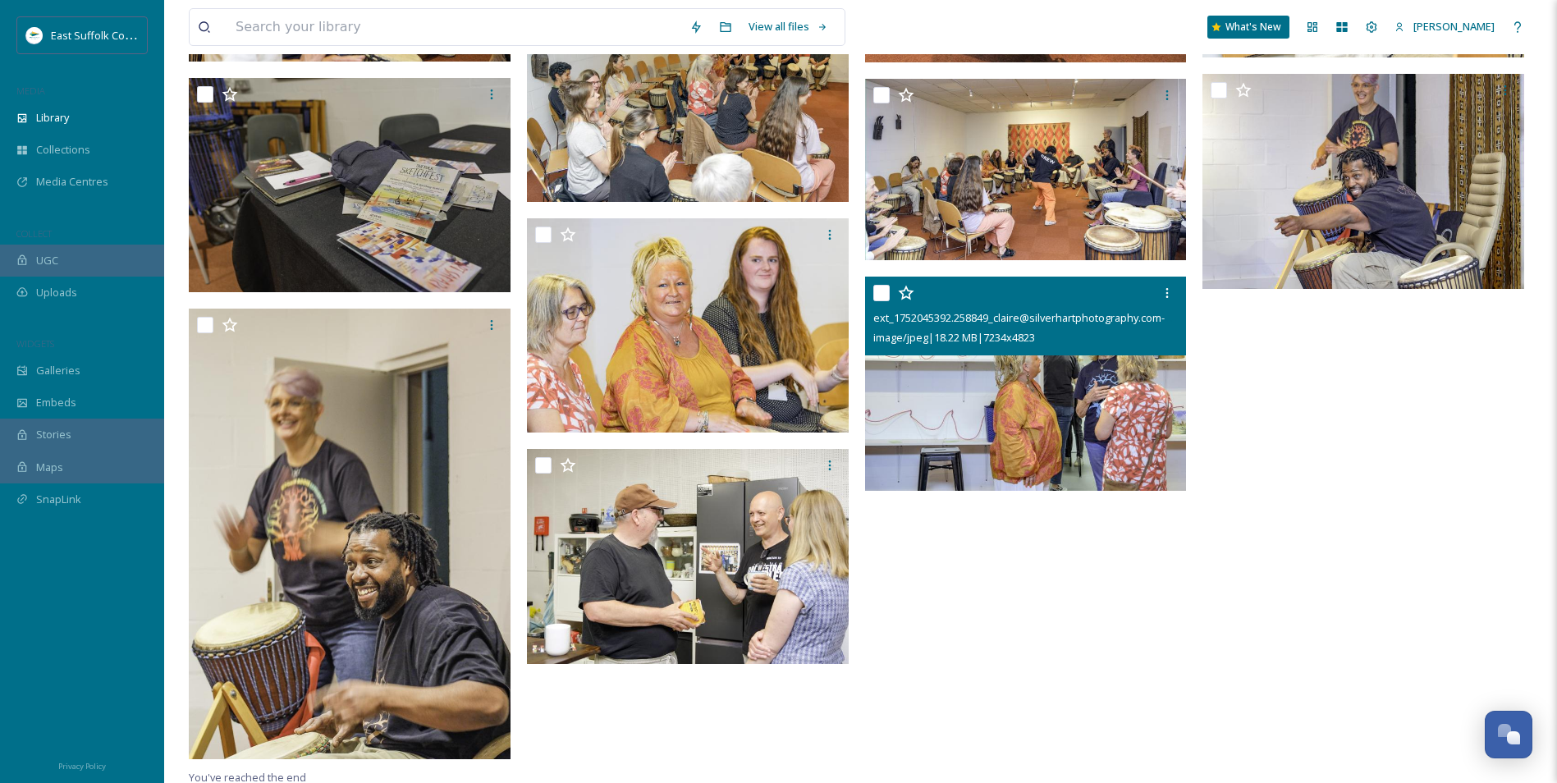
scroll to position [2232, 0]
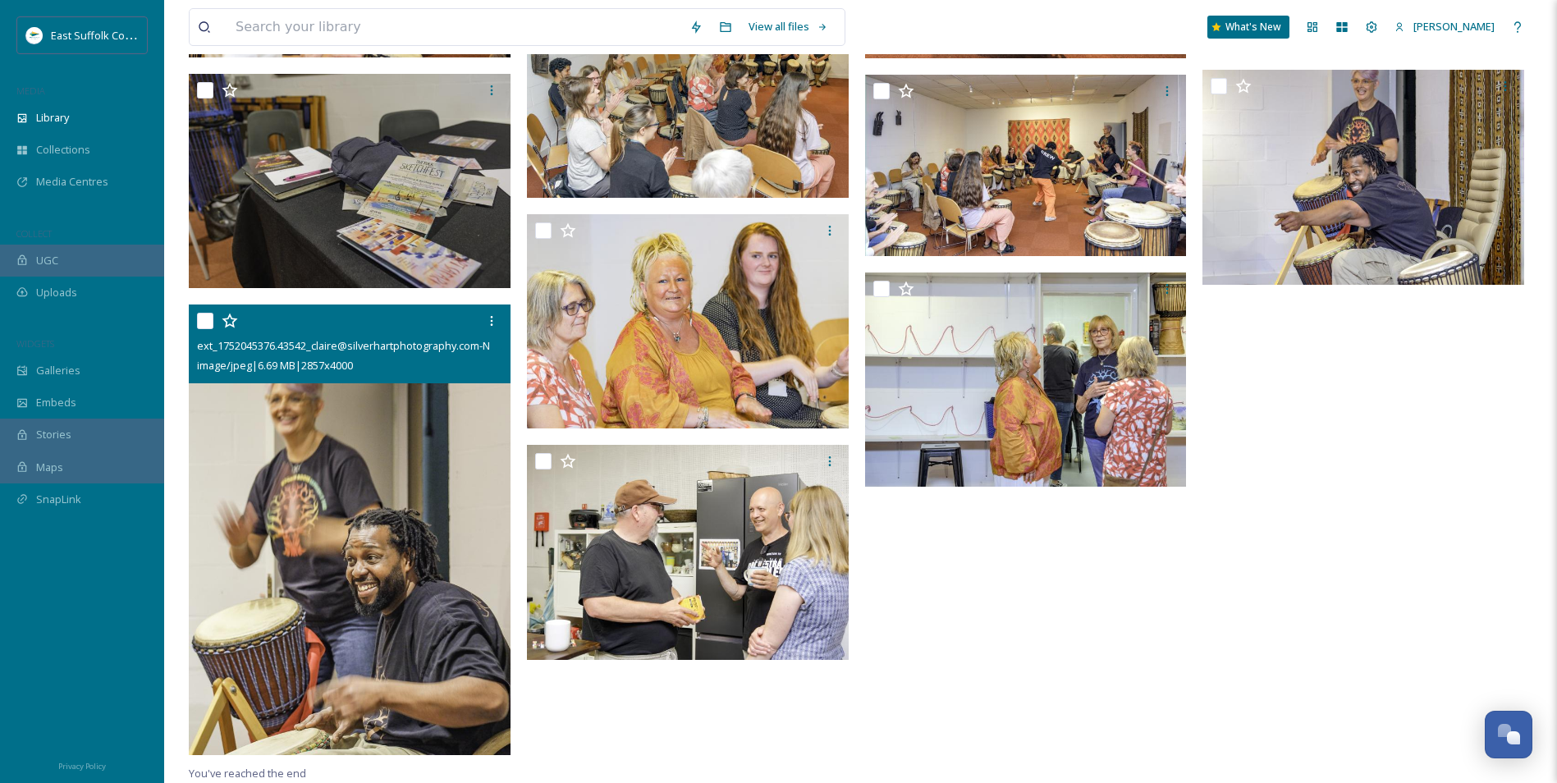
click at [364, 533] on img at bounding box center [350, 529] width 322 height 450
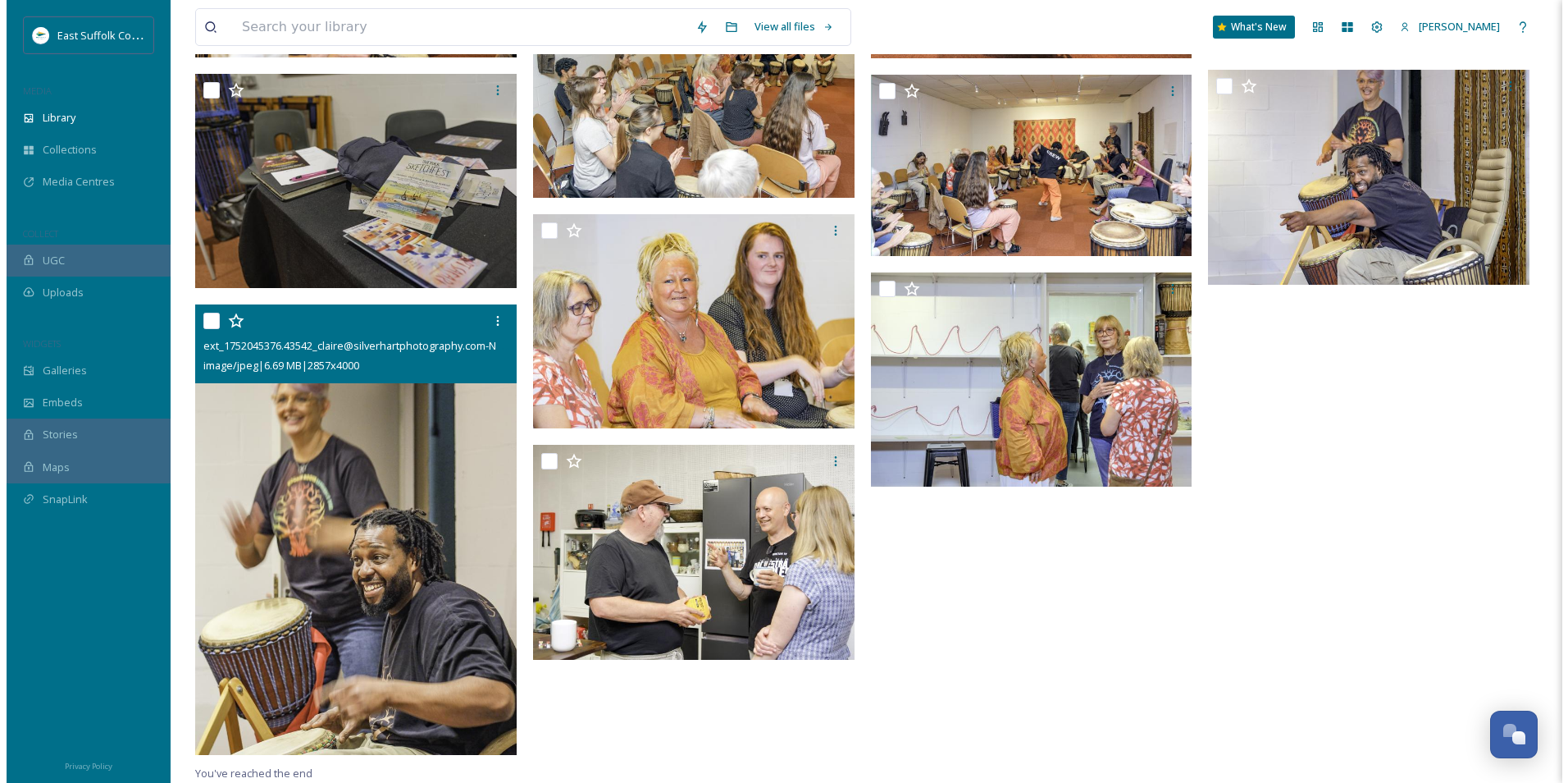
scroll to position [2137, 0]
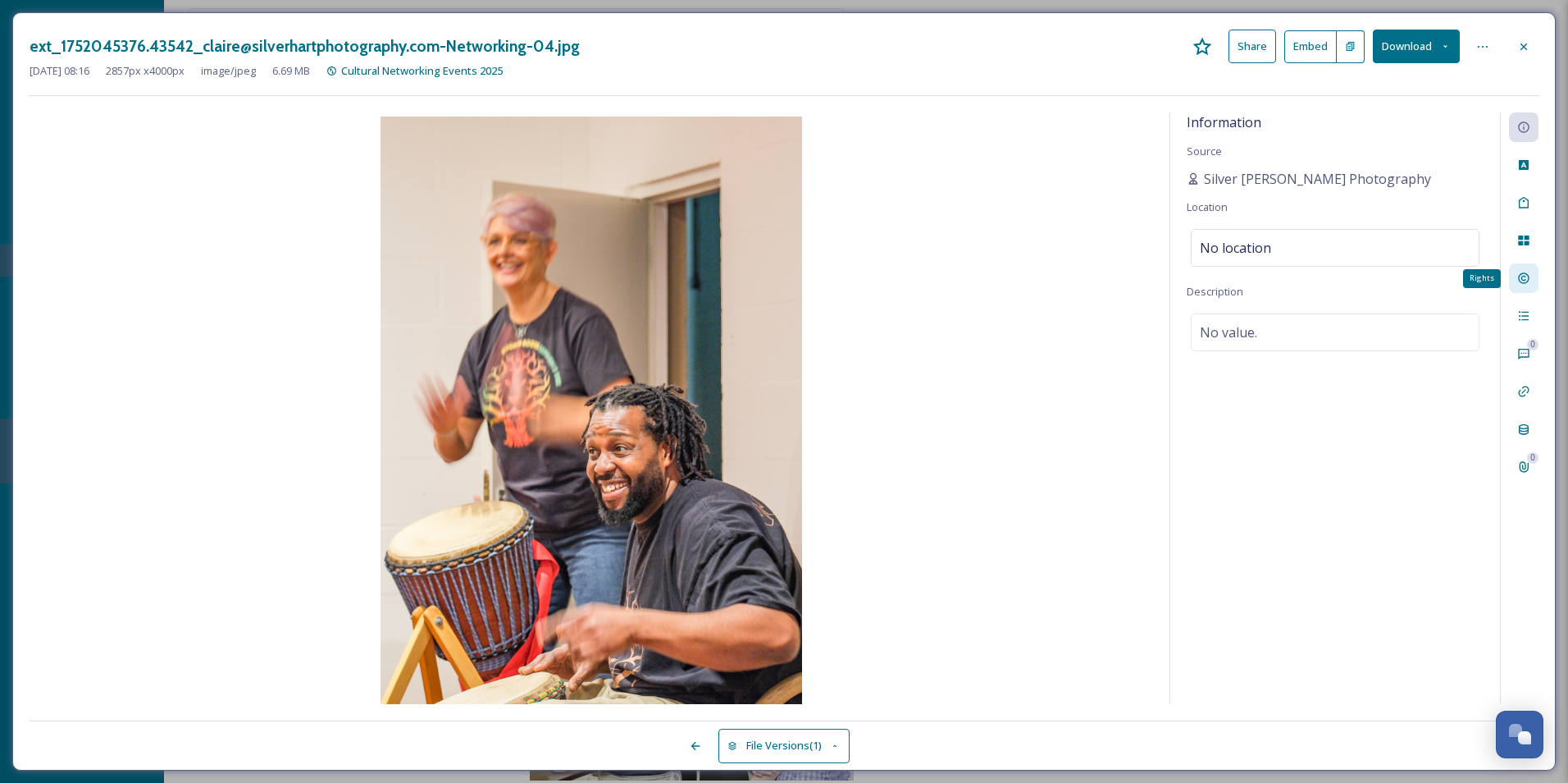
click at [1525, 279] on icon at bounding box center [1523, 278] width 13 height 13
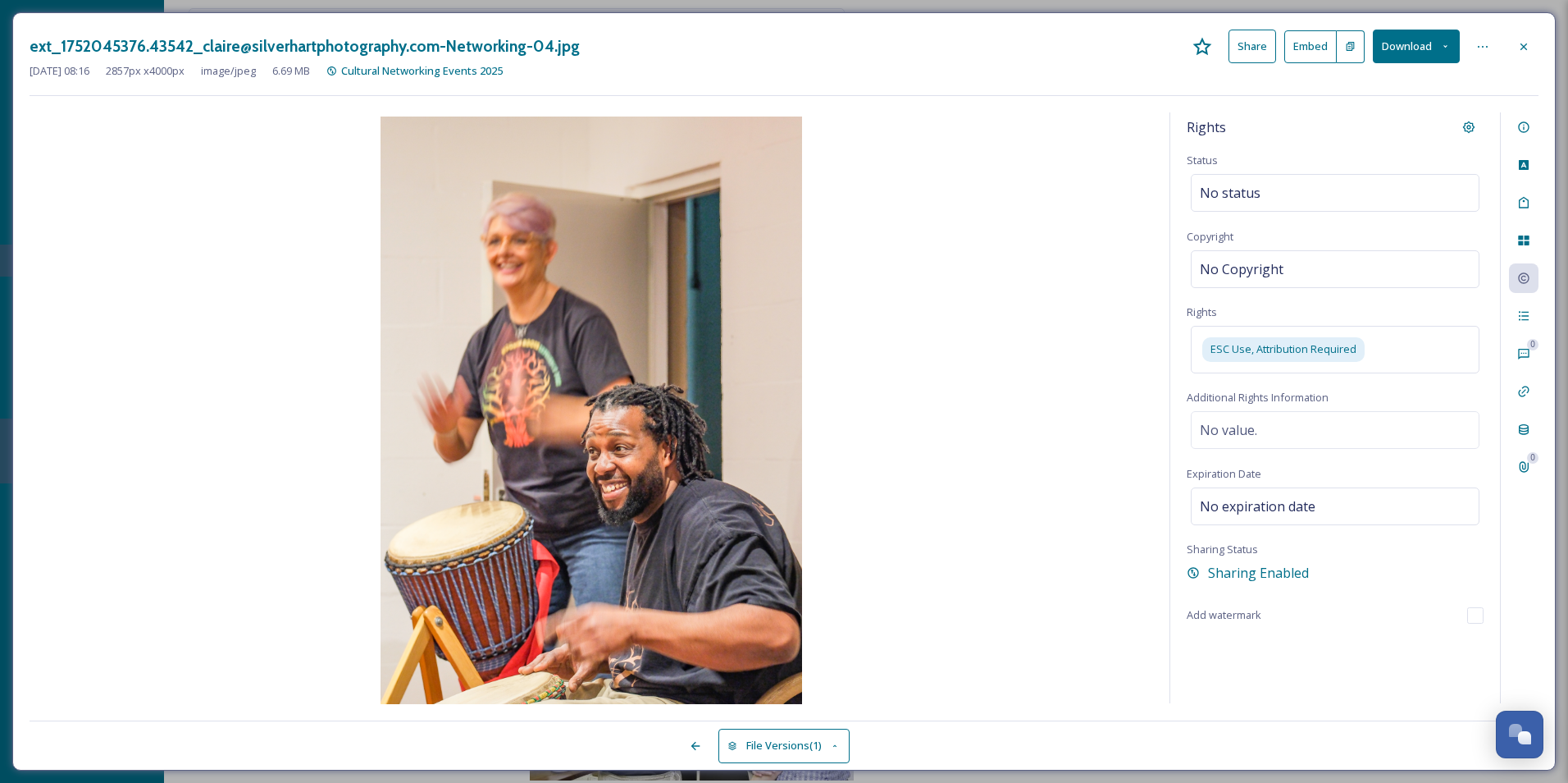
click at [1394, 42] on button "Download" at bounding box center [1416, 47] width 87 height 34
click at [1359, 81] on span "Download Original (2857 x 4000)" at bounding box center [1372, 84] width 155 height 16
click at [1067, 473] on img at bounding box center [592, 412] width 1123 height 591
click at [493, 62] on div "ext_1752045376.43542_claire@silverhartphotography.com-Networking-04.jpg Share E…" at bounding box center [784, 47] width 1509 height 34
click at [493, 66] on span "Cultural Networking Events 2025" at bounding box center [422, 70] width 162 height 15
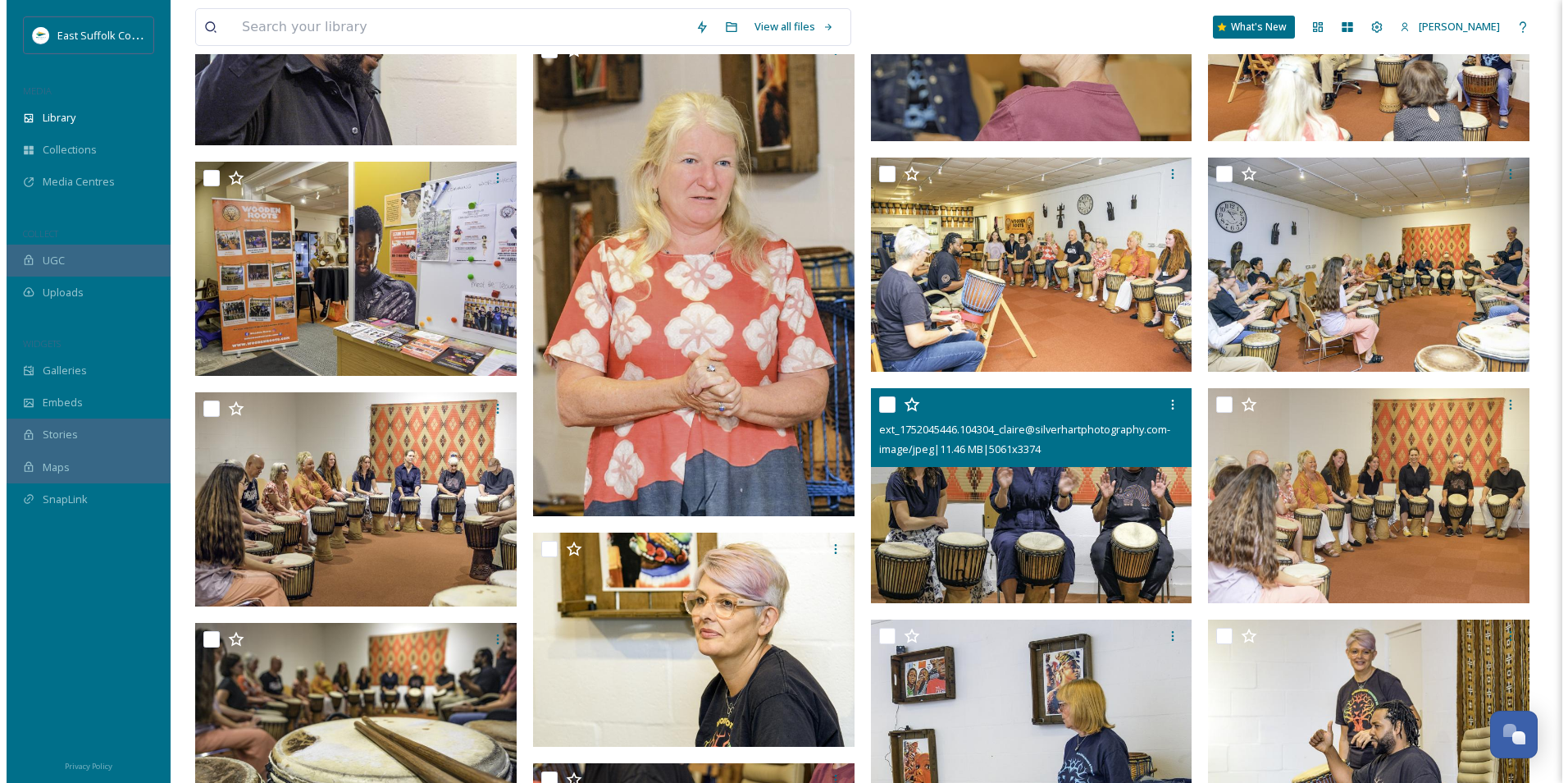
scroll to position [1231, 0]
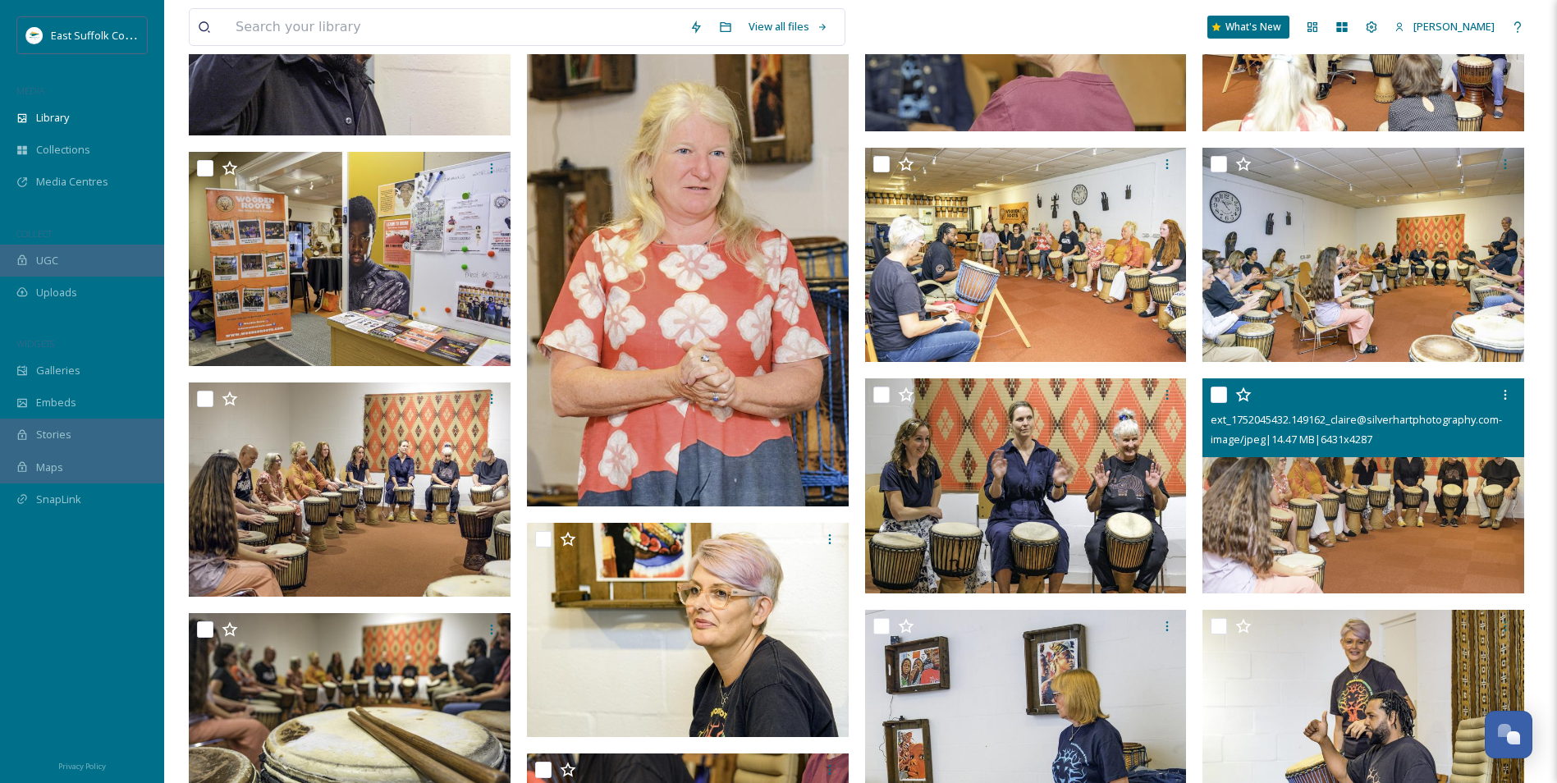
click at [1443, 463] on img at bounding box center [1363, 485] width 322 height 215
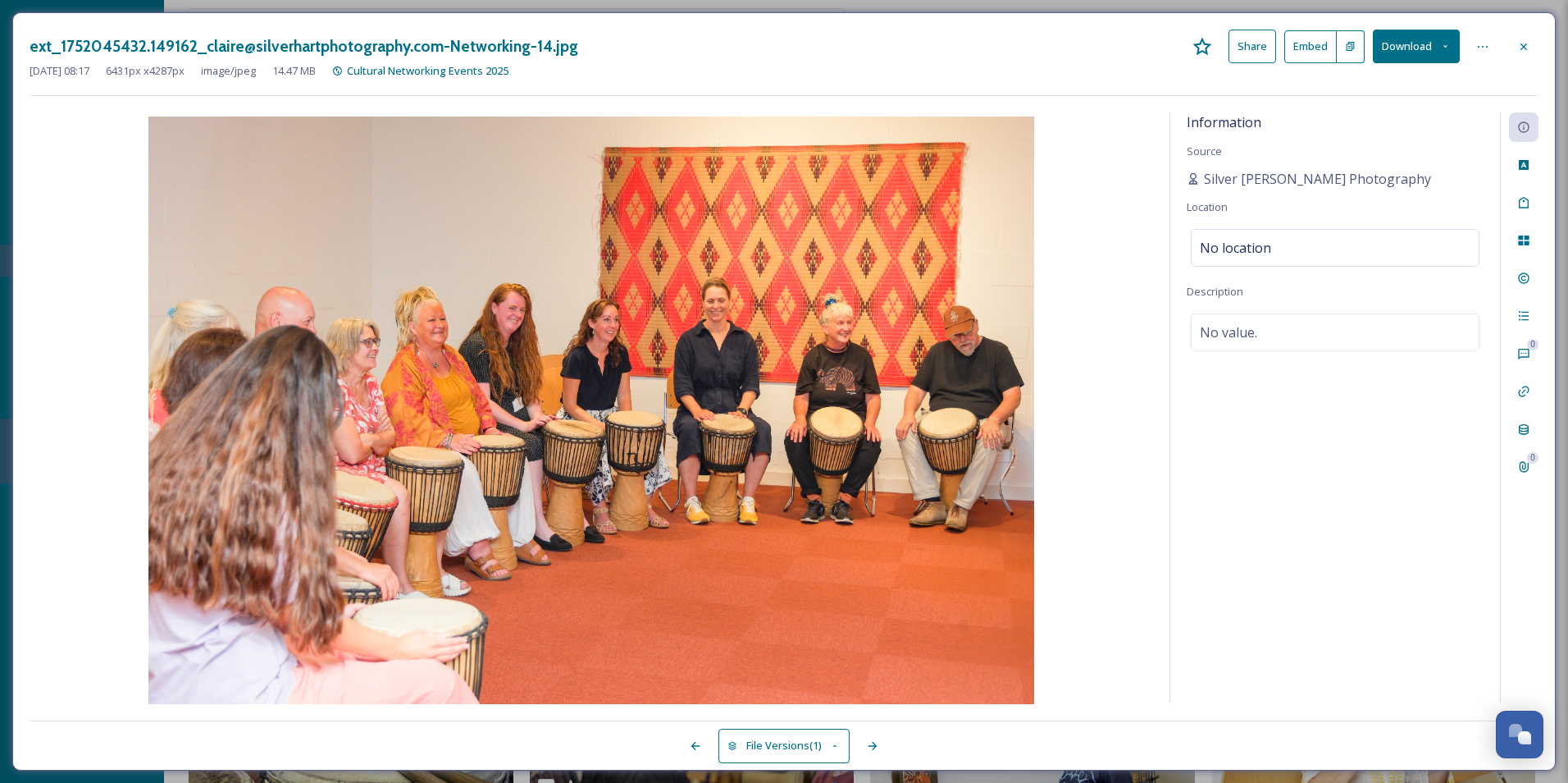
click at [1411, 34] on button "Download" at bounding box center [1416, 47] width 87 height 34
click at [1358, 81] on span "Download Original (6431 x 4287)" at bounding box center [1372, 84] width 155 height 16
click at [1328, 487] on div "Information Source Silver [PERSON_NAME] Photography Location No location Descri…" at bounding box center [1335, 407] width 330 height 591
click at [1308, 182] on span "Silver [PERSON_NAME] Photography" at bounding box center [1317, 179] width 227 height 20
click at [1518, 48] on icon at bounding box center [1523, 46] width 13 height 13
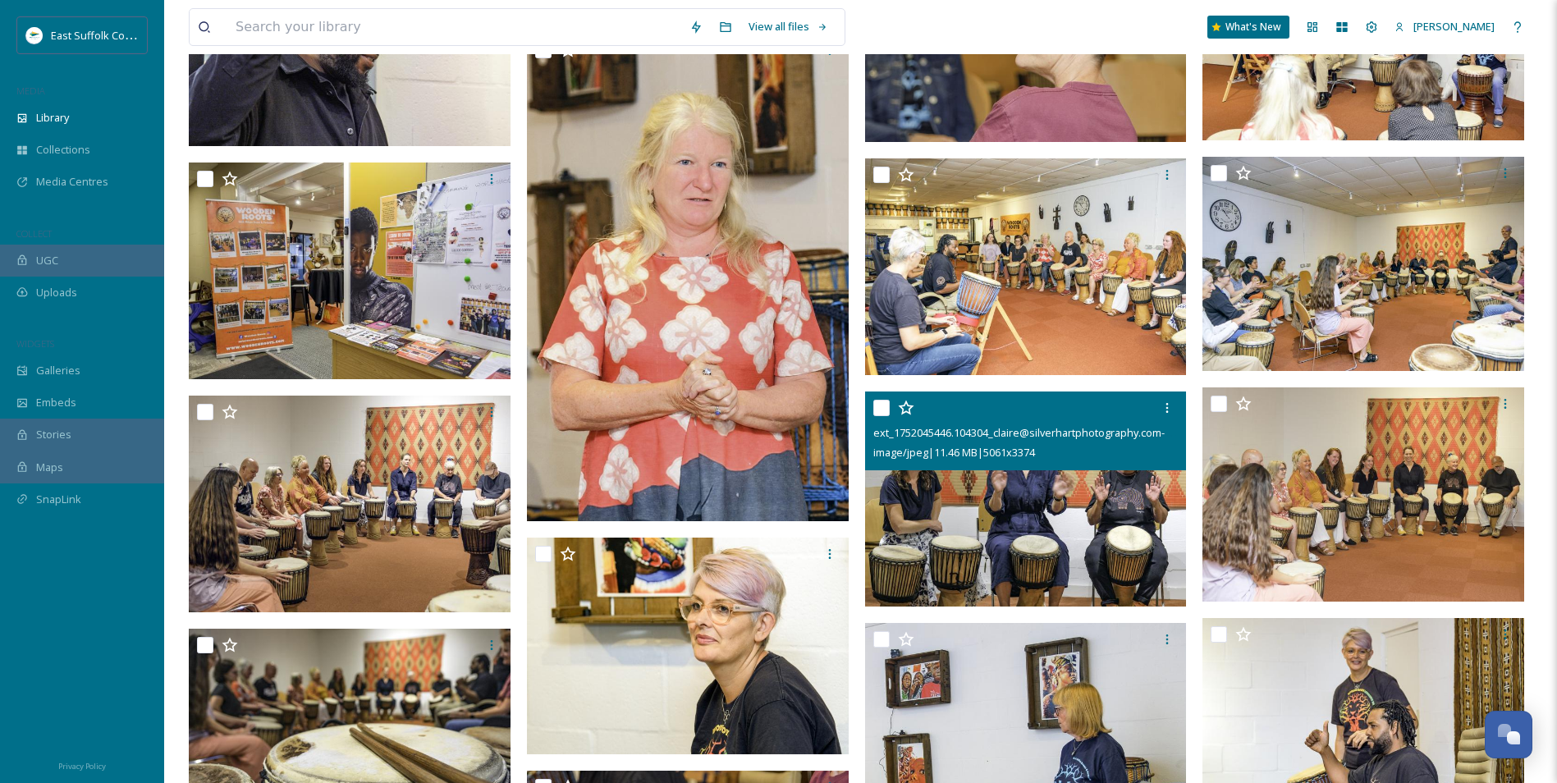
click at [923, 562] on img at bounding box center [1026, 498] width 322 height 215
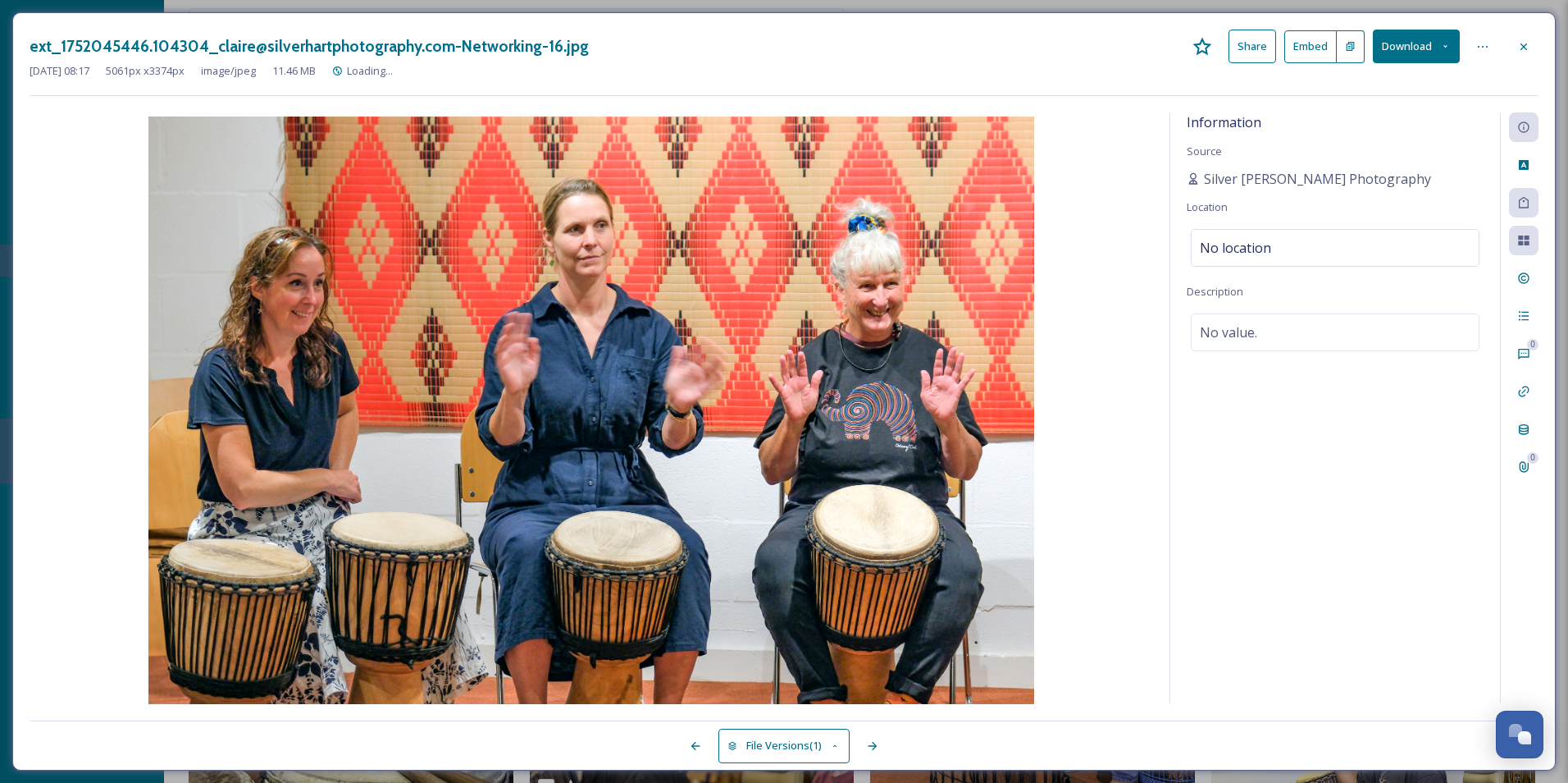
click at [1405, 35] on button "Download" at bounding box center [1416, 47] width 87 height 34
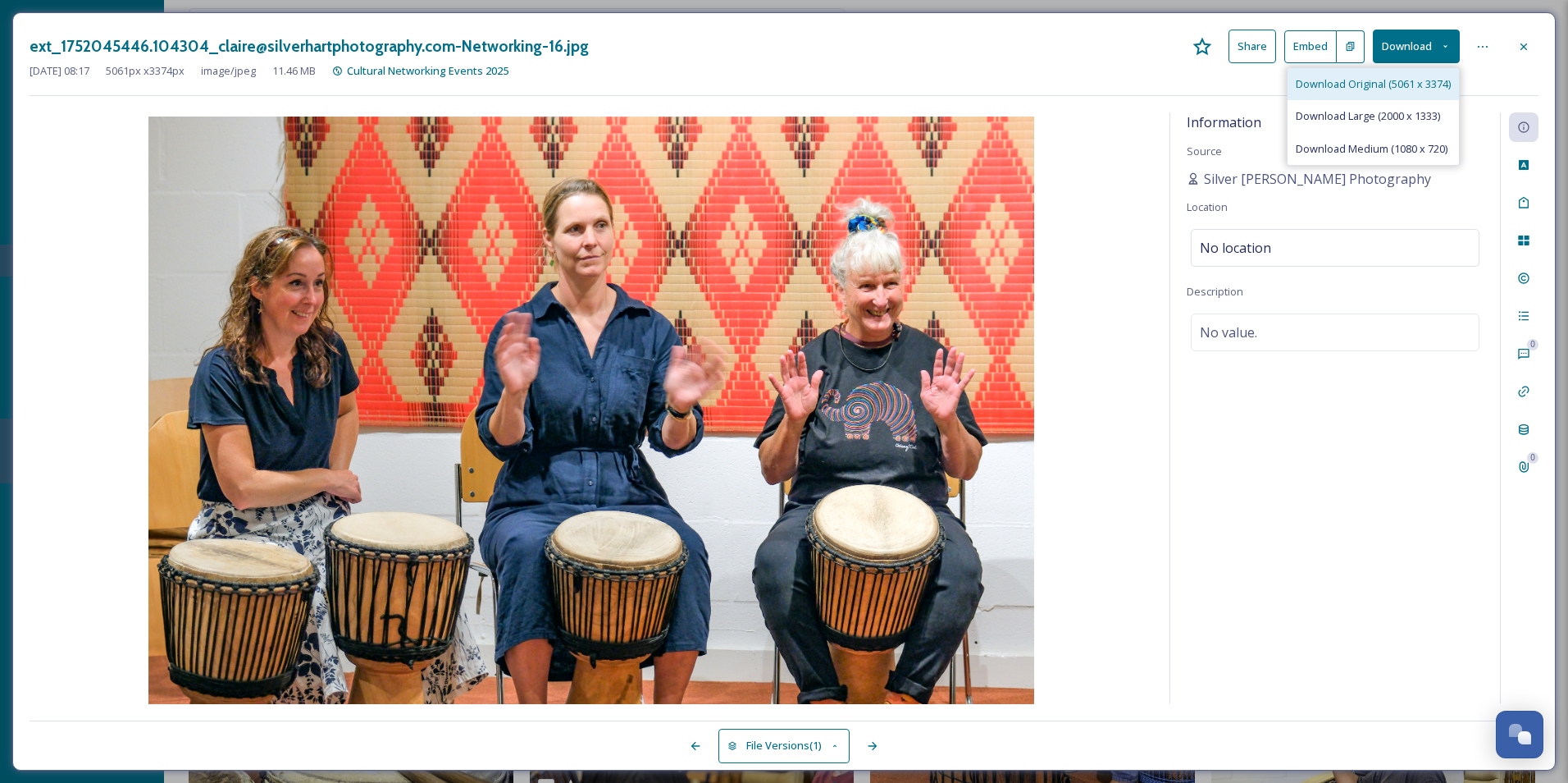
click at [1399, 90] on span "Download Original (5061 x 3374)" at bounding box center [1372, 84] width 155 height 16
click at [1267, 489] on div "Information Source Silver [PERSON_NAME] Photography Location No location Descri…" at bounding box center [1335, 407] width 330 height 591
click at [1292, 179] on span "Silver [PERSON_NAME] Photography" at bounding box center [1317, 179] width 227 height 20
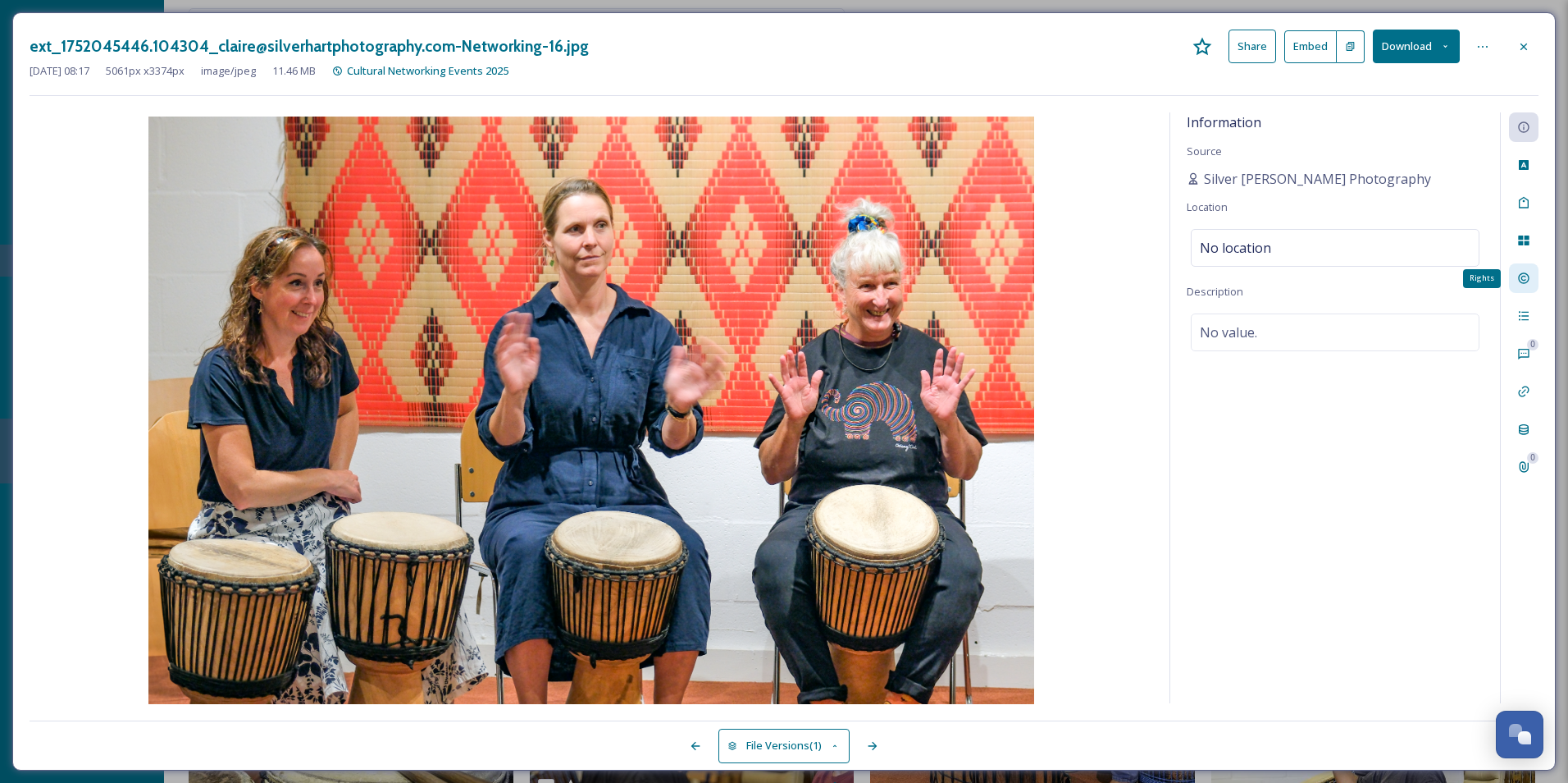
click at [1527, 289] on div "Rights" at bounding box center [1524, 278] width 30 height 30
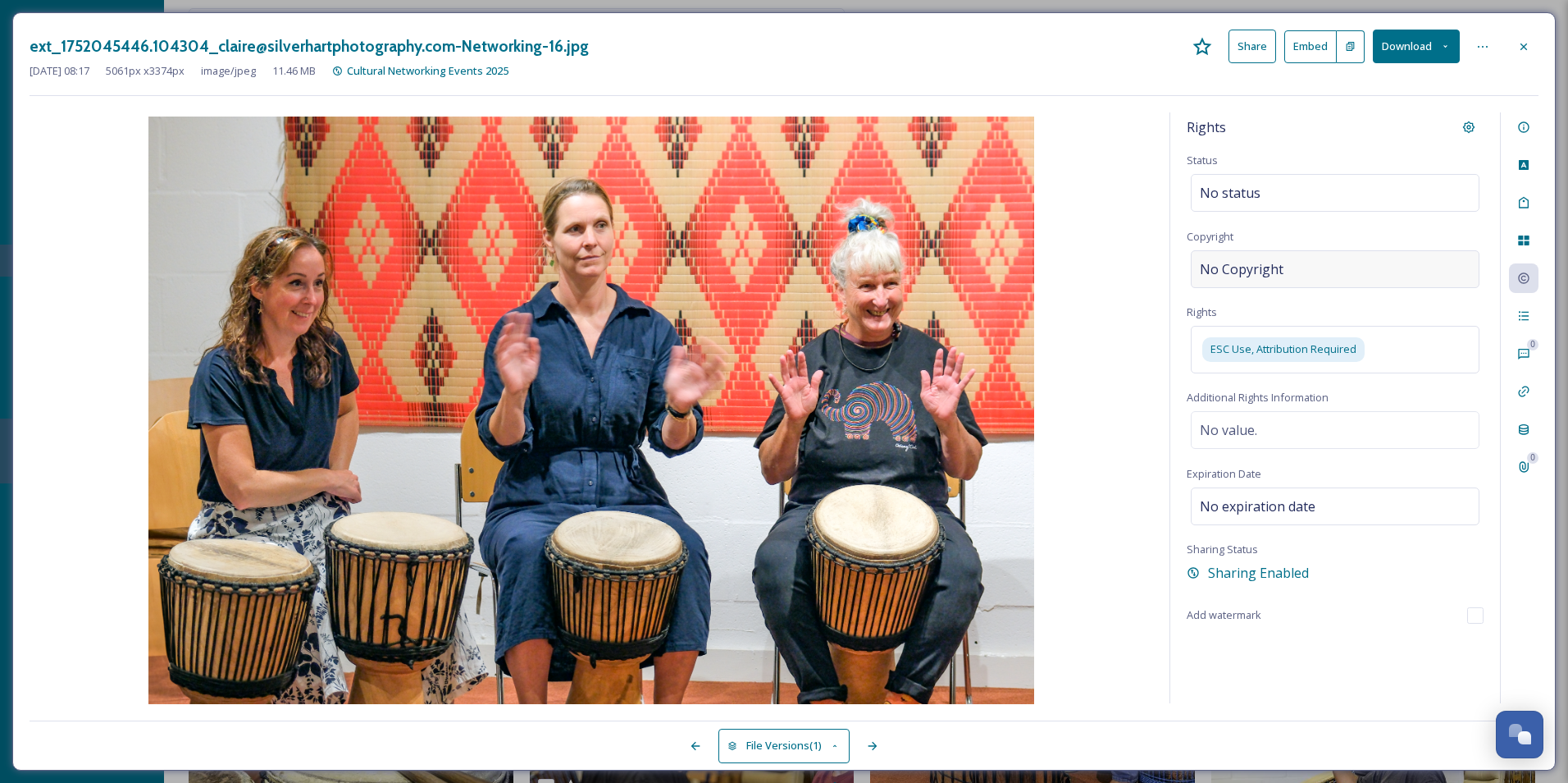
click at [1328, 274] on div "No Copyright" at bounding box center [1334, 269] width 289 height 38
click at [1314, 348] on span "ESC Use, Attribution Required" at bounding box center [1283, 345] width 146 height 16
